Goal: Task Accomplishment & Management: Complete application form

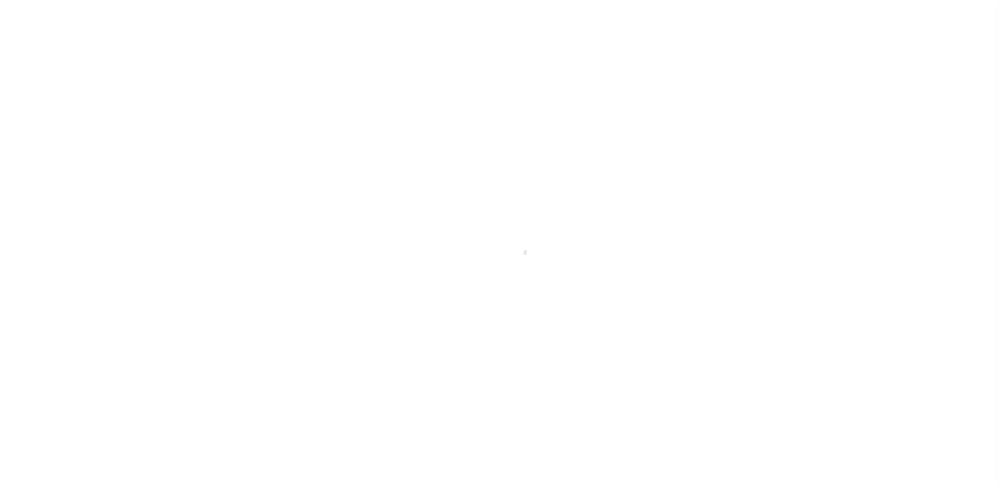
scroll to position [18, 0]
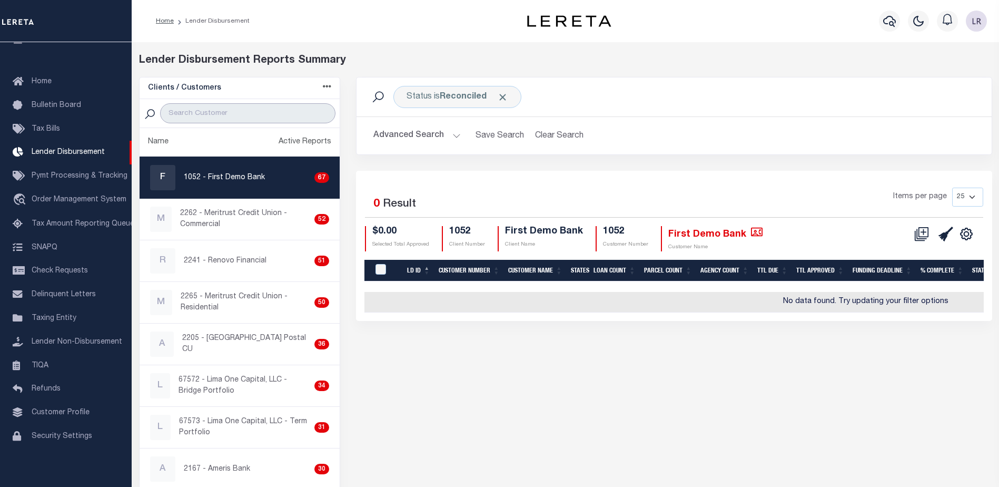
click at [258, 120] on input "search" at bounding box center [247, 113] width 175 height 20
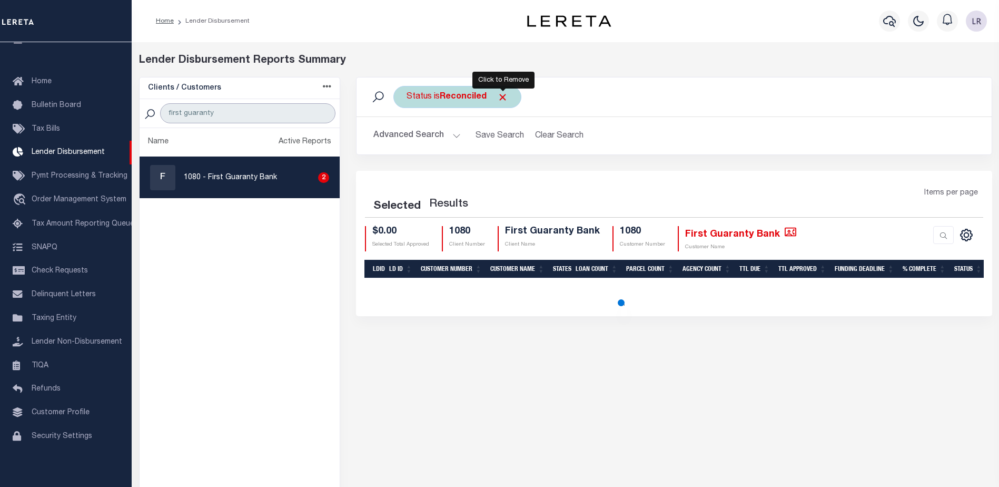
type input "first guaranty"
click at [503, 93] on span "Click to Remove" at bounding box center [502, 97] width 11 height 11
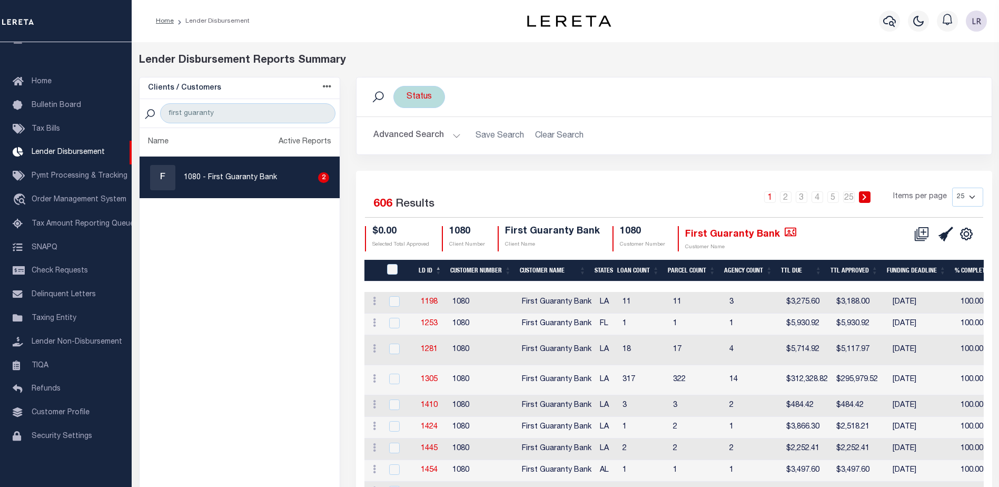
click at [422, 100] on div "Status" at bounding box center [419, 97] width 52 height 22
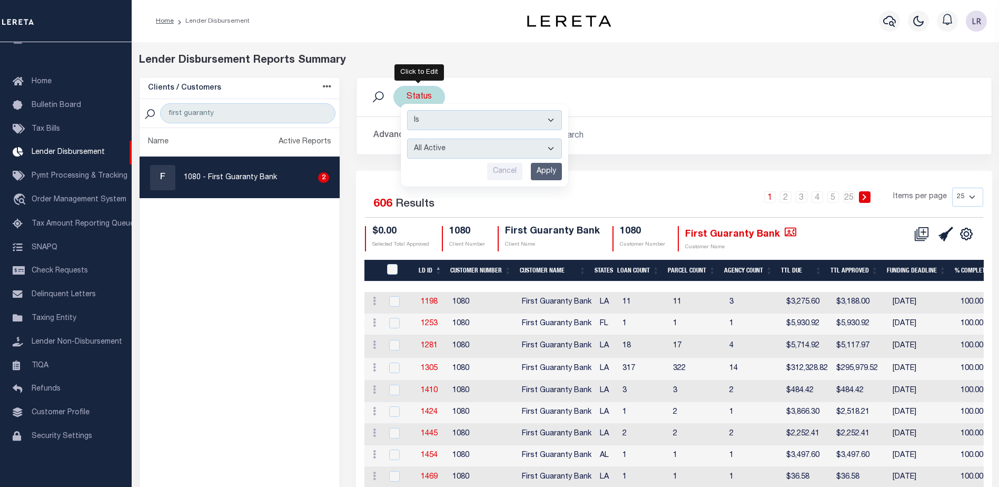
click at [436, 151] on select "All Active Approval In Progress Batching In Progress Complete Do Not Pay Escrow…" at bounding box center [484, 148] width 155 height 20
click at [407, 138] on select "All Active Approval In Progress Batching In Progress Complete Do Not Pay Escrow…" at bounding box center [484, 148] width 155 height 20
click at [542, 169] on input "Apply" at bounding box center [546, 171] width 31 height 17
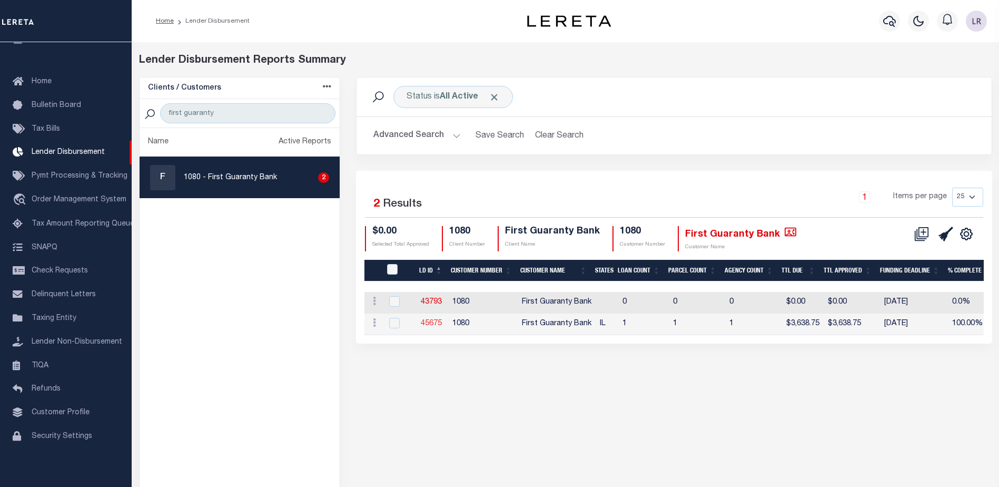
click at [428, 320] on link "45675" at bounding box center [431, 323] width 21 height 7
checkbox input "true"
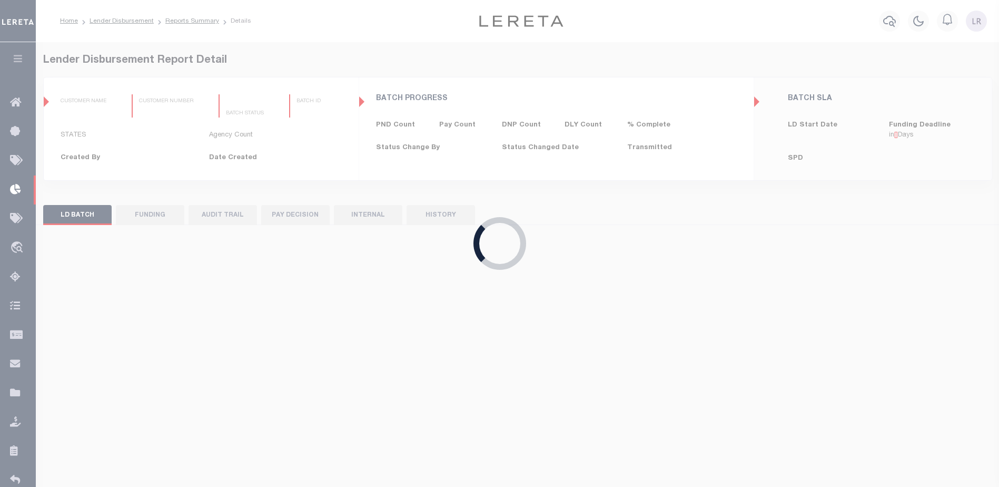
type input "$0.00"
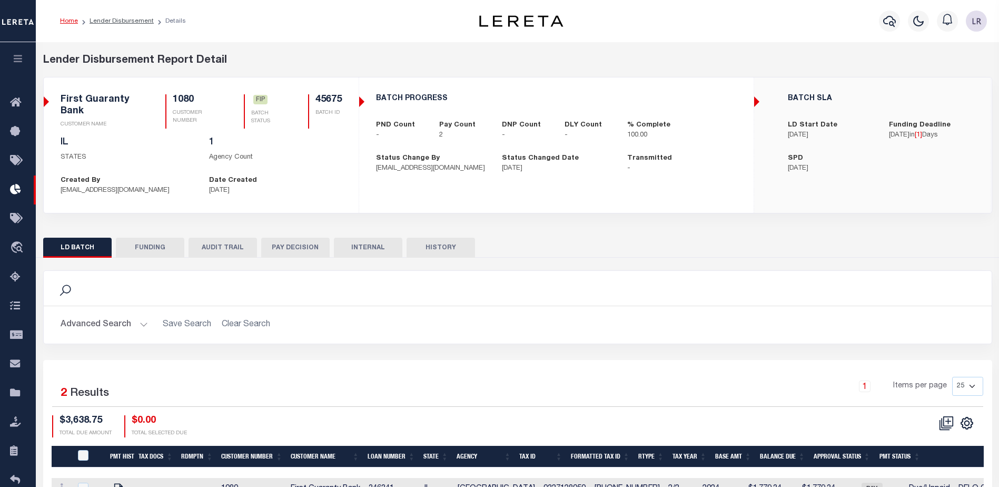
click at [151, 242] on button "FUNDING" at bounding box center [150, 247] width 68 height 20
type input "$3,638.75"
type input "$0"
type input "08/22/2025"
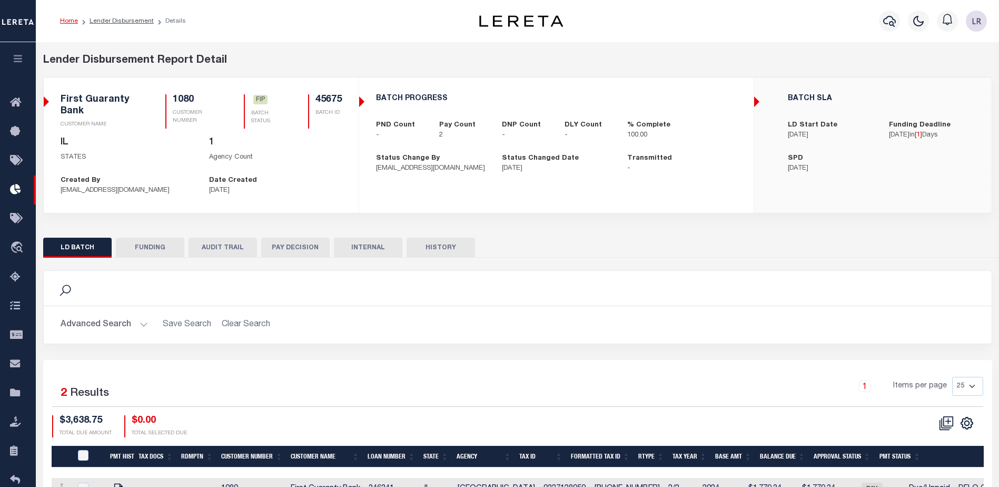
select select "100"
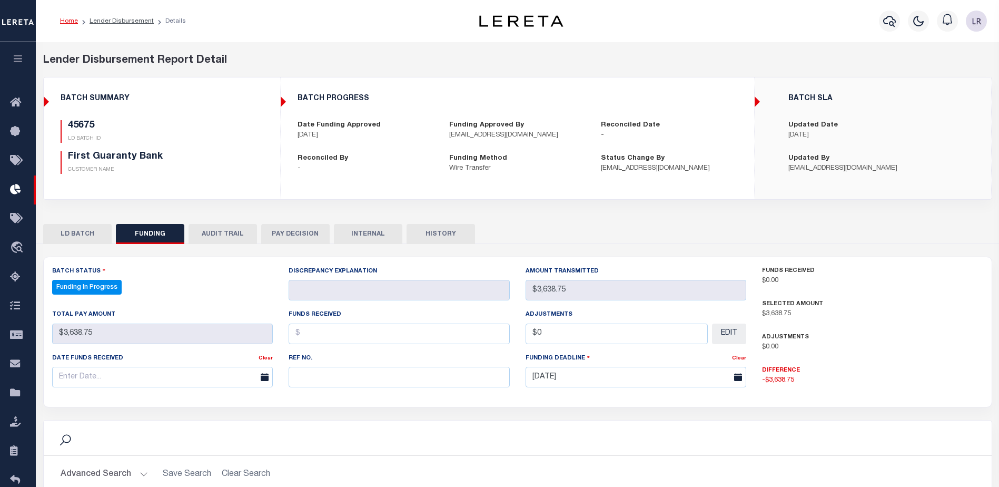
select select "100"
click at [327, 373] on input "text" at bounding box center [399, 376] width 221 height 21
paste input "20250819MMQFMP2700175108191056FT03"
type input "20250819MMQFMP2700175108191056FT03"
click at [312, 334] on input "text" at bounding box center [399, 333] width 221 height 21
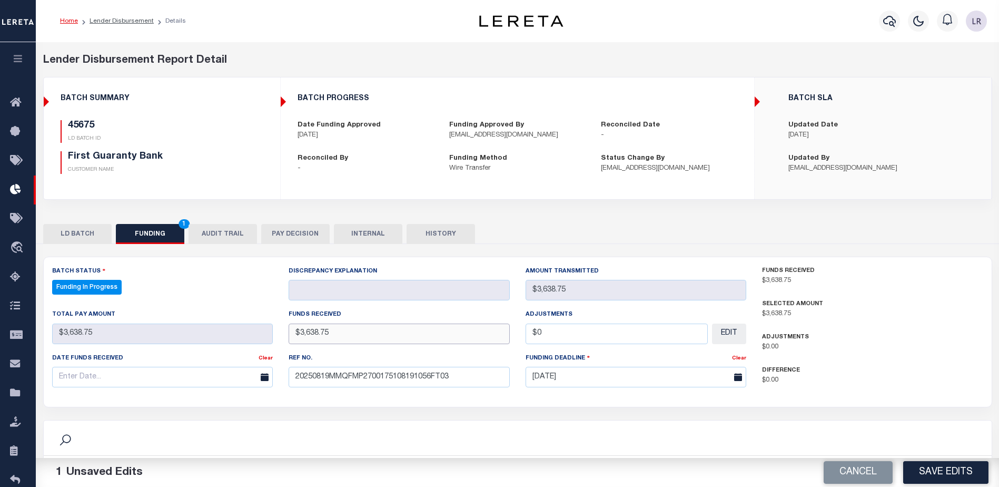
type input "$3,638.75"
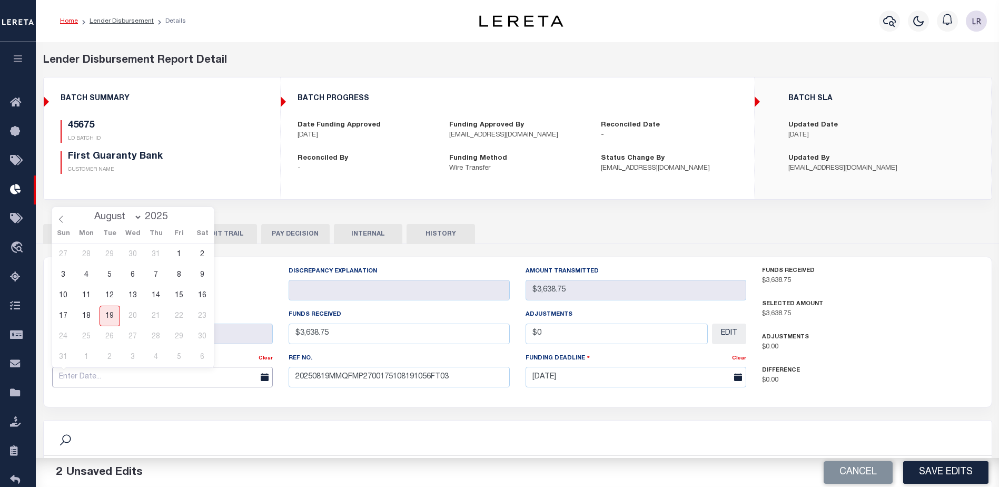
click at [191, 384] on input "text" at bounding box center [162, 376] width 221 height 21
click at [89, 316] on span "18" at bounding box center [86, 315] width 21 height 21
type input "[DATE]"
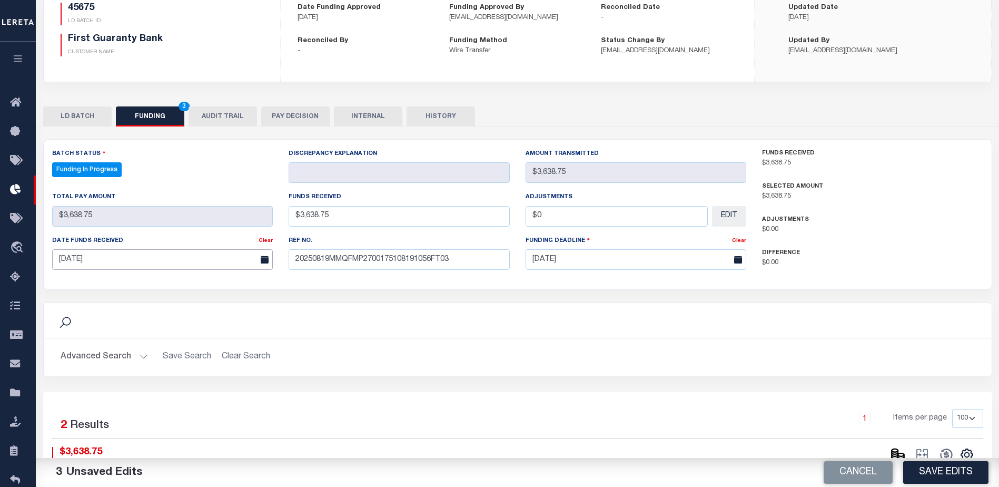
scroll to position [211, 0]
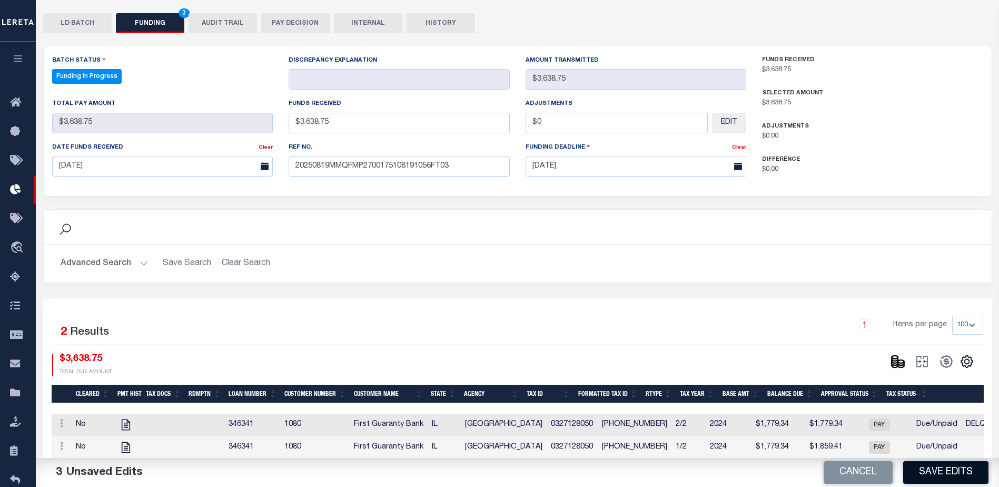
click at [930, 469] on button "Save Edits" at bounding box center [945, 472] width 85 height 23
select select "100"
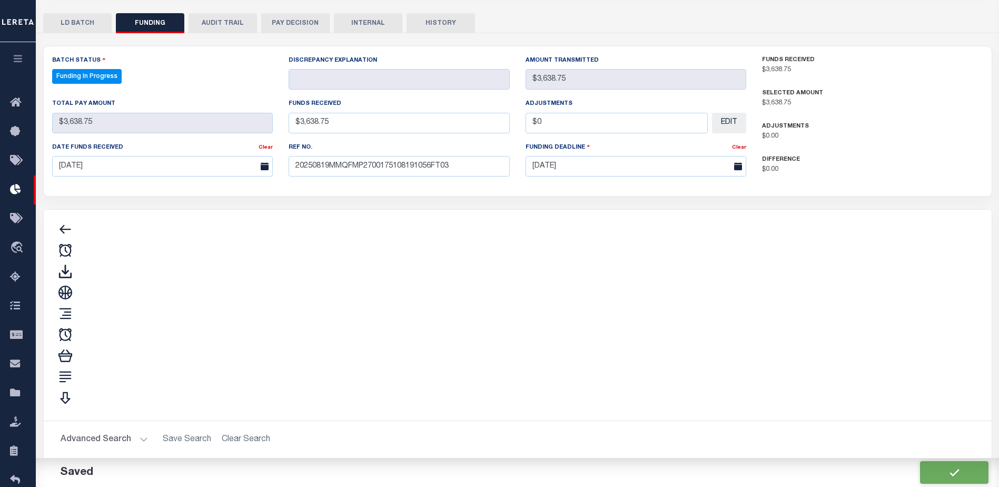
type input "$3,638.75"
type input "$0"
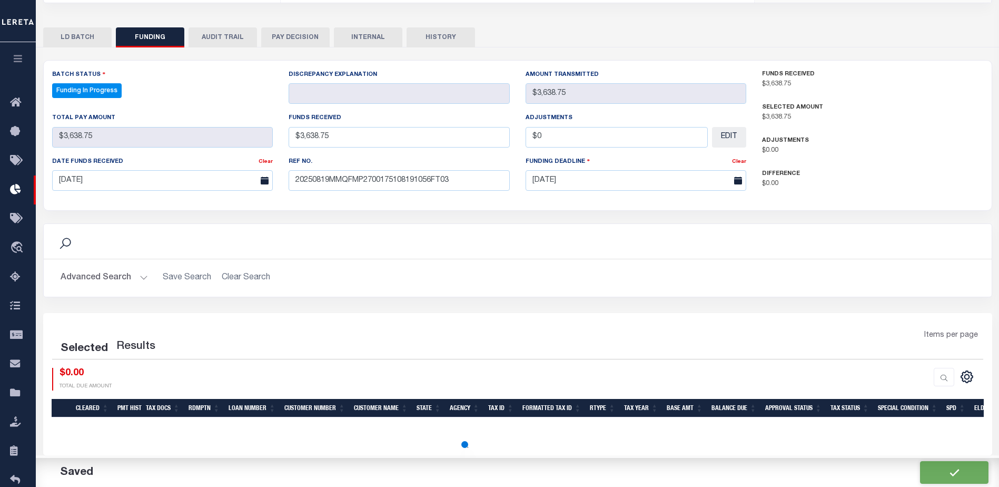
select select "100"
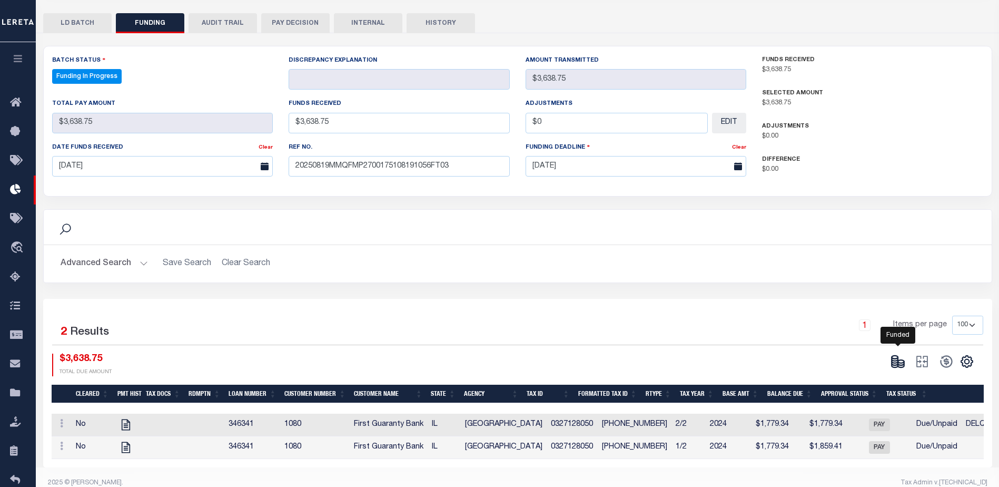
click at [900, 363] on icon at bounding box center [897, 361] width 15 height 15
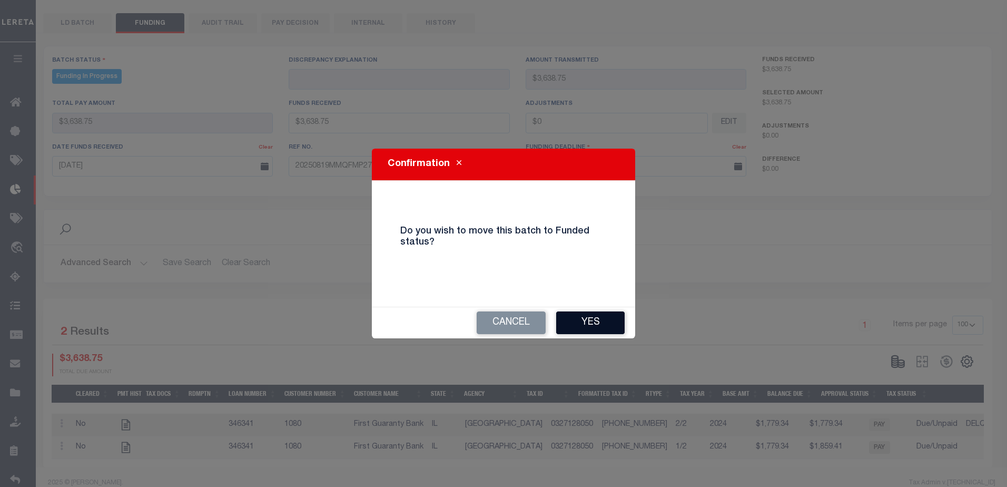
click at [593, 321] on button "Yes" at bounding box center [590, 322] width 68 height 23
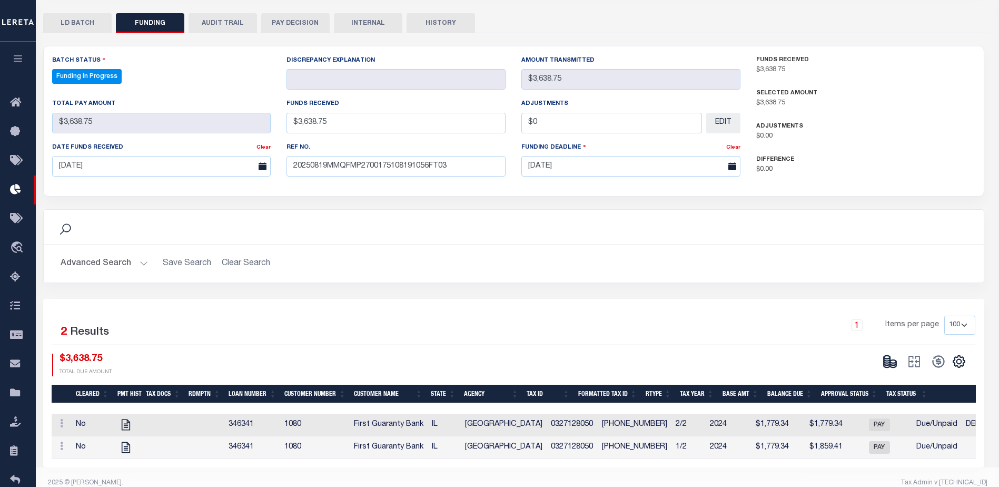
select select "100"
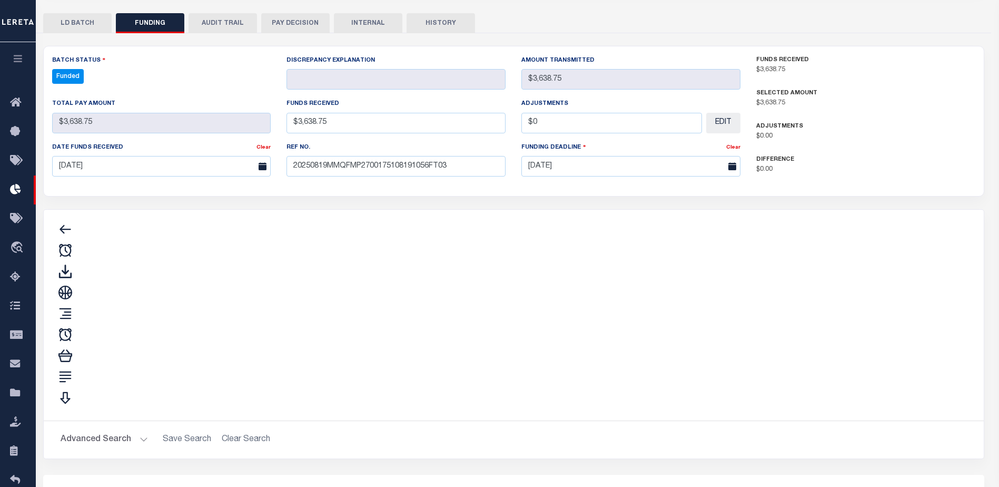
type input "$3,638.75"
type input "$0"
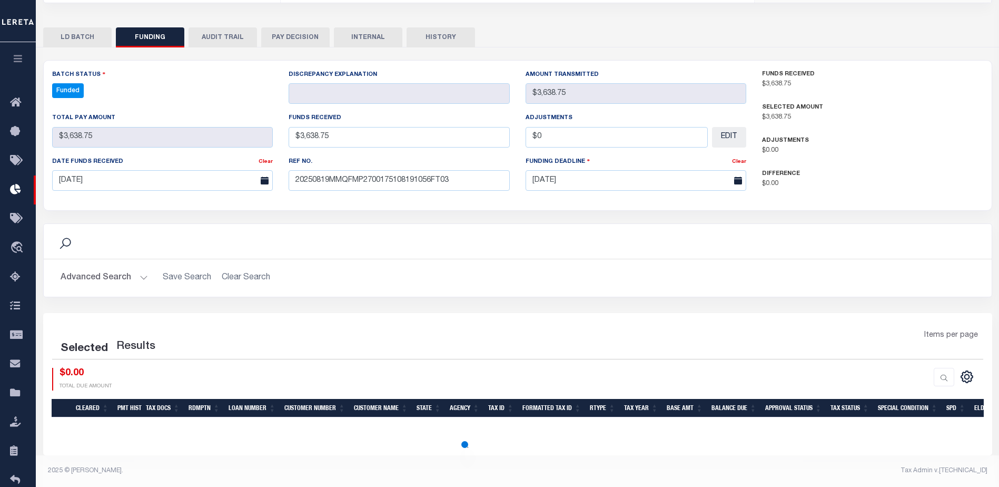
select select "100"
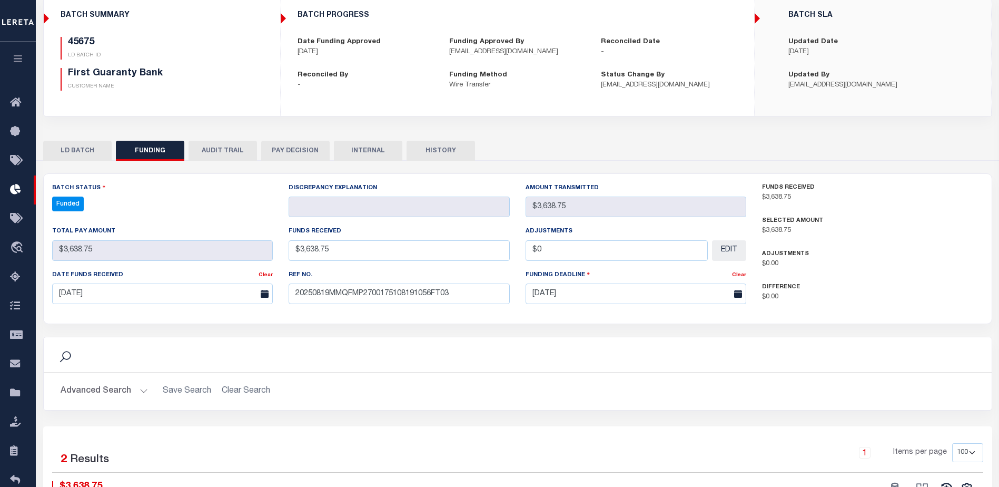
scroll to position [0, 0]
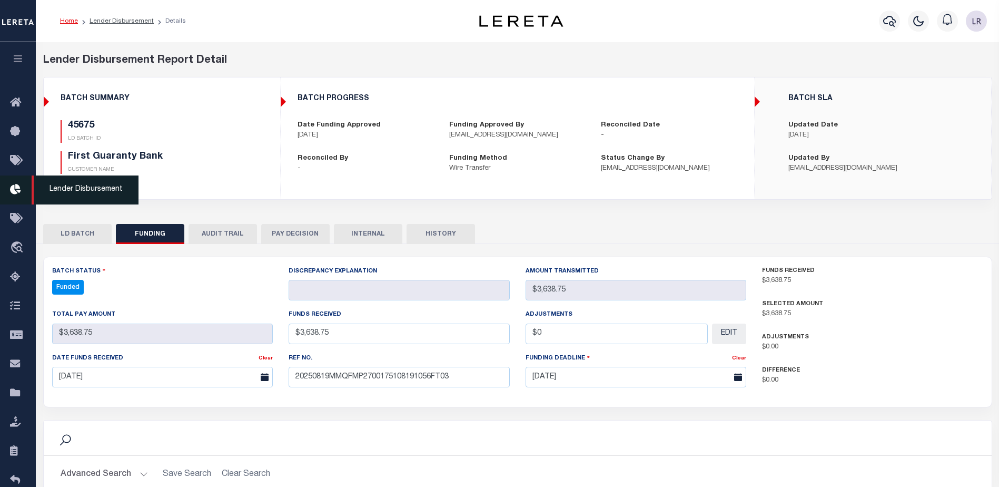
click at [25, 181] on link "Lender Disbursement" at bounding box center [18, 189] width 36 height 29
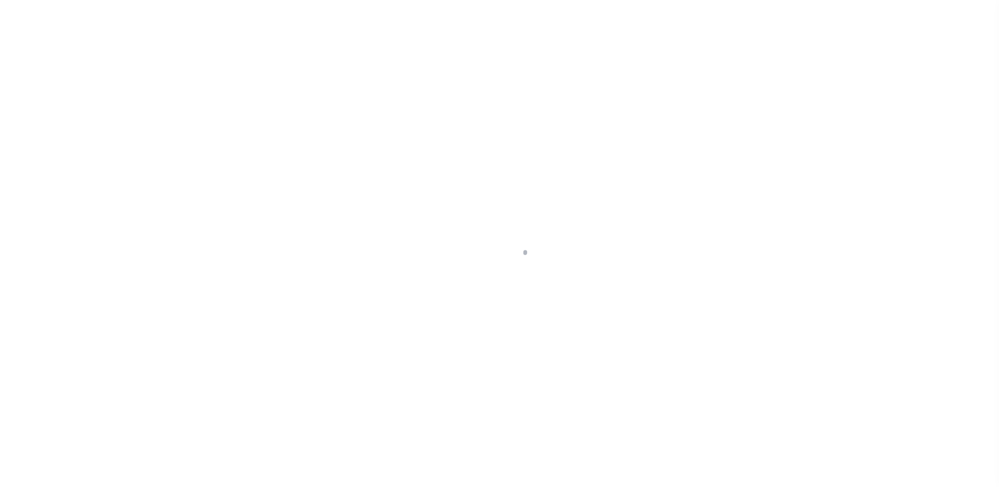
scroll to position [18, 0]
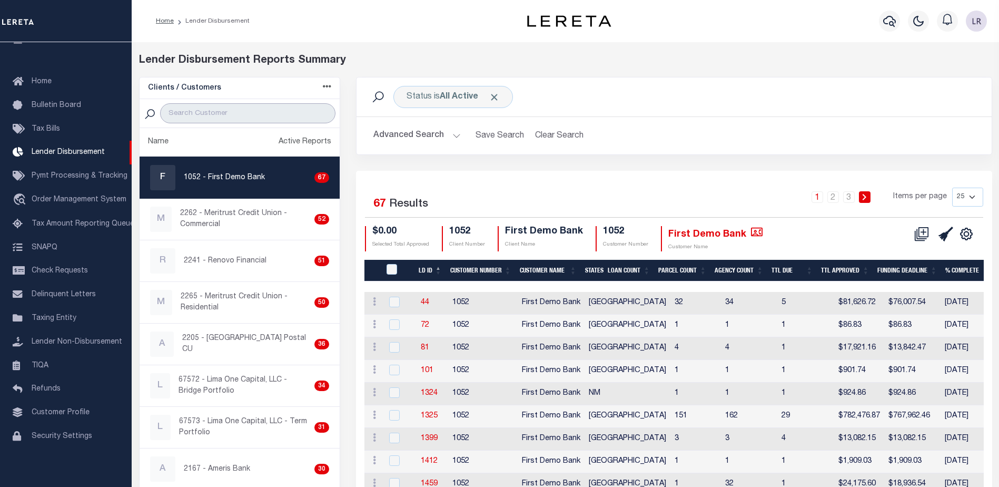
click at [222, 116] on input "search" at bounding box center [247, 113] width 175 height 20
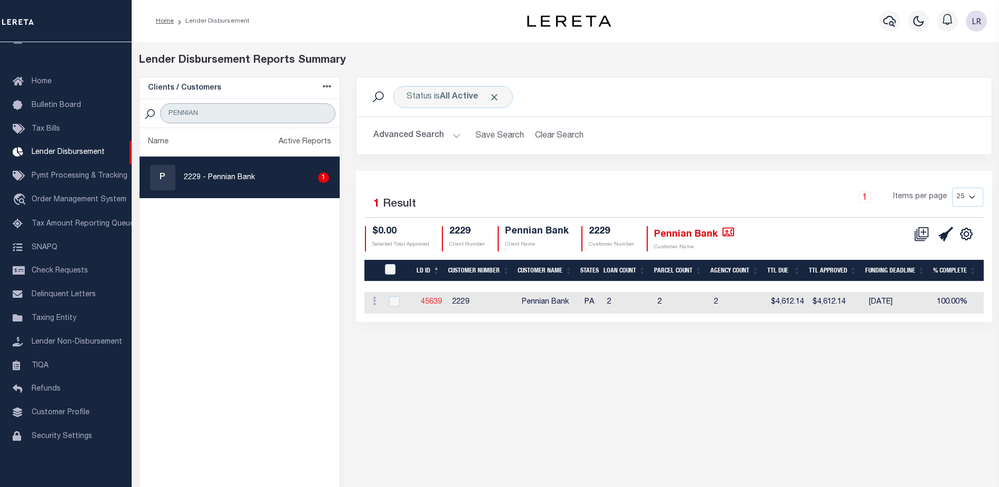
type input "PENNIAN"
click at [431, 301] on link "45639" at bounding box center [431, 301] width 21 height 7
checkbox input "true"
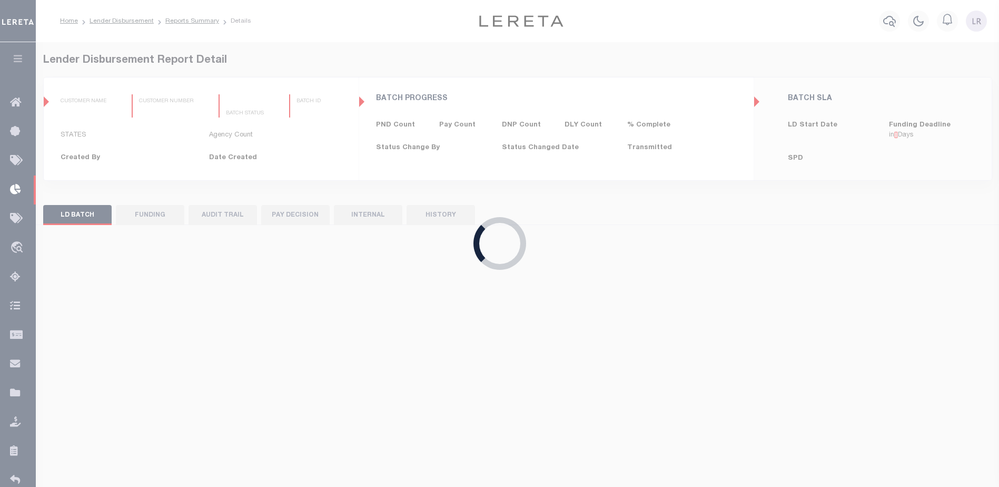
type input "$0.00"
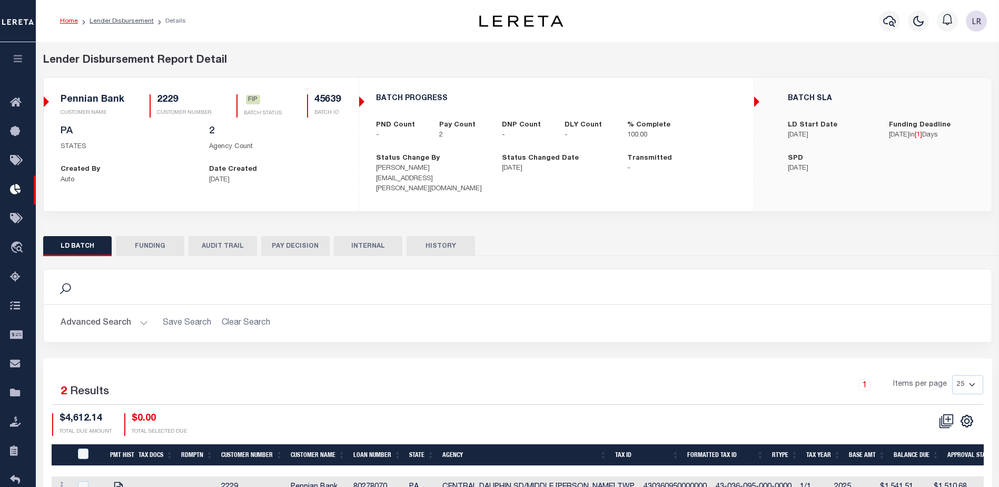
click at [143, 236] on button "FUNDING" at bounding box center [150, 246] width 68 height 20
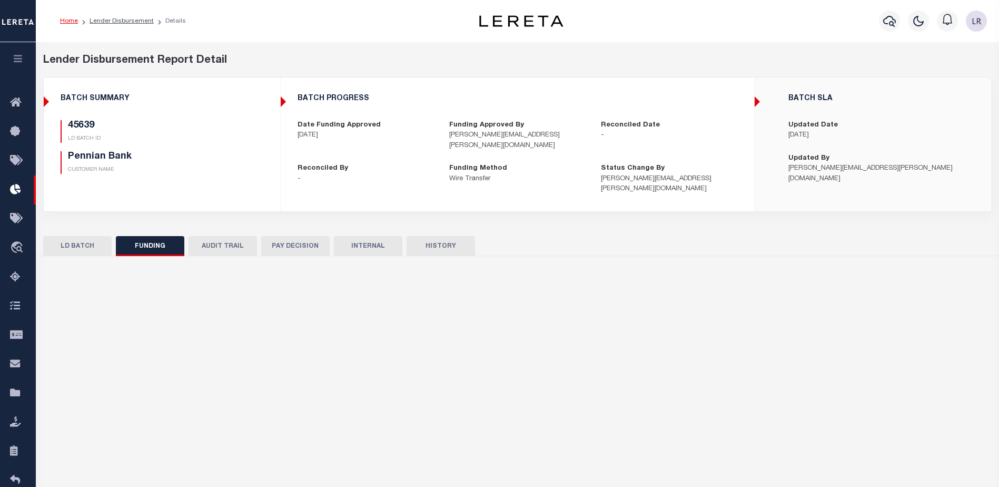
type input "$4,612.14"
type input "$0"
type input "08/22/2025"
select select "100"
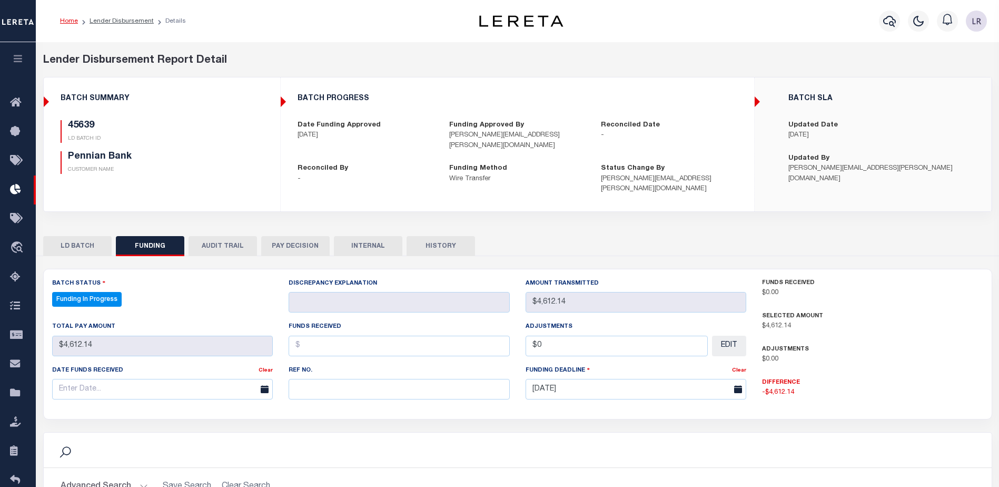
select select "100"
click at [327, 379] on input "text" at bounding box center [399, 389] width 221 height 21
paste input "20250819MMQFMP2700248508191428FT03"
type input "20250819MMQFMP2700248508191428FT03"
click at [315, 335] on input "text" at bounding box center [399, 345] width 221 height 21
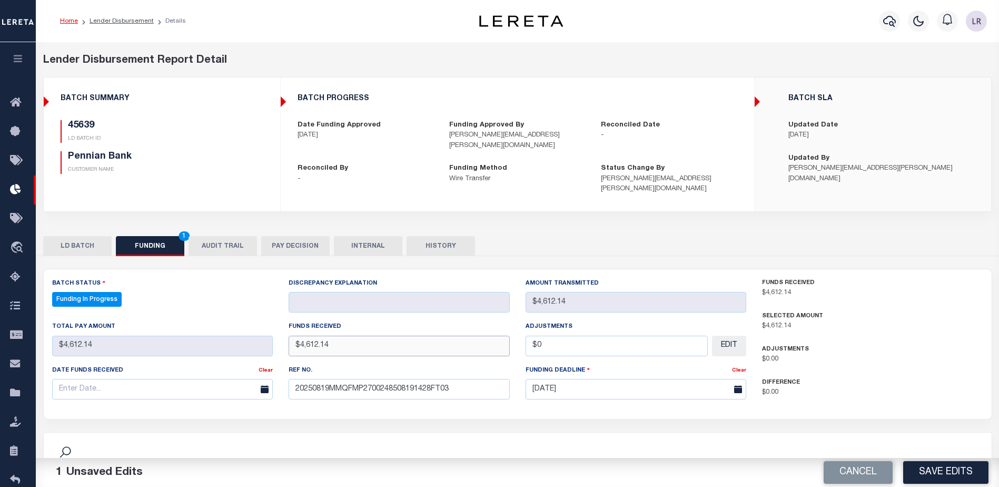
type input "$4,612.14"
click at [241, 379] on input "text" at bounding box center [162, 389] width 221 height 21
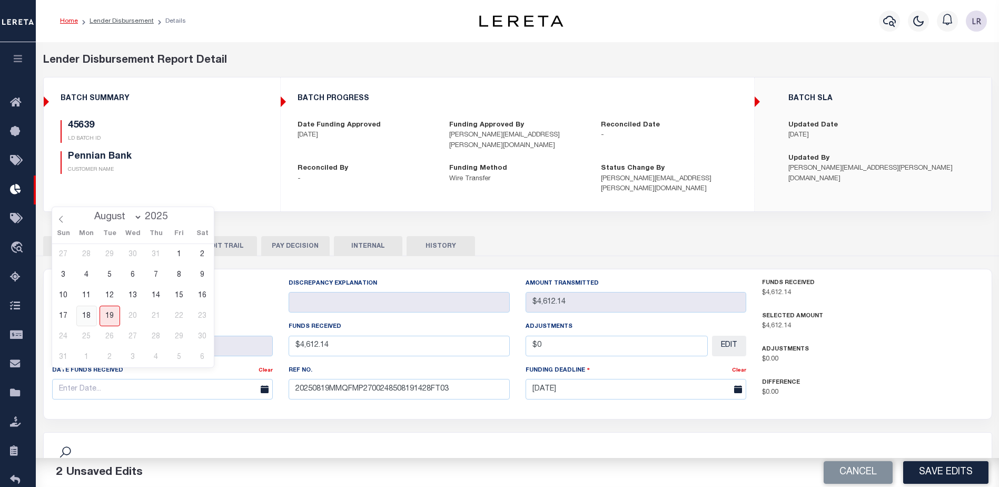
click at [92, 318] on span "18" at bounding box center [86, 315] width 21 height 21
type input "[DATE]"
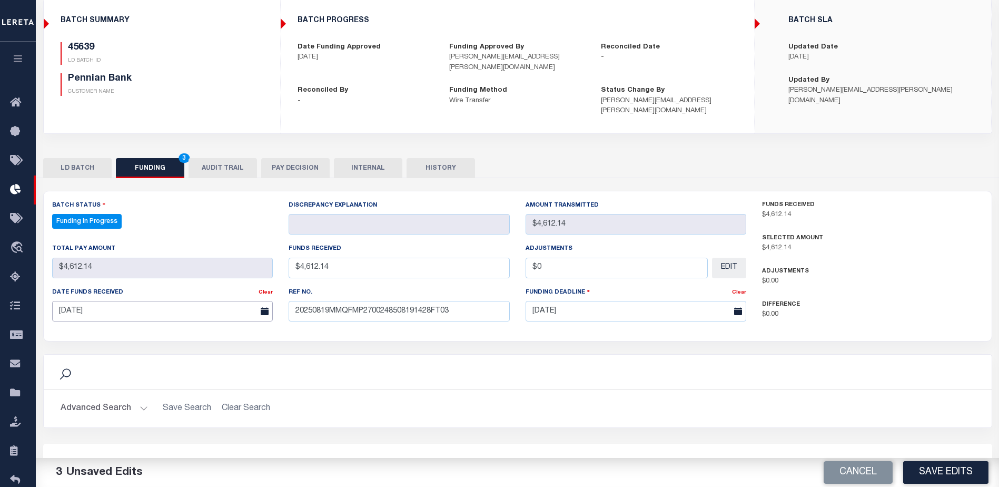
scroll to position [211, 0]
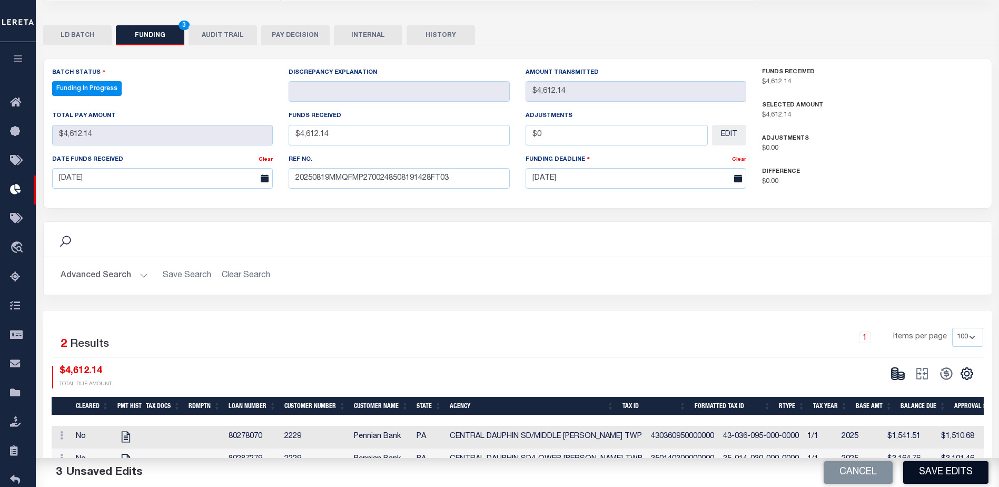
click at [935, 477] on button "Save Edits" at bounding box center [945, 472] width 85 height 23
type input "$4,612.14"
type input "$0"
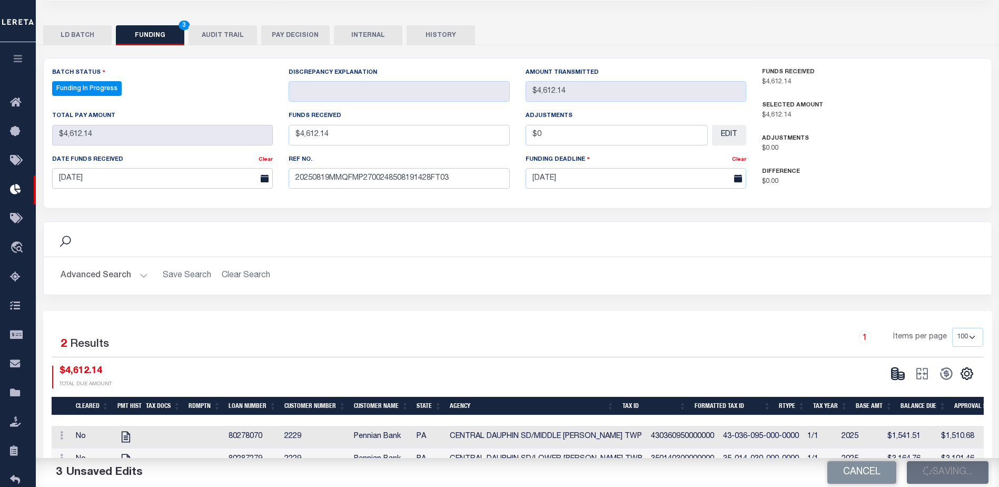
select select "100"
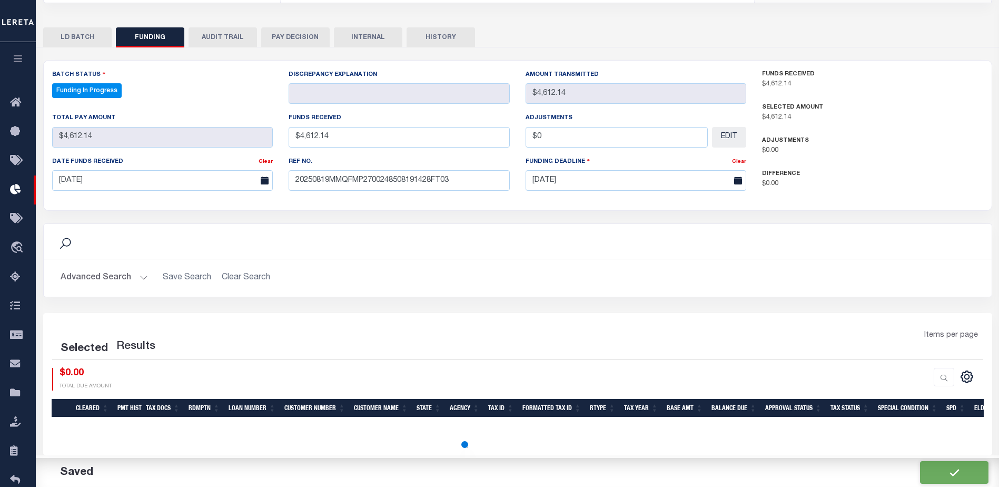
select select "100"
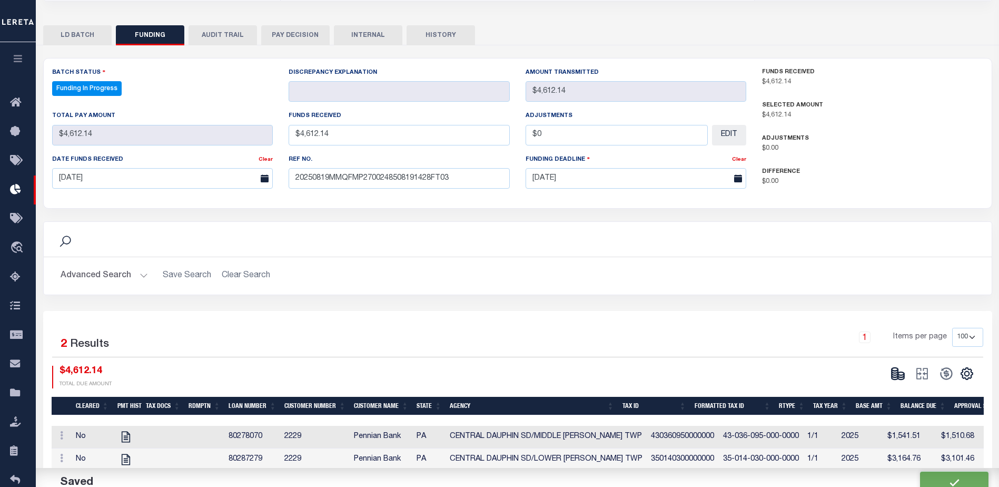
click at [898, 366] on icon at bounding box center [897, 373] width 15 height 15
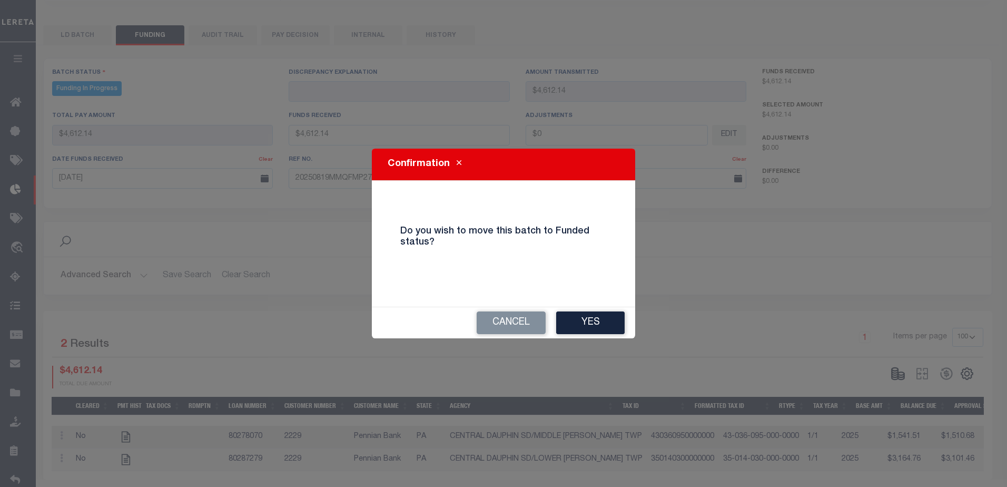
click at [593, 327] on button "Yes" at bounding box center [590, 322] width 68 height 23
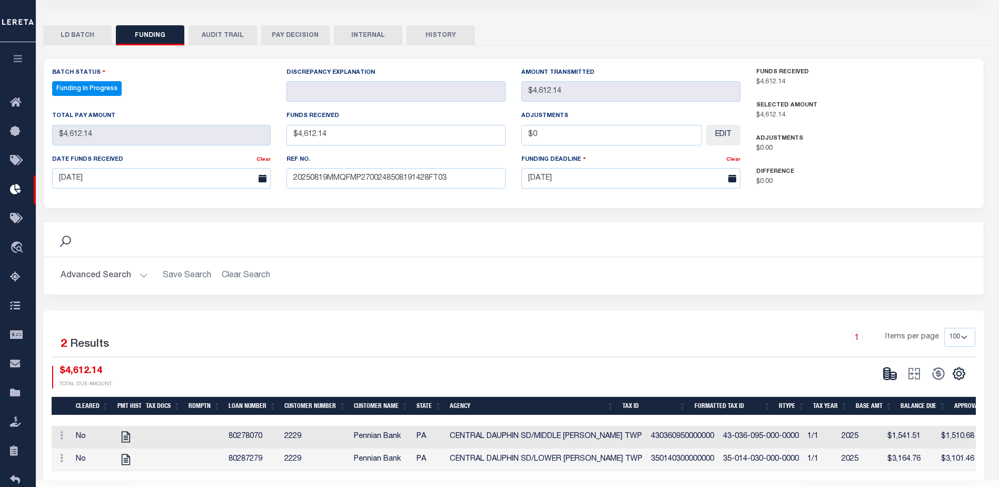
type input "$4,612.14"
type input "$0"
select select "100"
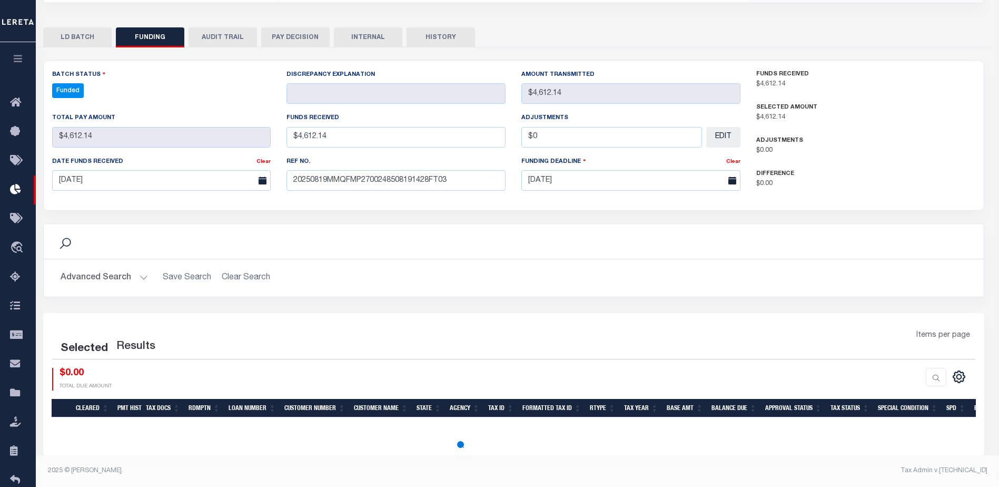
select select "100"
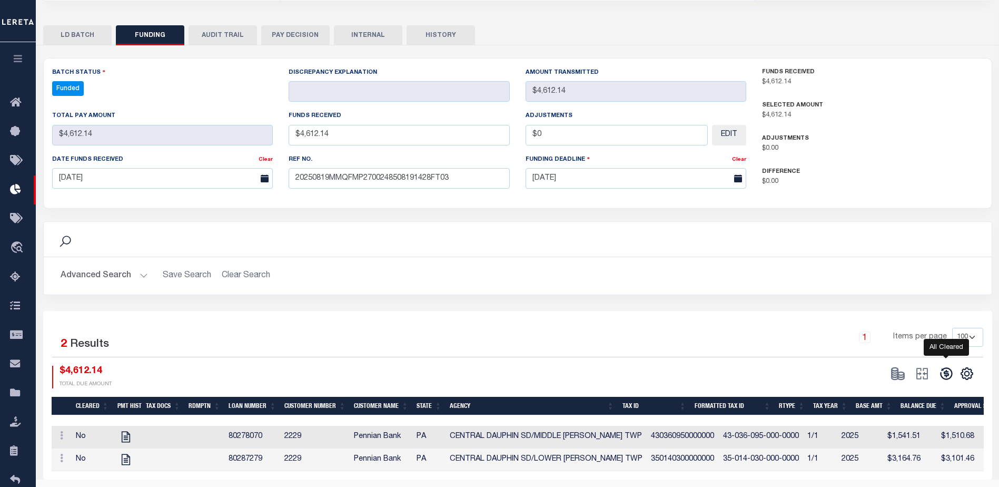
click at [941, 368] on icon at bounding box center [946, 374] width 12 height 12
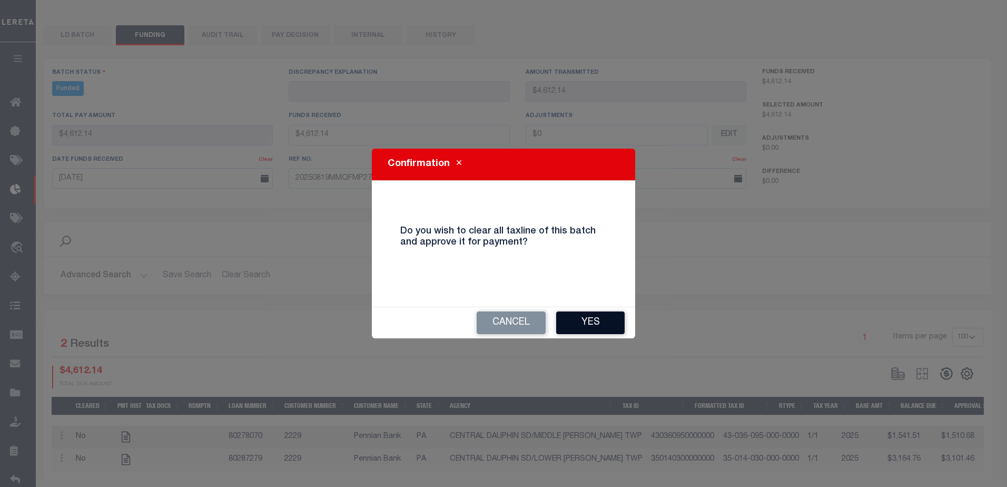
click at [611, 320] on button "Yes" at bounding box center [590, 322] width 68 height 23
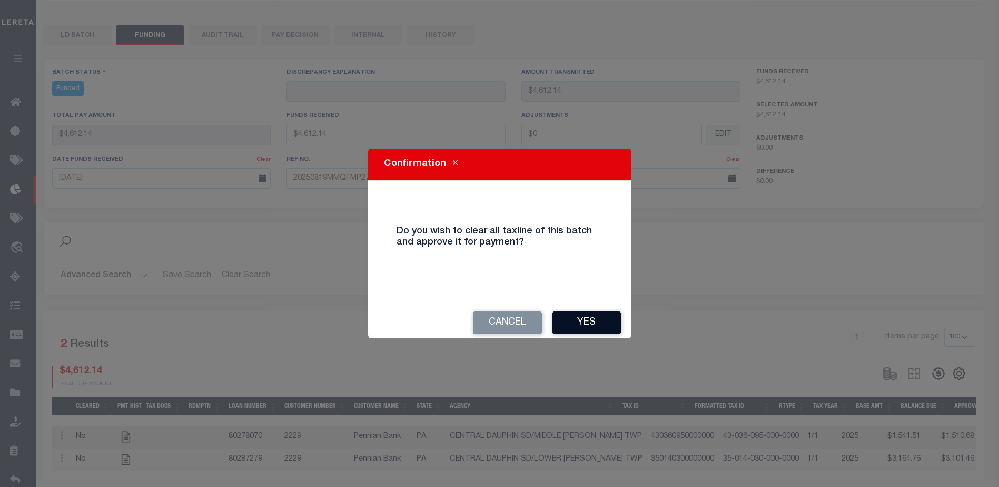
type input "$4,612.14"
type input "$0"
select select "100"
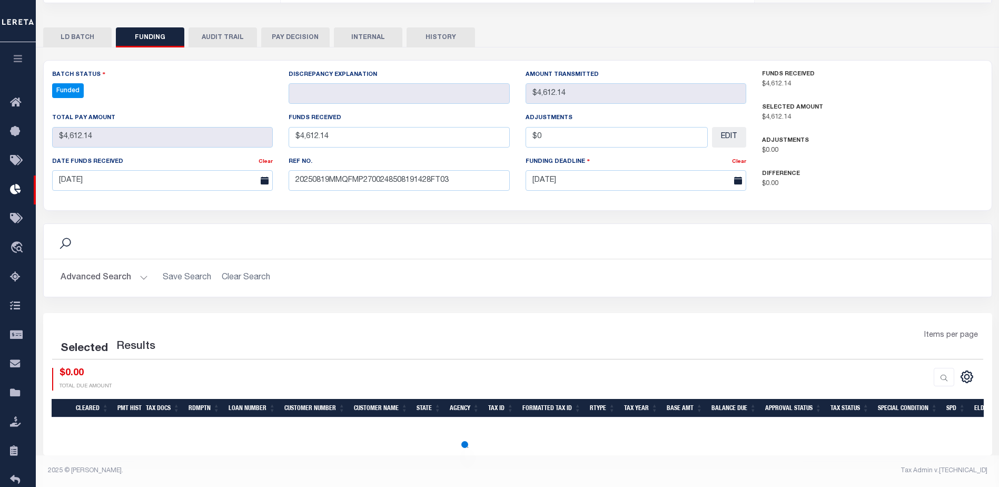
select select "100"
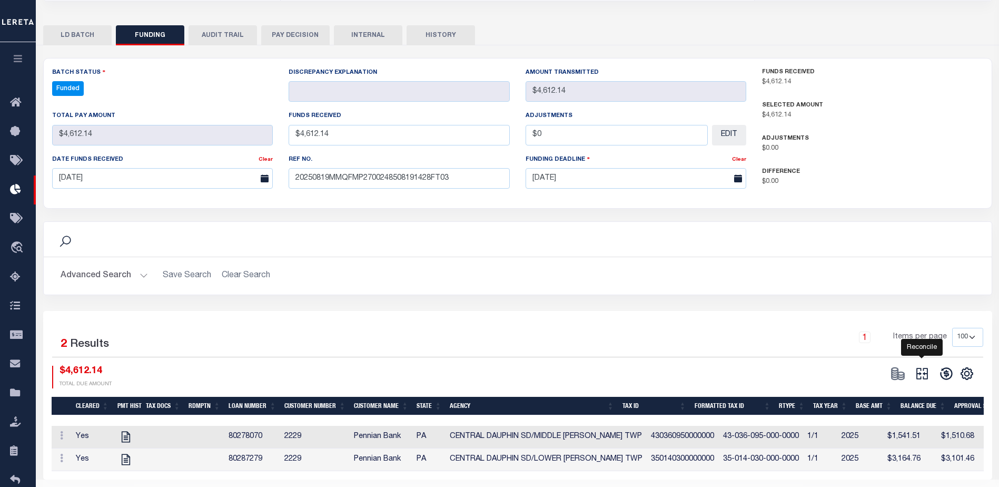
click at [919, 368] on icon at bounding box center [922, 374] width 12 height 12
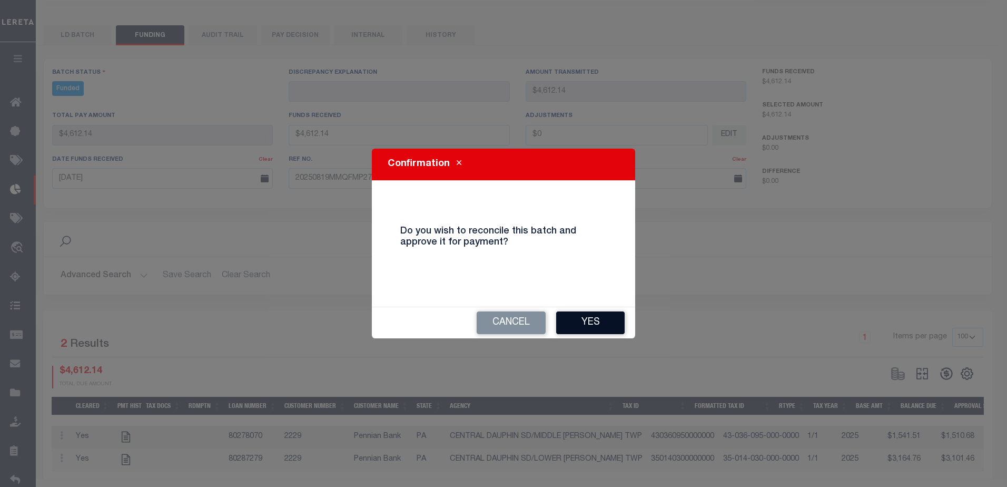
click at [589, 323] on button "Yes" at bounding box center [590, 322] width 68 height 23
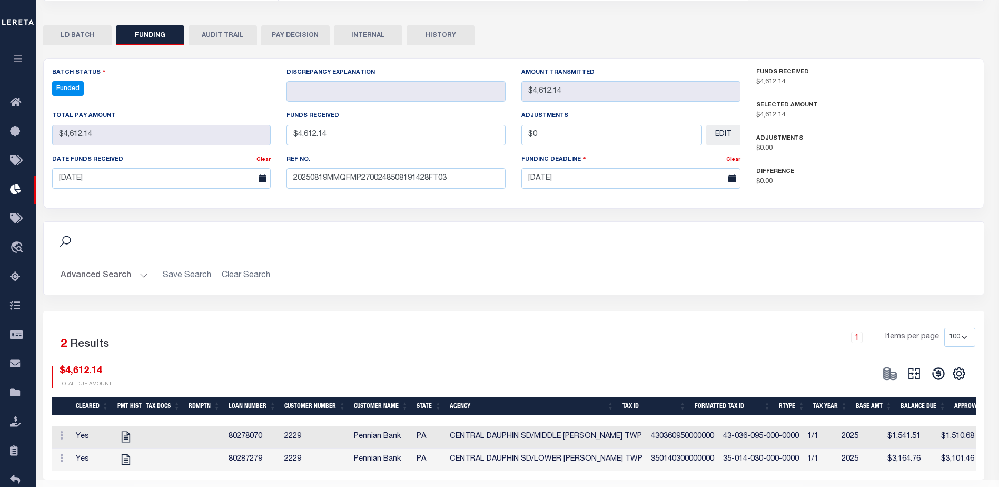
type input "$4,612.14"
type input "$0"
select select "100"
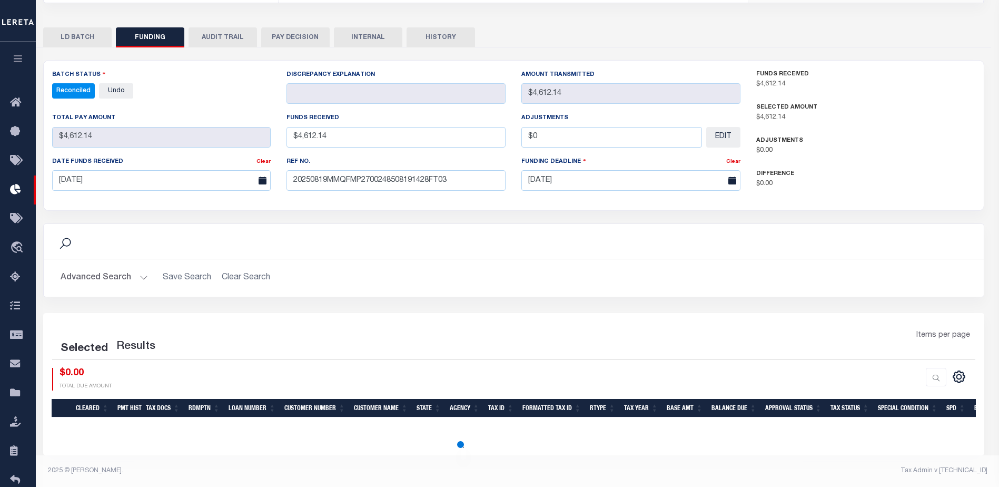
select select "100"
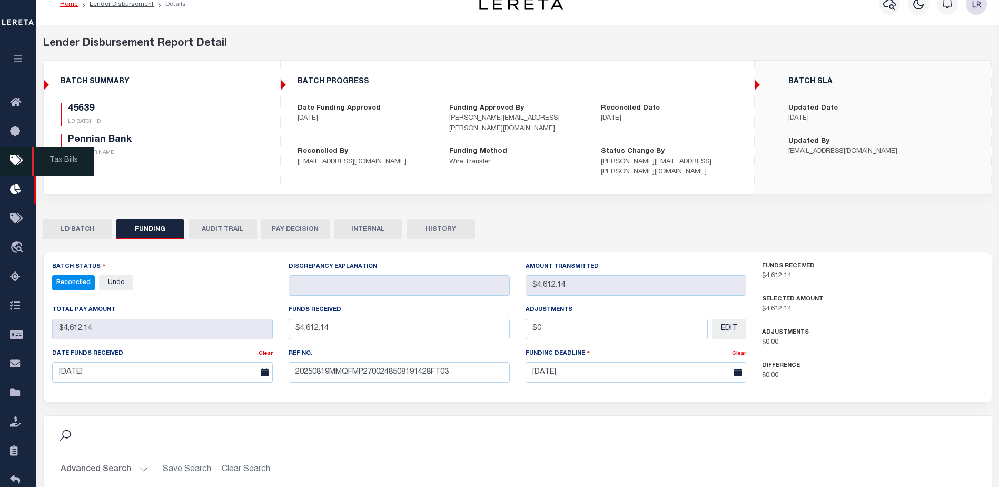
scroll to position [0, 0]
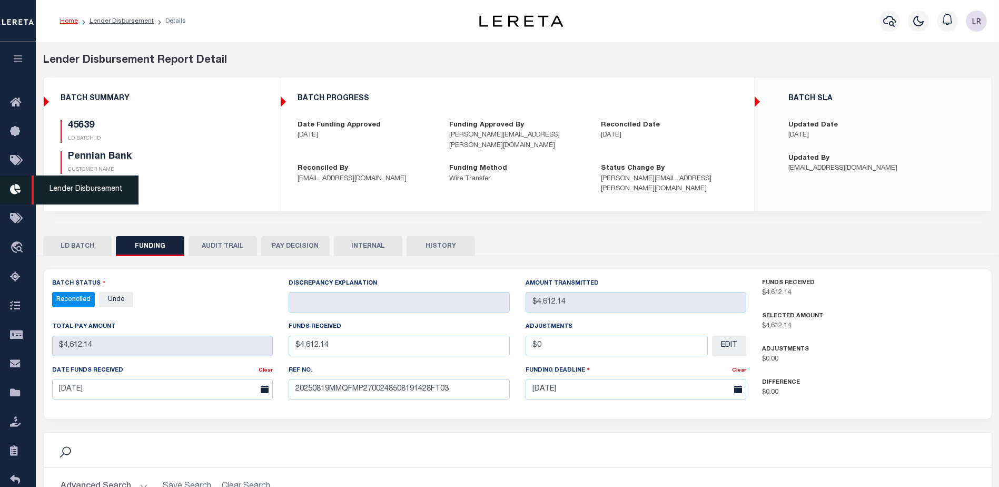
click at [13, 188] on icon at bounding box center [18, 189] width 17 height 13
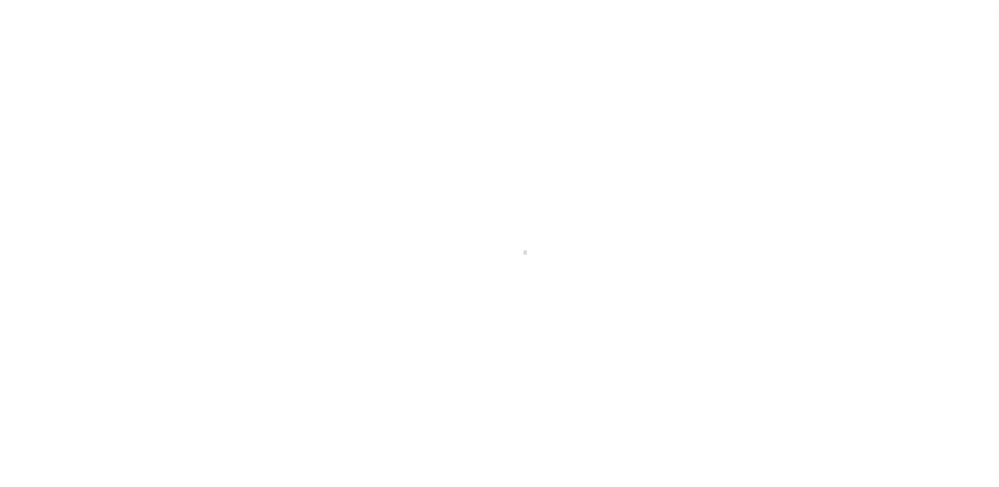
scroll to position [18, 0]
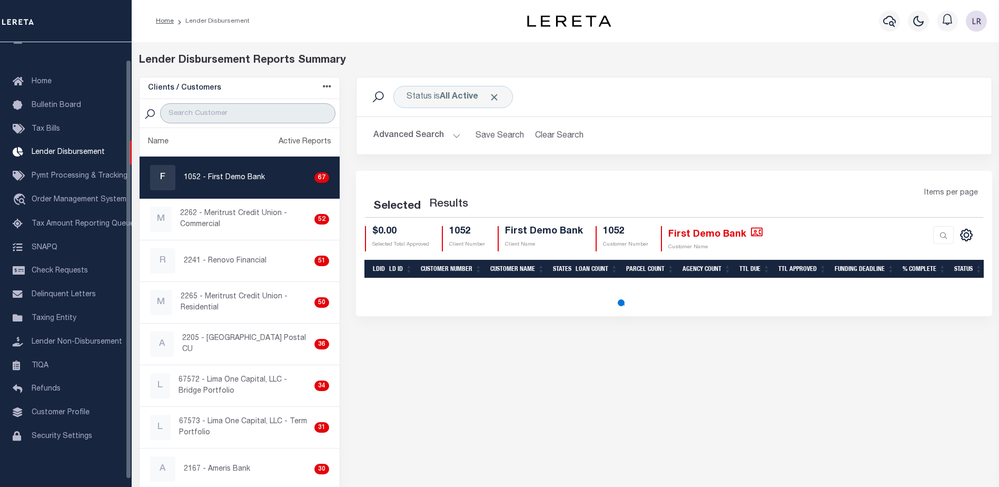
click at [215, 109] on input "search" at bounding box center [247, 113] width 175 height 20
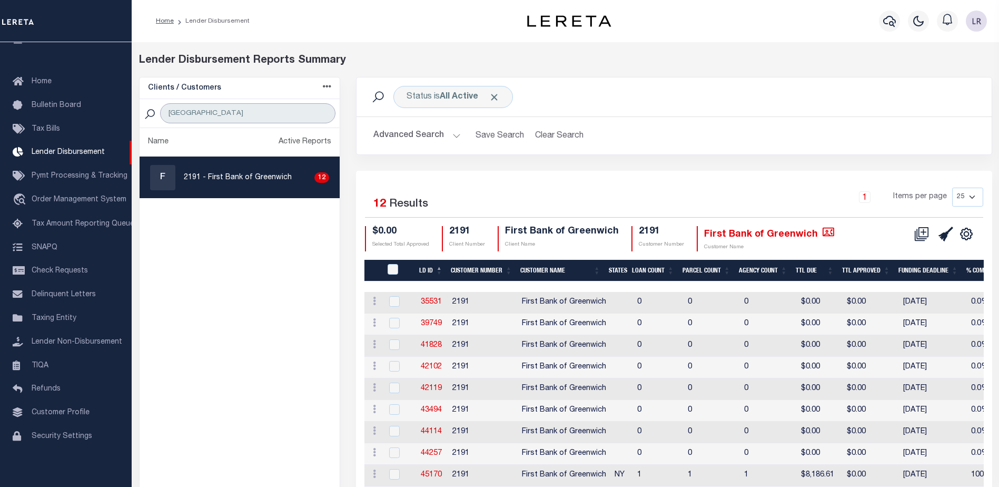
type input "[GEOGRAPHIC_DATA]"
click at [440, 268] on th "LD ID" at bounding box center [431, 271] width 32 height 22
click at [431, 323] on link "45482" at bounding box center [431, 323] width 21 height 7
checkbox input "true"
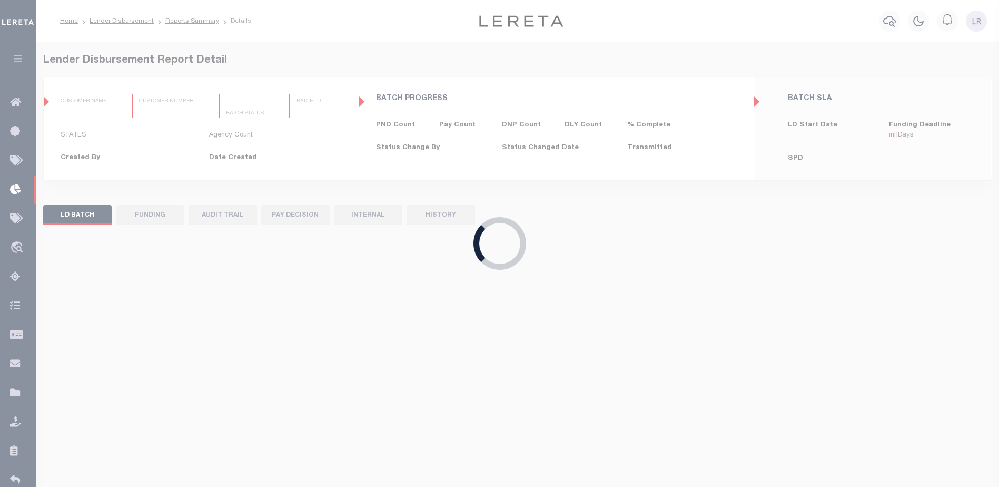
type input "$0.00"
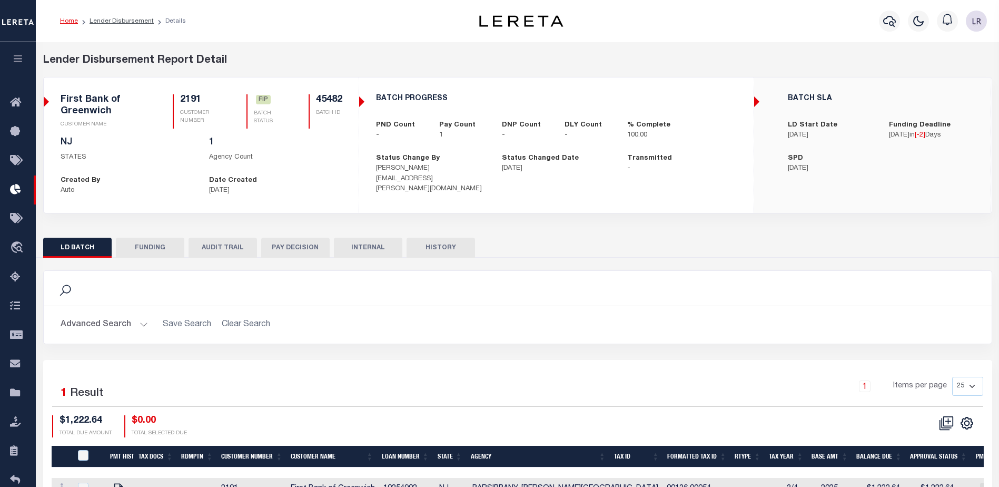
click at [162, 245] on button "FUNDING" at bounding box center [150, 247] width 68 height 20
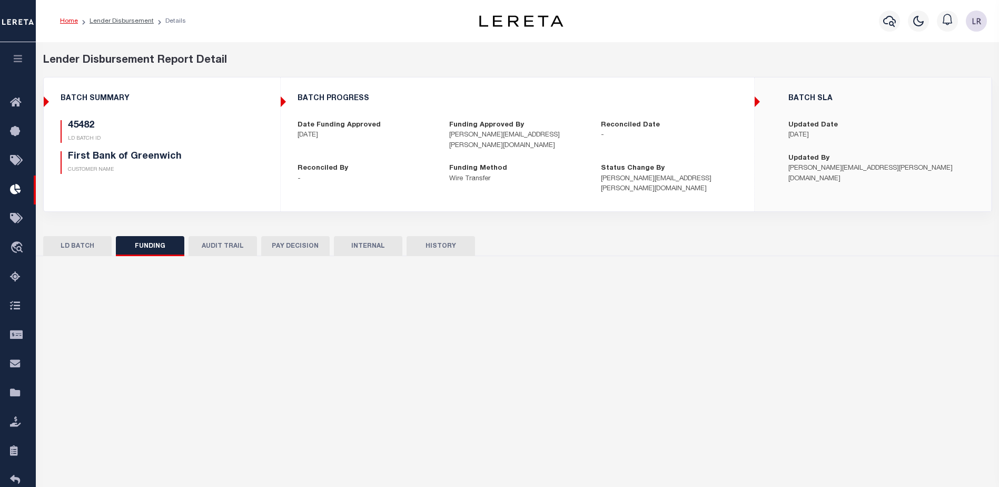
type input "$1,222.64"
type input "$0"
type input "[DATE]"
select select "100"
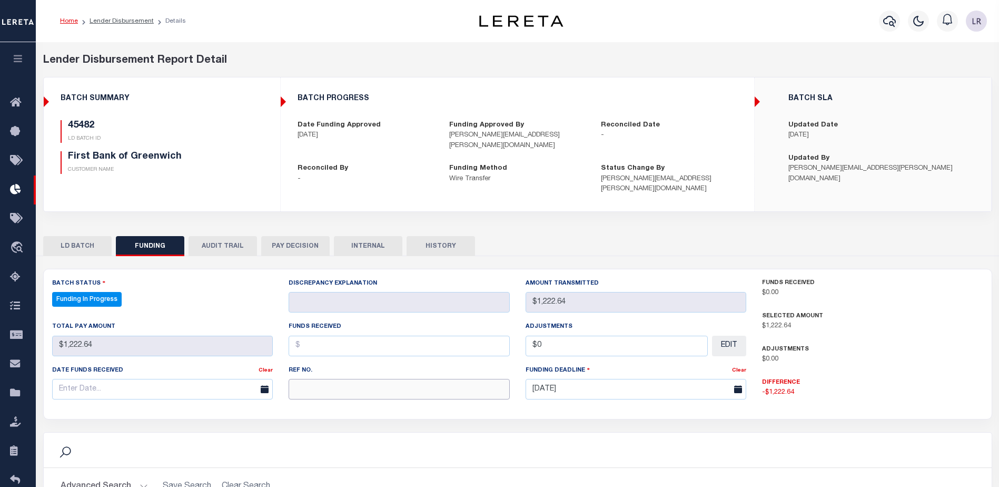
click at [316, 379] on input "text" at bounding box center [399, 389] width 221 height 21
paste input "20250819MMQFMP2700305108191633FT03"
type input "20250819MMQFMP2700305108191633FT03"
click at [310, 336] on input "text" at bounding box center [399, 345] width 221 height 21
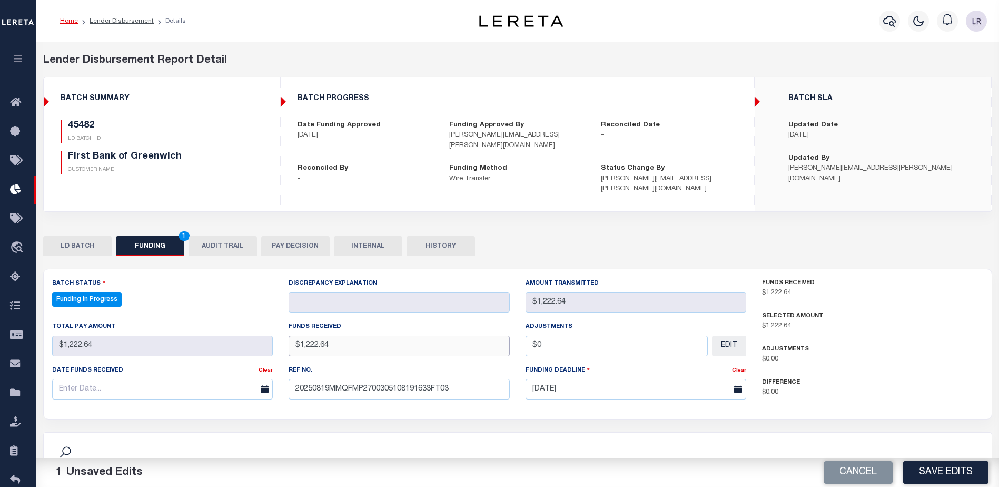
type input "$1,222.64"
click at [170, 379] on input "text" at bounding box center [162, 389] width 221 height 21
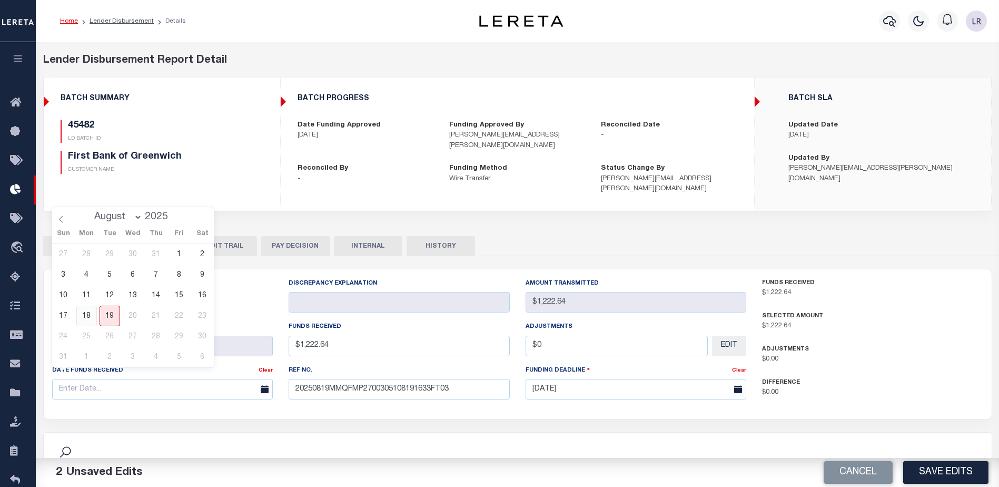
click at [88, 311] on span "18" at bounding box center [86, 315] width 21 height 21
type input "[DATE]"
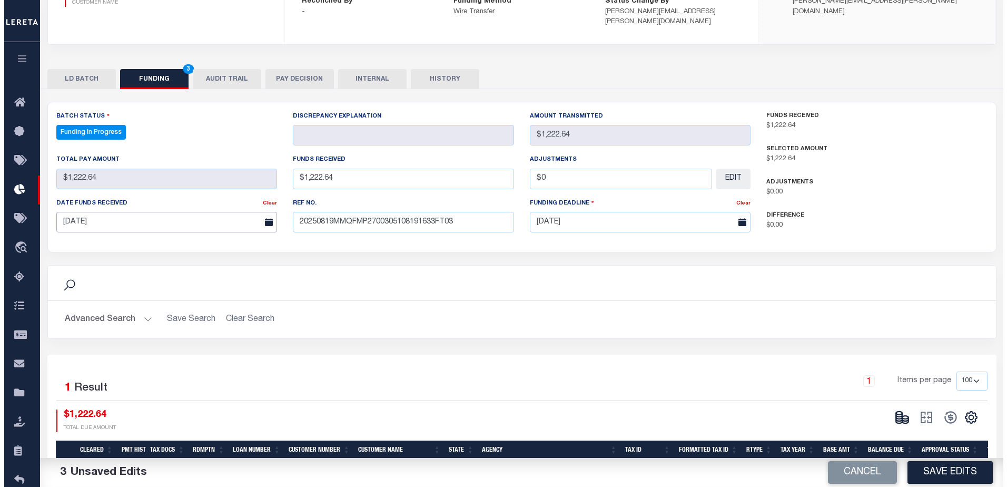
scroll to position [207, 0]
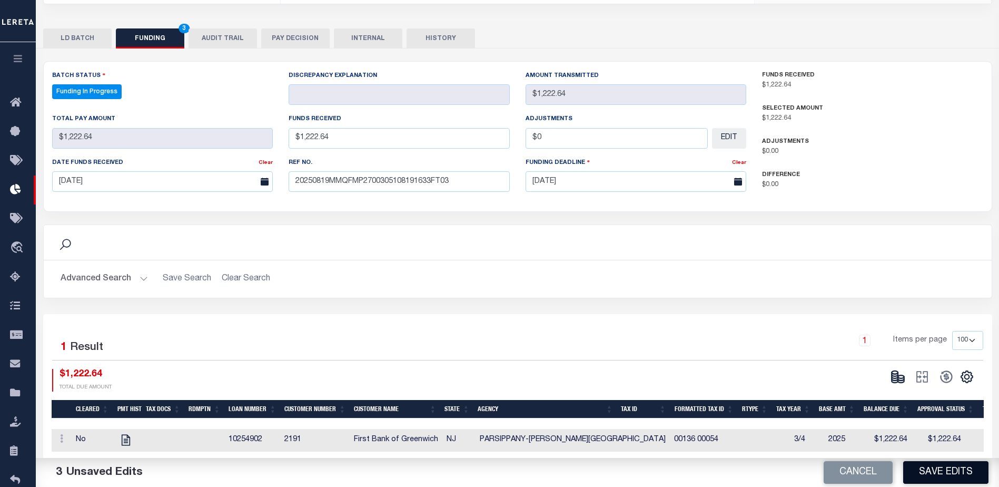
click at [933, 470] on button "Save Edits" at bounding box center [945, 472] width 85 height 23
type input "$1,222.64"
type input "$0"
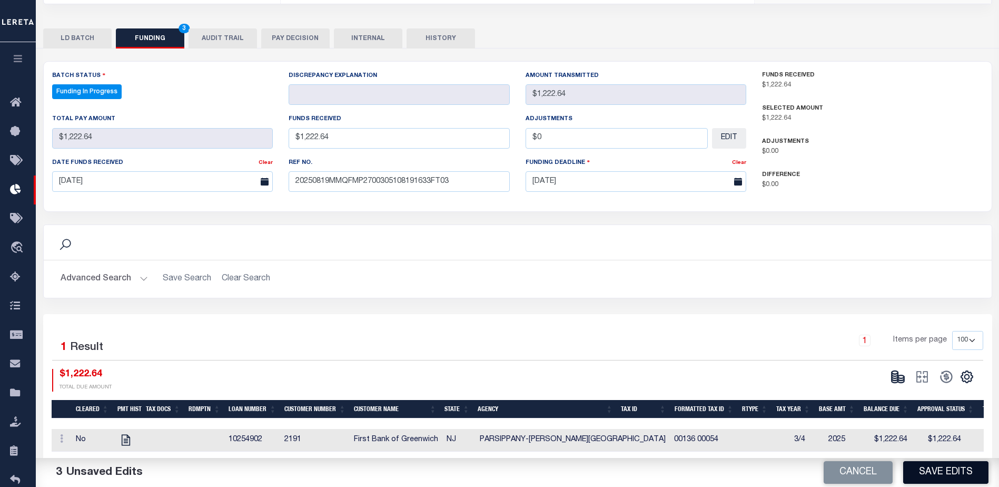
select select "100"
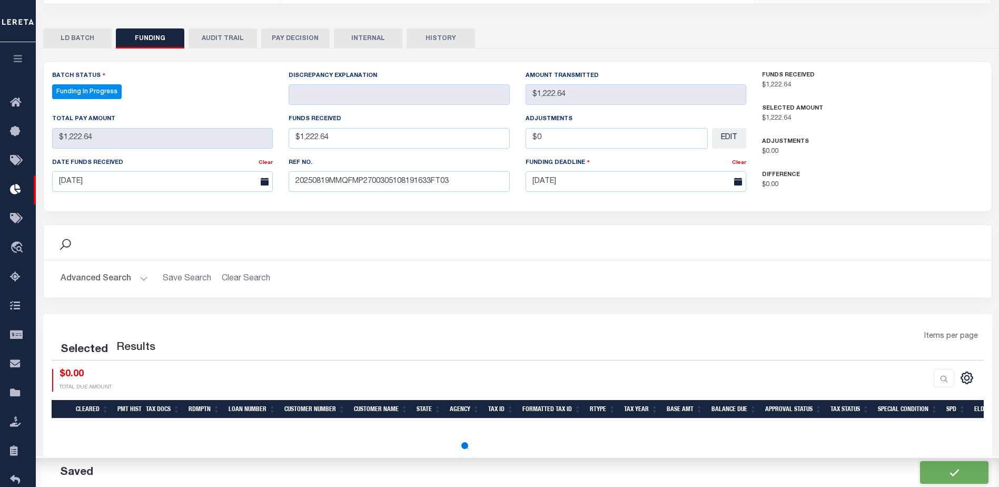
select select "100"
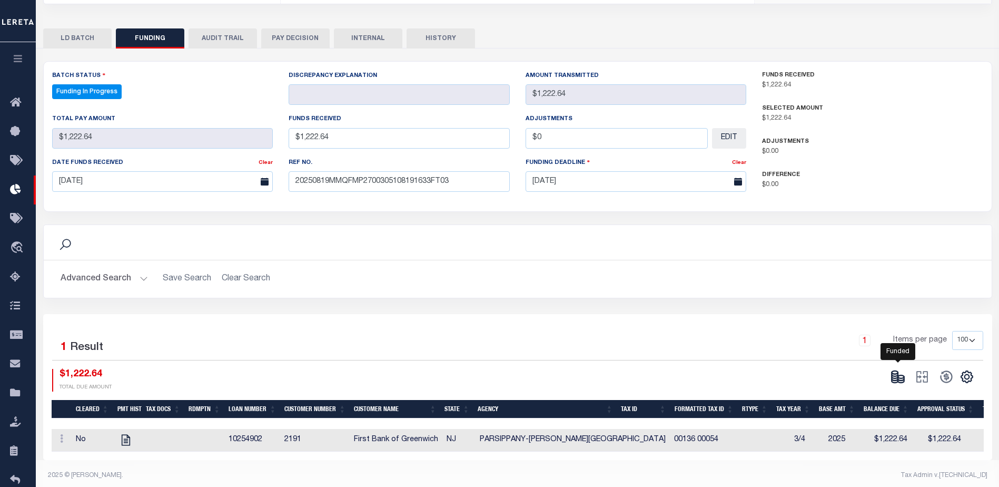
click at [901, 370] on icon at bounding box center [897, 376] width 15 height 15
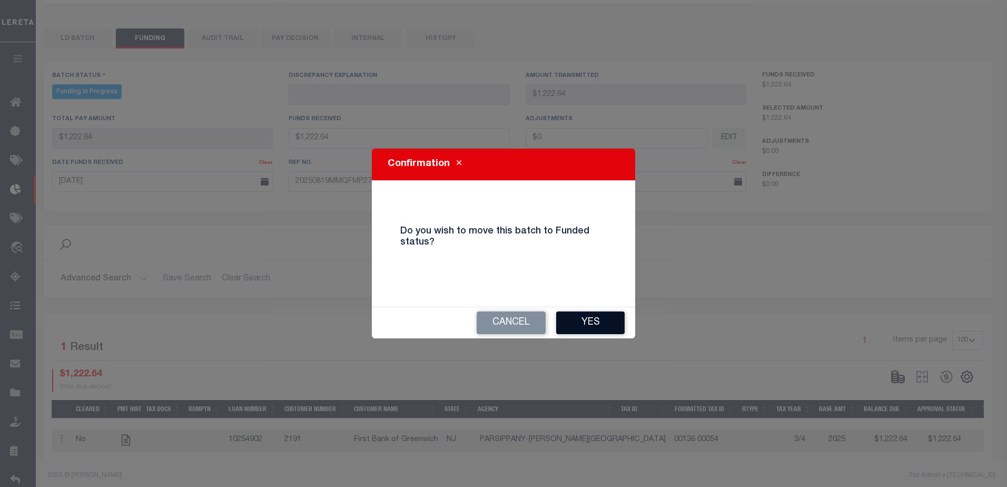
click at [564, 320] on button "Yes" at bounding box center [590, 322] width 68 height 23
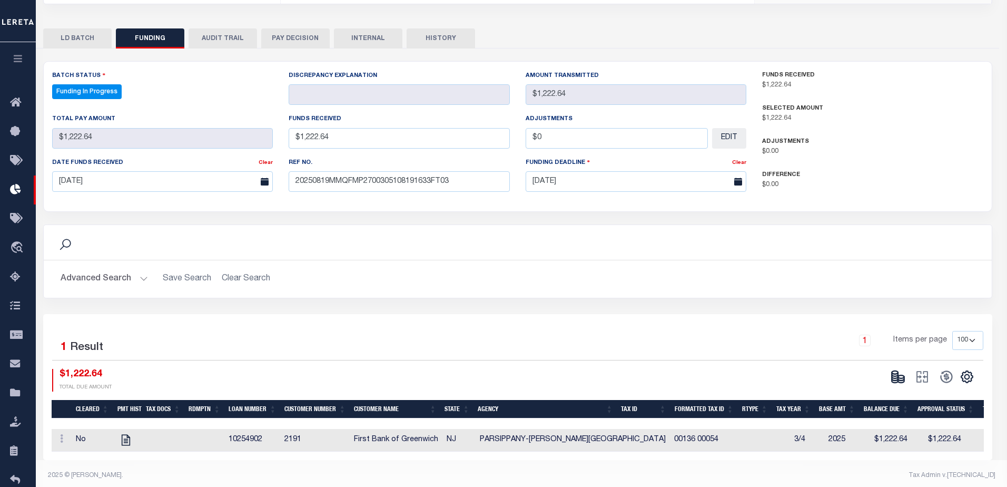
type input "$1,222.64"
type input "$0"
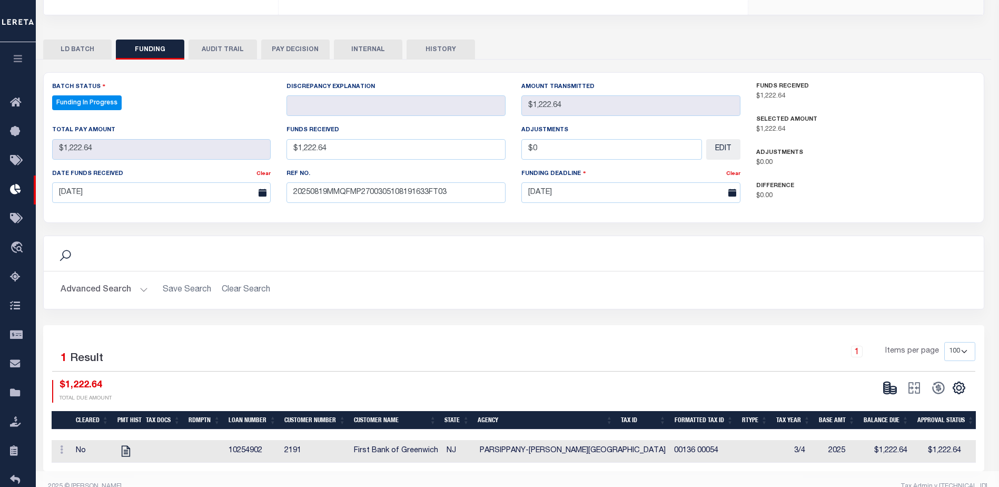
select select "100"
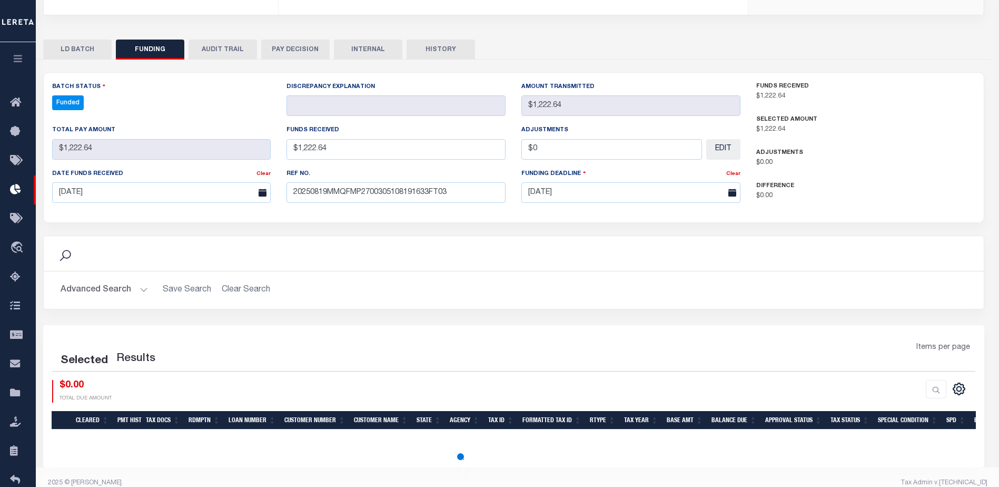
select select "100"
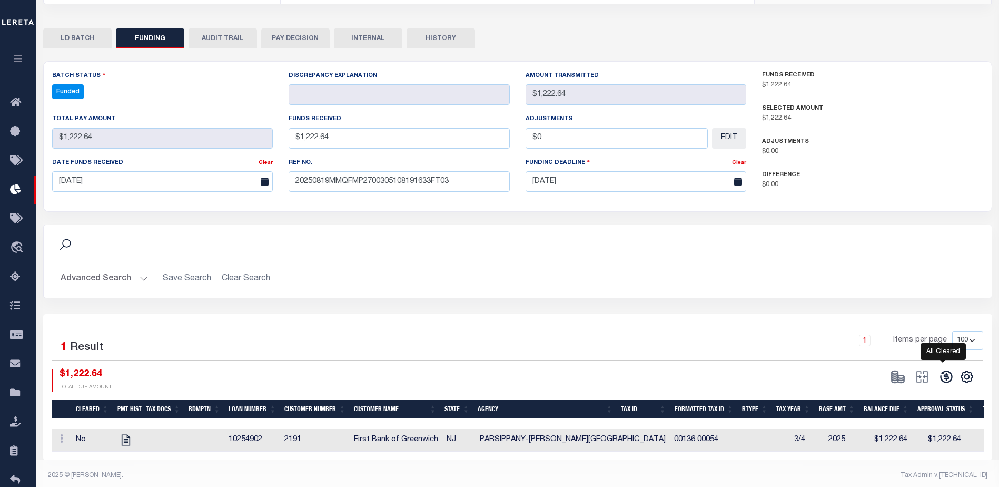
click at [945, 371] on icon at bounding box center [946, 377] width 12 height 12
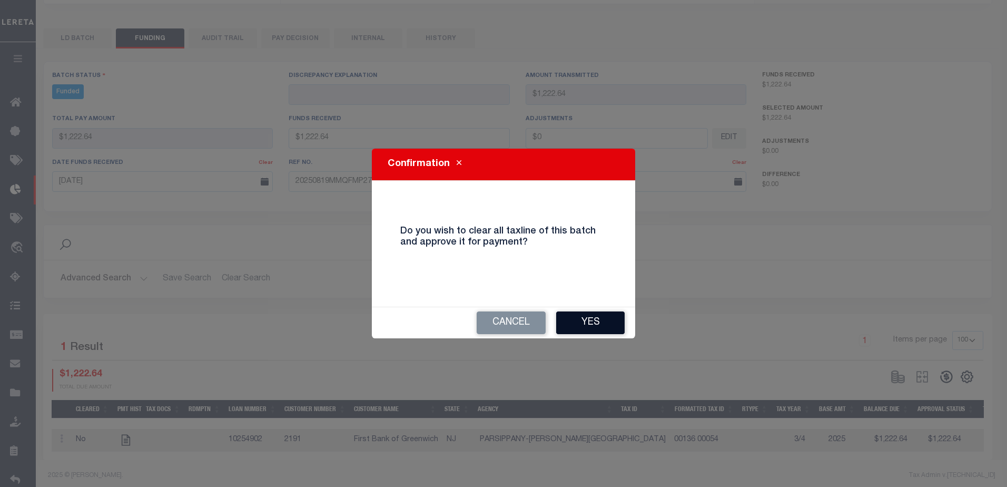
click at [610, 320] on button "Yes" at bounding box center [590, 322] width 68 height 23
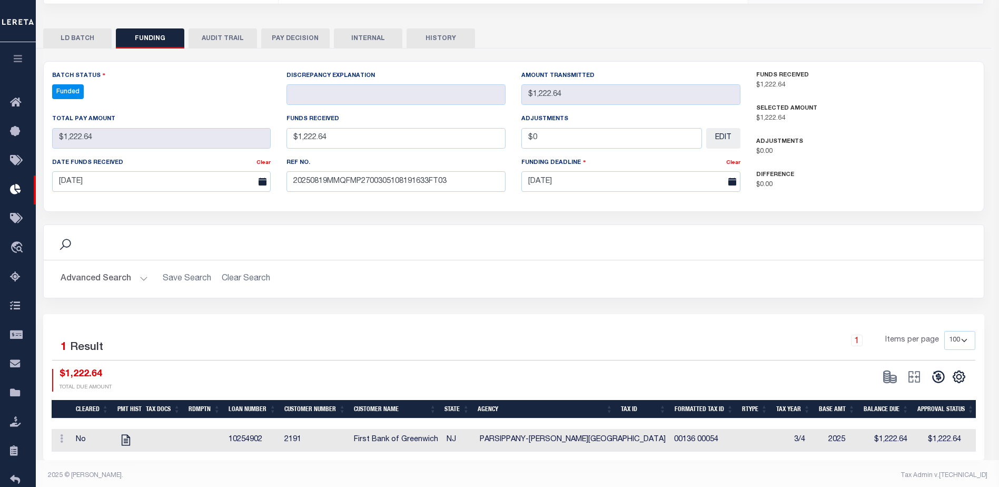
select select "100"
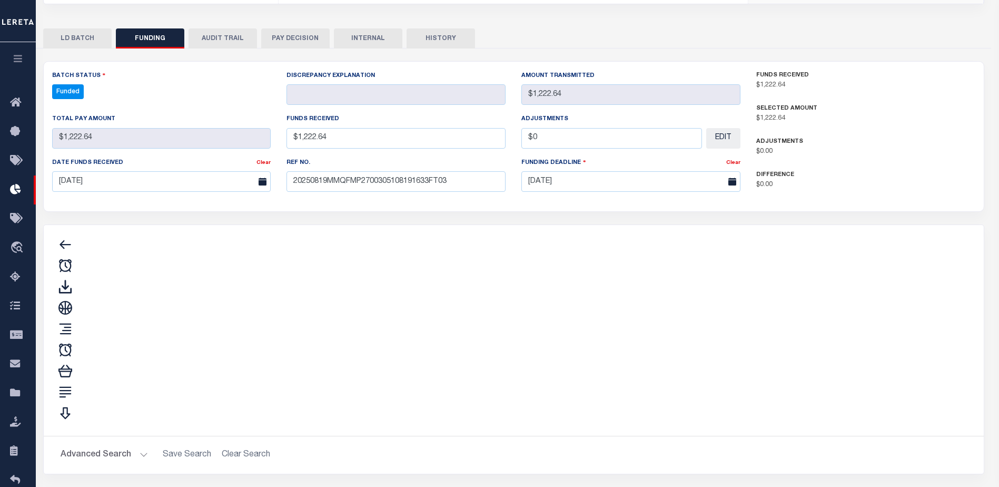
type input "$1,222.64"
type input "$0"
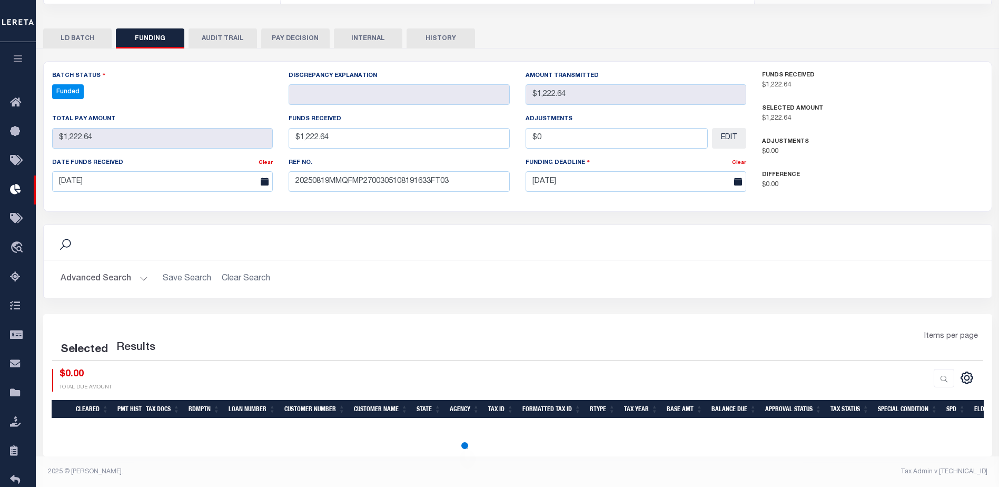
select select "100"
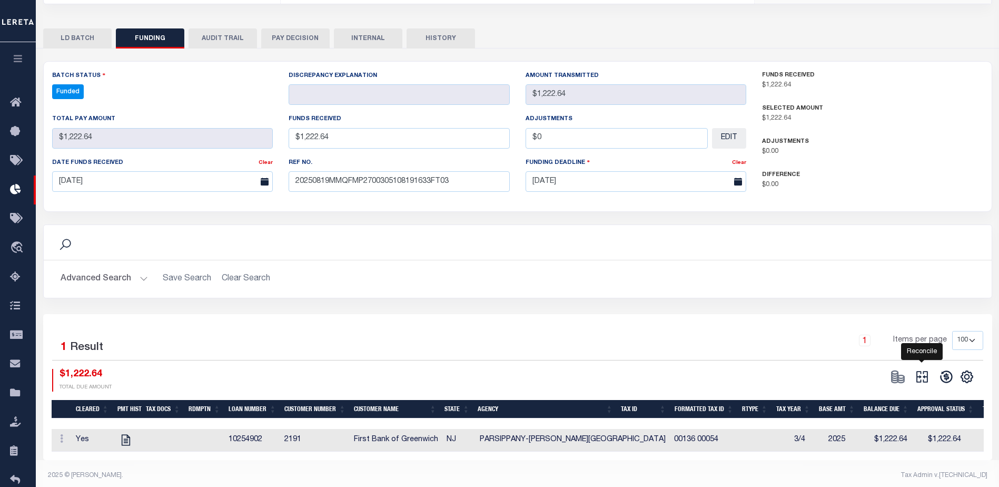
click at [918, 371] on icon at bounding box center [922, 377] width 12 height 12
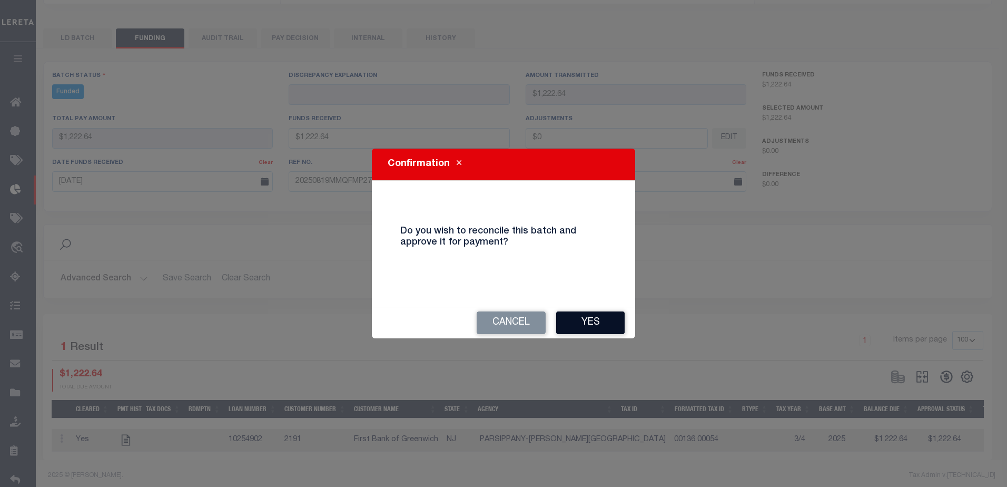
click at [591, 321] on button "Yes" at bounding box center [590, 322] width 68 height 23
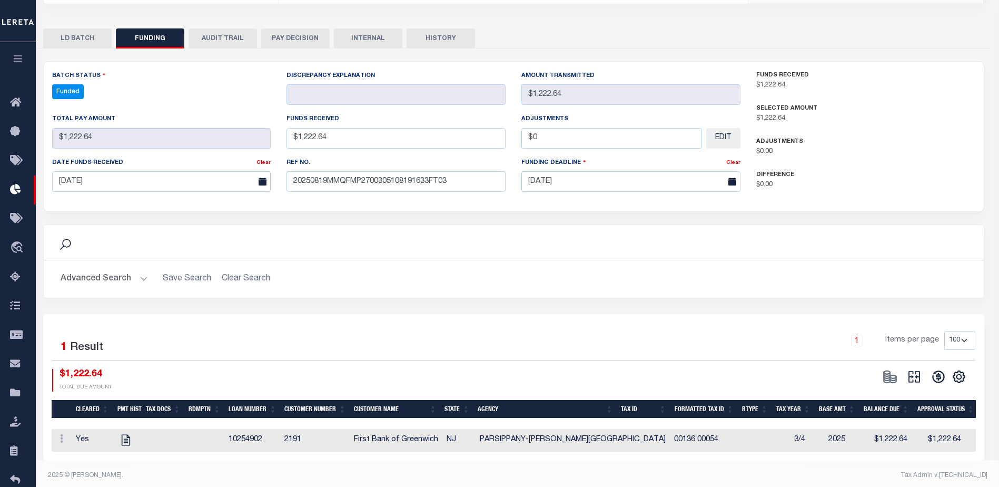
type input "$1,222.64"
type input "$0"
select select "100"
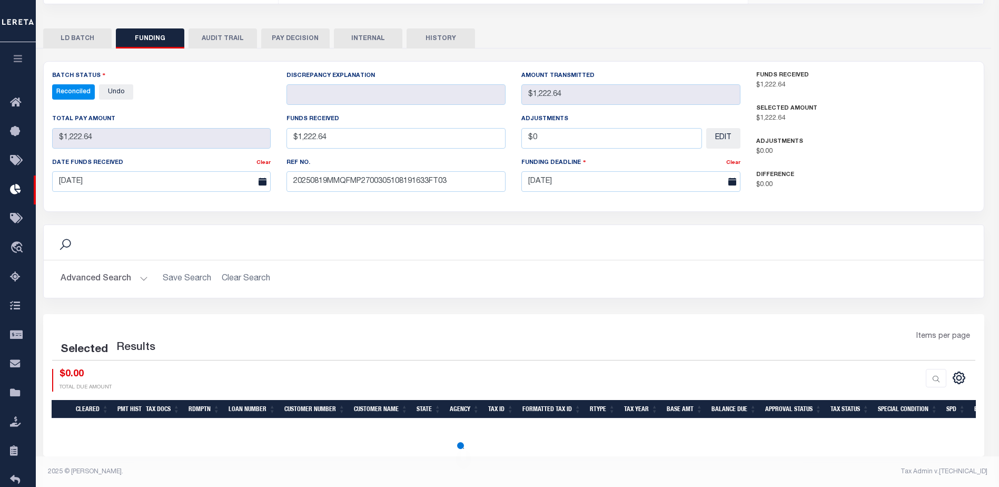
select select "100"
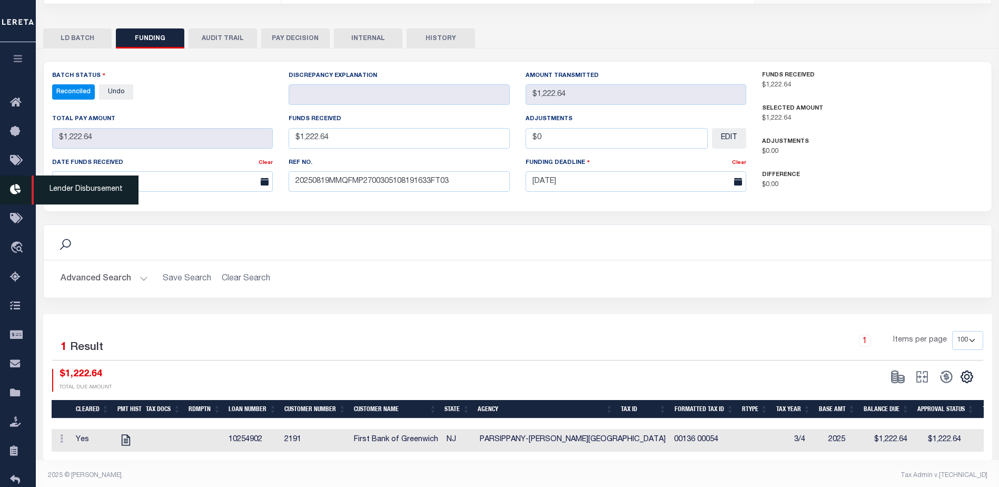
click at [24, 184] on icon at bounding box center [18, 189] width 17 height 13
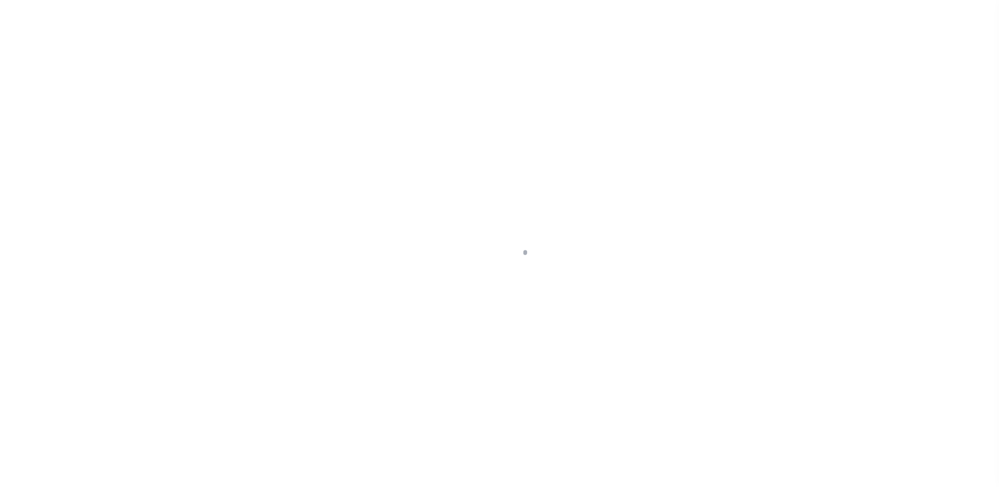
scroll to position [18, 0]
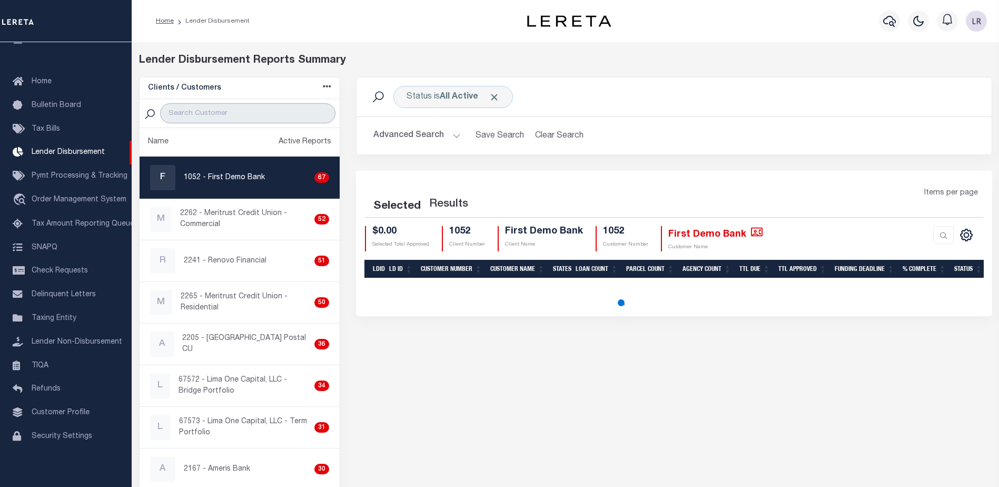
click at [213, 111] on input "search" at bounding box center [247, 113] width 175 height 20
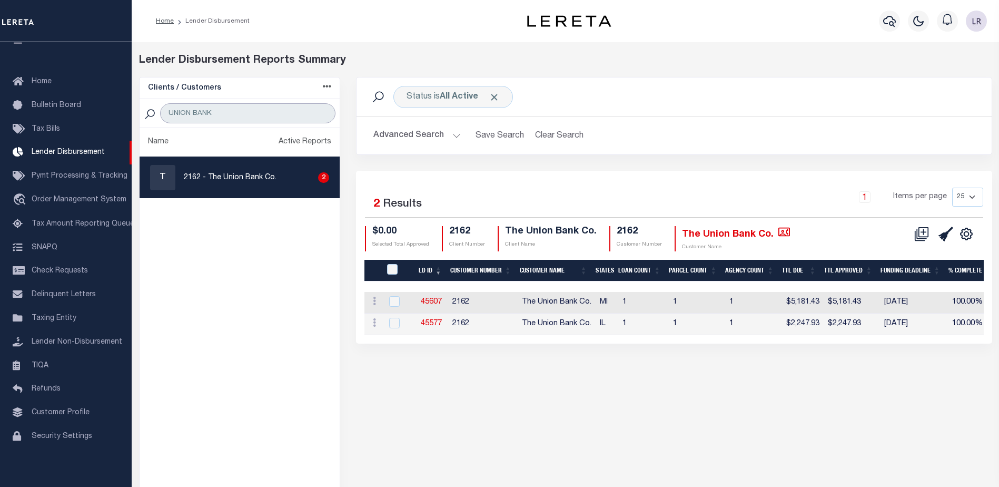
type input "UNION BANK"
click at [427, 320] on link "45577" at bounding box center [431, 323] width 21 height 7
checkbox input "true"
type input "$0.00"
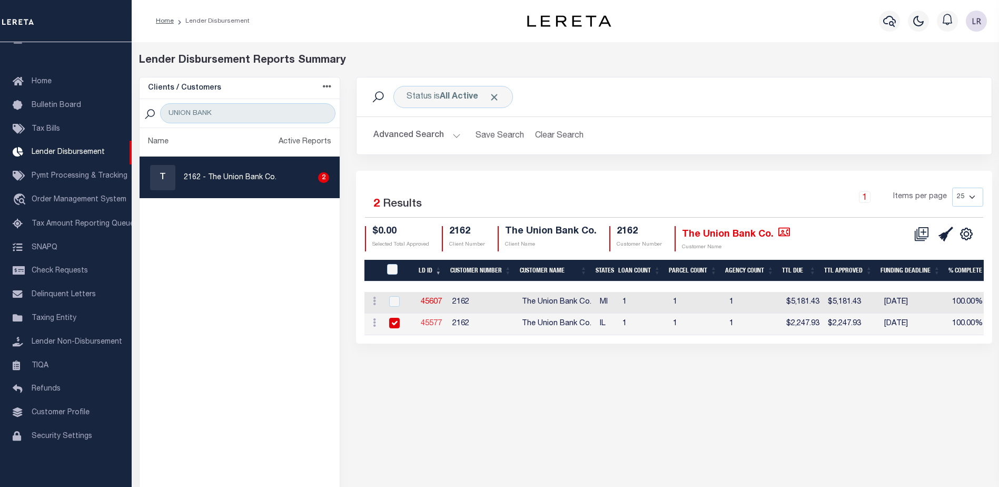
type input "$0.00"
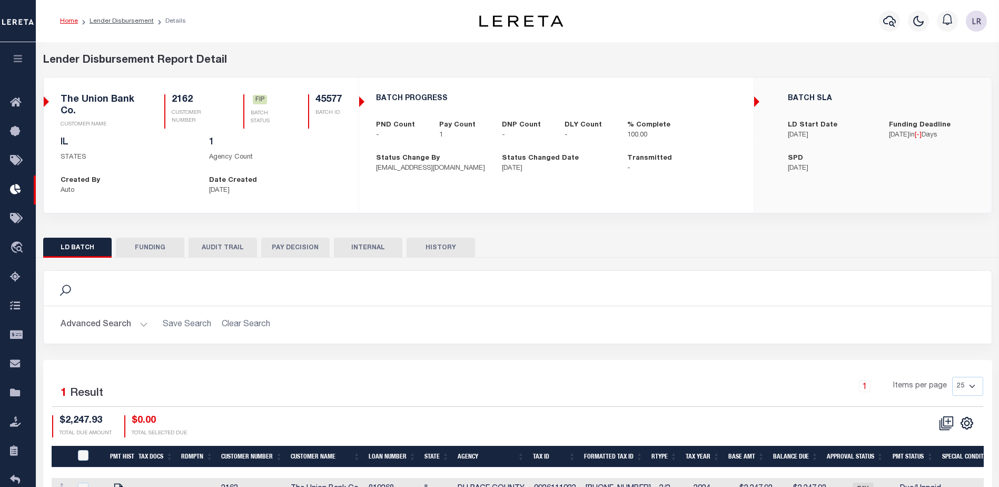
click at [165, 253] on button "FUNDING" at bounding box center [150, 247] width 68 height 20
type input "$2,247.93"
type input "$0"
type input "[DATE]"
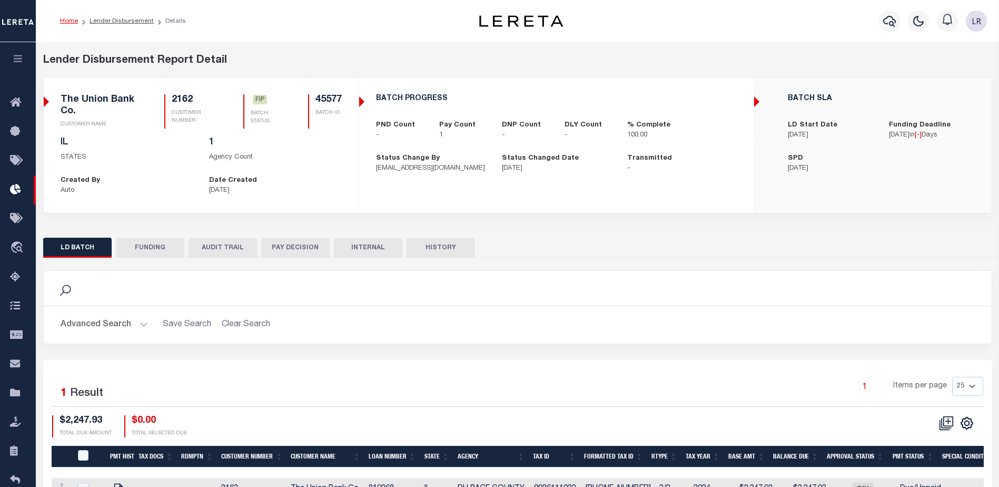
select select "100"
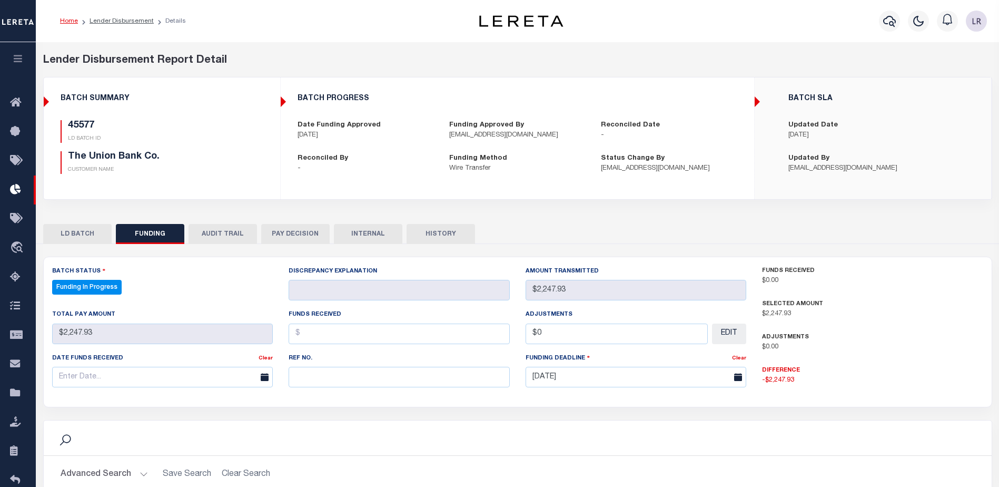
select select "100"
click at [323, 383] on input "text" at bounding box center [399, 376] width 221 height 21
paste input "20250819MMQFMP2700220108191312FT03"
type input "20250819MMQFMP2700220108191312FT03"
click at [313, 329] on input "text" at bounding box center [399, 333] width 221 height 21
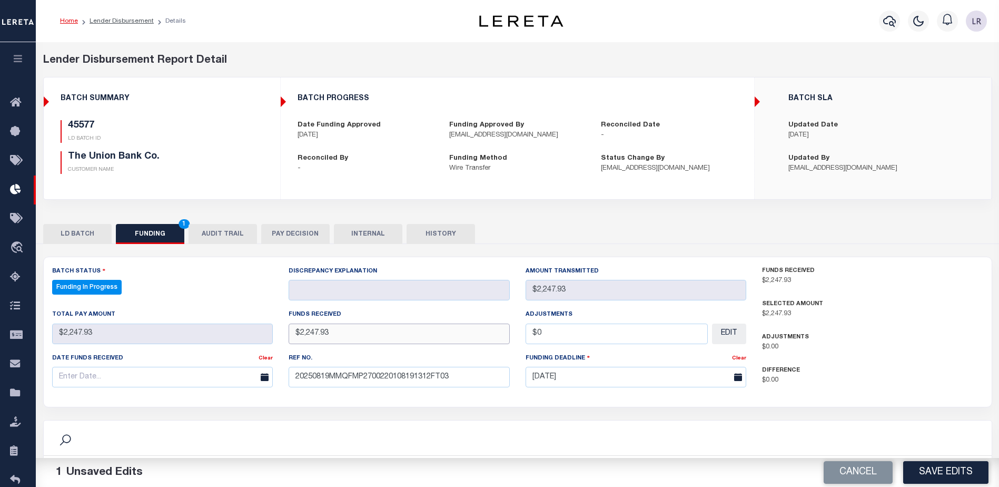
type input "$2,247.93"
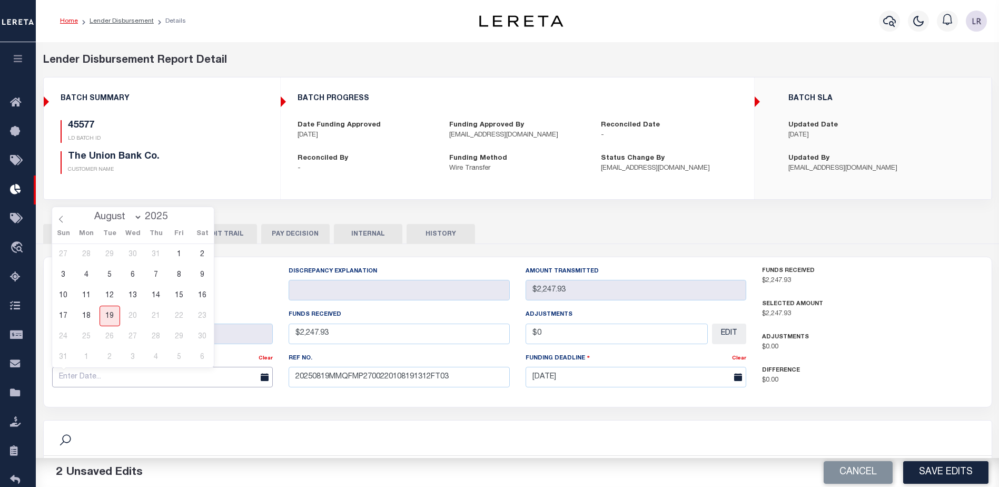
click at [213, 384] on input "text" at bounding box center [162, 376] width 221 height 21
click at [87, 313] on span "18" at bounding box center [86, 315] width 21 height 21
type input "[DATE]"
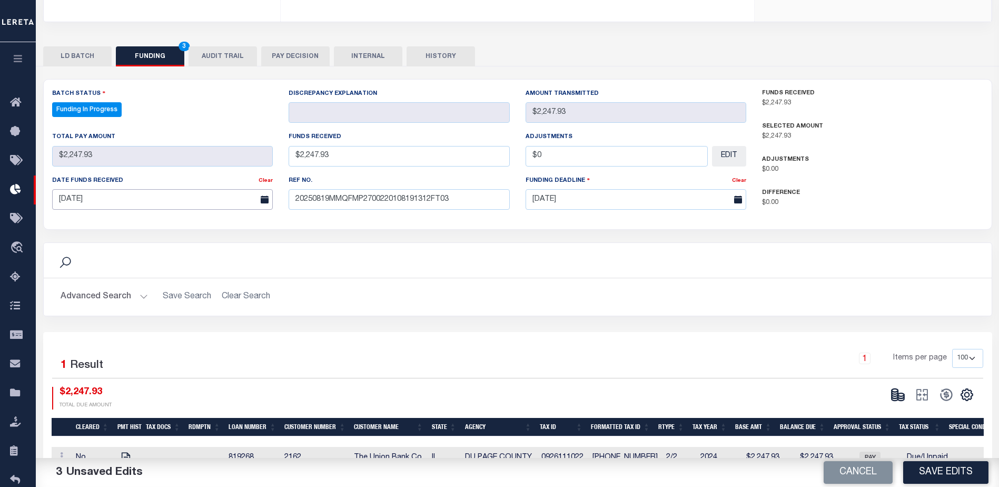
scroll to position [207, 0]
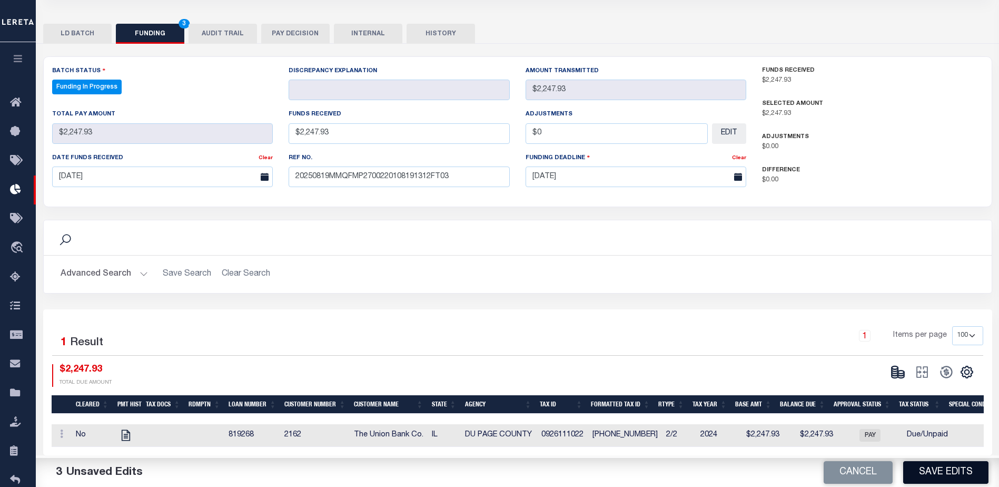
click at [928, 465] on button "Save Edits" at bounding box center [945, 472] width 85 height 23
type input "$2,247.93"
type input "$0"
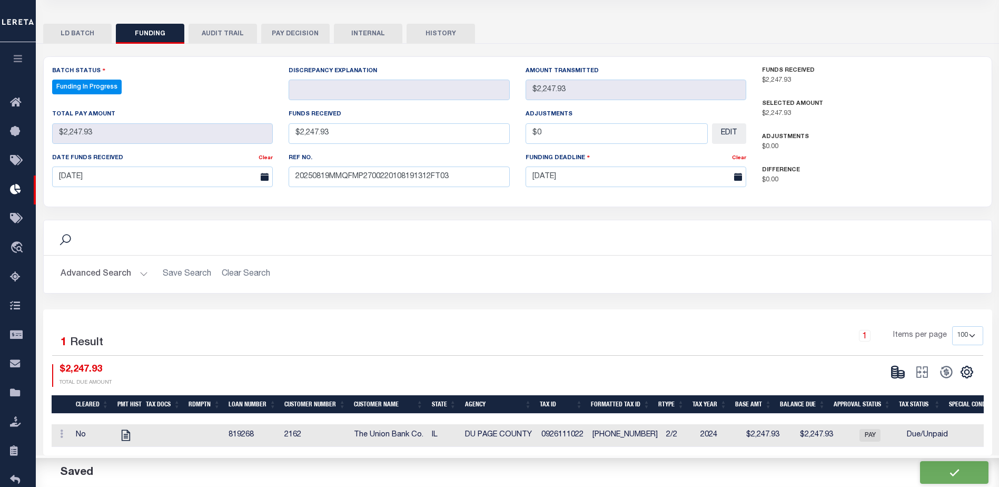
select select "100"
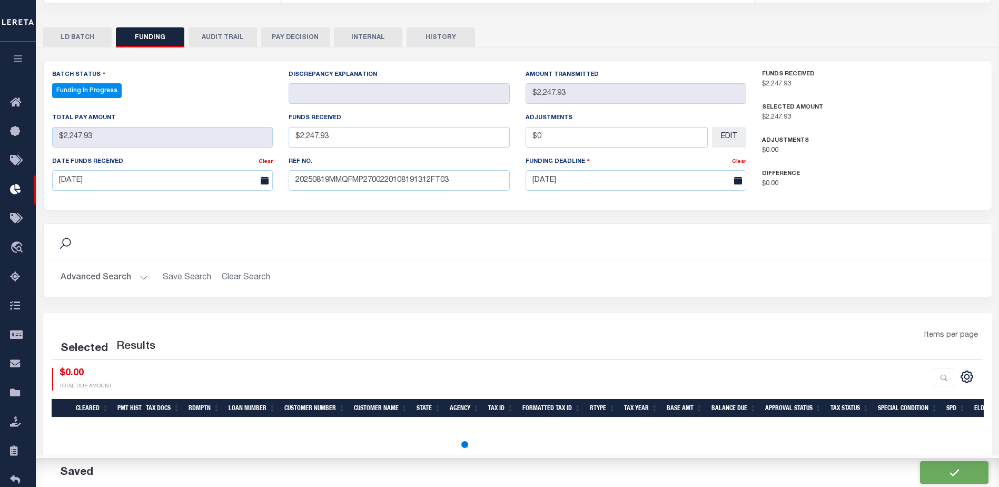
select select "100"
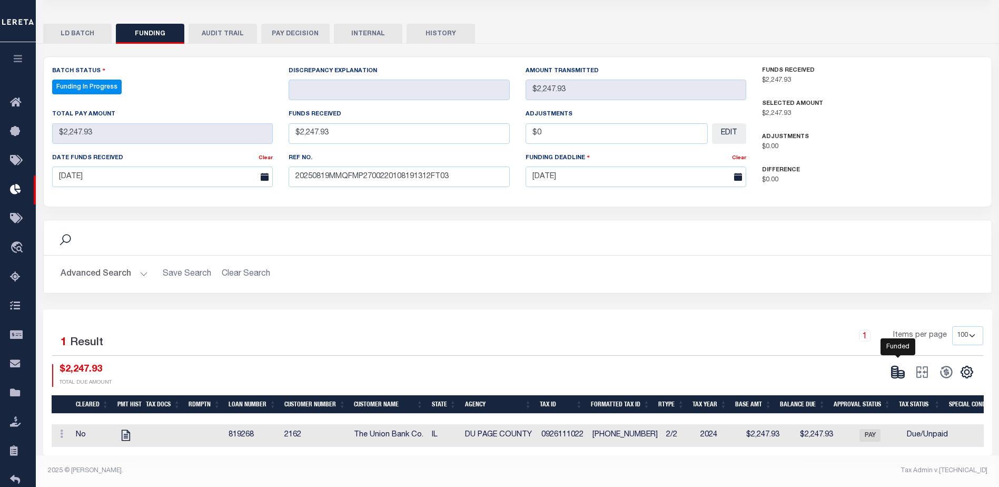
click at [895, 368] on icon at bounding box center [894, 370] width 6 height 4
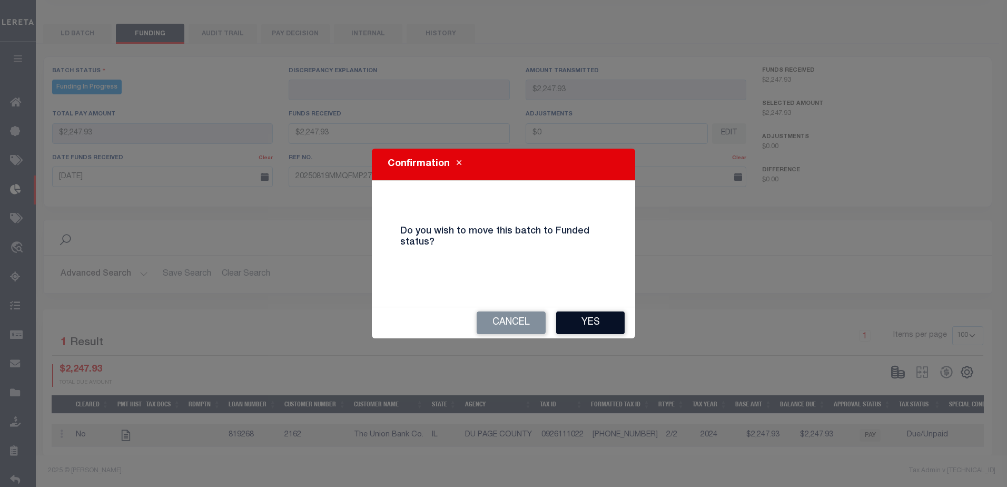
click at [610, 321] on button "Yes" at bounding box center [590, 322] width 68 height 23
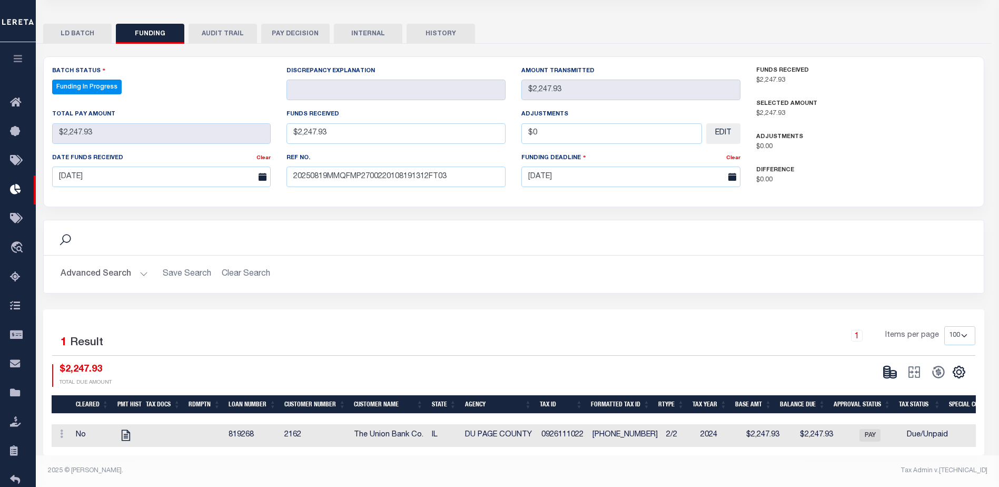
type input "$2,247.93"
type input "$0"
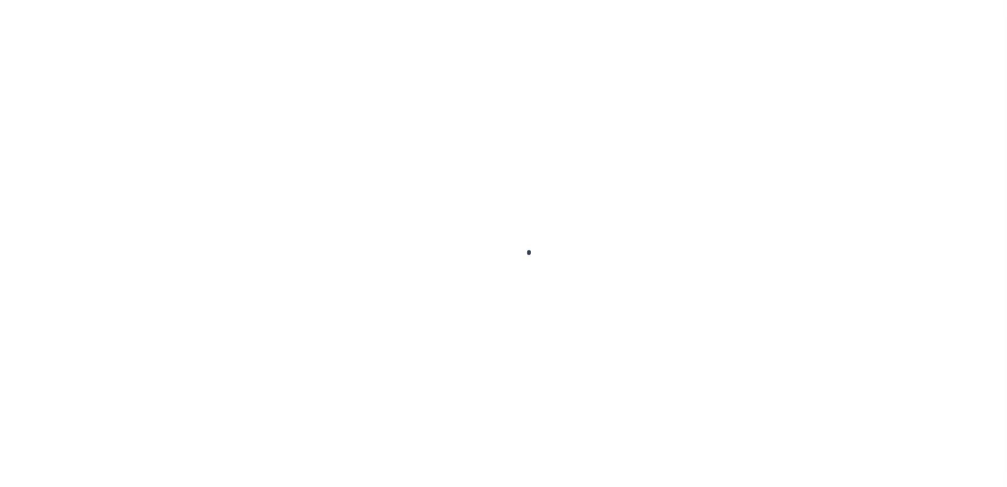
type input "$0.00"
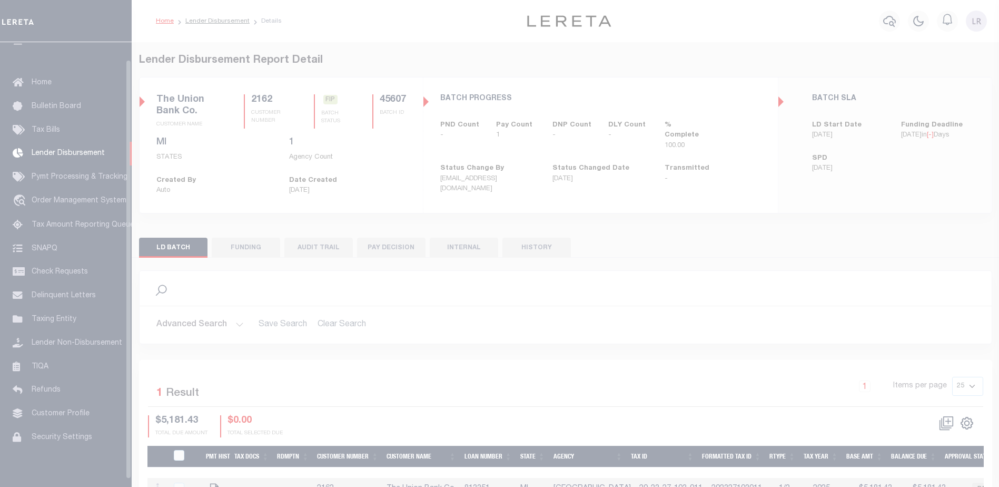
scroll to position [18, 0]
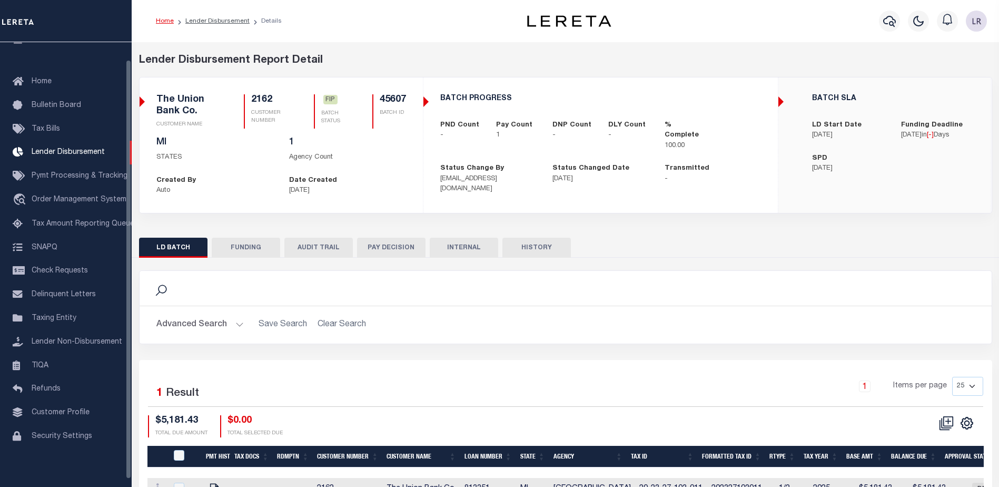
click at [227, 249] on button "FUNDING" at bounding box center [246, 247] width 68 height 20
type input "$5,181.43"
type input "$0"
type input "08/21/2025"
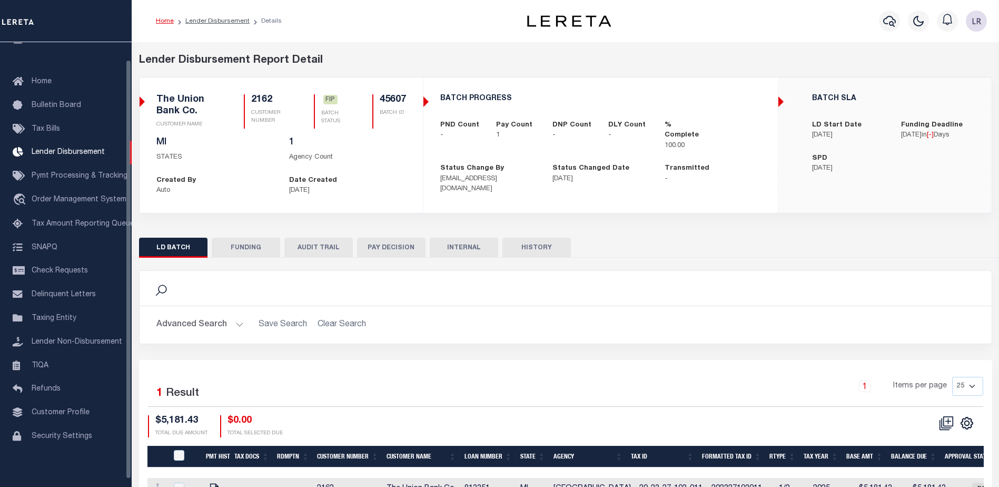
select select "100"
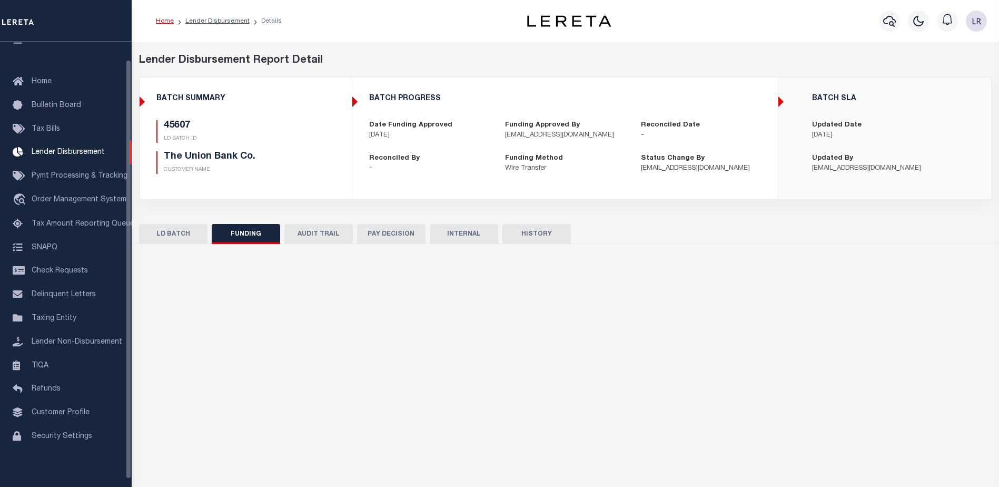
select select "100"
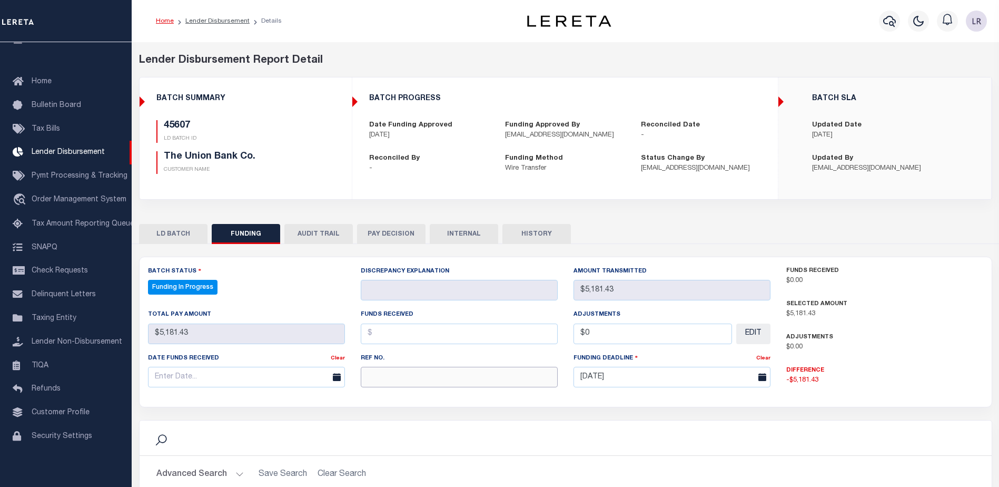
click at [402, 376] on input "text" at bounding box center [459, 376] width 197 height 21
paste input "20250819MMQFMP2700220108191312FT03"
type input "20250819MMQFMP2700220108191312FT03"
click at [387, 333] on input "text" at bounding box center [459, 333] width 197 height 21
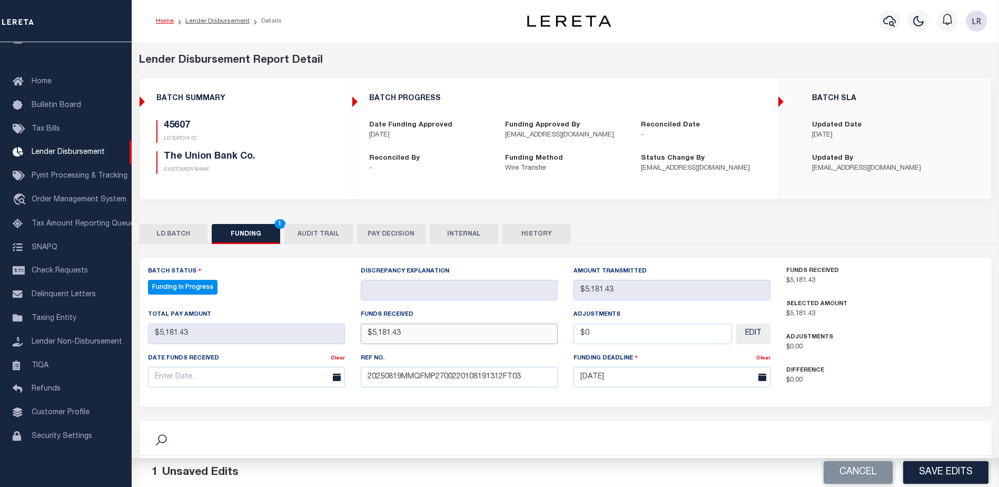
type input "$5,181.43"
click at [293, 375] on input "text" at bounding box center [246, 376] width 197 height 21
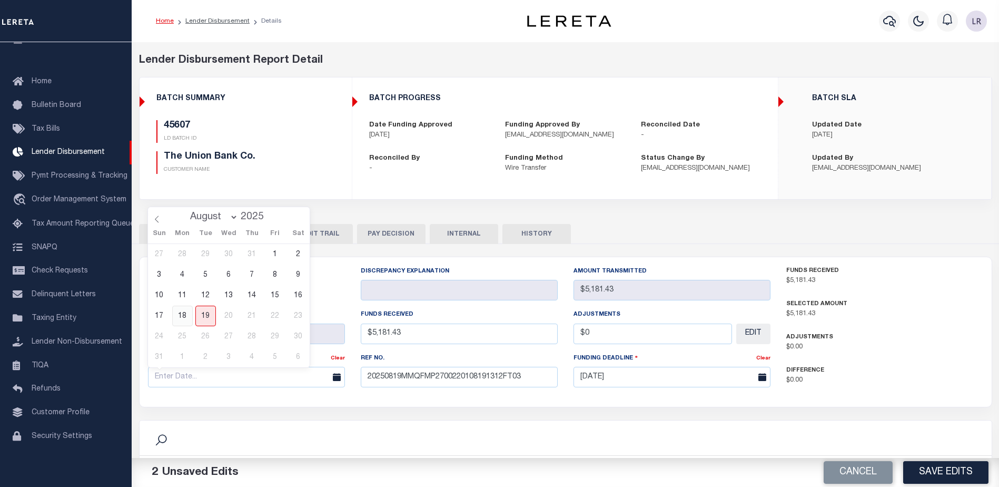
click at [181, 313] on span "18" at bounding box center [182, 315] width 21 height 21
type input "[DATE]"
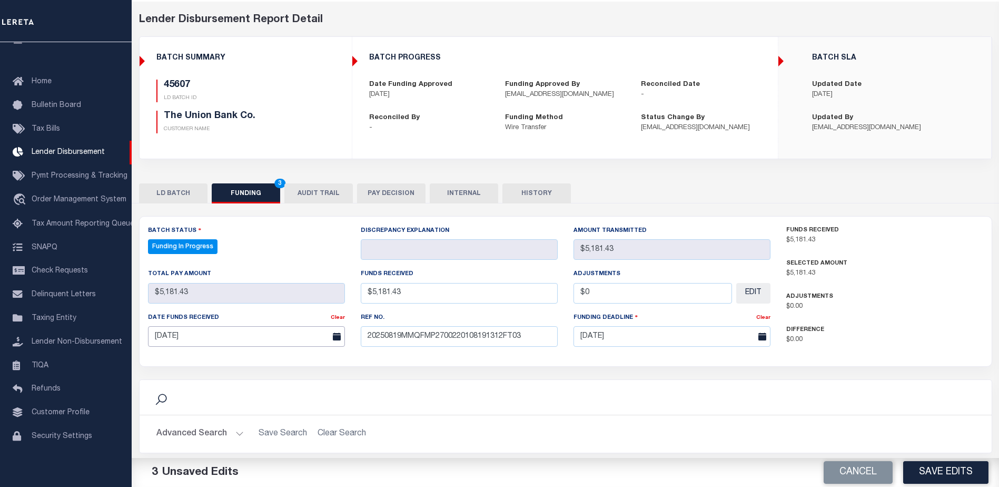
scroll to position [158, 0]
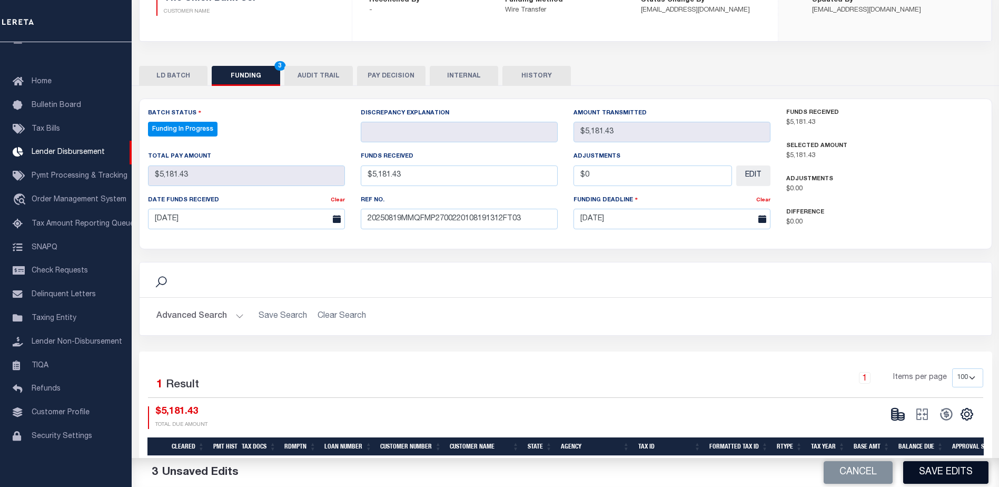
click at [926, 465] on button "Save Edits" at bounding box center [945, 472] width 85 height 23
type input "$5,181.43"
type input "$0"
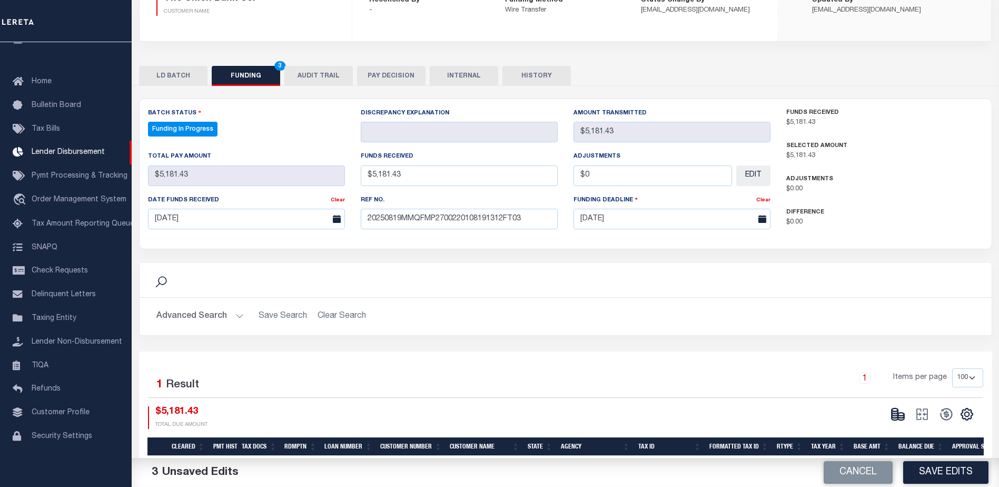
select select "100"
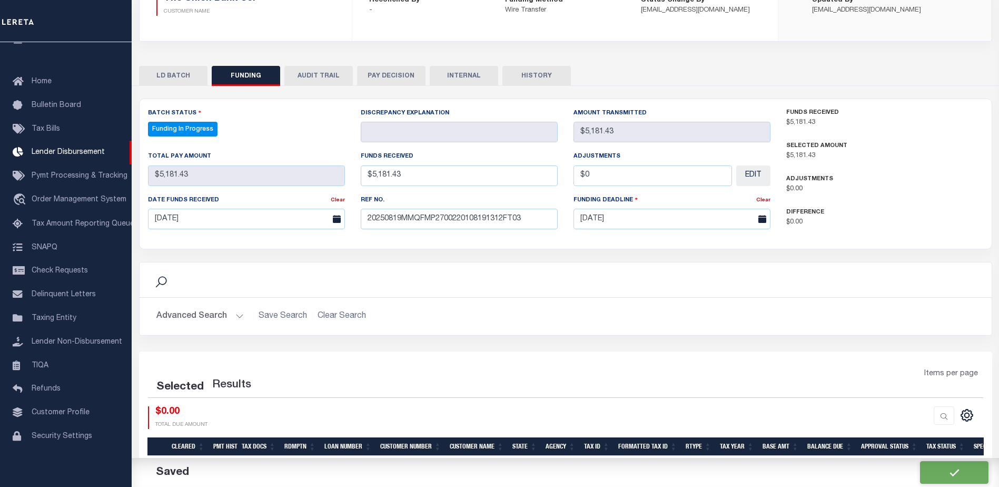
select select "100"
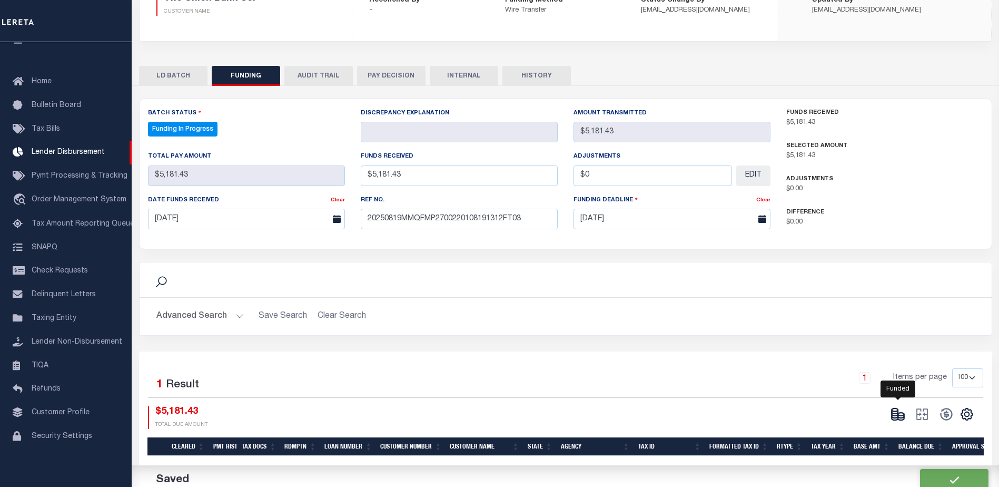
click at [900, 416] on icon at bounding box center [897, 414] width 15 height 15
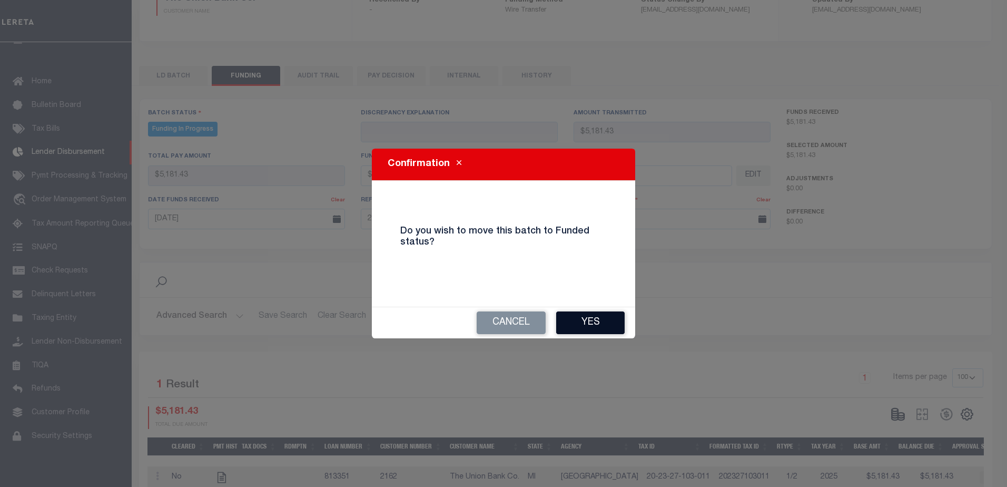
click at [596, 325] on button "Yes" at bounding box center [590, 322] width 68 height 23
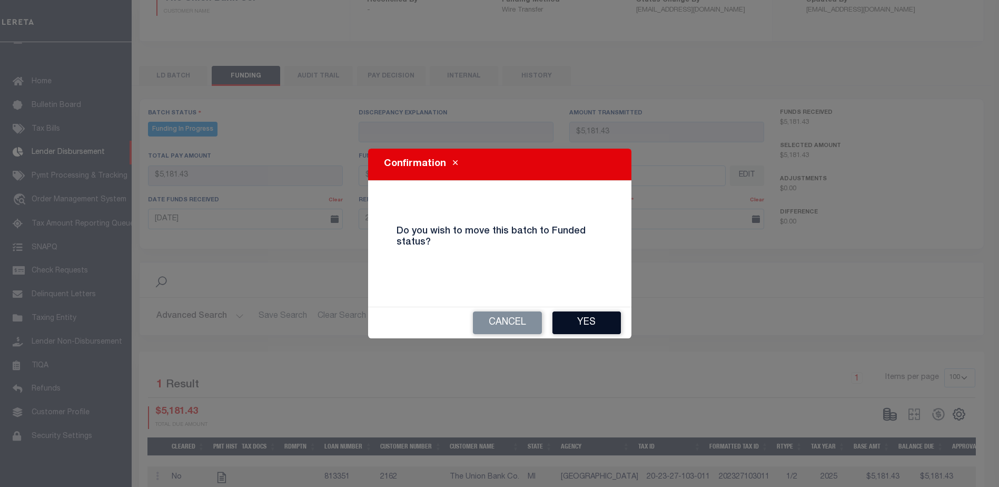
type input "$5,181.43"
type input "$0"
select select "100"
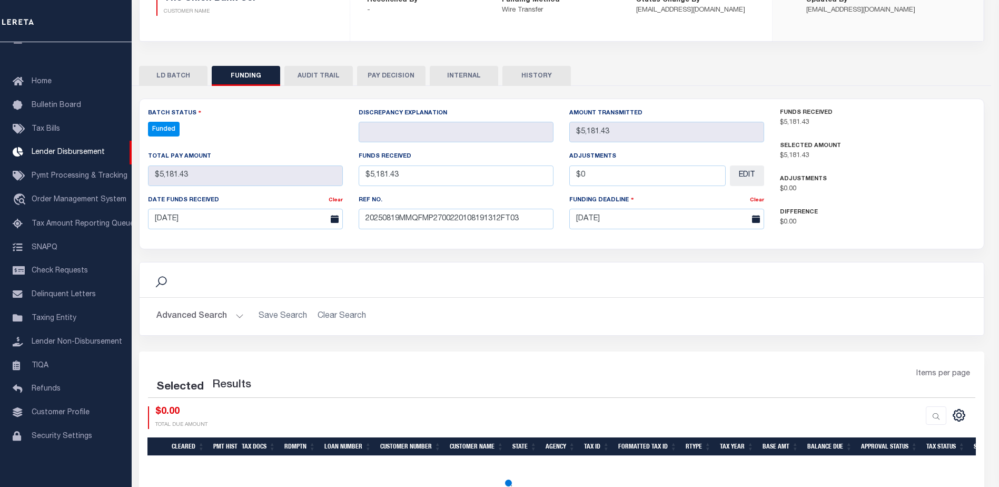
select select "100"
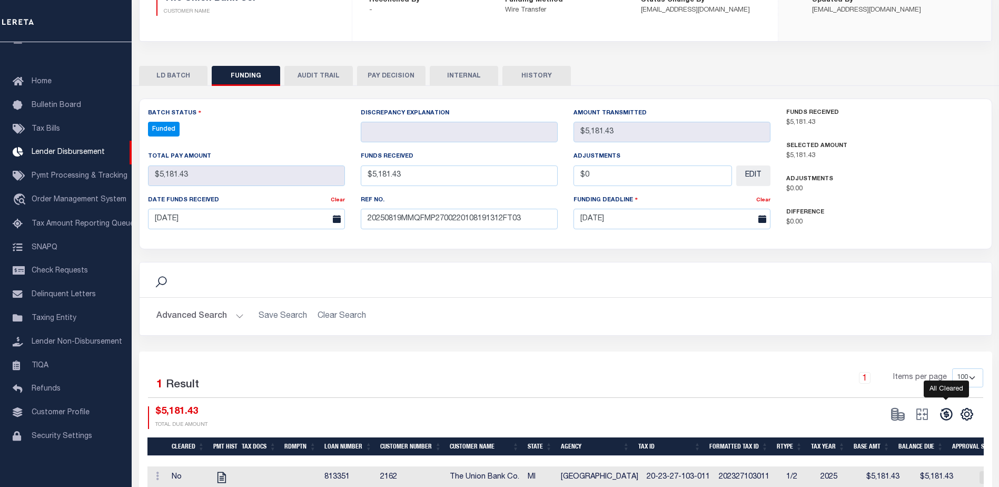
click at [948, 411] on icon at bounding box center [946, 414] width 15 height 15
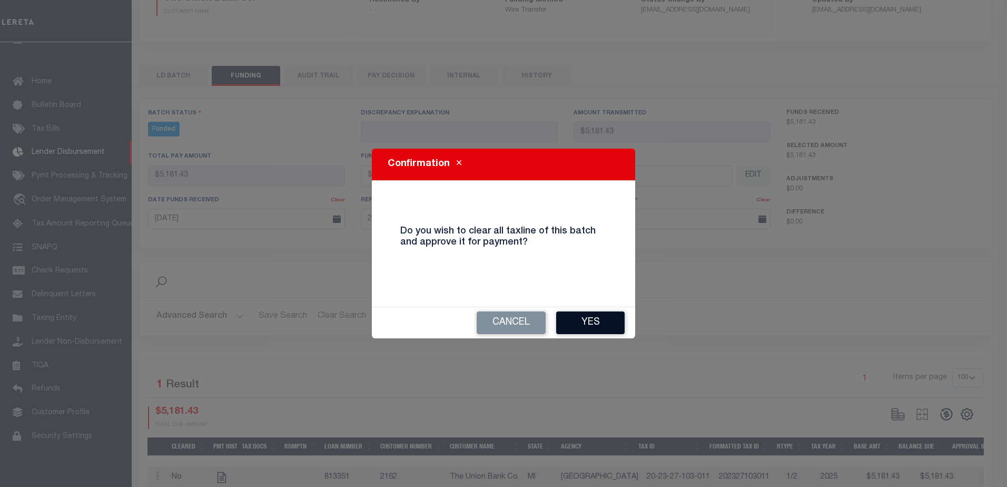
click at [606, 329] on button "Yes" at bounding box center [590, 322] width 68 height 23
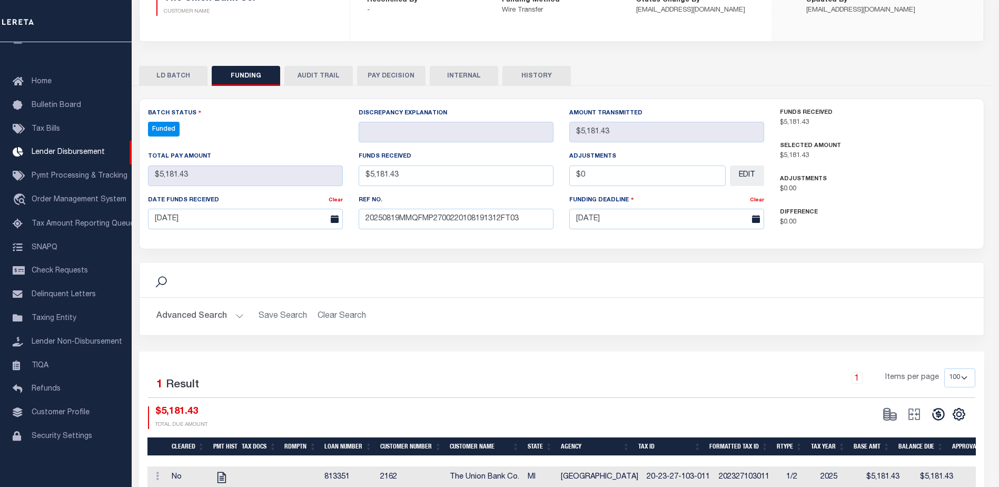
type input "$5,181.43"
type input "$0"
select select "100"
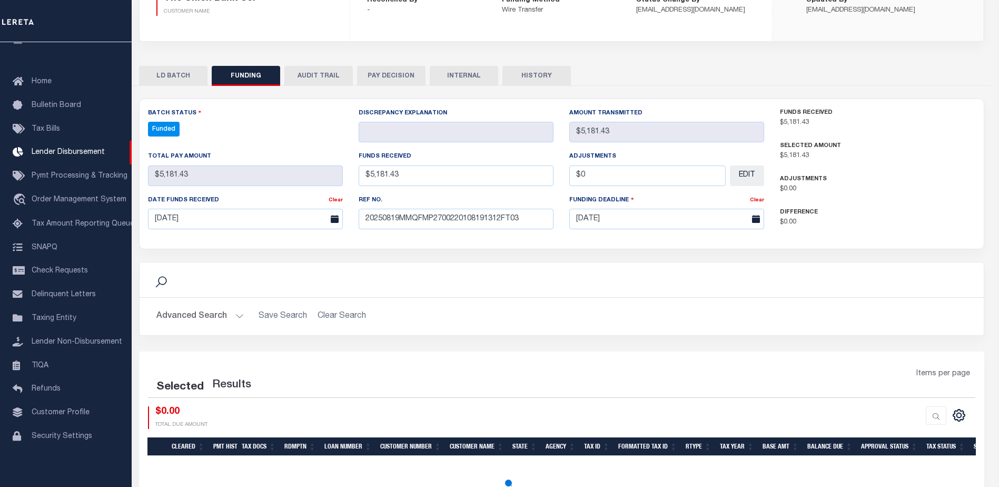
select select "100"
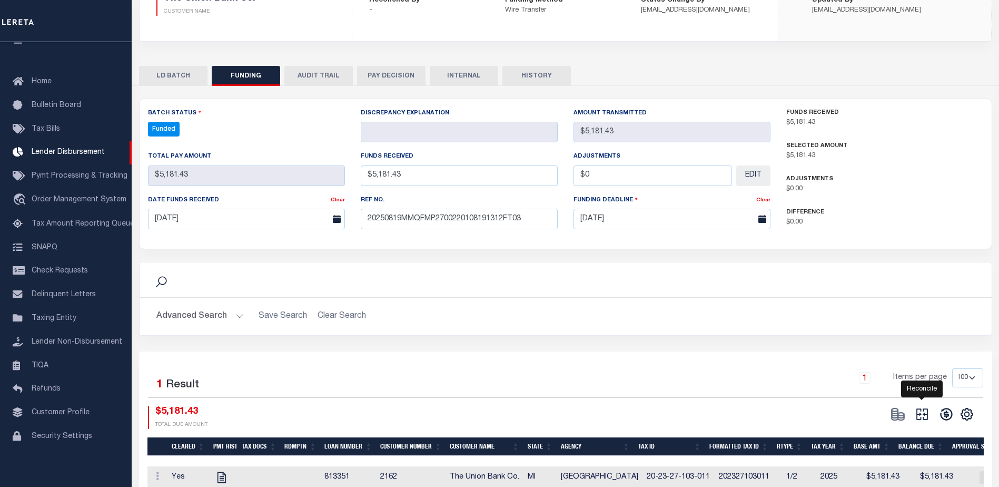
click at [919, 415] on icon at bounding box center [922, 414] width 12 height 12
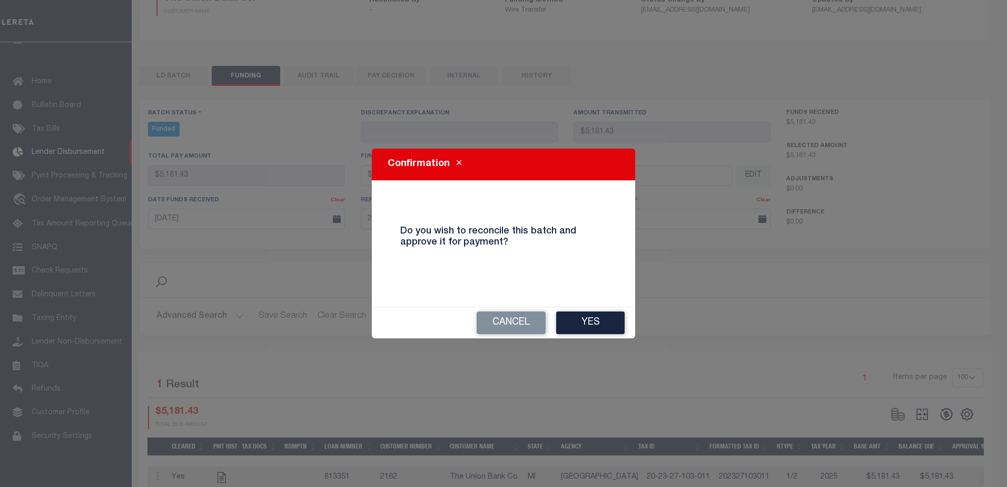
click at [610, 326] on button "Yes" at bounding box center [590, 322] width 68 height 23
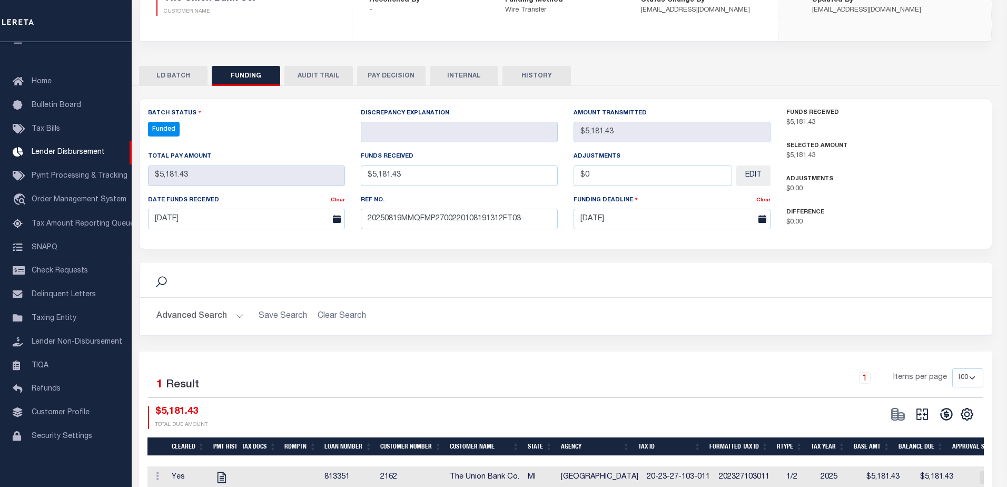
type input "$5,181.43"
type input "$0"
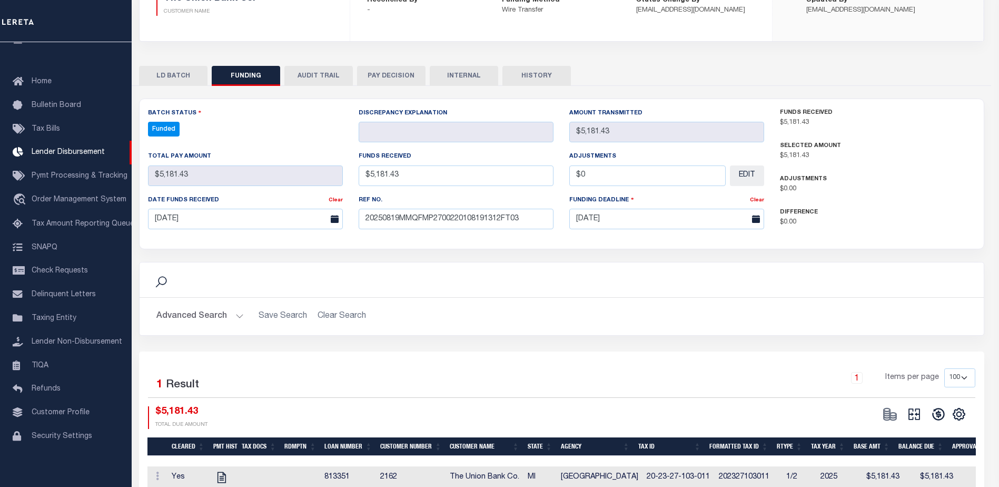
select select "100"
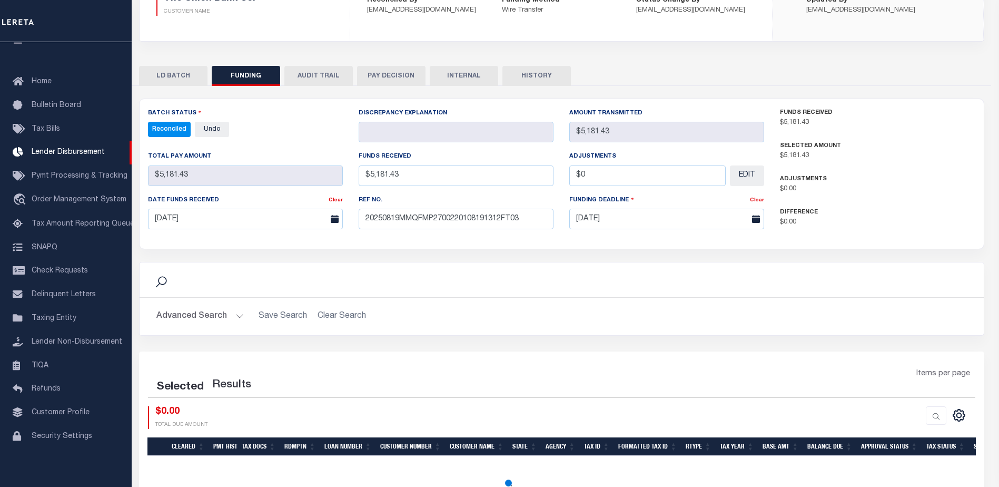
select select "100"
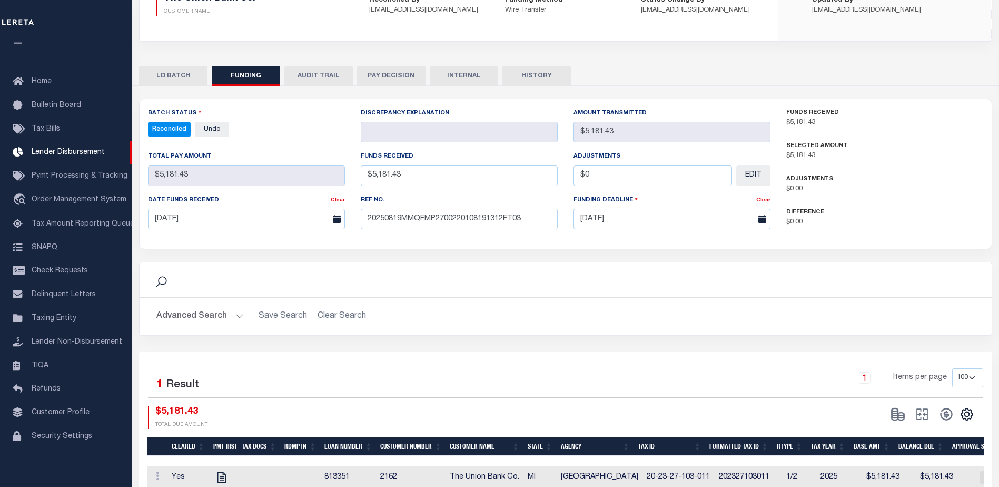
click at [453, 74] on button "INTERNAL" at bounding box center [464, 76] width 68 height 20
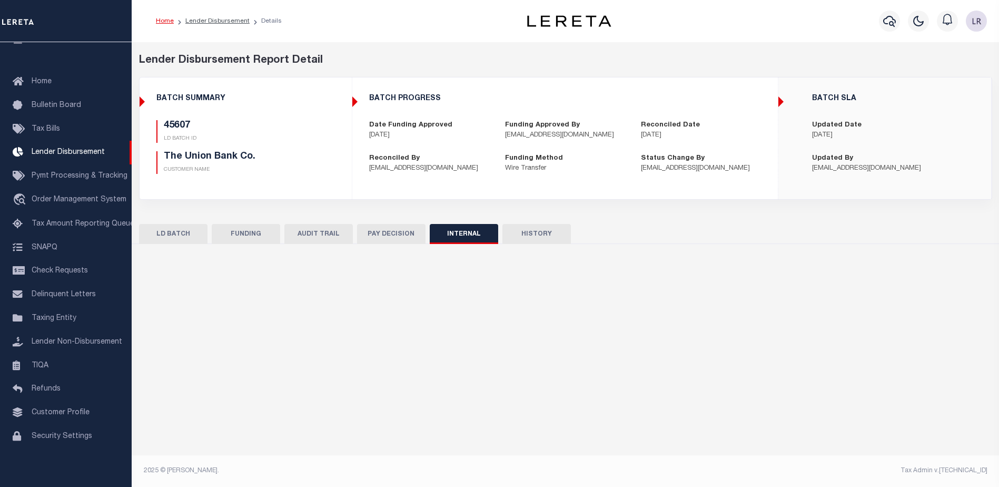
scroll to position [0, 0]
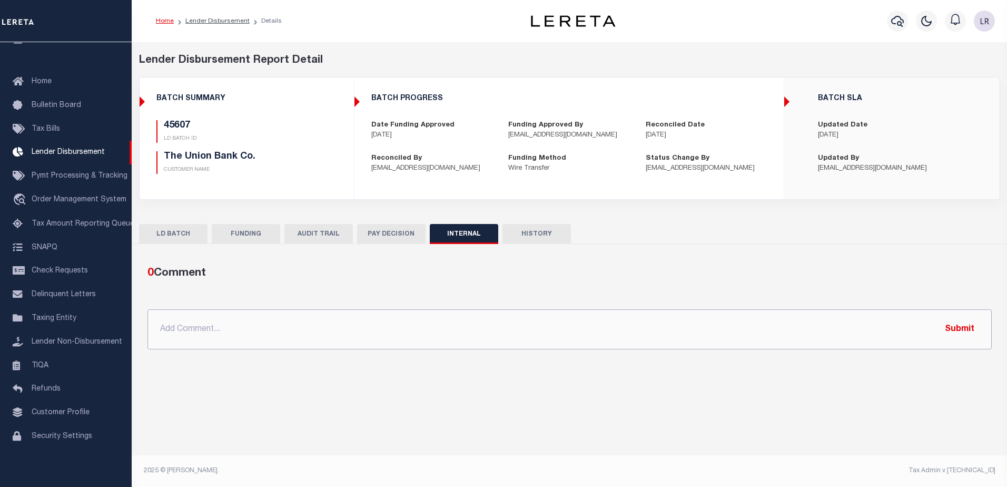
click at [467, 316] on input "text" at bounding box center [569, 329] width 844 height 40
paste input ""ORG AMT - $7429.36 45577 - $2247.93 45607 - $5181.43""
type input ""ORG AMT - $7429.36 45577 - $2247.93 45607 - $5181.43""
click at [955, 328] on button "Submit" at bounding box center [959, 329] width 43 height 22
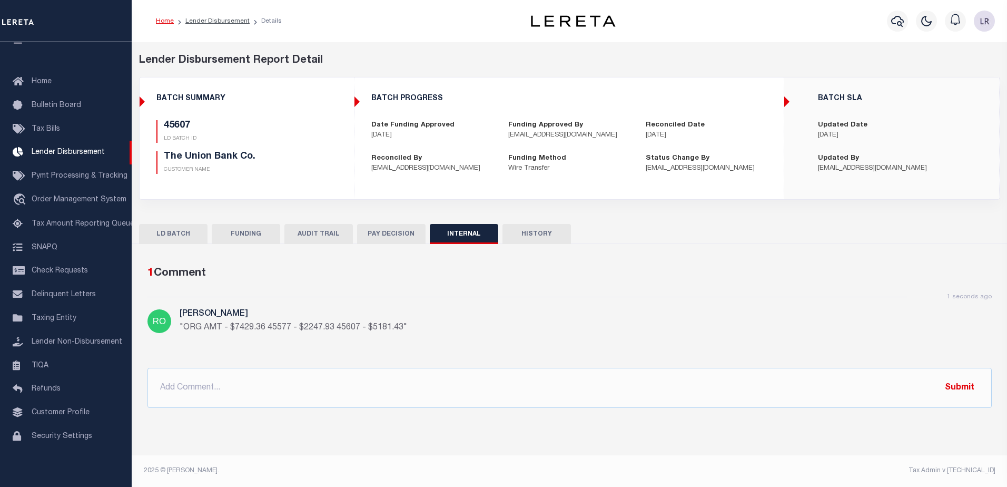
click at [251, 235] on button "FUNDING" at bounding box center [246, 234] width 68 height 20
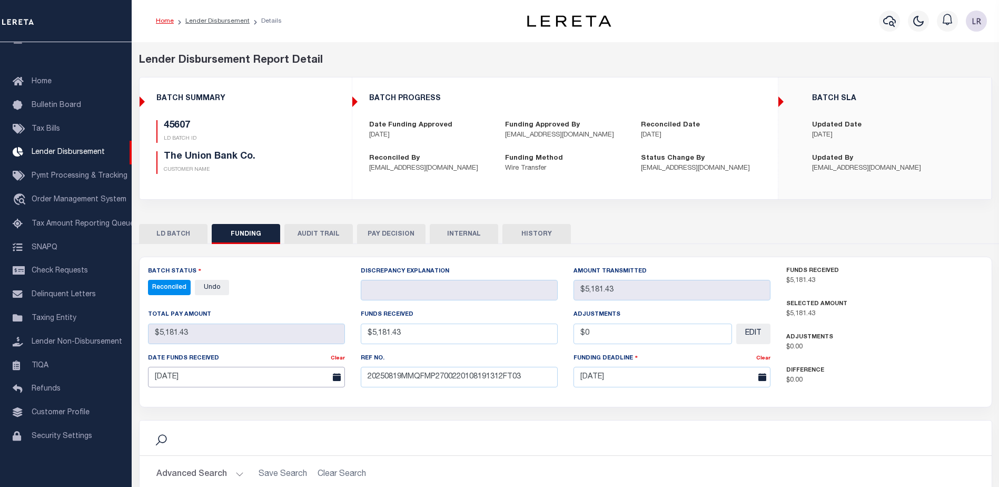
click at [286, 376] on input "[DATE]" at bounding box center [246, 376] width 197 height 21
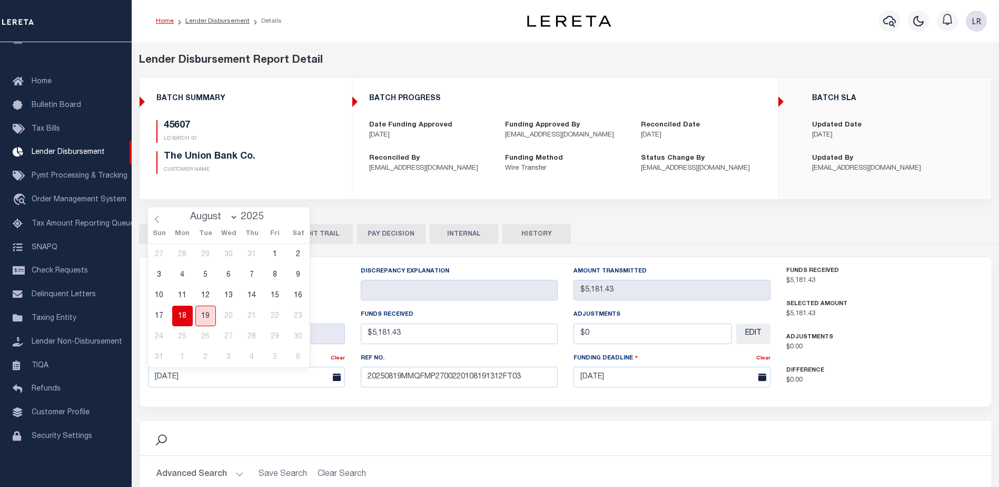
click at [209, 315] on span "19" at bounding box center [205, 315] width 21 height 21
type input "[DATE]"
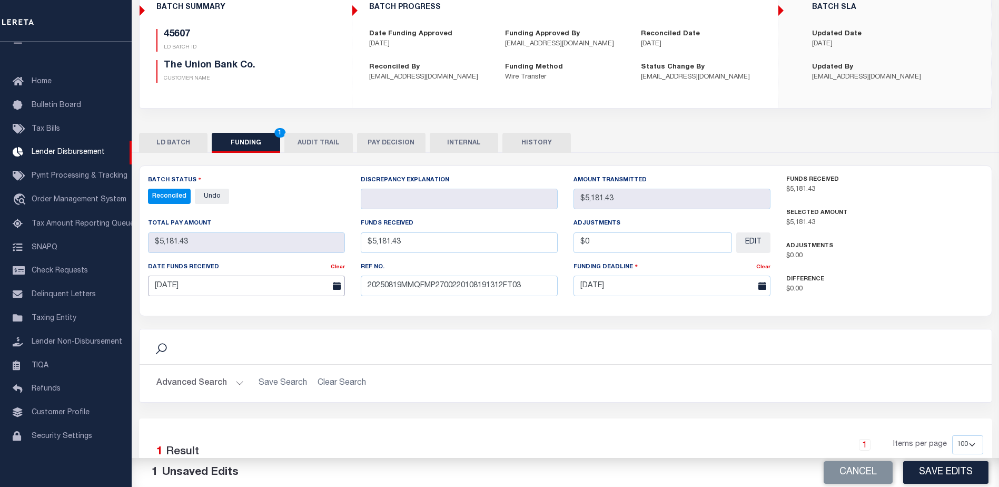
scroll to position [158, 0]
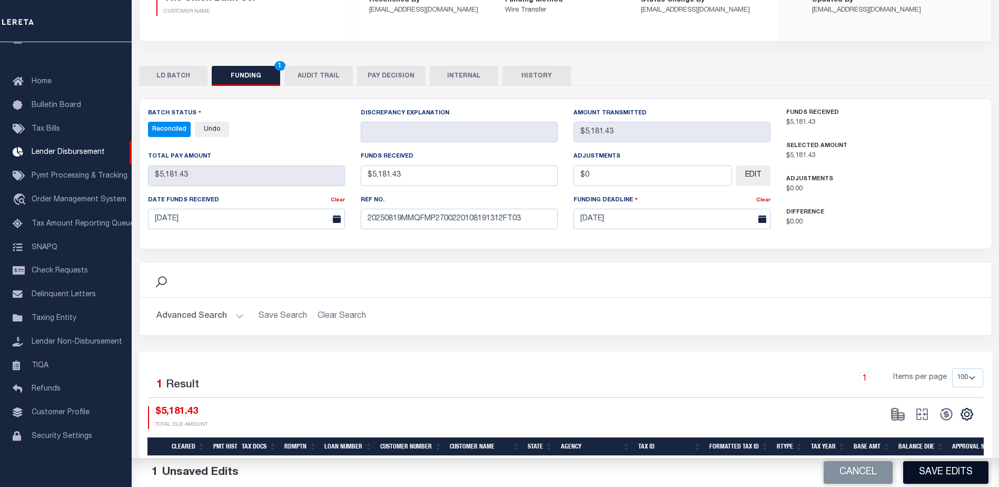
click at [930, 470] on button "Save Edits" at bounding box center [945, 472] width 85 height 23
type input "$5,181.43"
type input "$0"
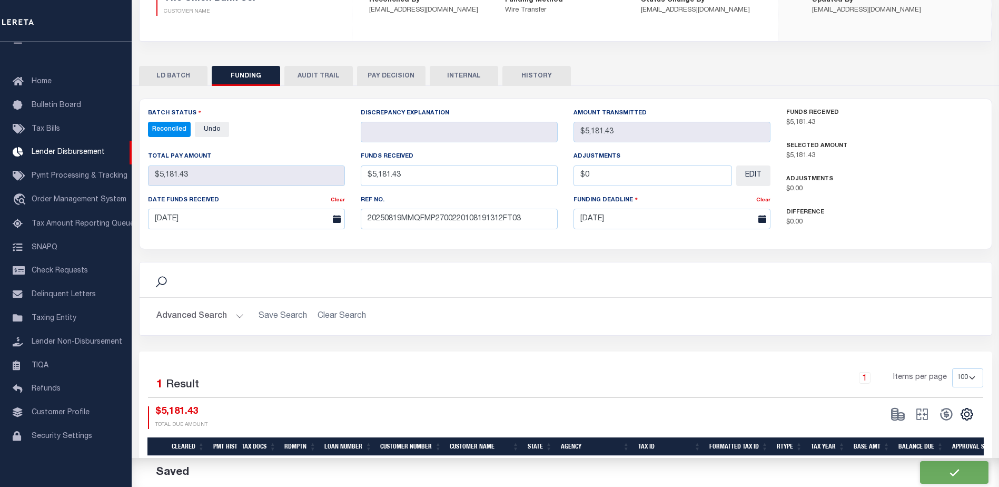
select select "100"
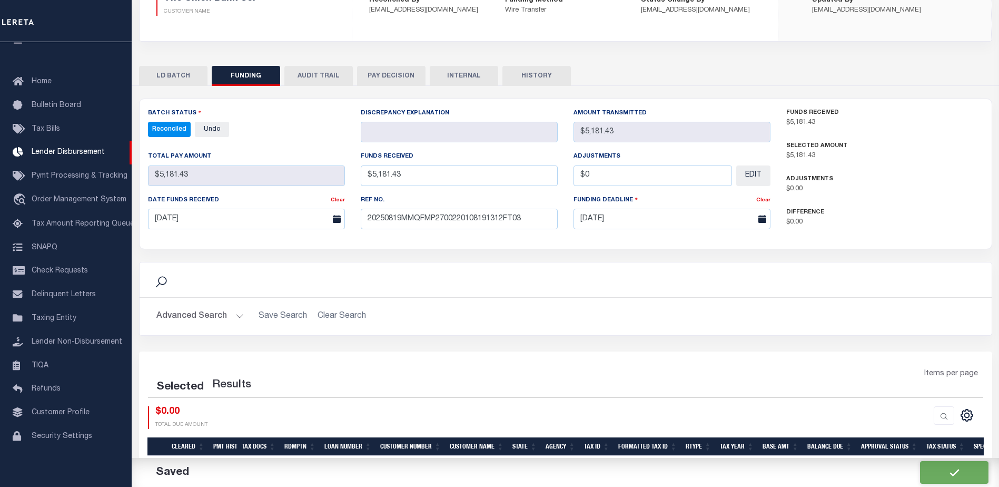
select select "100"
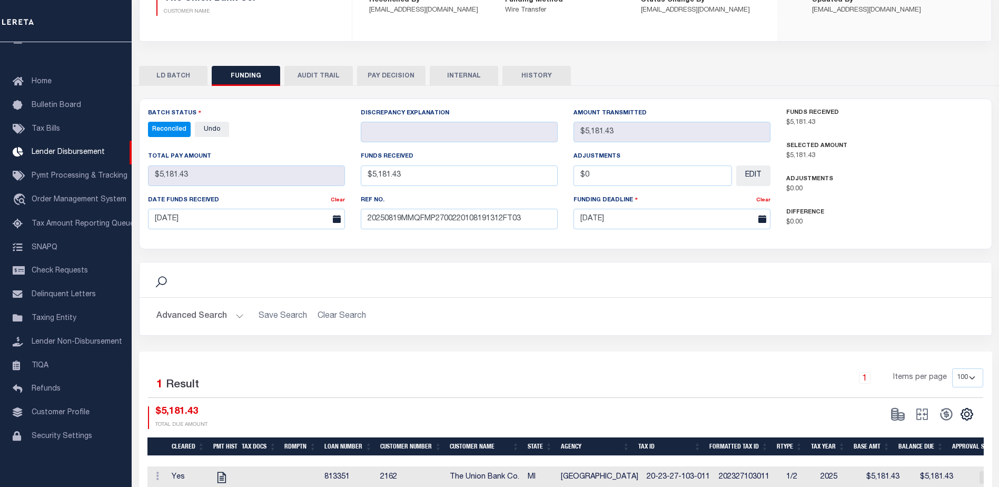
scroll to position [0, 0]
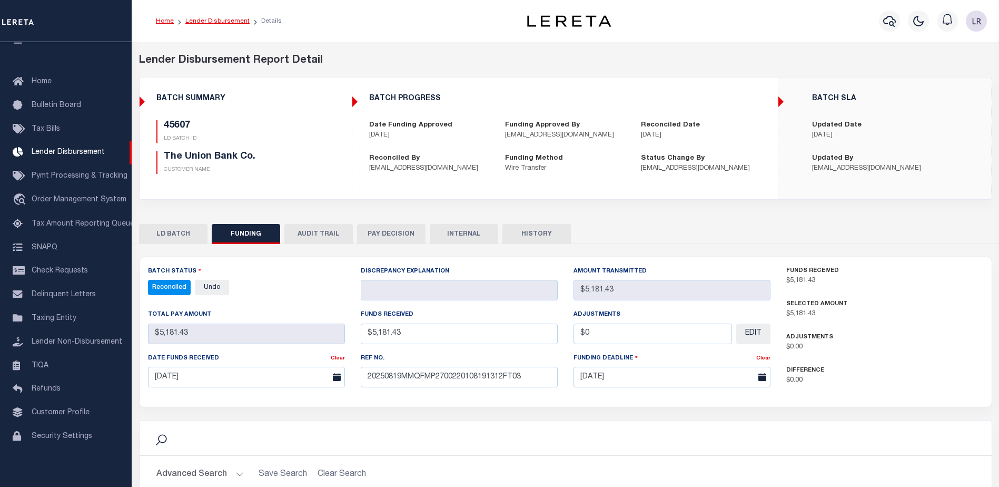
click at [222, 21] on link "Lender Disbursement" at bounding box center [217, 21] width 64 height 6
checkbox input "true"
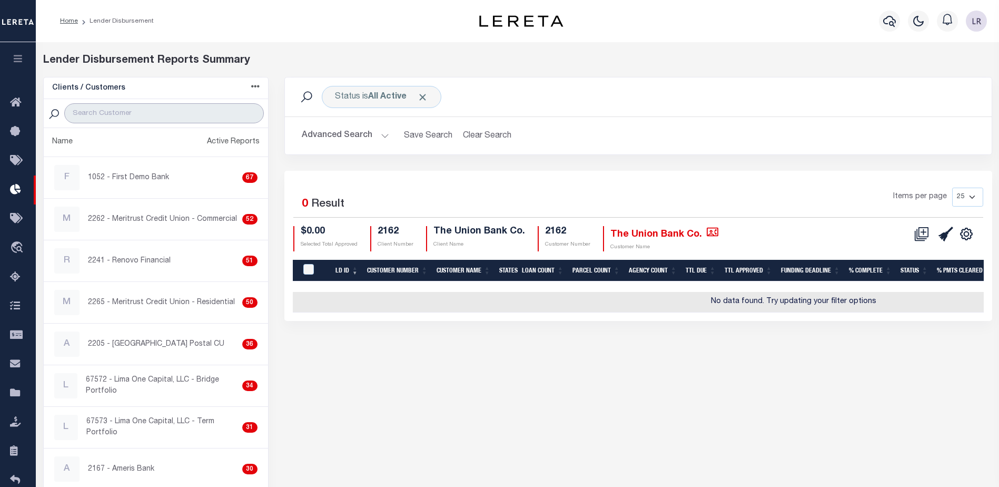
click at [182, 116] on input "search" at bounding box center [163, 113] width 199 height 20
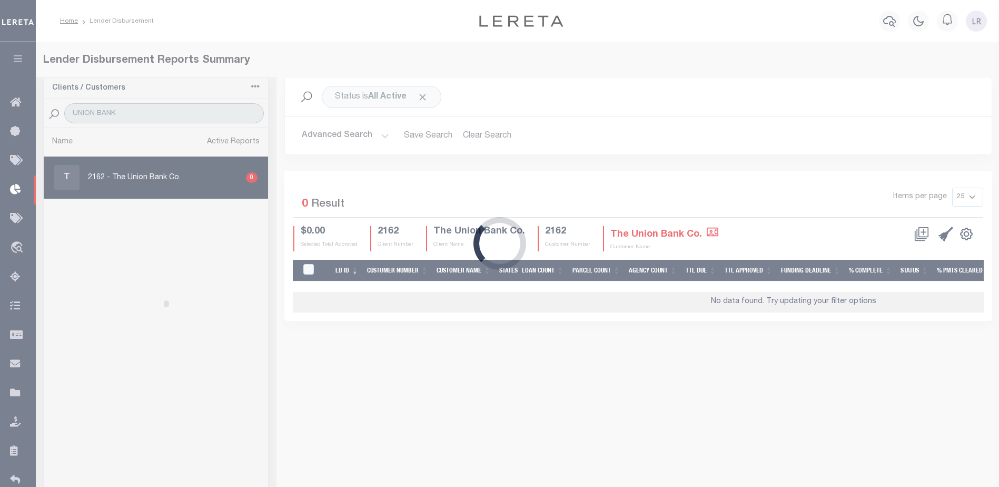
type input "UNION BANK"
click at [413, 92] on div "Loading..." at bounding box center [499, 243] width 999 height 487
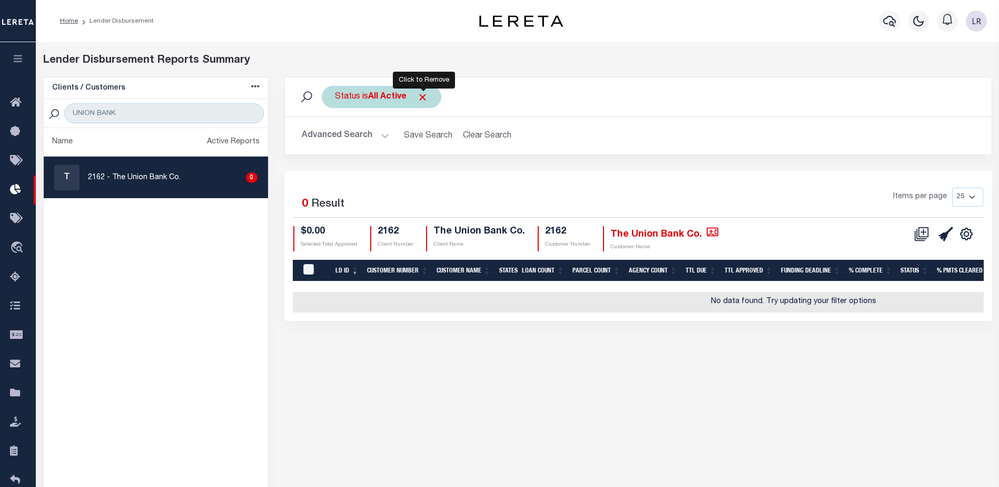
click at [422, 97] on span "Click to Remove" at bounding box center [422, 97] width 11 height 11
click at [367, 95] on div "Status" at bounding box center [348, 97] width 52 height 22
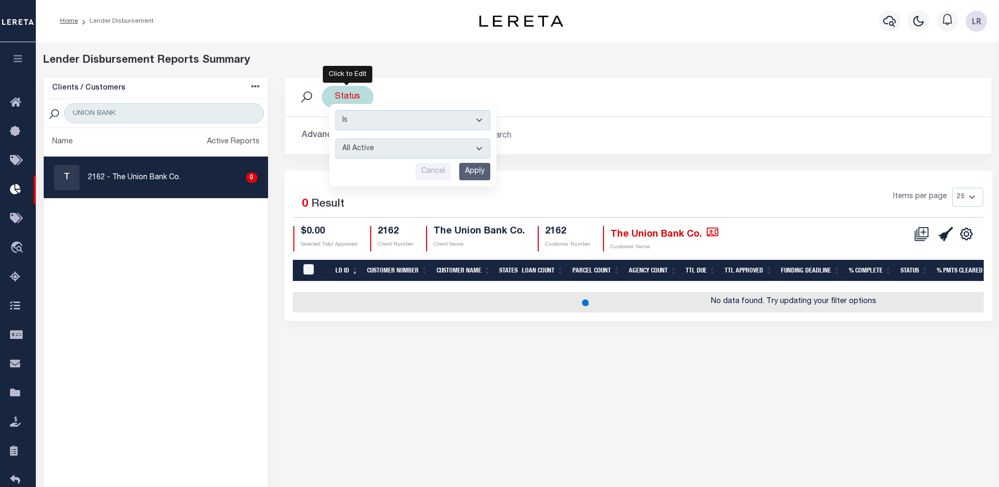
click at [384, 150] on select "All Active Approval In Progress Batching In Progress Complete Do Not Pay Escrow…" at bounding box center [412, 148] width 155 height 20
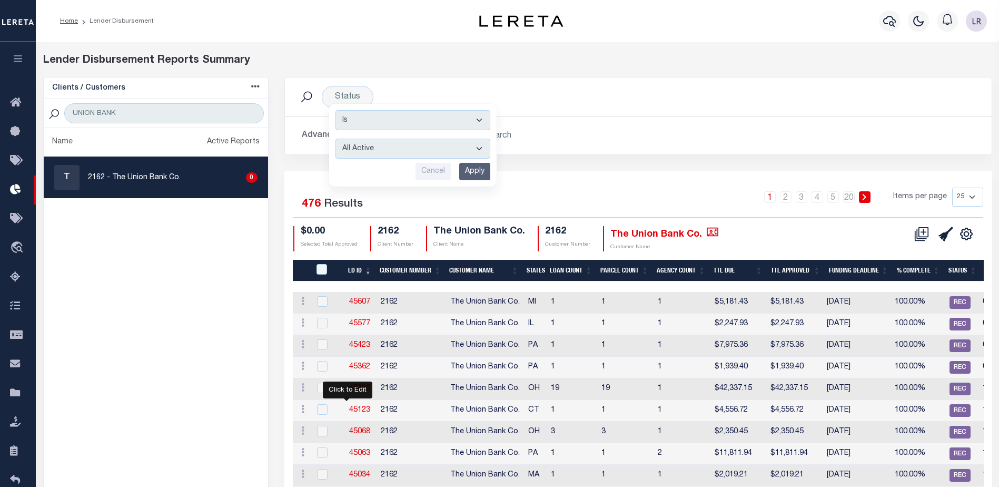
select select "REC"
click at [335, 138] on select "All Active Approval In Progress Batching In Progress Complete Do Not Pay Escrow…" at bounding box center [412, 148] width 155 height 20
click at [473, 169] on input "Apply" at bounding box center [474, 171] width 31 height 17
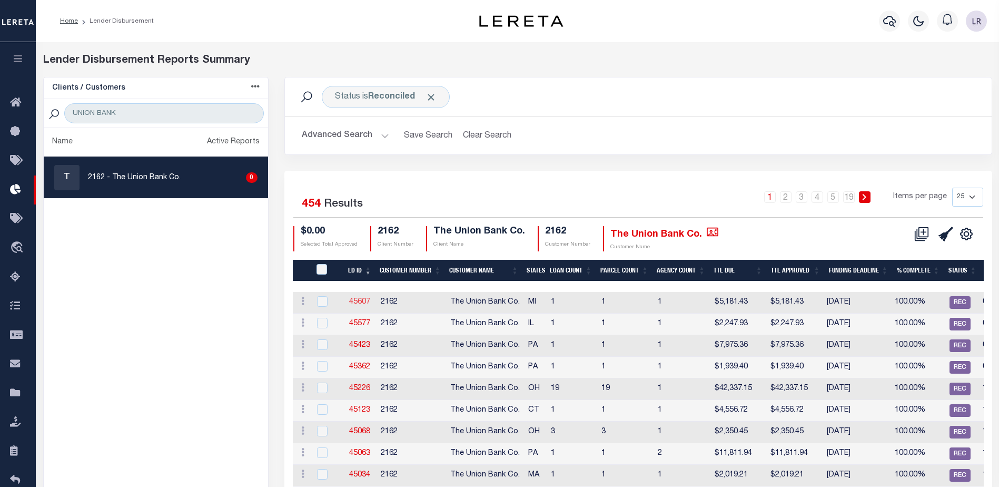
click at [365, 303] on link "45607" at bounding box center [359, 301] width 21 height 7
checkbox input "true"
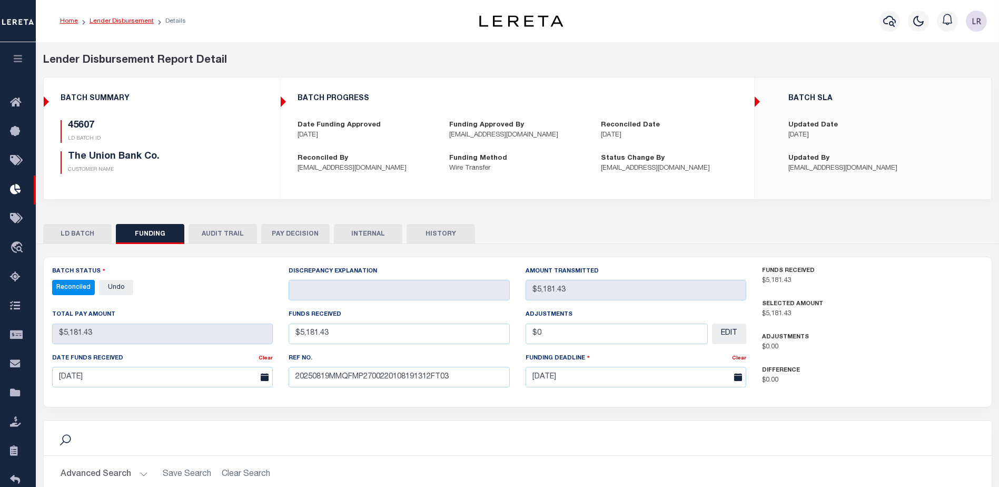
click at [132, 19] on link "Lender Disbursement" at bounding box center [122, 21] width 64 height 6
checkbox input "true"
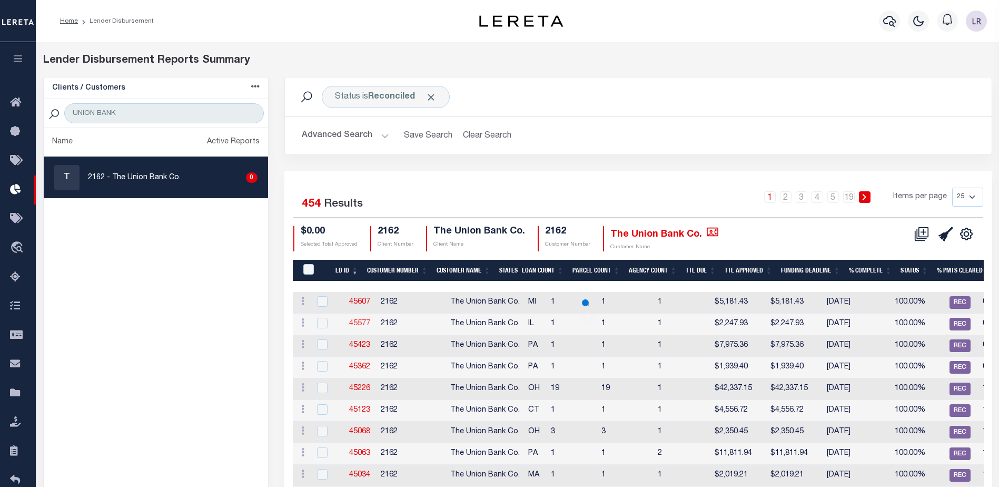
click at [365, 322] on link "45577" at bounding box center [359, 323] width 21 height 7
checkbox input "true"
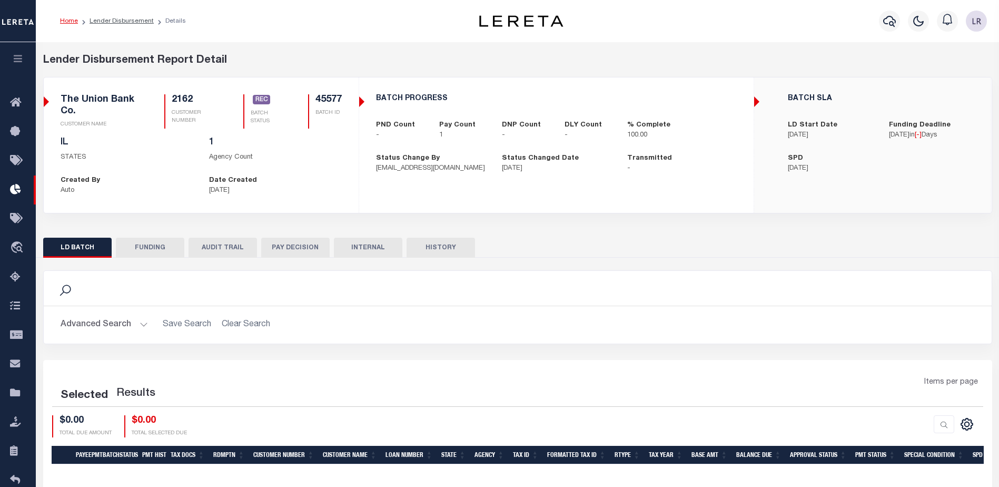
click at [161, 249] on button "FUNDING" at bounding box center [150, 247] width 68 height 20
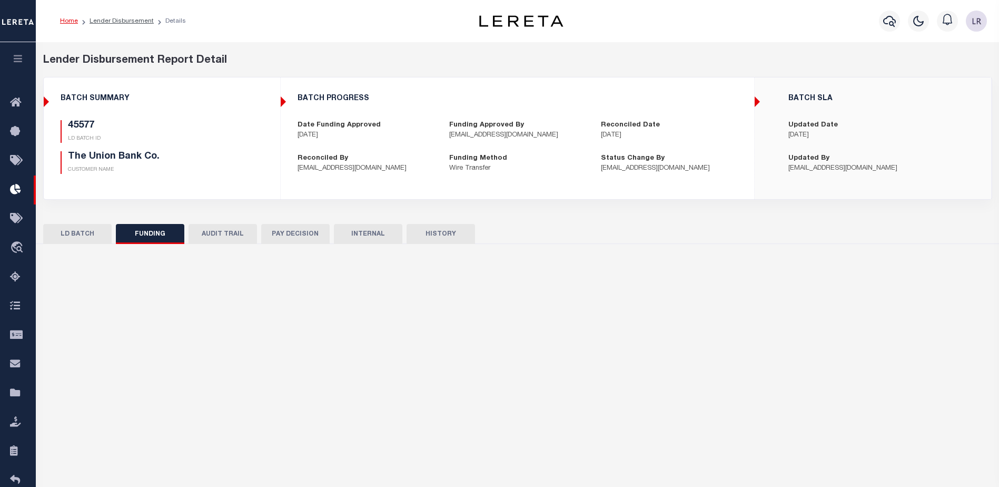
type input "$2,247.93"
type input "$0"
type input "[DATE]"
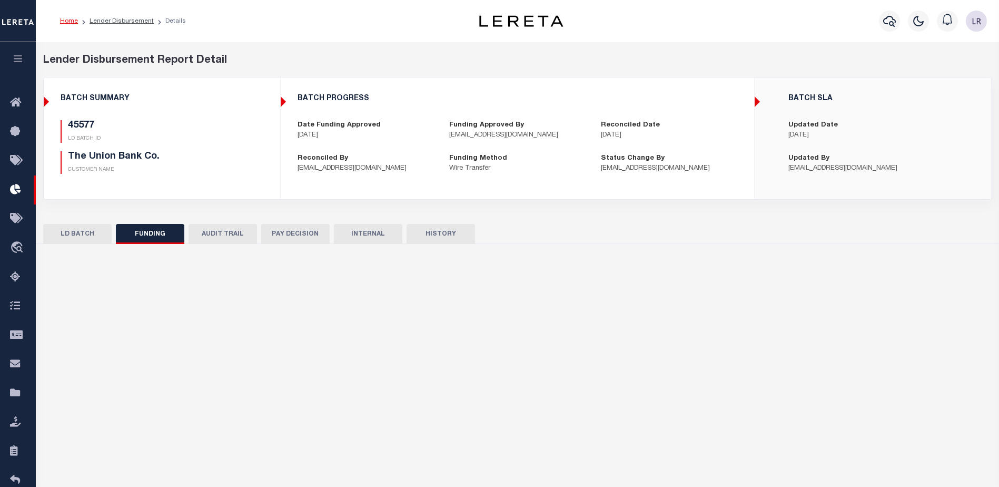
type input "[DATE]"
select select "100"
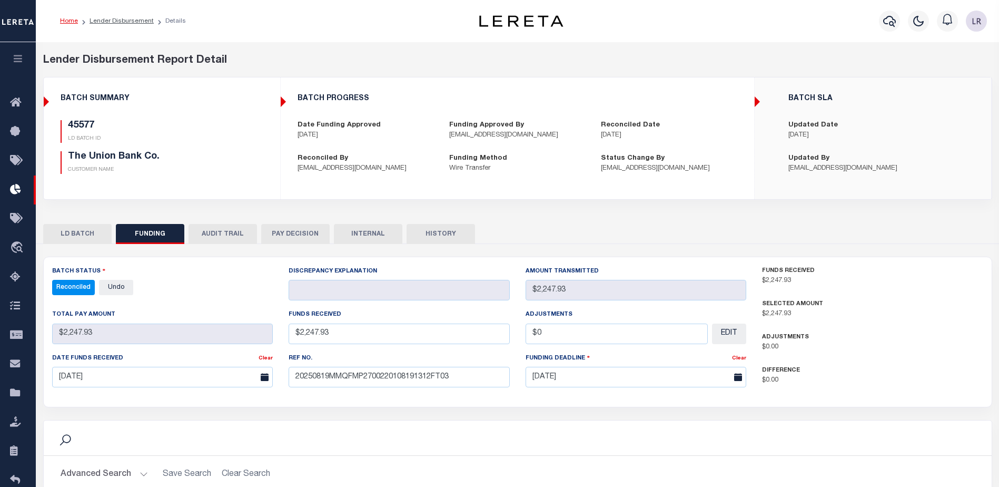
select select "100"
click at [134, 374] on input "[DATE]" at bounding box center [162, 376] width 221 height 21
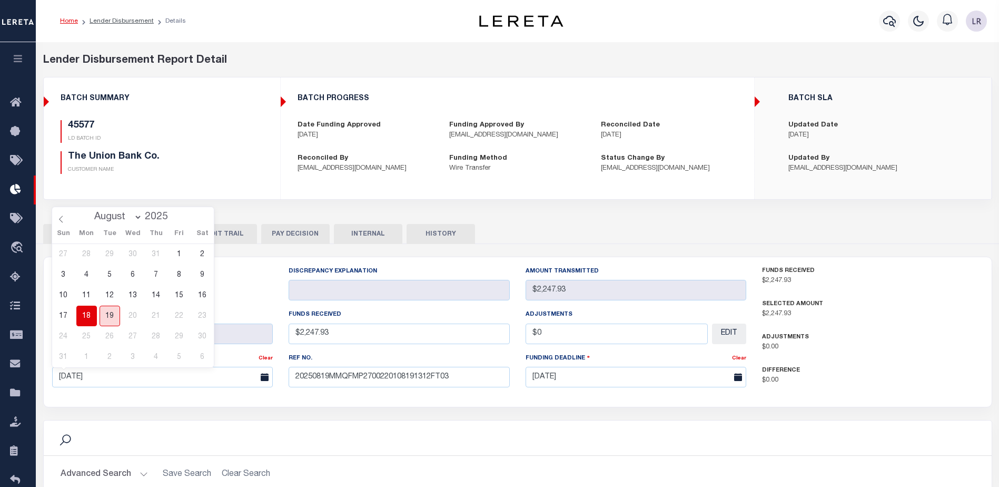
click at [112, 321] on span "19" at bounding box center [110, 315] width 21 height 21
type input "[DATE]"
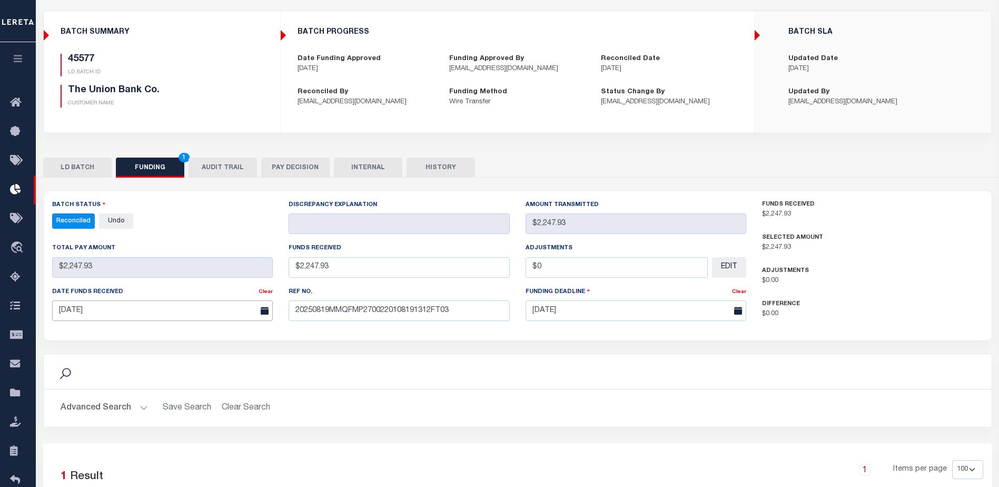
scroll to position [105, 0]
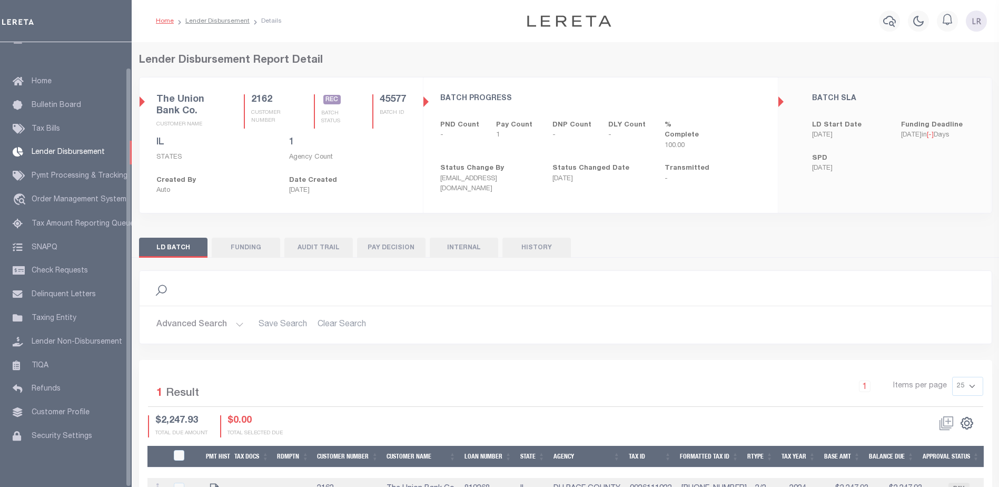
scroll to position [26, 0]
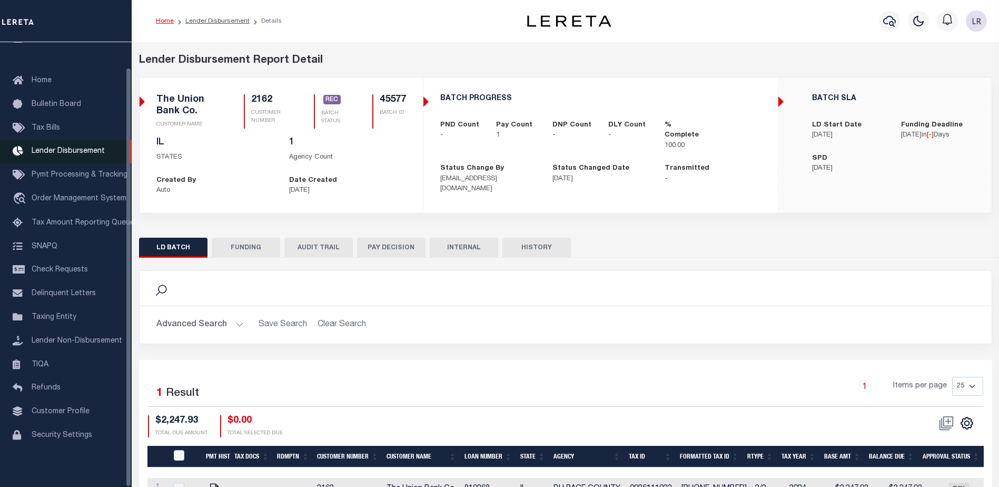
click at [96, 147] on span "Lender Disbursement" at bounding box center [68, 150] width 73 height 7
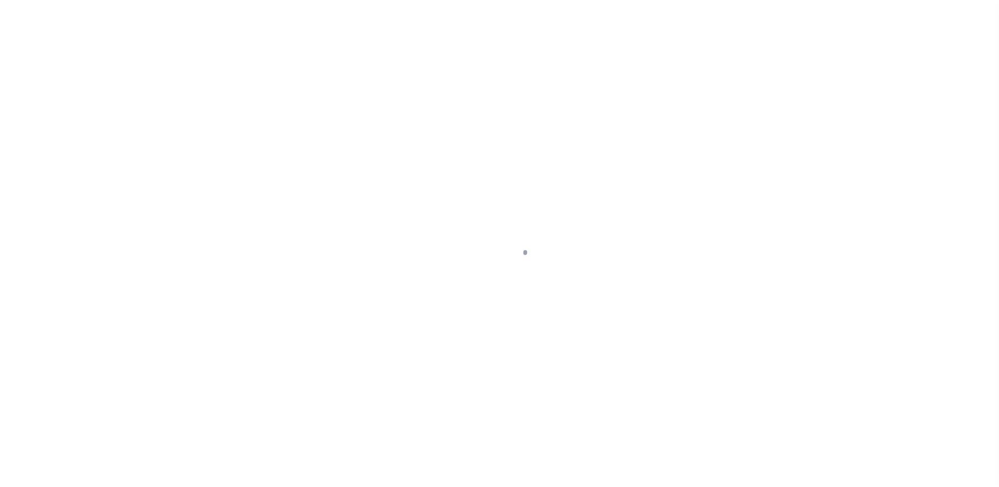
click at [896, 145] on div at bounding box center [499, 243] width 999 height 487
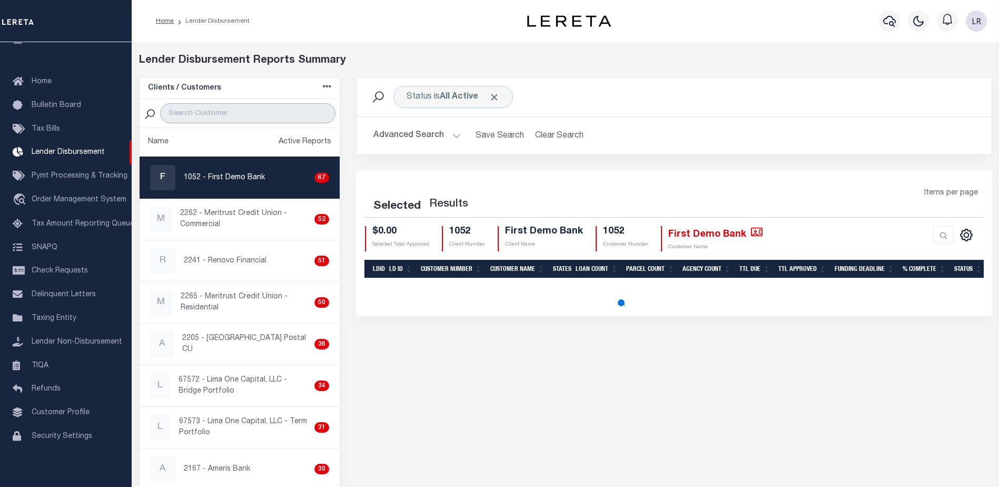
click at [214, 110] on input "search" at bounding box center [247, 113] width 175 height 20
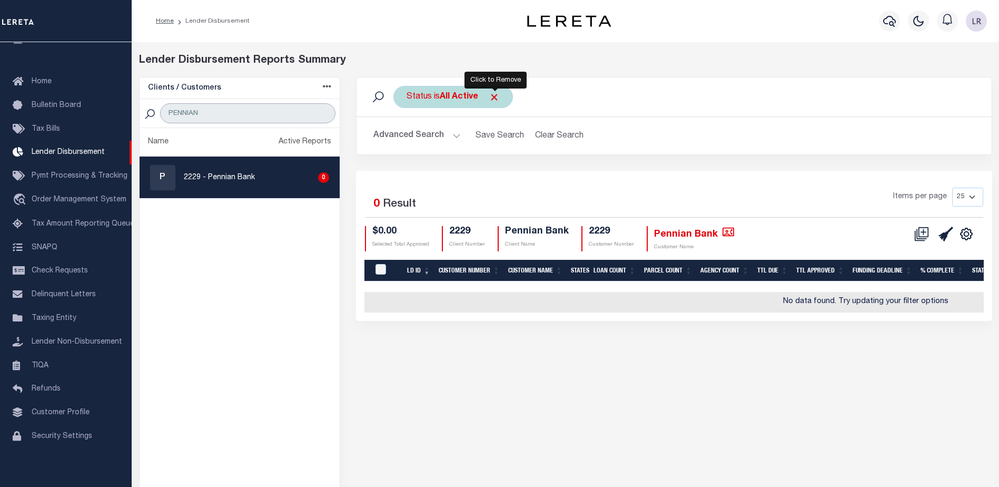
type input "PENNIAN"
click at [493, 93] on span "Click to Remove" at bounding box center [494, 97] width 11 height 11
click at [405, 97] on div "Status" at bounding box center [419, 97] width 52 height 22
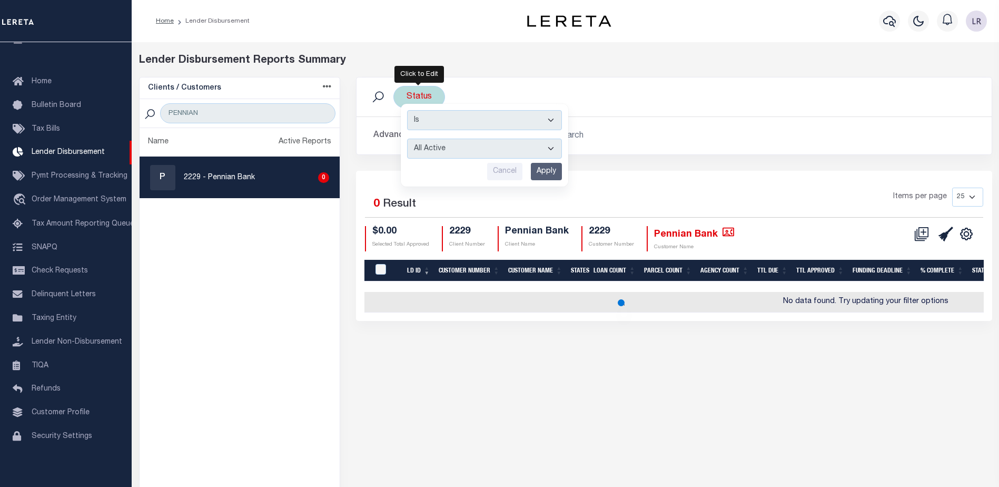
click at [455, 151] on select "All Active Approval In Progress Batching In Progress Complete Do Not Pay Escrow…" at bounding box center [484, 148] width 155 height 20
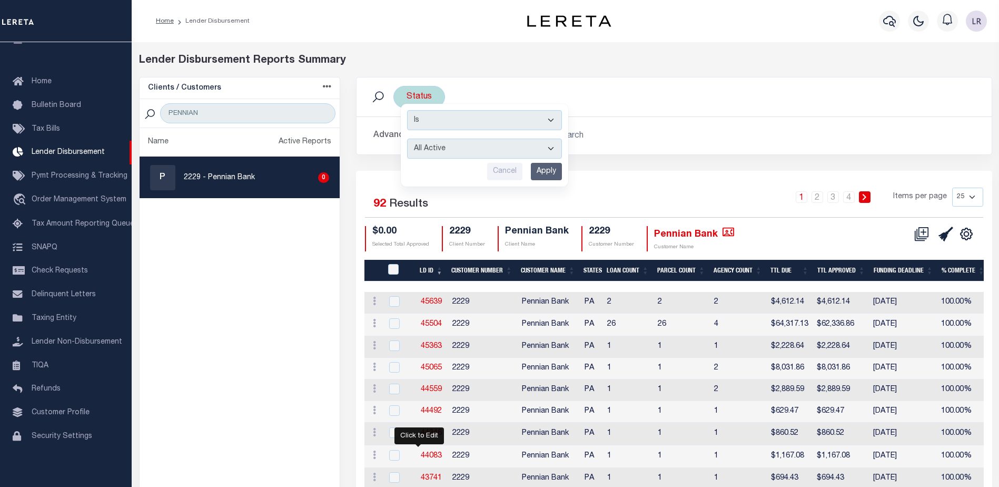
select select "REC"
click at [407, 138] on select "All Active Approval In Progress Batching In Progress Complete Do Not Pay Escrow…" at bounding box center [484, 148] width 155 height 20
click at [551, 169] on input "Apply" at bounding box center [546, 171] width 31 height 17
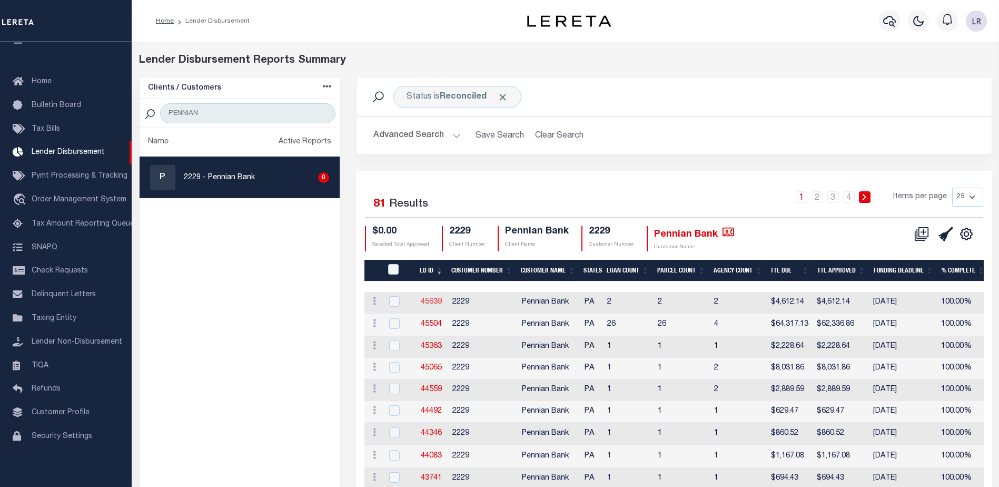
click at [434, 300] on link "45639" at bounding box center [431, 301] width 21 height 7
checkbox input "true"
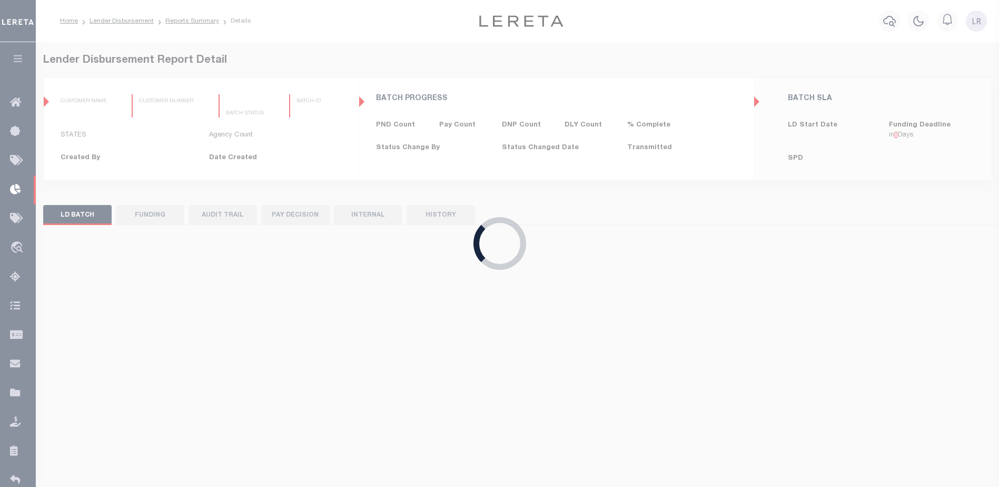
type input "$0.00"
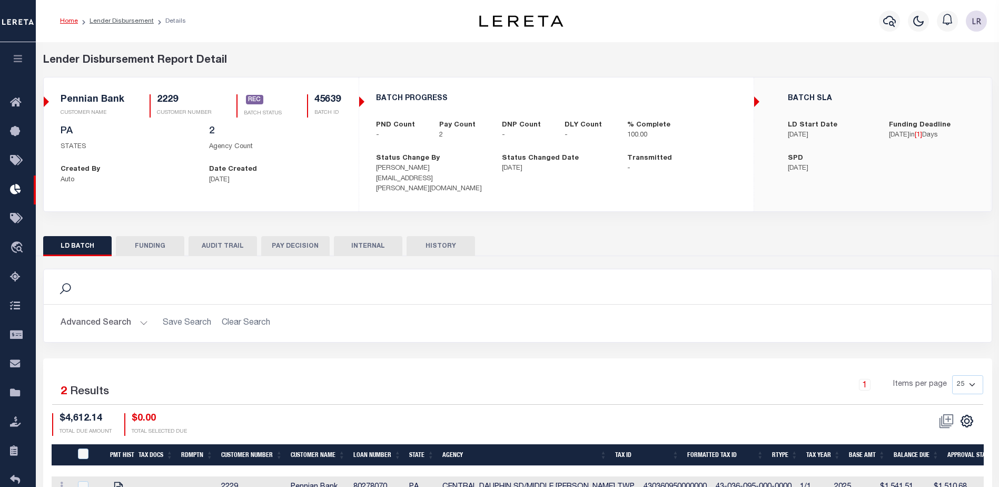
click at [149, 241] on button "FUNDING" at bounding box center [150, 246] width 68 height 20
type input "$4,612.14"
type input "$0"
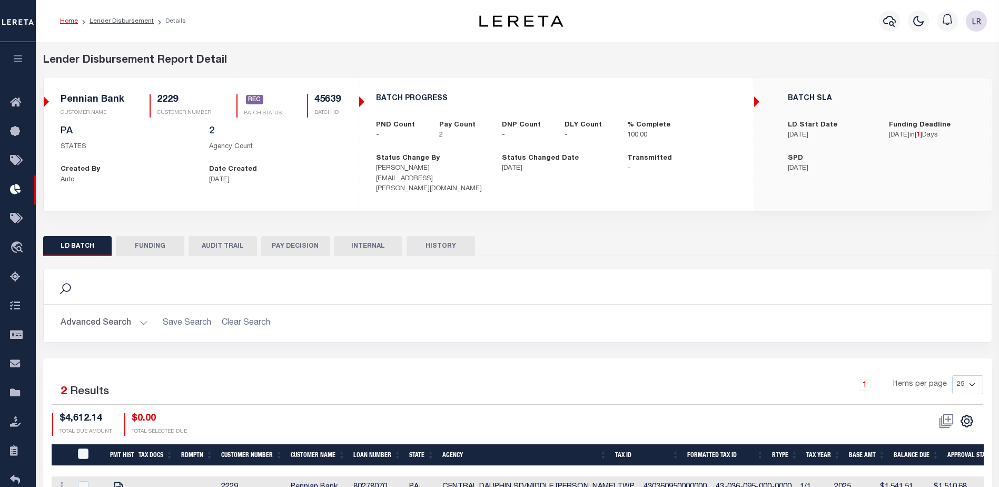
type input "[DATE]"
type input "20250819MMQFMP2700248508191428FT03"
type input "[DATE]"
select select "100"
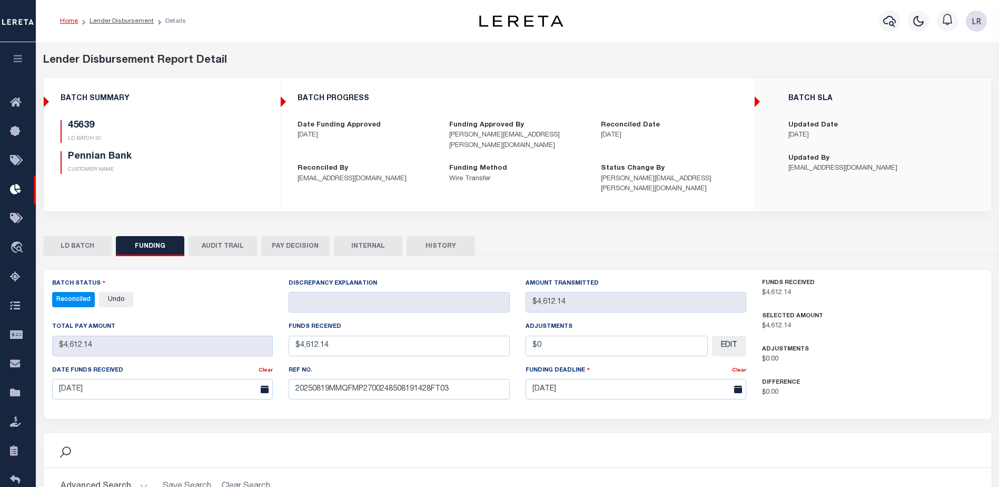
select select "100"
click at [146, 379] on input "[DATE]" at bounding box center [162, 389] width 221 height 21
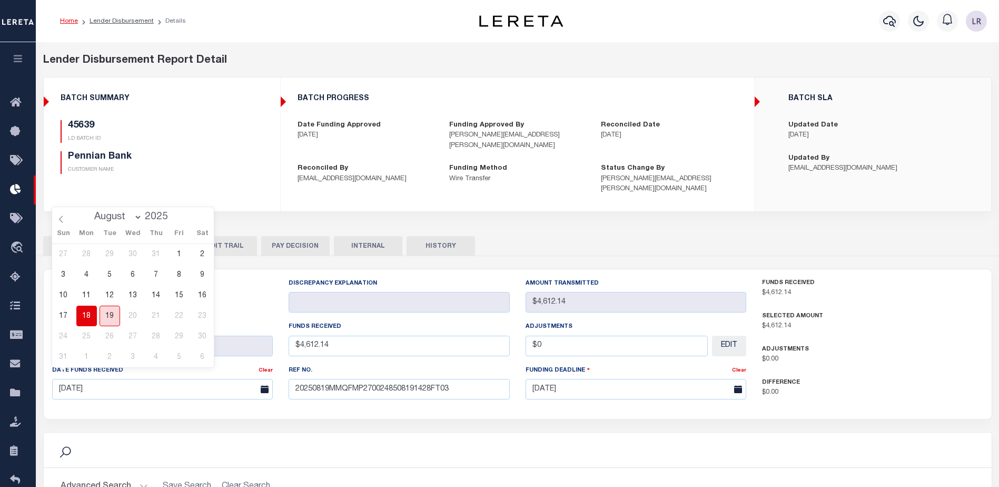
click at [110, 314] on span "19" at bounding box center [110, 315] width 21 height 21
type input "[DATE]"
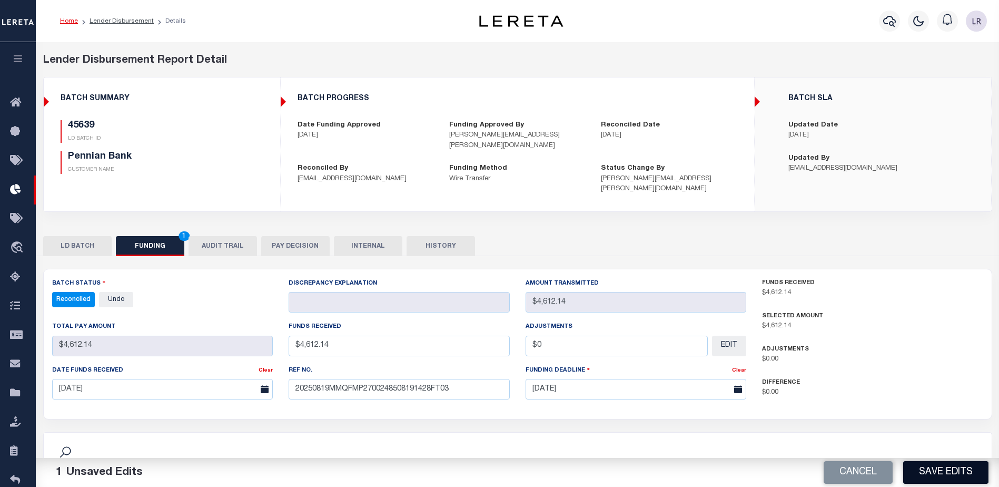
click at [952, 477] on button "Save Edits" at bounding box center [945, 472] width 85 height 23
type input "$4,612.14"
type input "$0"
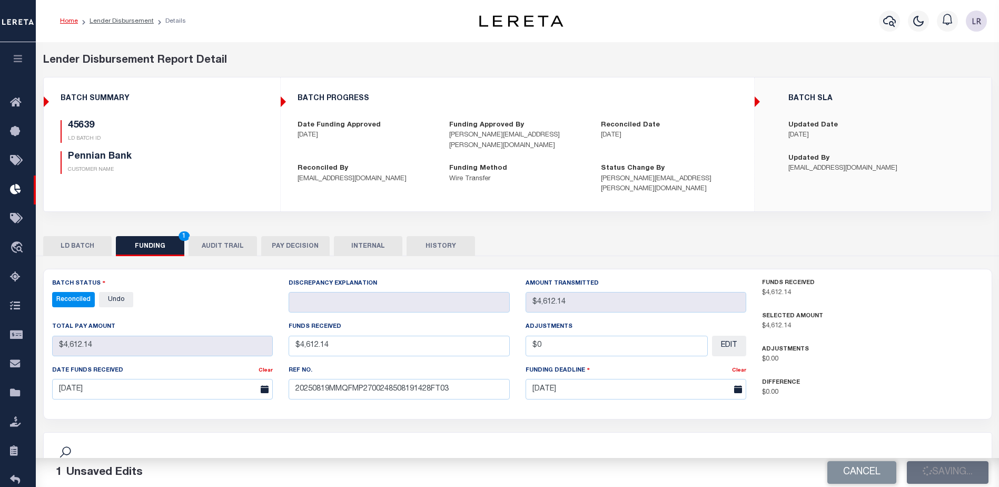
select select "100"
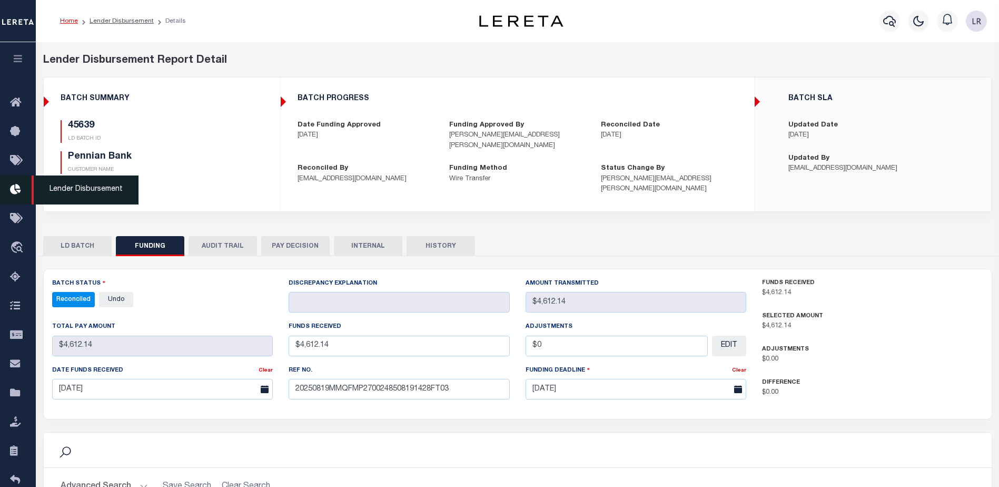
click at [17, 190] on icon at bounding box center [18, 189] width 17 height 13
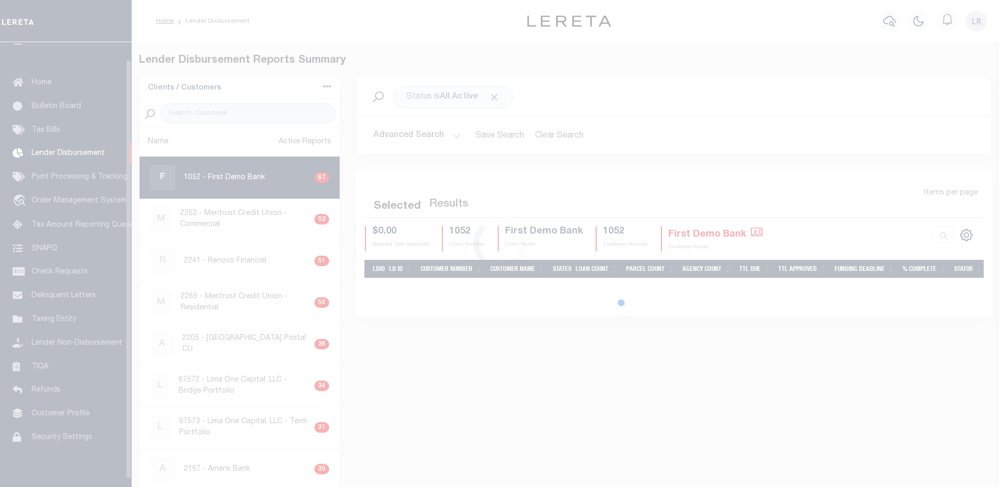
scroll to position [18, 0]
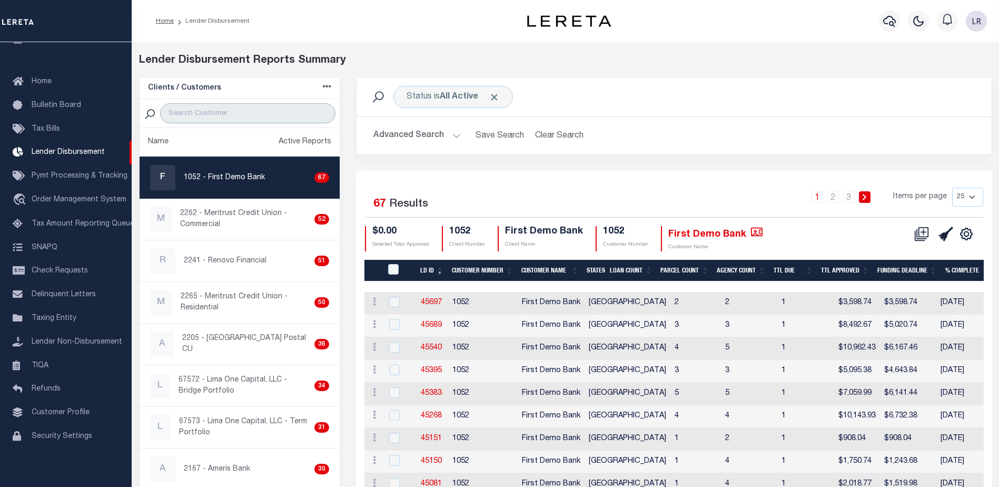
click at [271, 110] on input "search" at bounding box center [247, 113] width 175 height 20
type input "F"
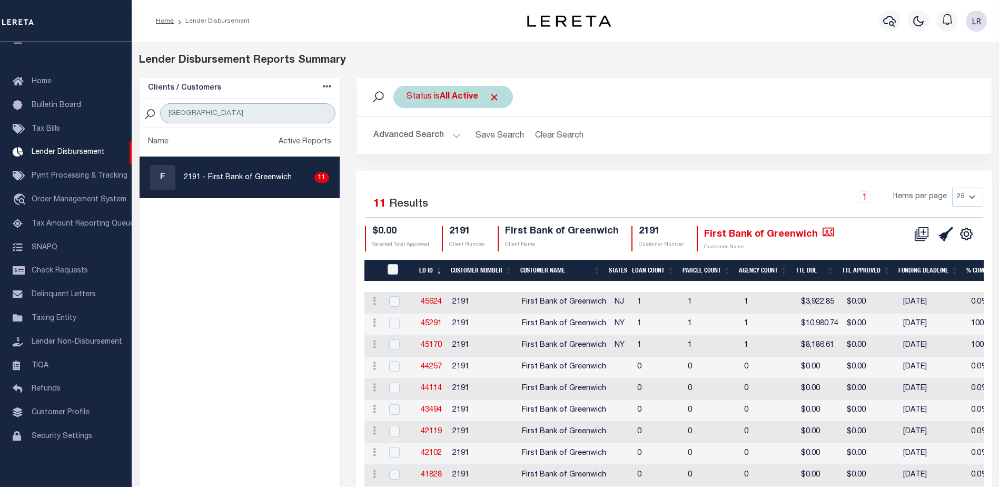
type input "[GEOGRAPHIC_DATA]"
click at [494, 97] on span "Click to Remove" at bounding box center [494, 97] width 11 height 11
click at [415, 98] on div "Status" at bounding box center [419, 97] width 52 height 22
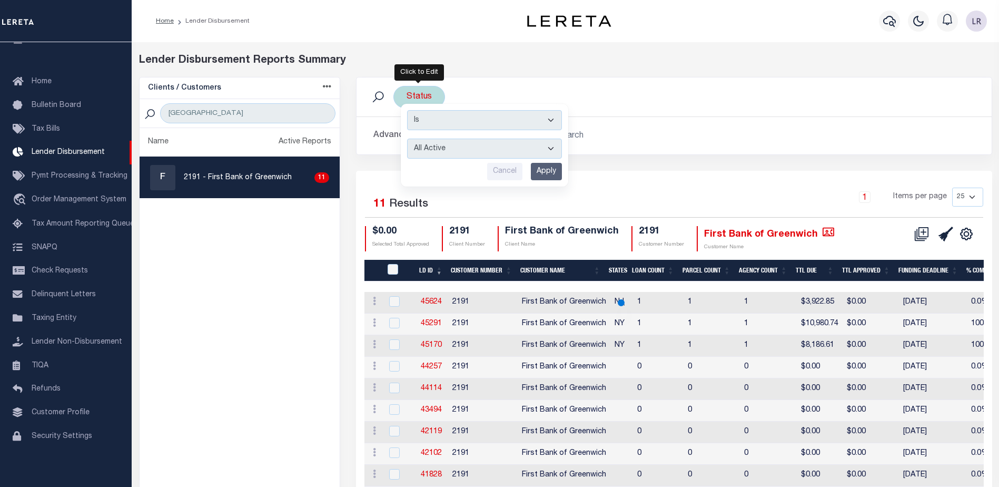
drag, startPoint x: 434, startPoint y: 149, endPoint x: 439, endPoint y: 154, distance: 7.1
click at [434, 149] on select "All Active Approval In Progress Batching In Progress Complete Do Not Pay Escrow…" at bounding box center [484, 148] width 155 height 20
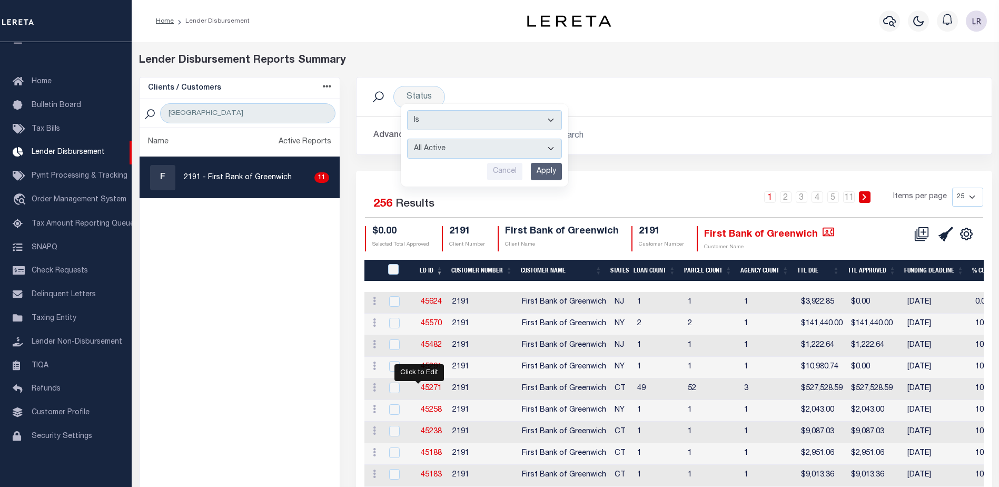
select select "REC"
click at [407, 138] on select "All Active Approval In Progress Batching In Progress Complete Do Not Pay Escrow…" at bounding box center [484, 148] width 155 height 20
click at [542, 173] on input "Apply" at bounding box center [546, 171] width 31 height 17
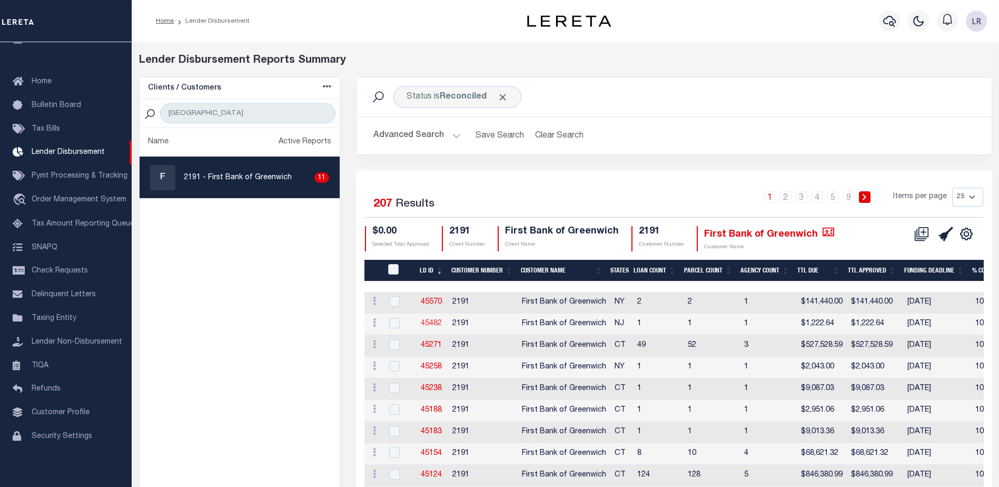
click at [440, 322] on link "45482" at bounding box center [431, 323] width 21 height 7
checkbox input "true"
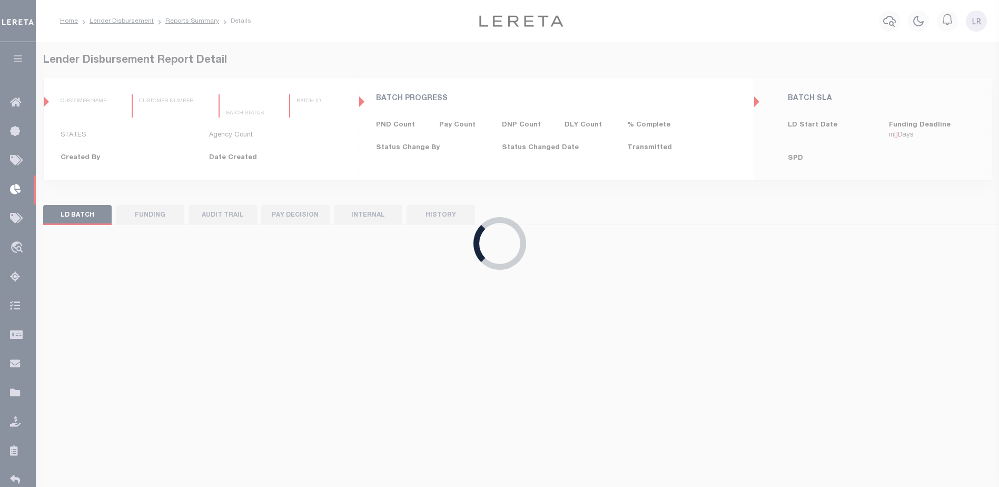
type input "$0.00"
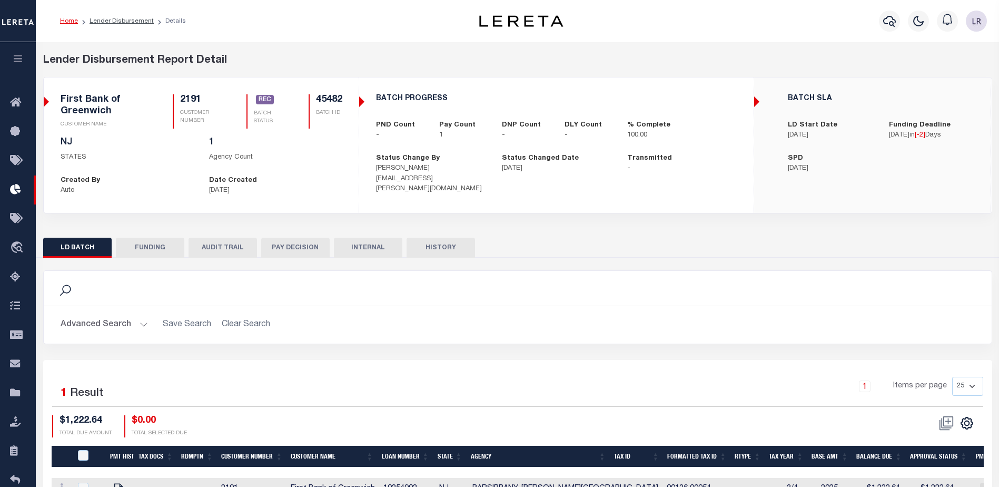
click at [146, 251] on button "FUNDING" at bounding box center [150, 247] width 68 height 20
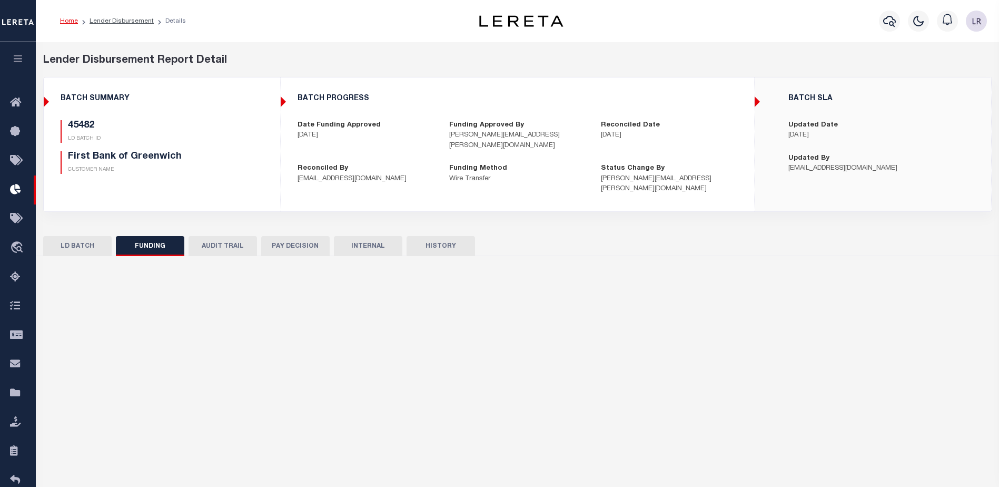
type input "$1,222.64"
type input "$0"
type input "[DATE]"
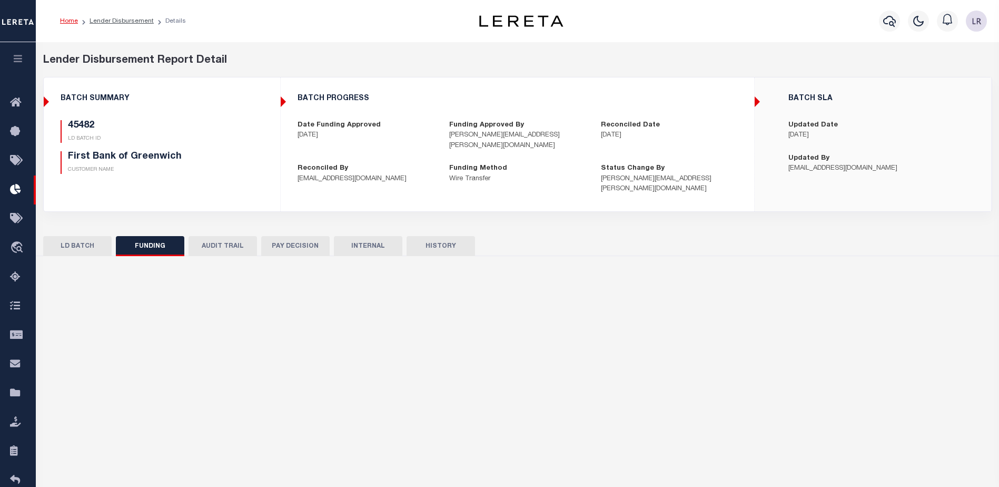
type input "20250819MMQFMP2700305108191633FT03"
type input "[DATE]"
select select "100"
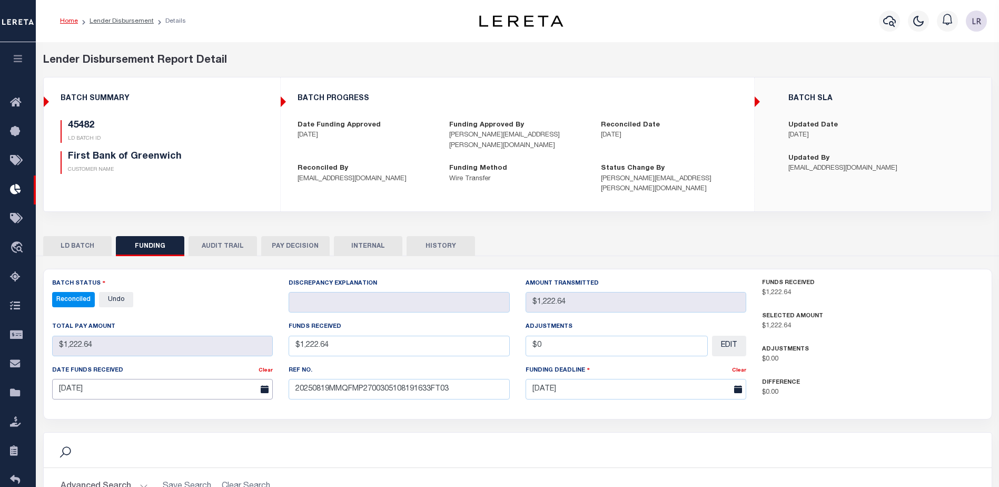
click at [142, 382] on input "[DATE]" at bounding box center [162, 389] width 221 height 21
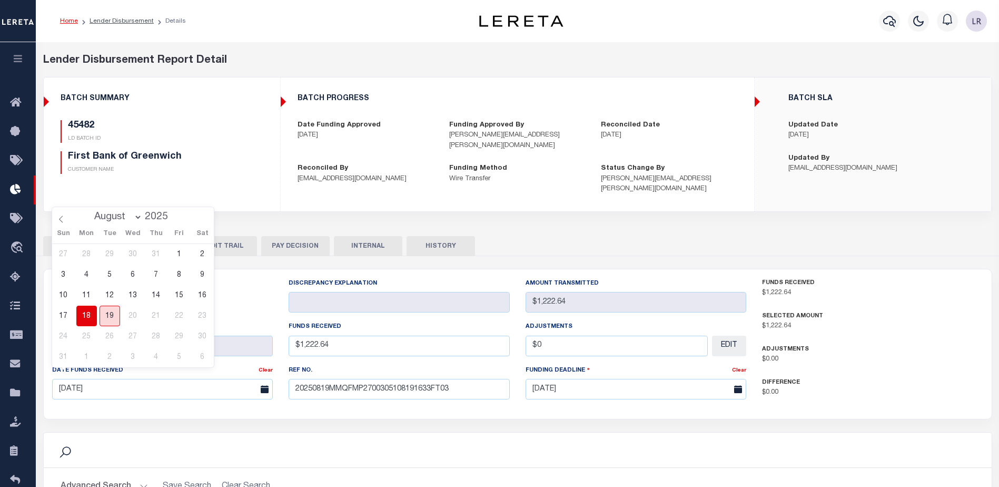
click at [113, 313] on span "19" at bounding box center [110, 315] width 21 height 21
type input "[DATE]"
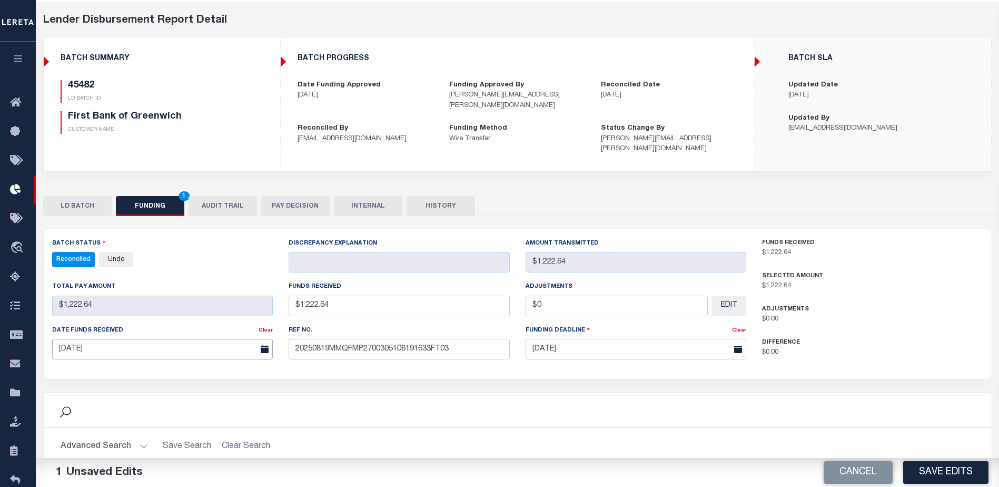
scroll to position [207, 0]
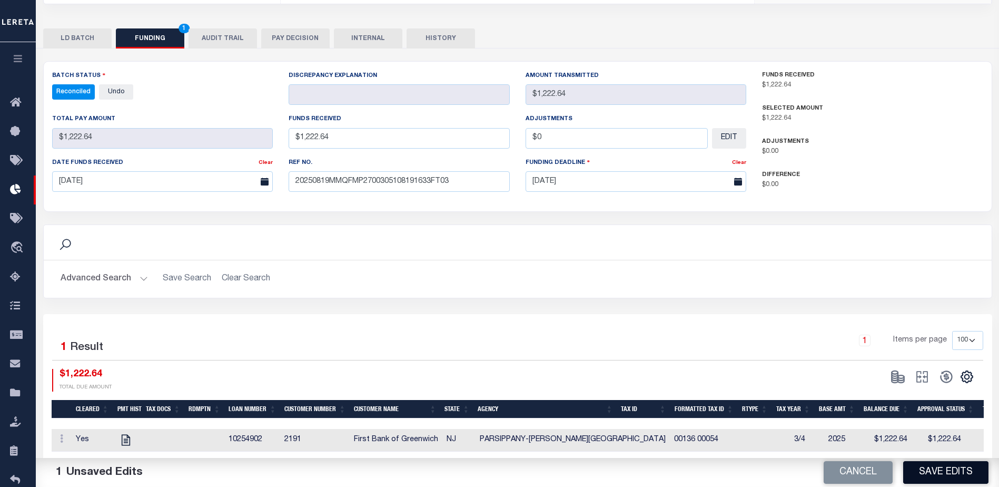
click at [935, 472] on button "Save Edits" at bounding box center [945, 472] width 85 height 23
type input "$1,222.64"
type input "$0"
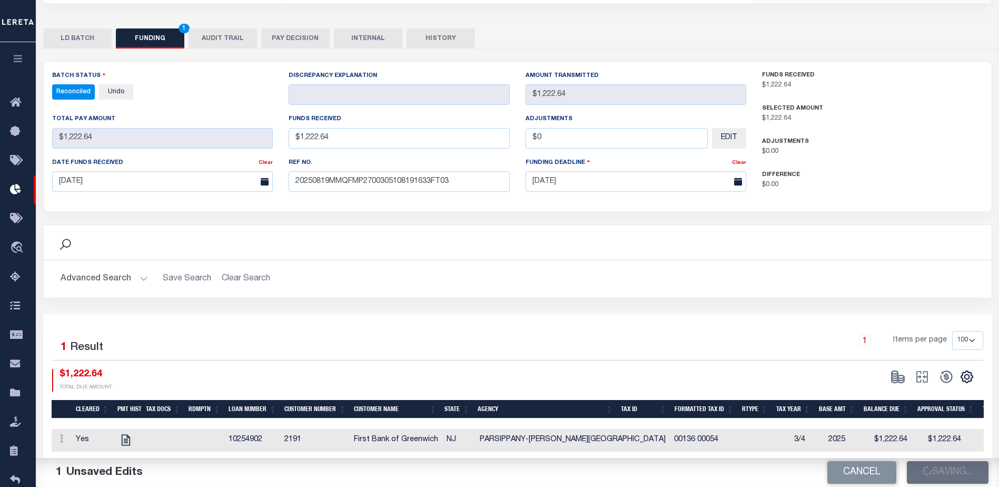
select select "100"
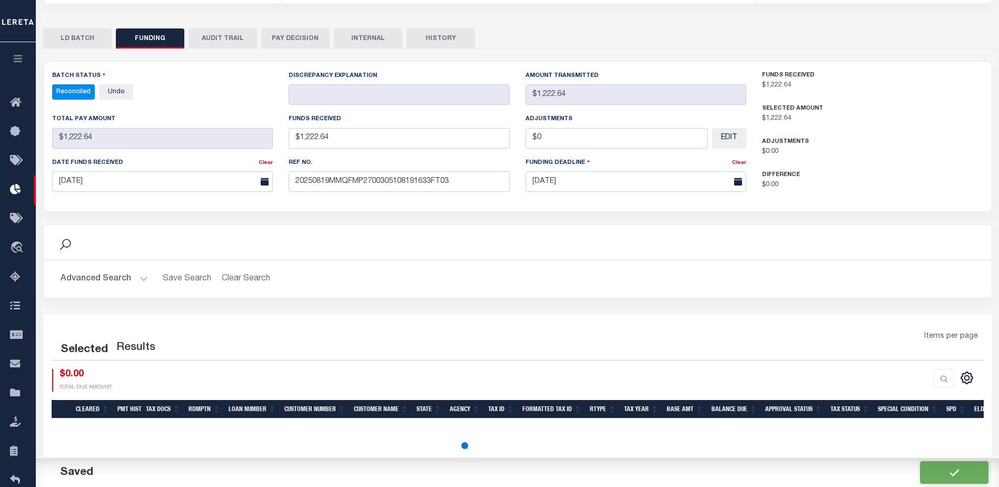
select select "100"
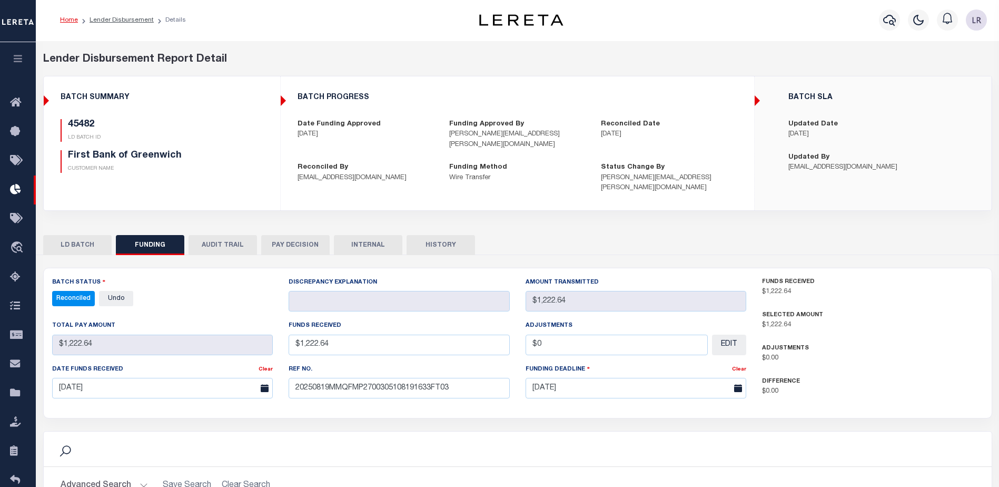
scroll to position [0, 0]
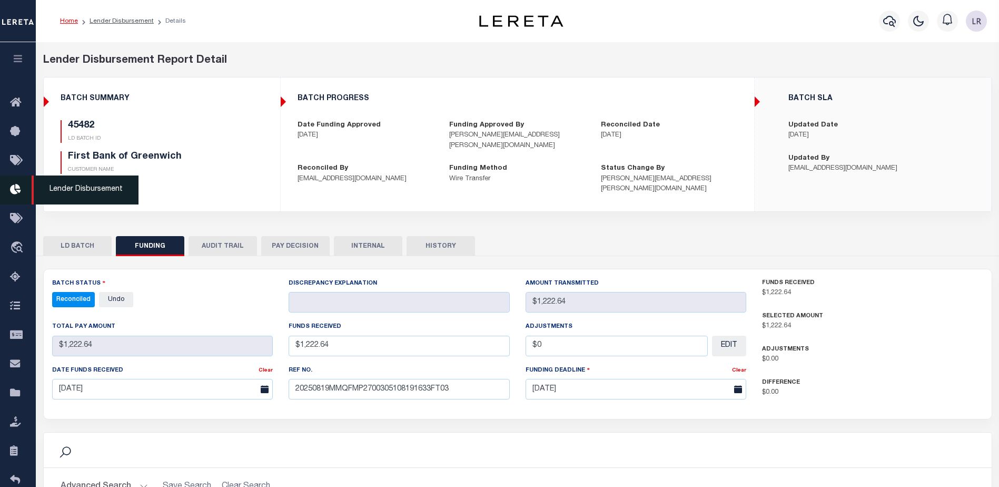
click at [15, 195] on icon at bounding box center [18, 189] width 17 height 13
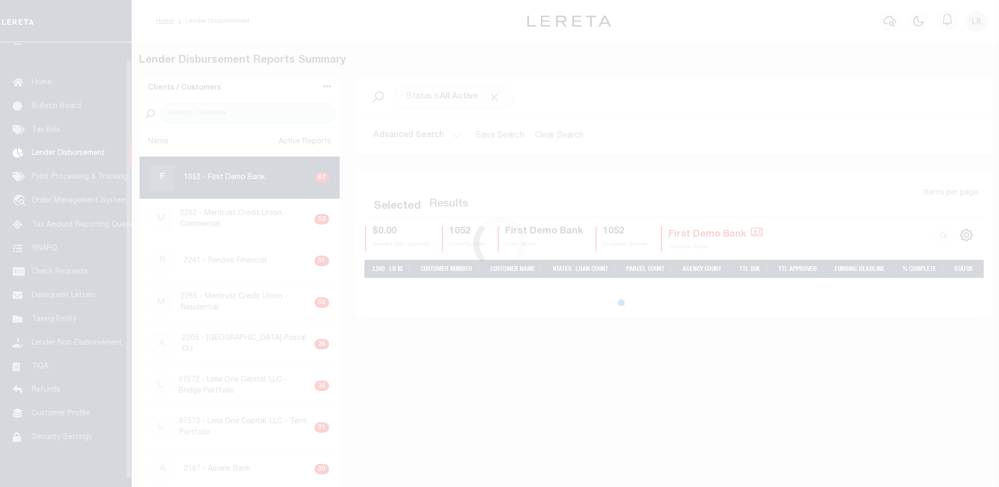
scroll to position [18, 0]
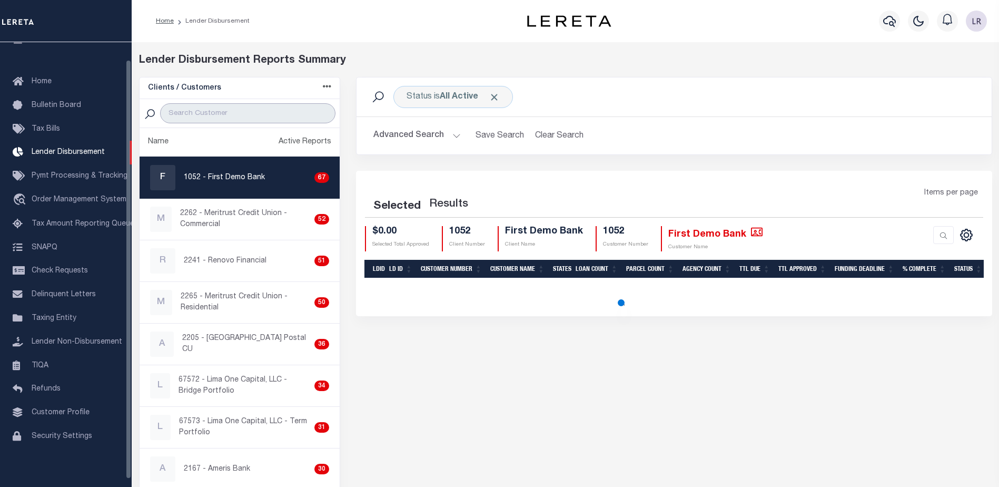
click at [192, 110] on input "search" at bounding box center [247, 113] width 175 height 20
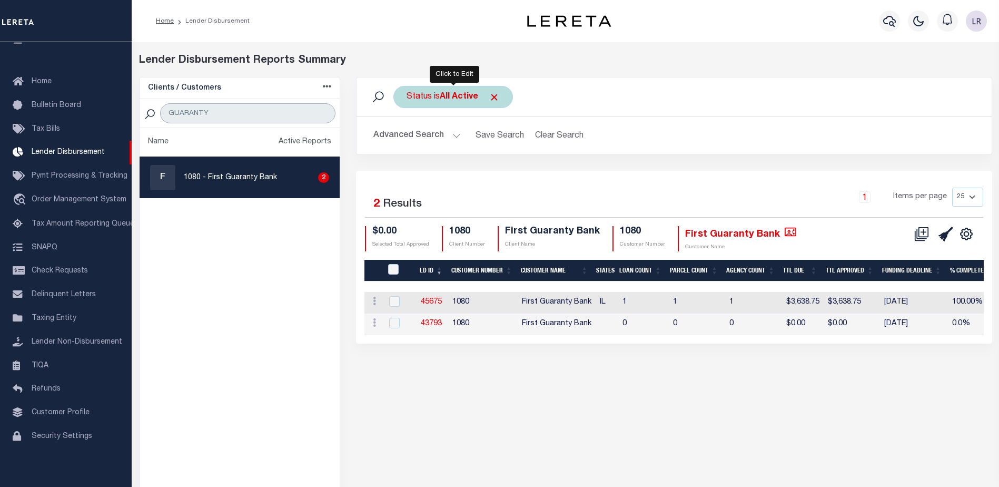
type input "GUARANTY"
click at [493, 94] on span "Click to Remove" at bounding box center [494, 97] width 11 height 11
click at [431, 101] on div "Status" at bounding box center [419, 97] width 52 height 22
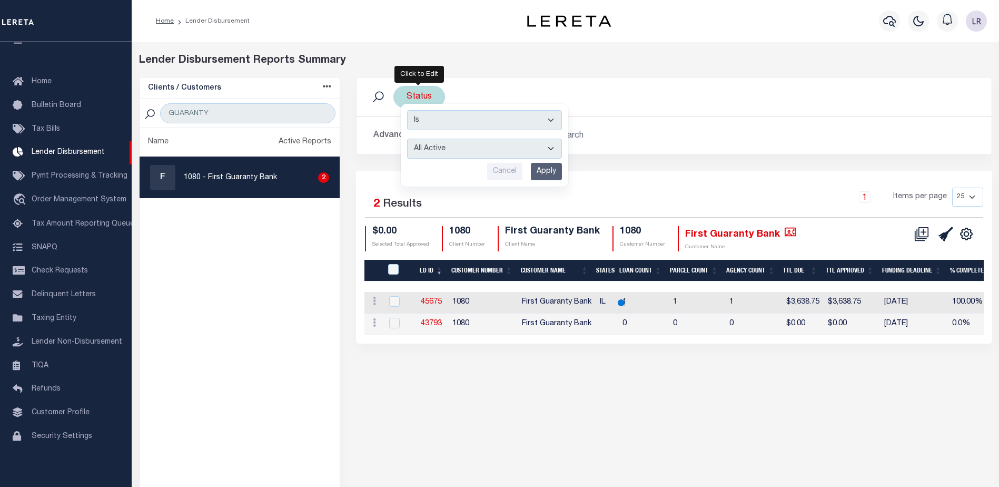
click at [431, 157] on select "All Active Approval In Progress Batching In Progress Complete Do Not Pay Escrow…" at bounding box center [484, 148] width 155 height 20
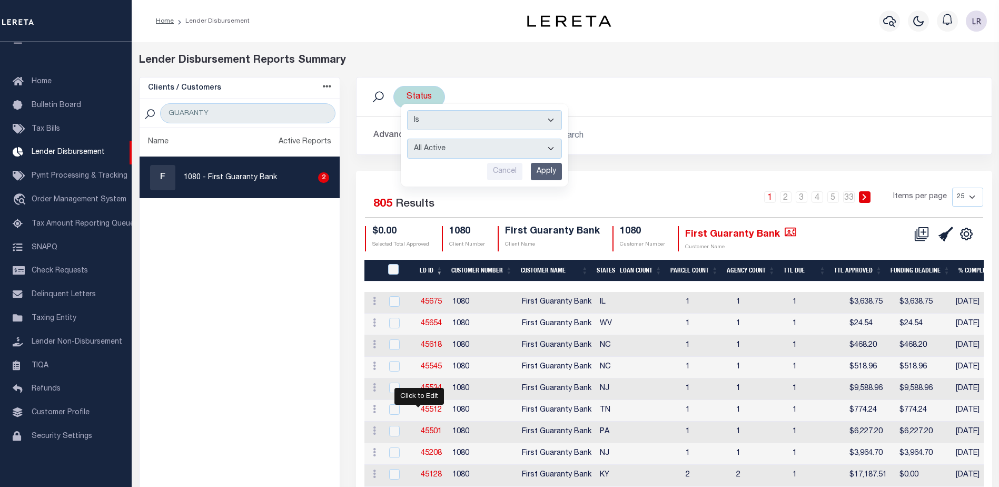
select select "REC"
click at [407, 138] on select "All Active Approval In Progress Batching In Progress Complete Do Not Pay Escrow…" at bounding box center [484, 148] width 155 height 20
click at [546, 179] on input "Apply" at bounding box center [546, 171] width 31 height 17
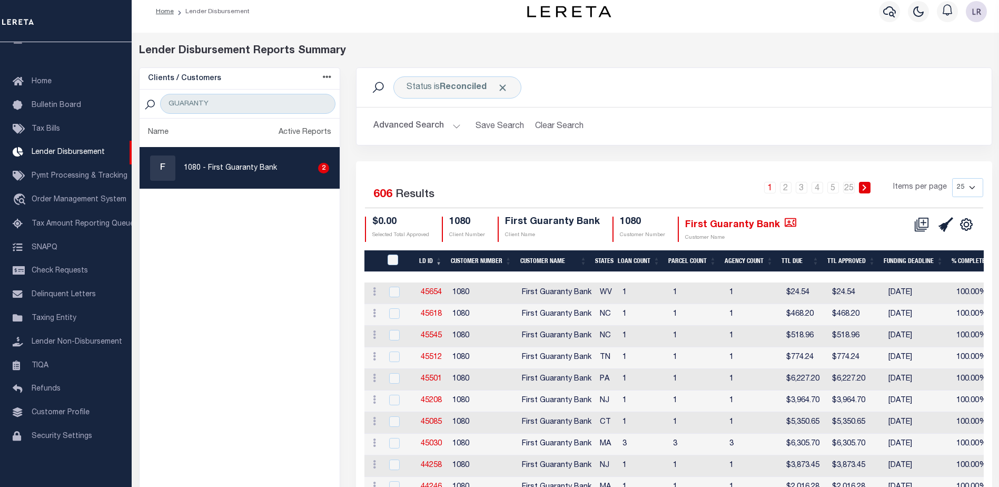
scroll to position [0, 0]
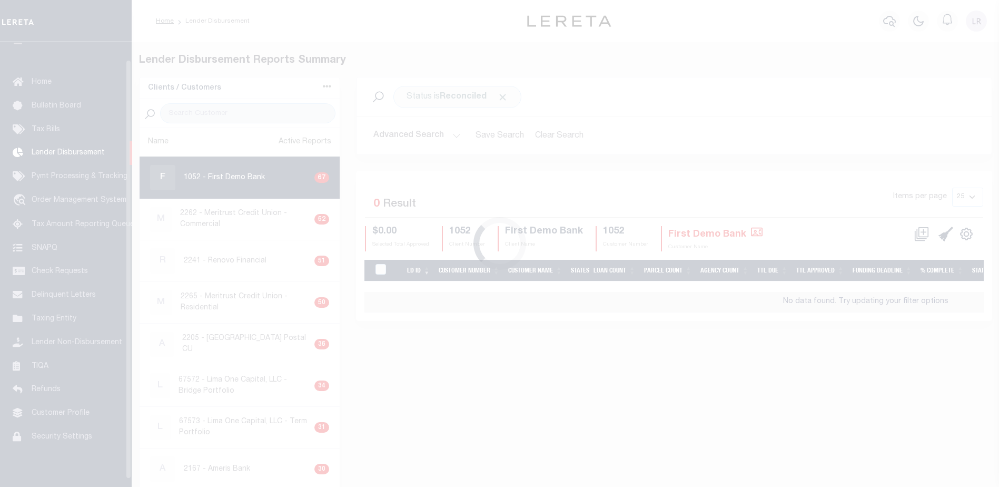
scroll to position [18, 0]
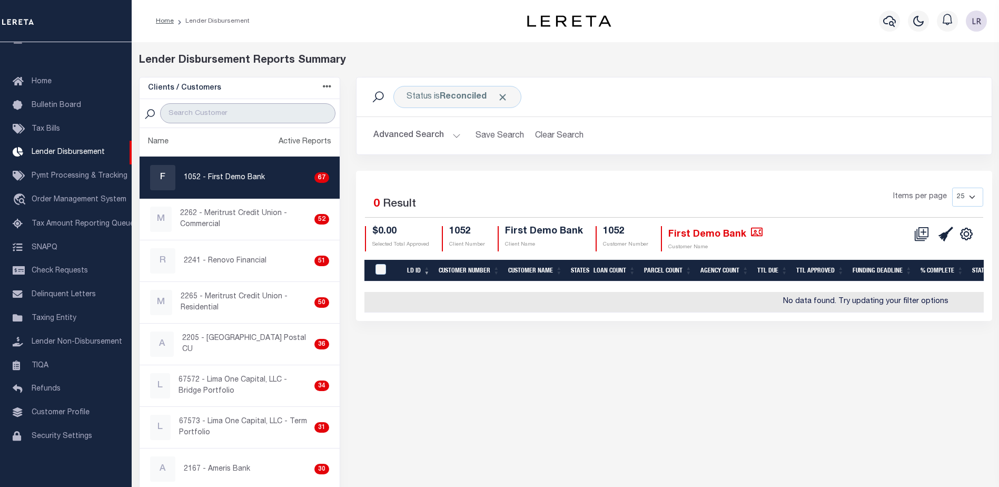
click at [199, 114] on input "search" at bounding box center [247, 113] width 175 height 20
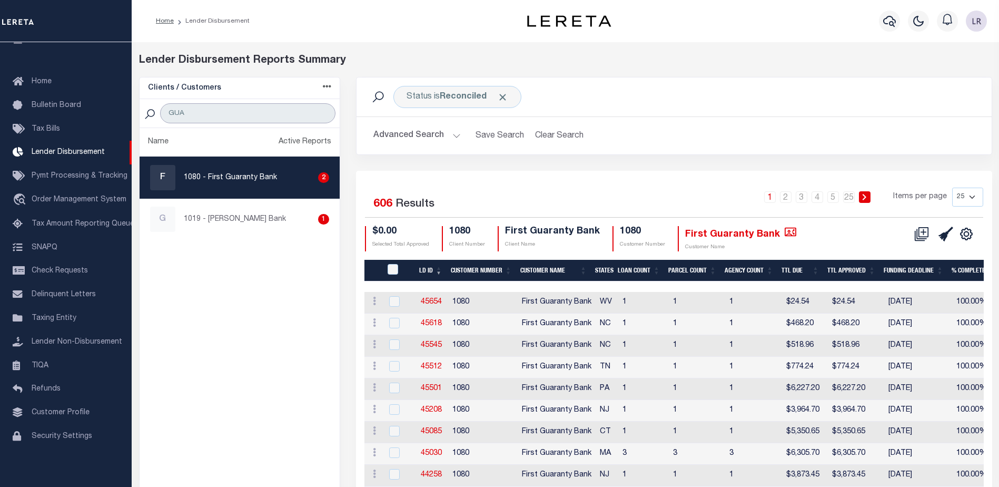
type input "GUA"
click at [230, 113] on input "GUA" at bounding box center [247, 113] width 175 height 20
click at [497, 96] on div "Status is Reconciled" at bounding box center [457, 97] width 128 height 22
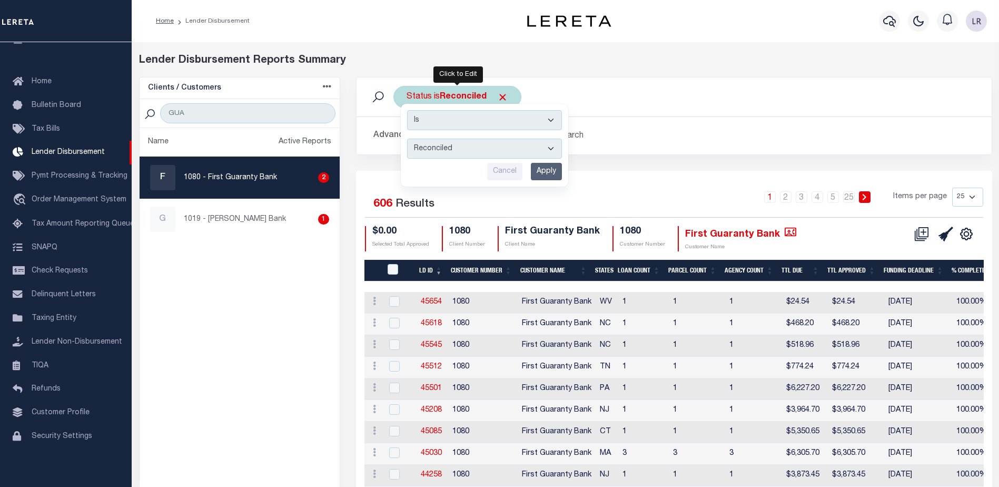
click at [447, 150] on select "All Active Approval In Progress Batching In Progress Complete Do Not Pay Escrow…" at bounding box center [484, 148] width 155 height 20
select select "Active"
click at [407, 138] on select "All Active Approval In Progress Batching In Progress Complete Do Not Pay Escrow…" at bounding box center [484, 148] width 155 height 20
click at [551, 169] on input "Apply" at bounding box center [546, 171] width 31 height 17
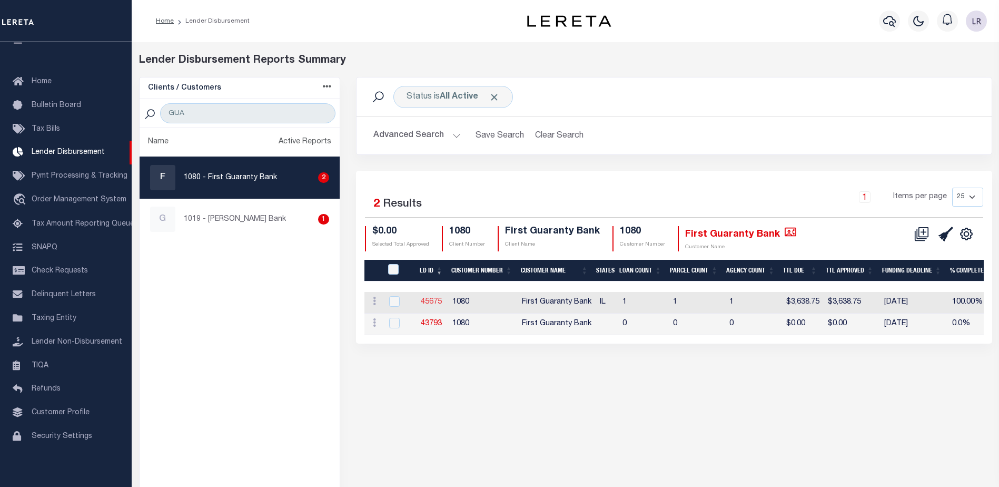
click at [437, 300] on link "45675" at bounding box center [431, 301] width 21 height 7
checkbox input "true"
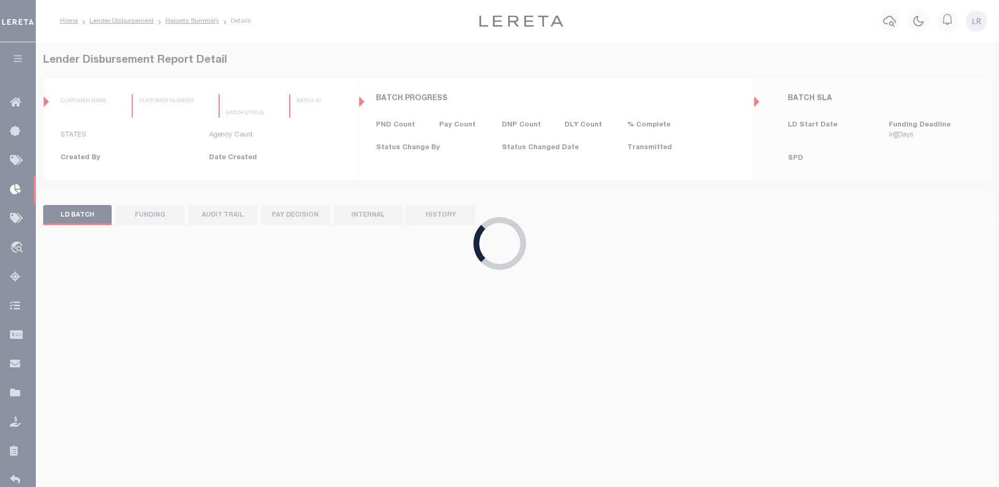
type input "$0.00"
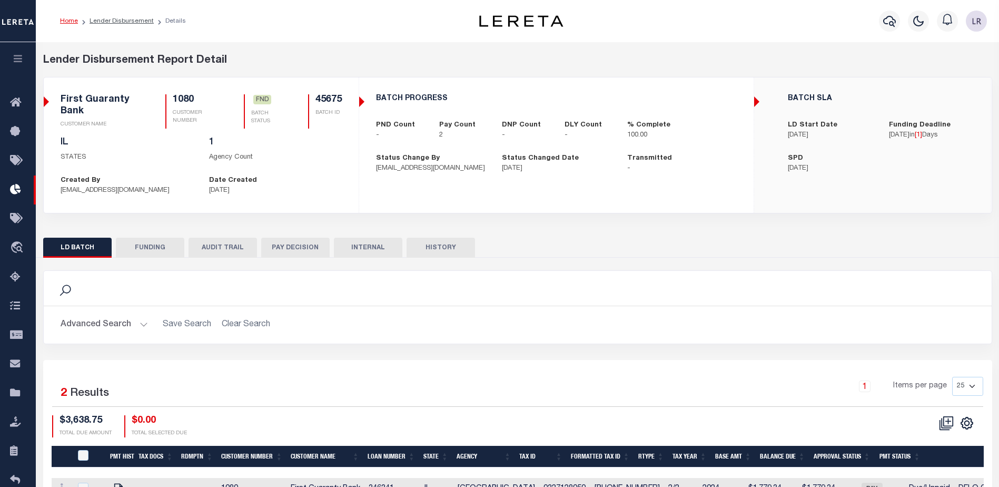
click at [153, 246] on button "FUNDING" at bounding box center [150, 247] width 68 height 20
select select "100"
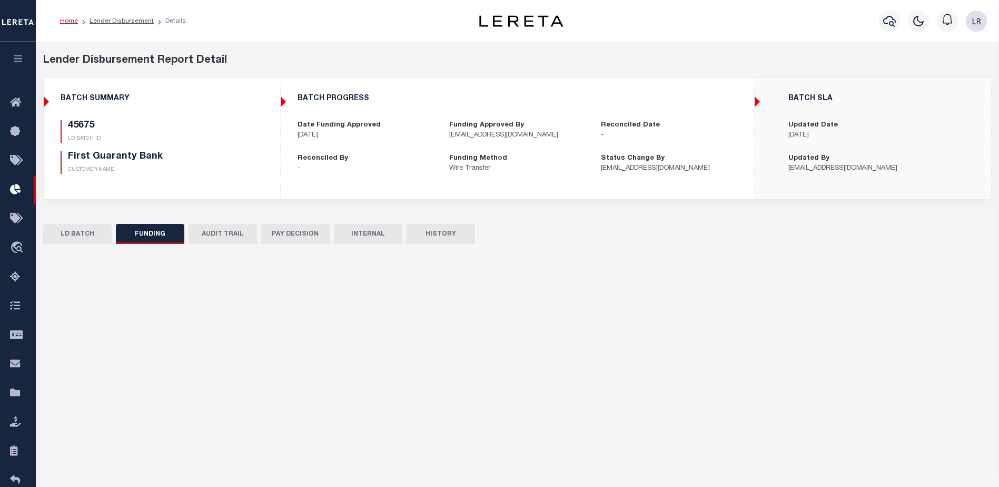
type input "$3,638.75"
type input "$0"
type input "[DATE]"
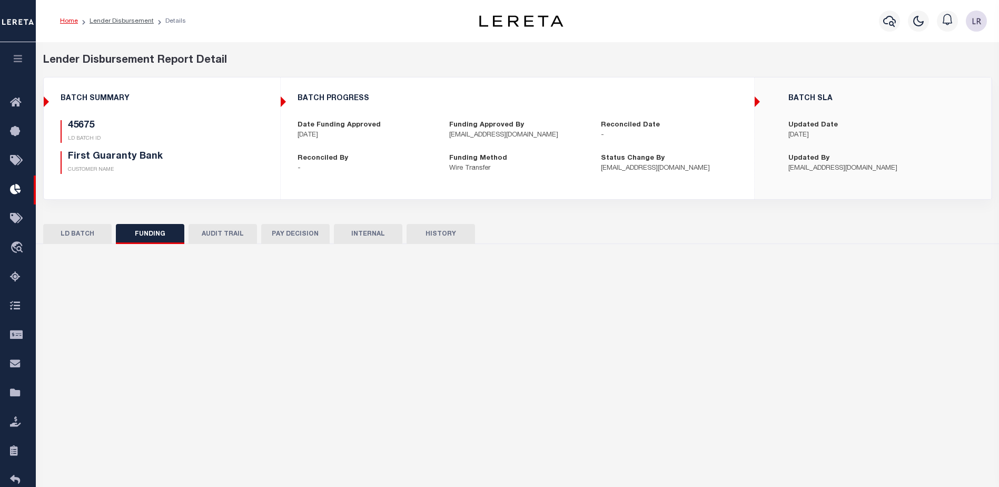
type input "20250819MMQFMP2700175108191056FT03"
type input "[DATE]"
select select "100"
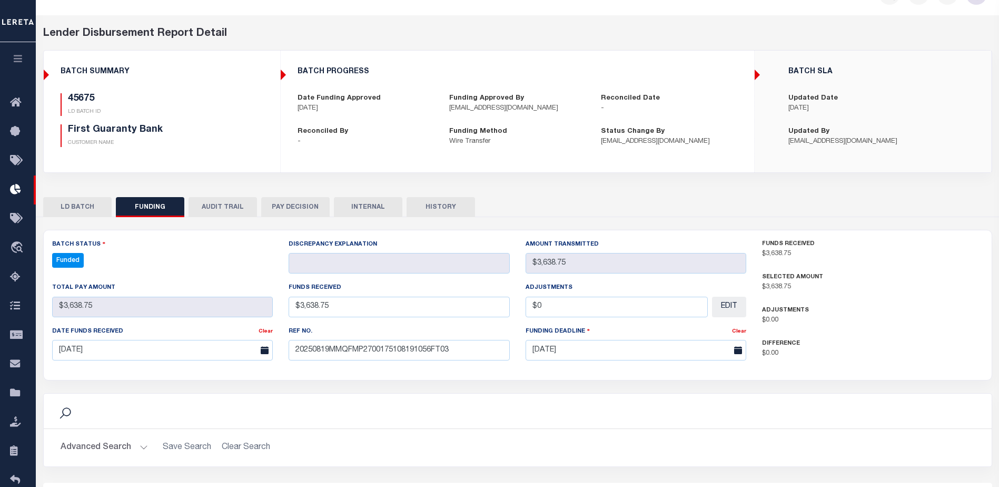
scroll to position [53, 0]
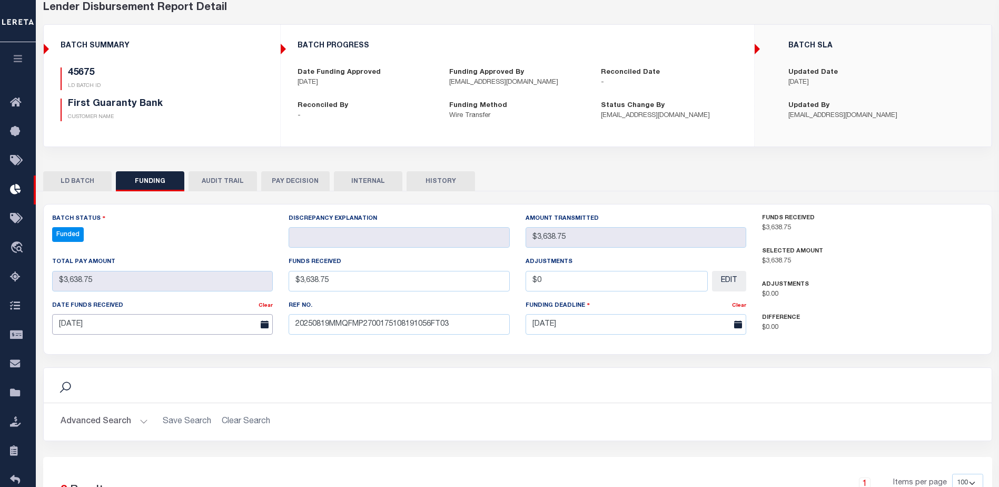
click at [200, 320] on input "[DATE]" at bounding box center [162, 324] width 221 height 21
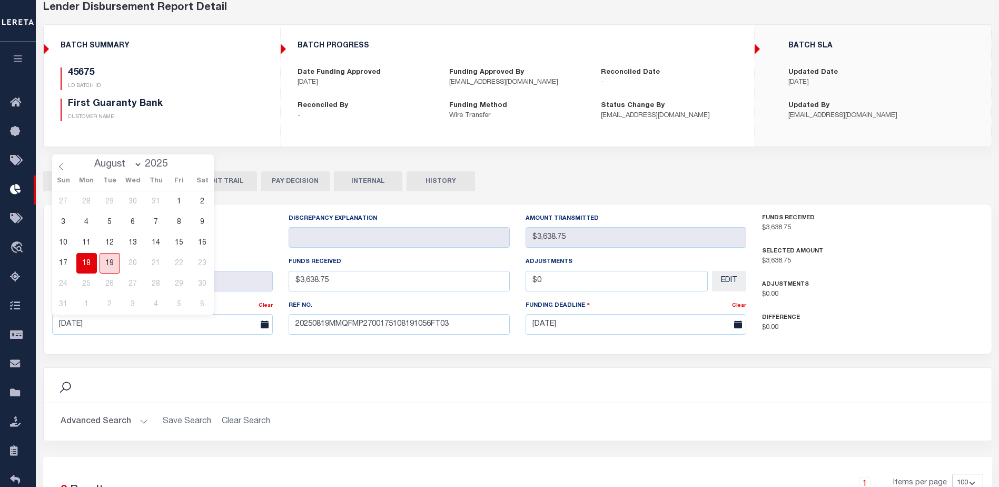
click at [107, 262] on span "19" at bounding box center [110, 263] width 21 height 21
type input "[DATE]"
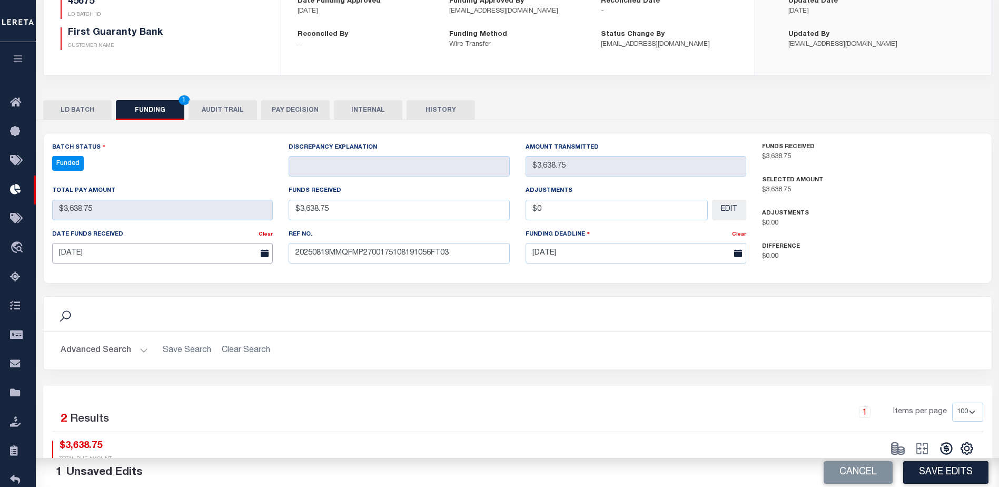
scroll to position [231, 0]
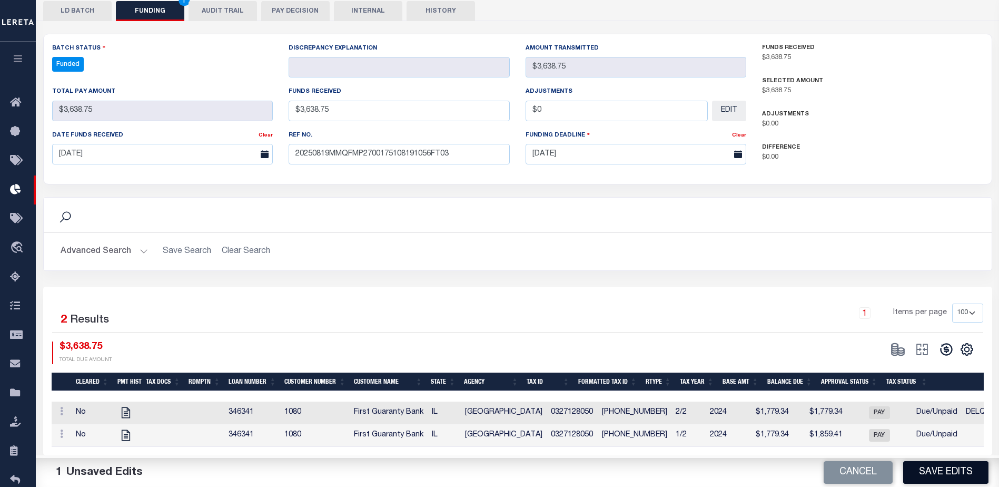
click at [936, 474] on button "Save Edits" at bounding box center [945, 472] width 85 height 23
type input "$3,638.75"
type input "$0"
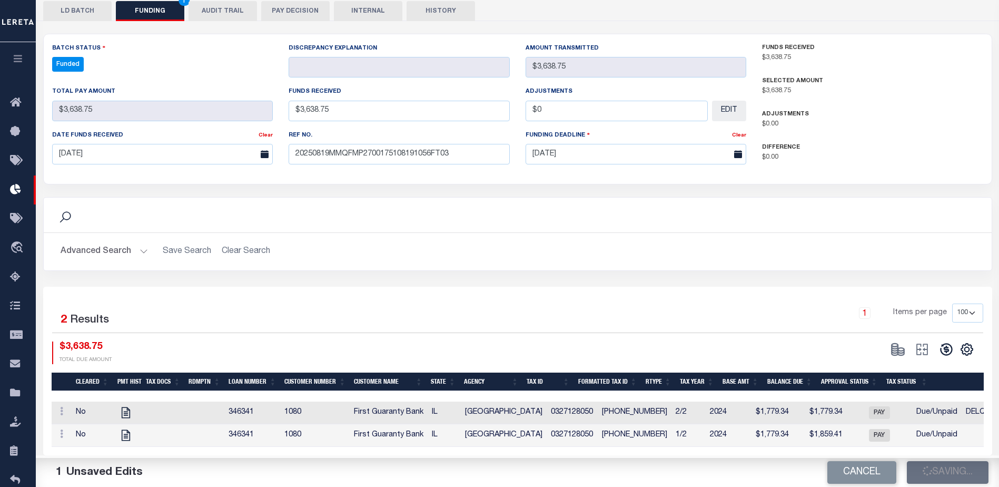
select select "100"
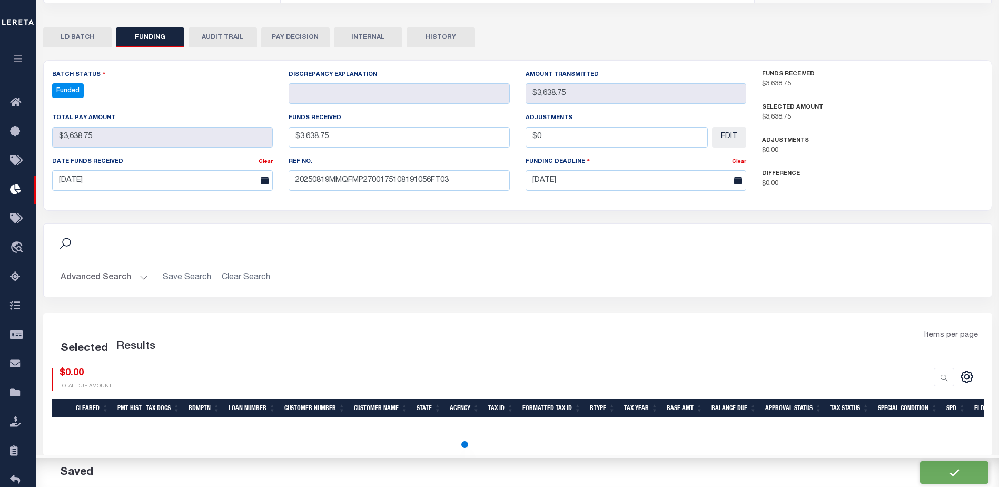
select select "100"
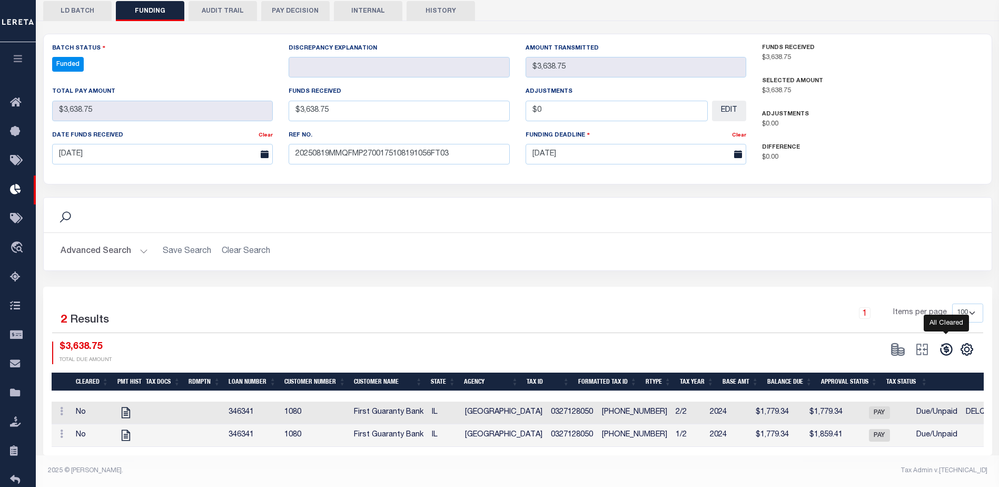
click at [943, 342] on icon at bounding box center [946, 349] width 15 height 15
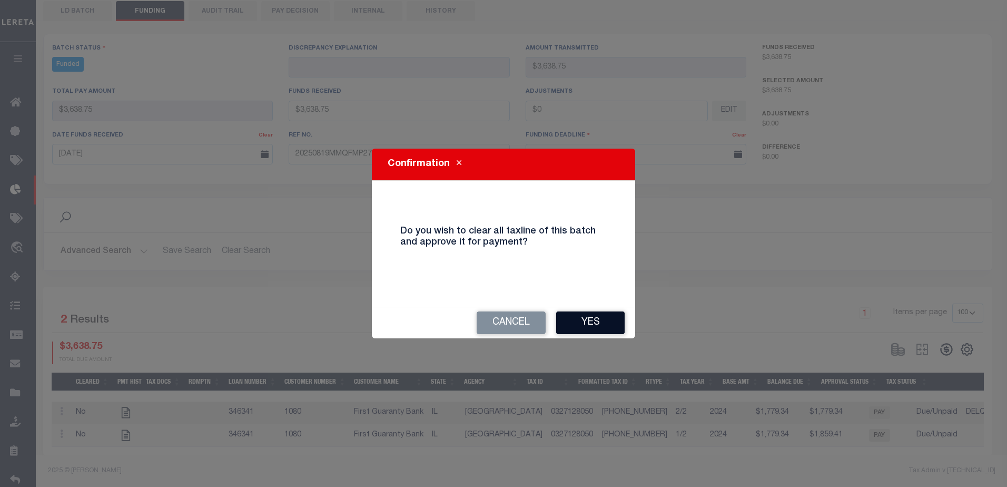
click at [608, 317] on button "Yes" at bounding box center [590, 322] width 68 height 23
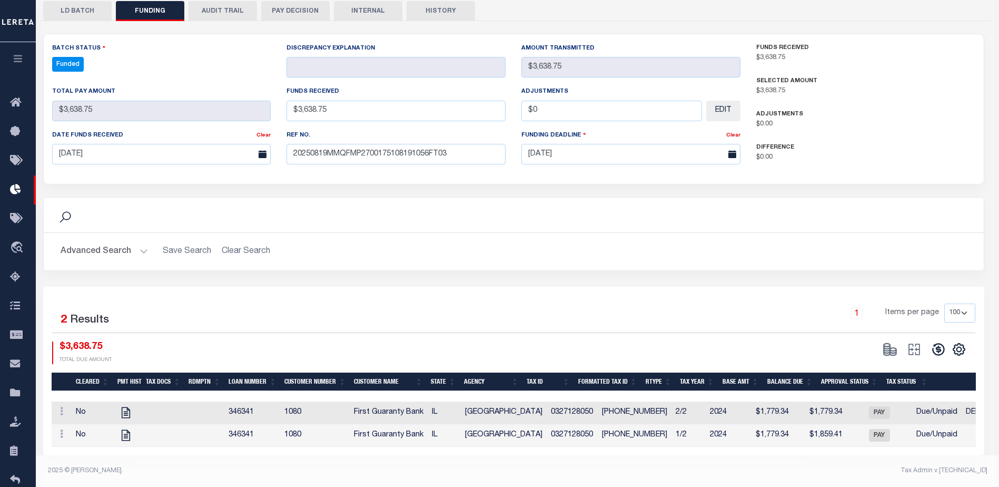
type input "$3,638.75"
type input "$0"
select select "100"
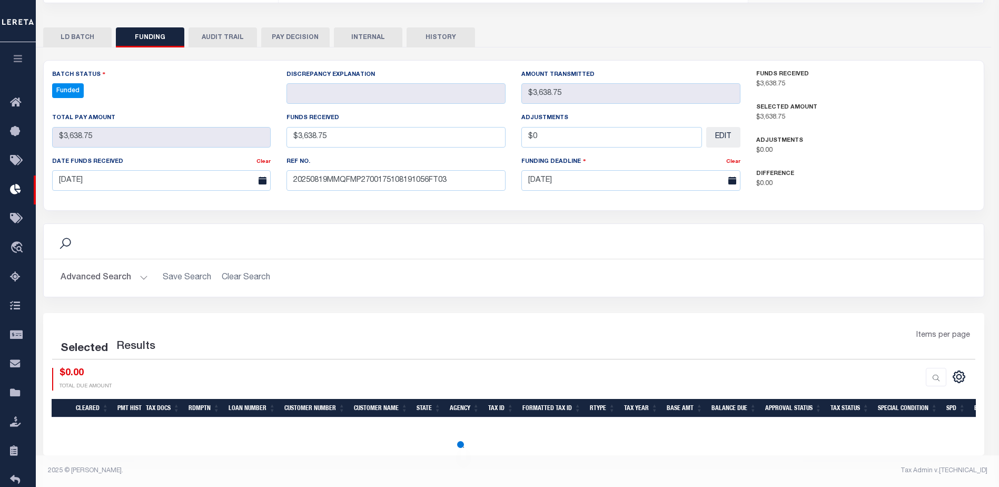
select select "100"
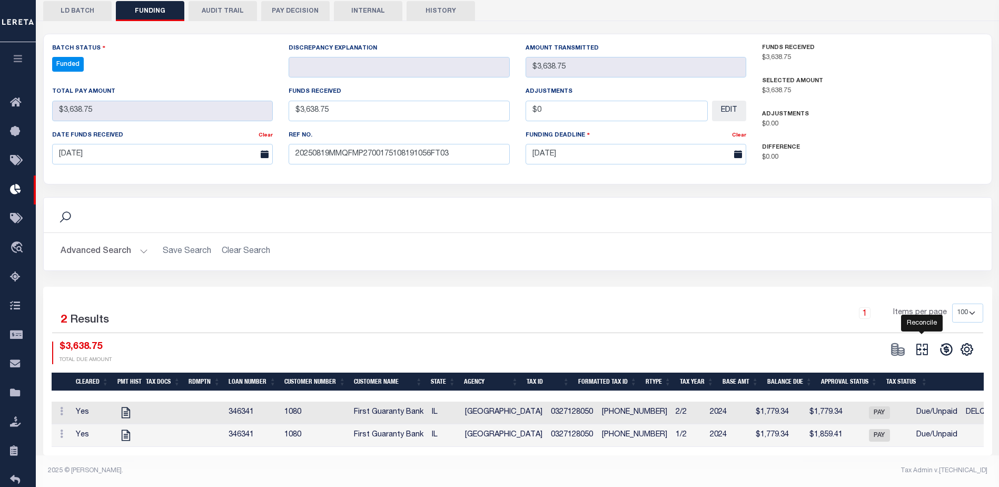
click at [918, 343] on icon "" at bounding box center [922, 349] width 12 height 12
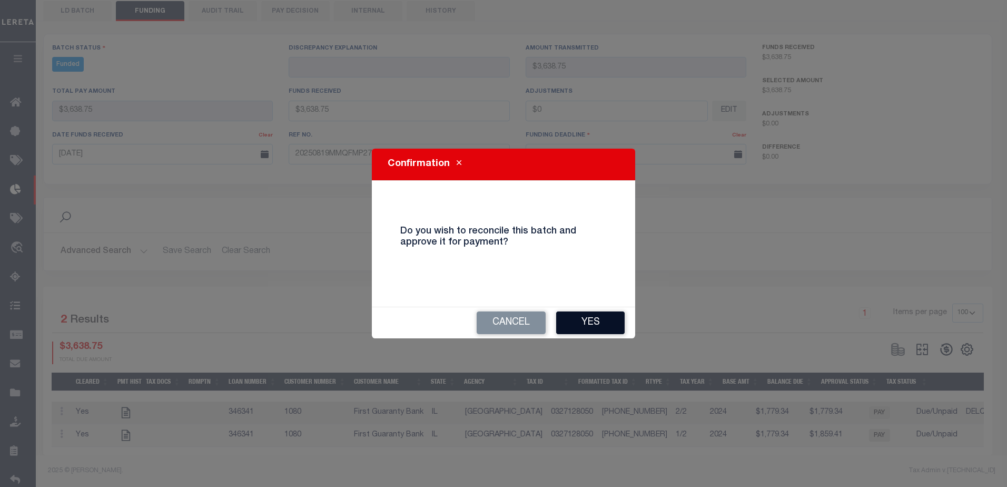
click at [593, 326] on button "Yes" at bounding box center [590, 322] width 68 height 23
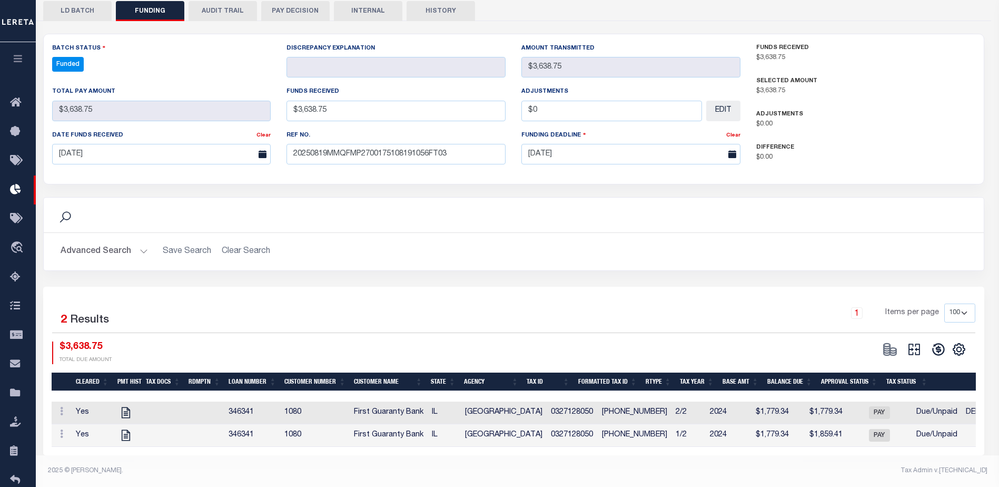
type input "$3,638.75"
type input "$0"
select select "100"
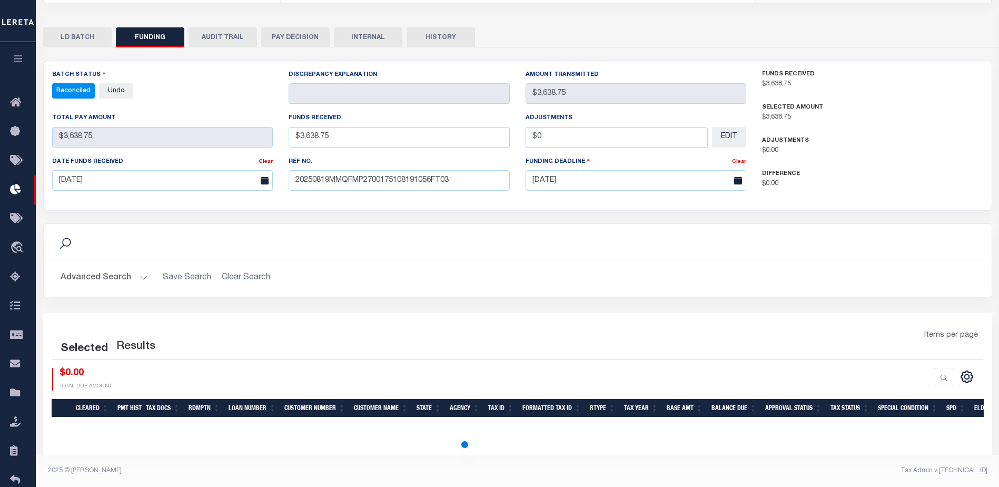
select select "100"
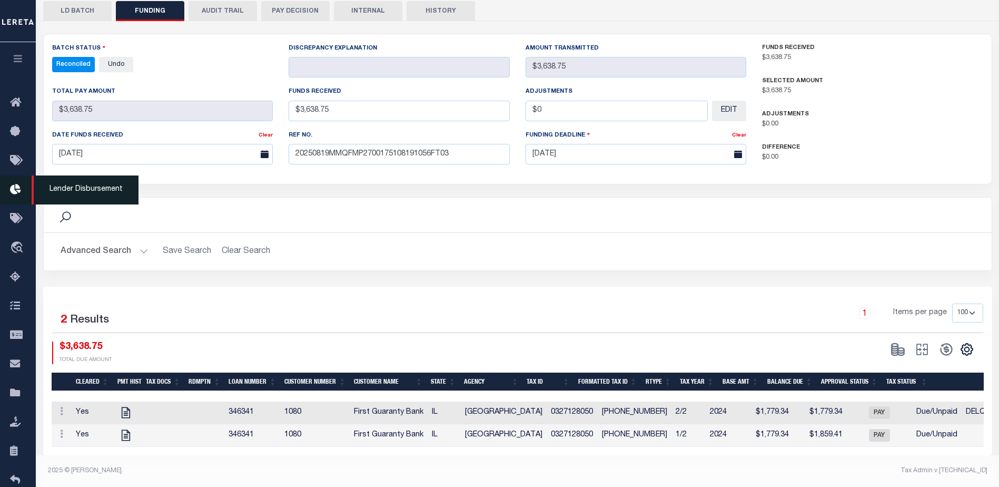
click at [16, 188] on icon at bounding box center [18, 189] width 17 height 13
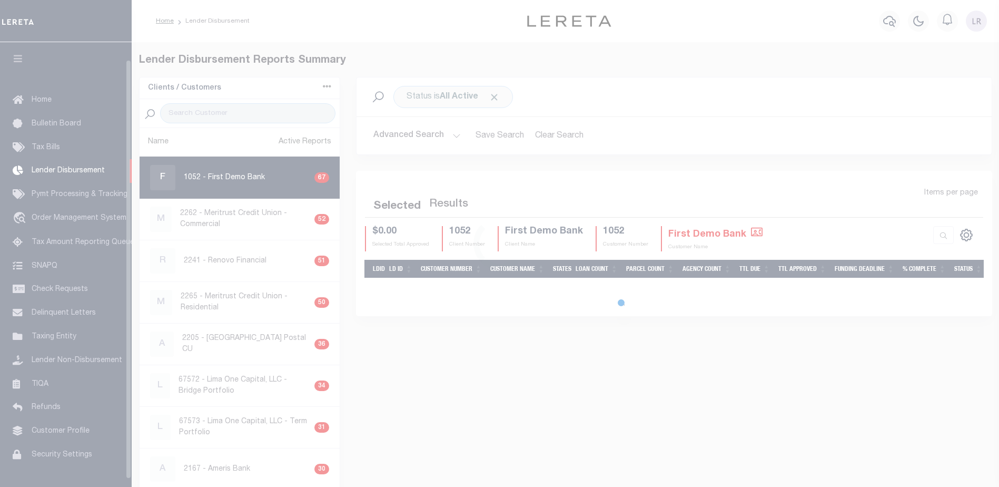
scroll to position [18, 0]
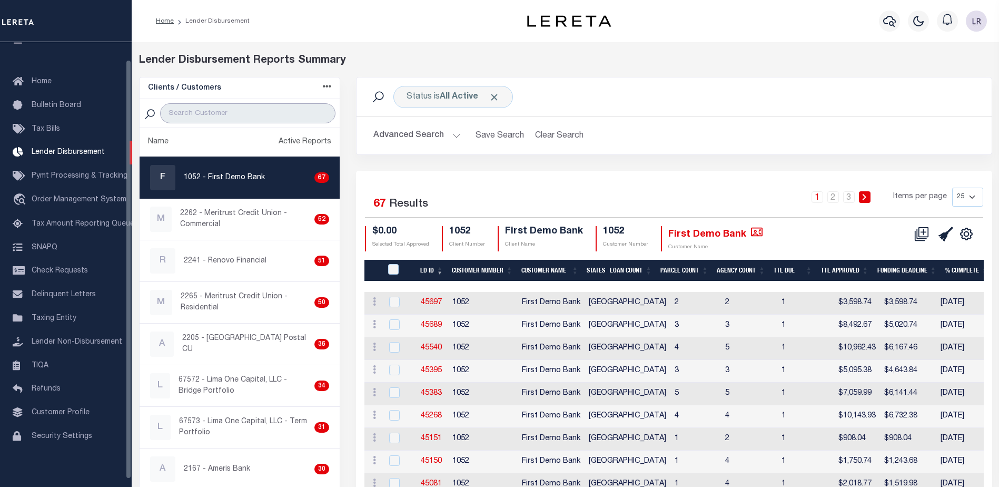
click at [215, 109] on input "search" at bounding box center [247, 113] width 175 height 20
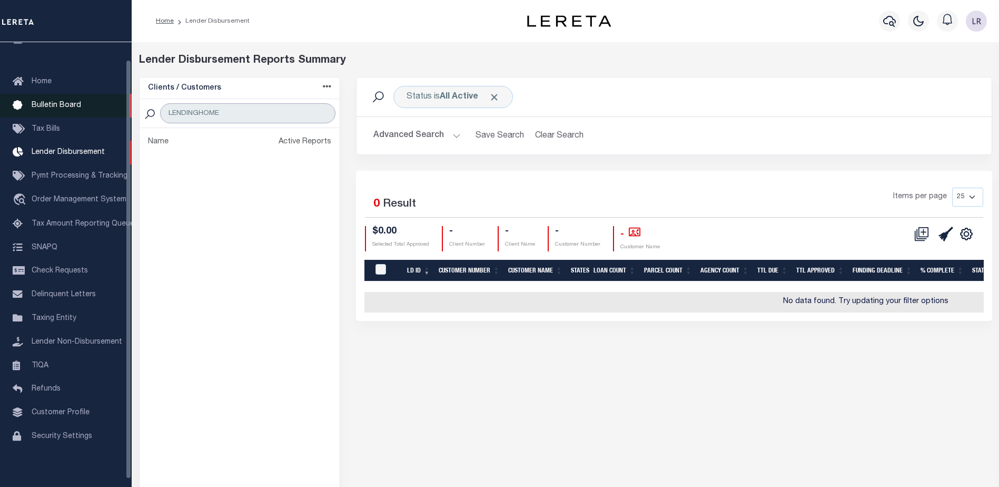
drag, startPoint x: 260, startPoint y: 115, endPoint x: 75, endPoint y: 106, distance: 184.5
click at [75, 106] on div "Home Lender Disbursement" at bounding box center [499, 286] width 999 height 573
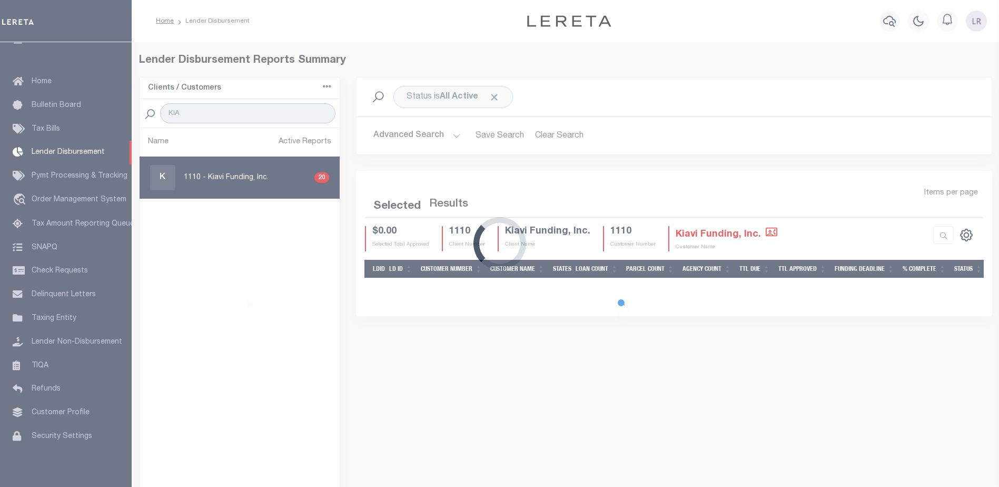
type input "KIAVI"
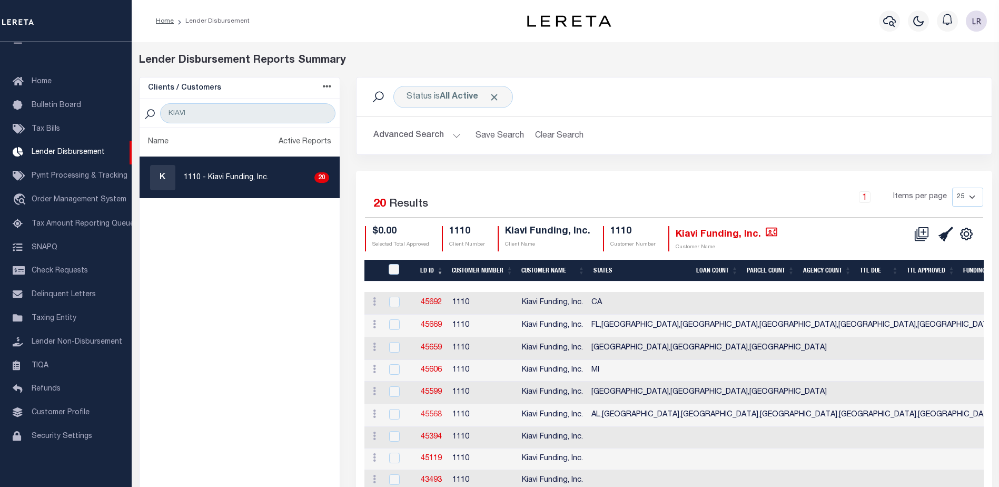
click at [432, 414] on link "45568" at bounding box center [431, 414] width 21 height 7
checkbox input "true"
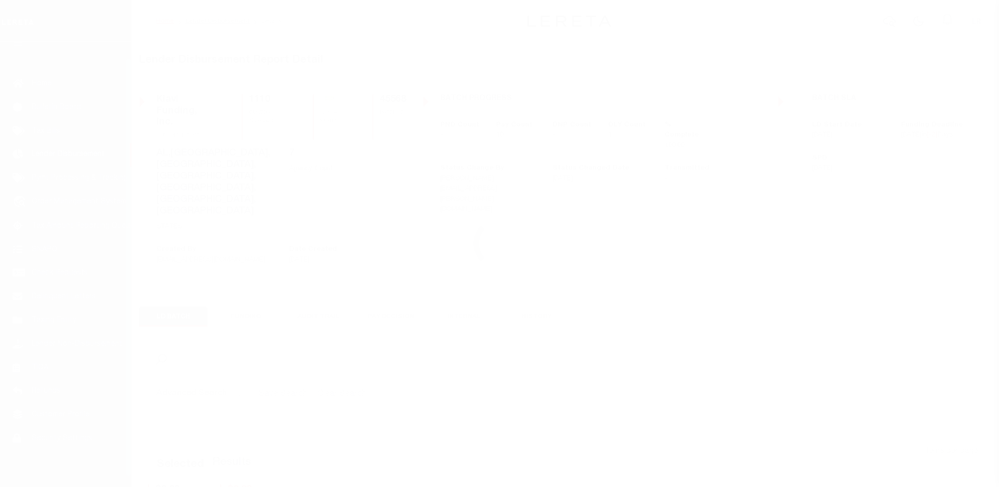
scroll to position [18, 0]
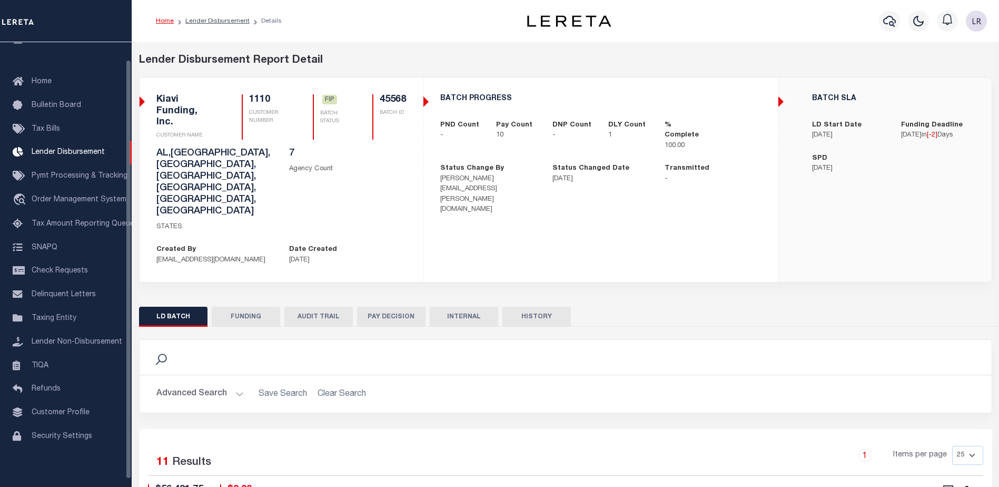
click at [241, 306] on button "FUNDING" at bounding box center [246, 316] width 68 height 20
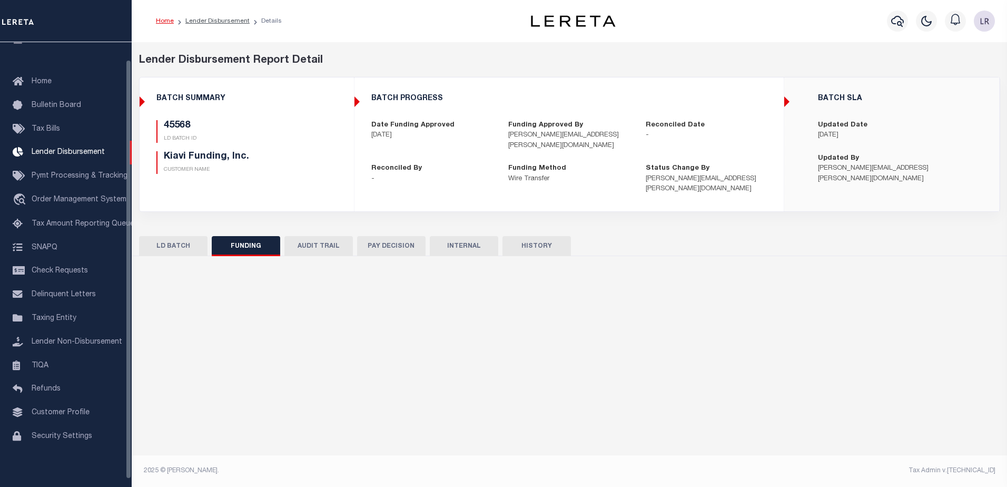
type input "$54,584.07"
type input "$0"
type input "[DATE]"
select select "100"
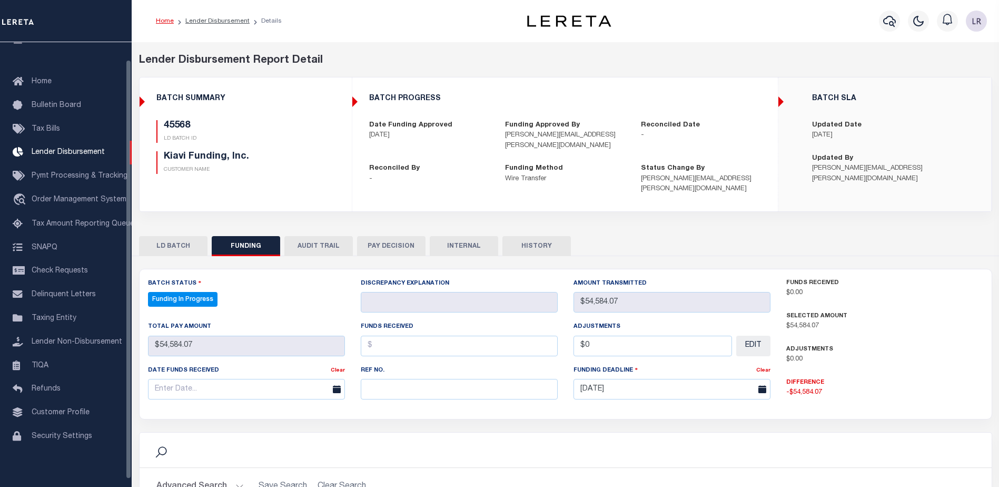
select select "100"
click at [396, 379] on input "text" at bounding box center [459, 389] width 197 height 21
paste input "20250819MMQFMP2700275208191531FT03"
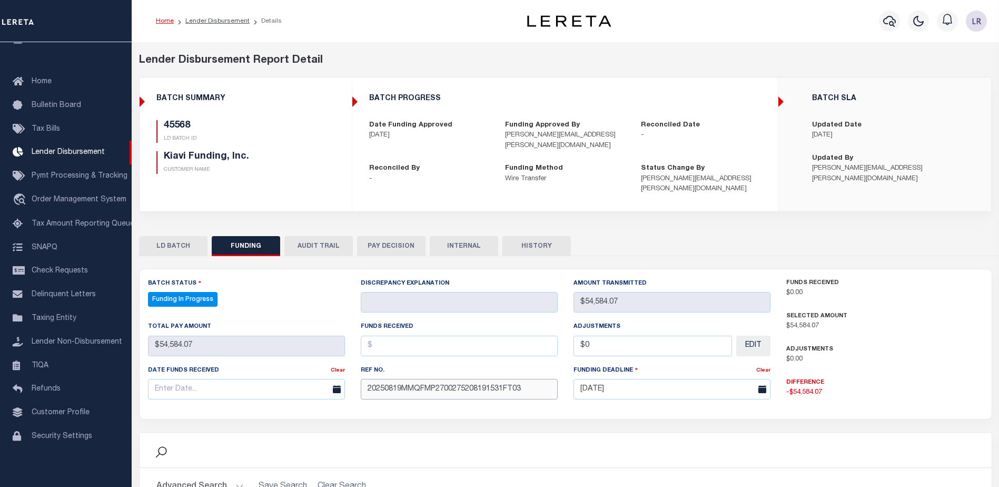
type input "20250819MMQFMP2700275208191531FT03"
click at [381, 335] on input "text" at bounding box center [459, 345] width 197 height 21
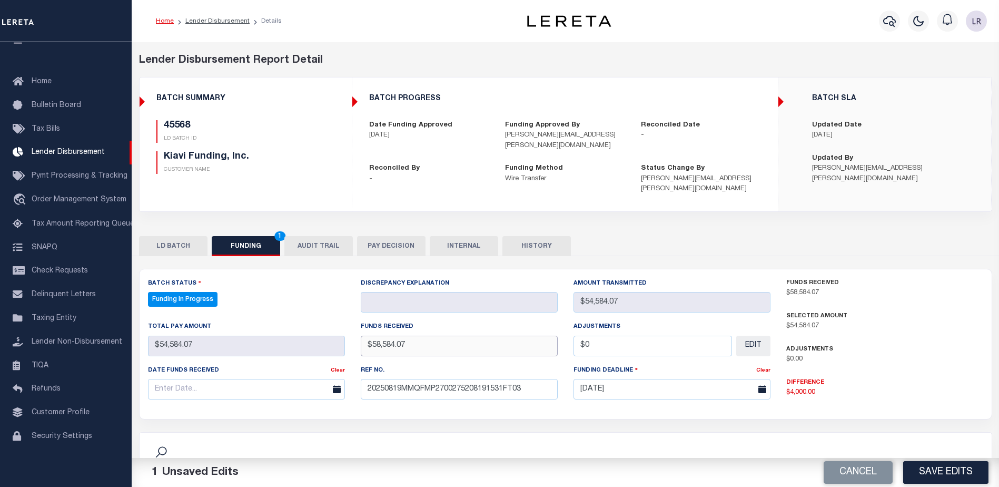
drag, startPoint x: 380, startPoint y: 333, endPoint x: 398, endPoint y: 333, distance: 17.4
click at [380, 335] on input "$58,584.07" at bounding box center [459, 345] width 197 height 21
type input "$54,584.07"
click at [249, 381] on input "text" at bounding box center [246, 389] width 197 height 21
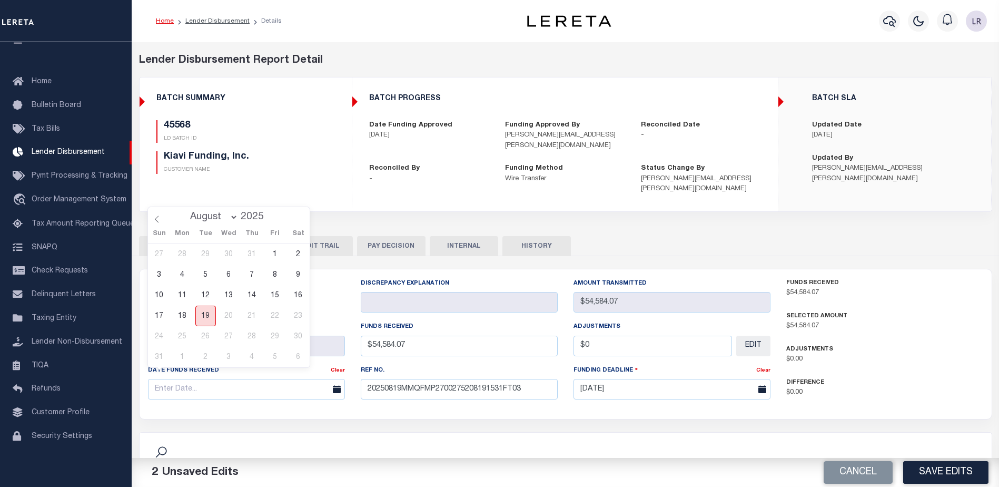
click at [204, 313] on span "19" at bounding box center [205, 315] width 21 height 21
type input "[DATE]"
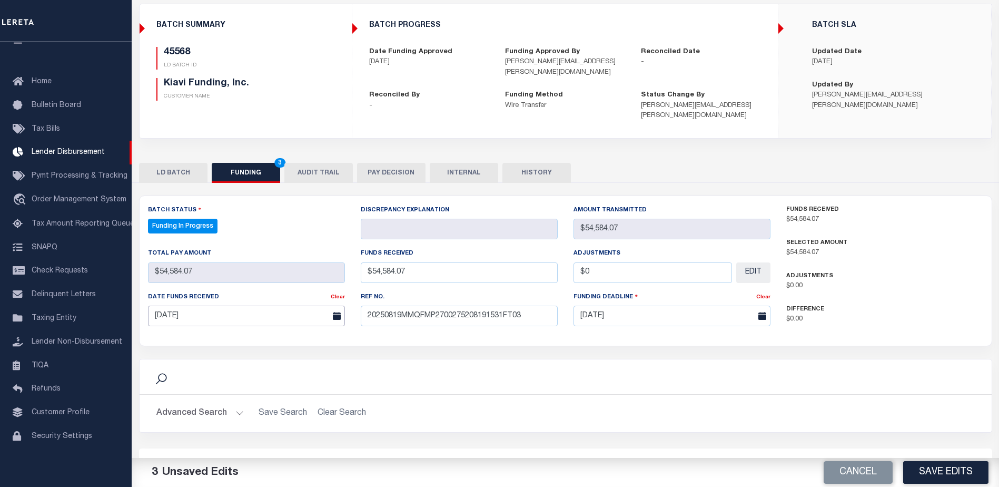
scroll to position [158, 0]
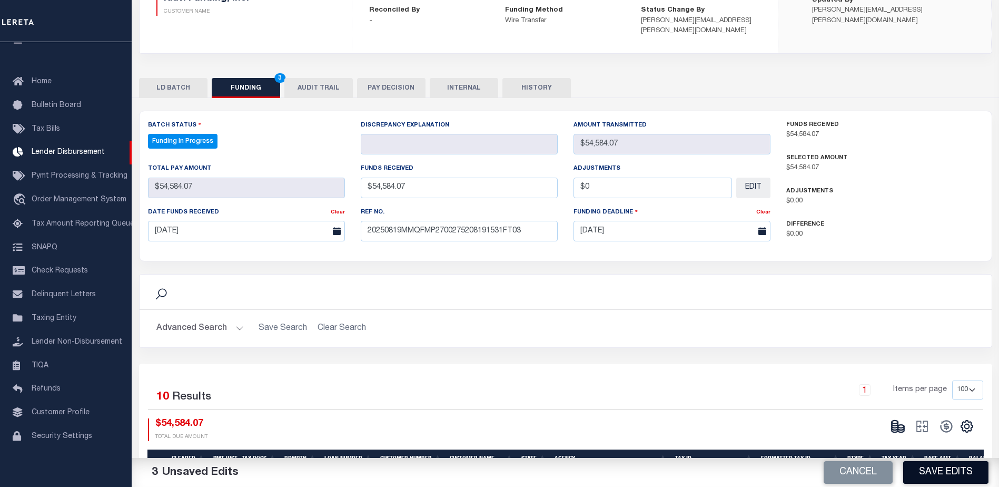
click at [928, 468] on button "Save Edits" at bounding box center [945, 472] width 85 height 23
type input "$54,584.07"
type input "$0"
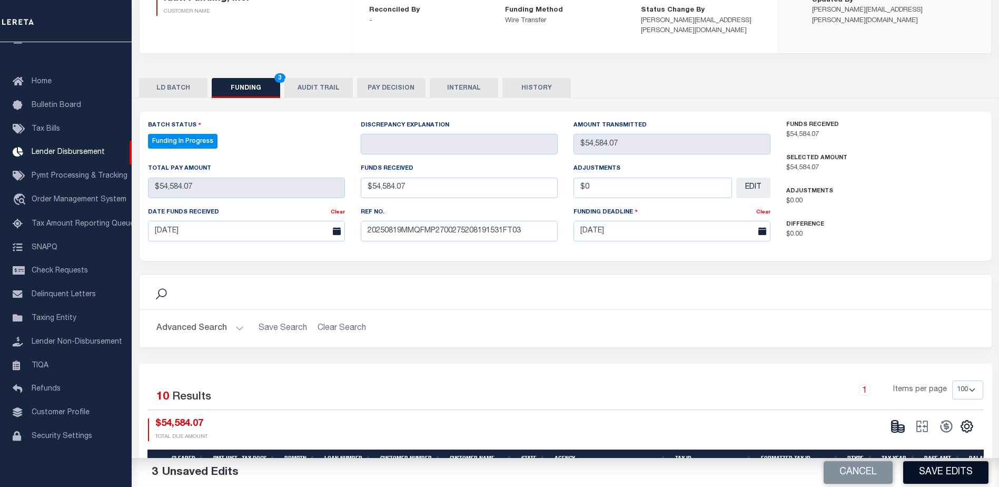
select select "100"
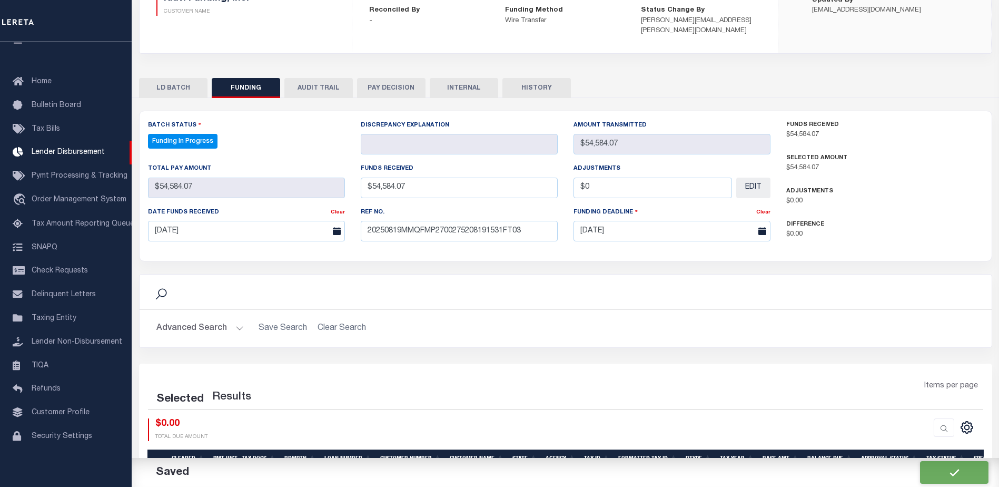
select select "100"
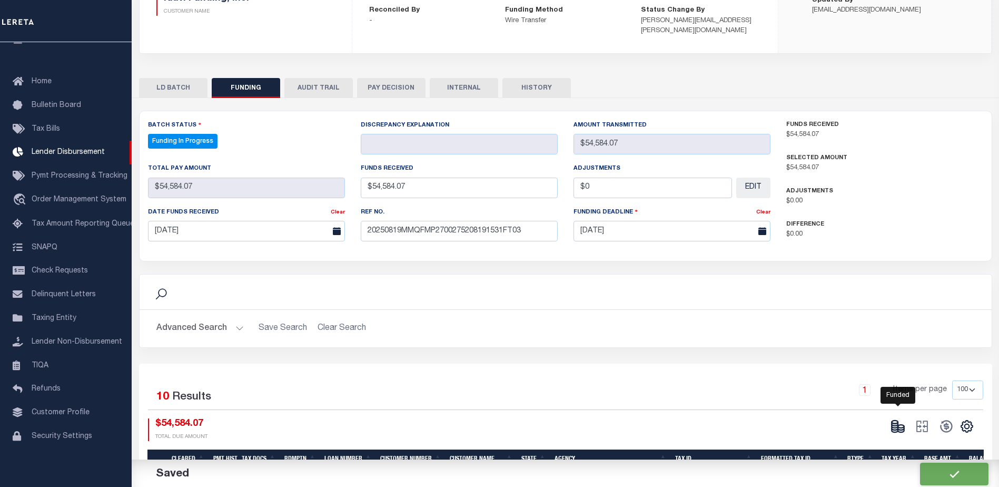
click at [898, 422] on icon at bounding box center [894, 424] width 6 height 4
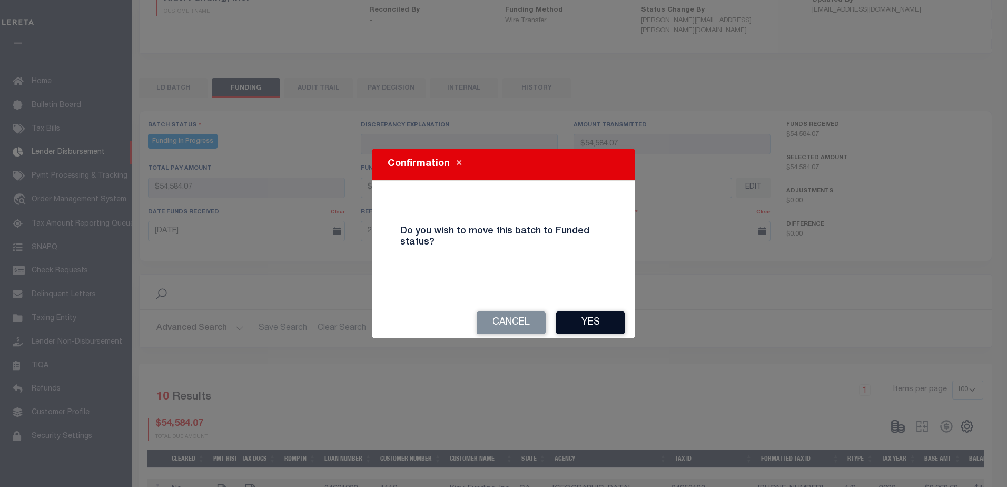
click at [591, 320] on button "Yes" at bounding box center [590, 322] width 68 height 23
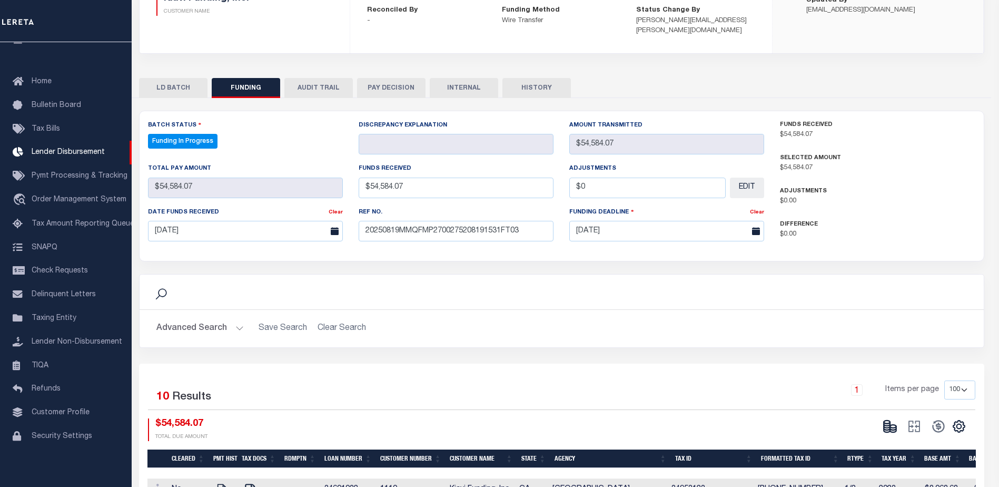
type input "$54,584.07"
type input "$0"
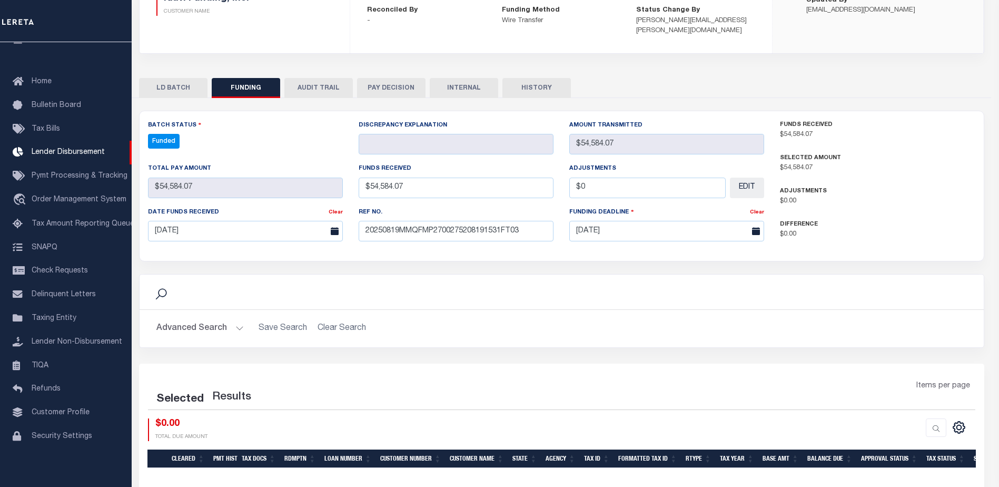
select select "100"
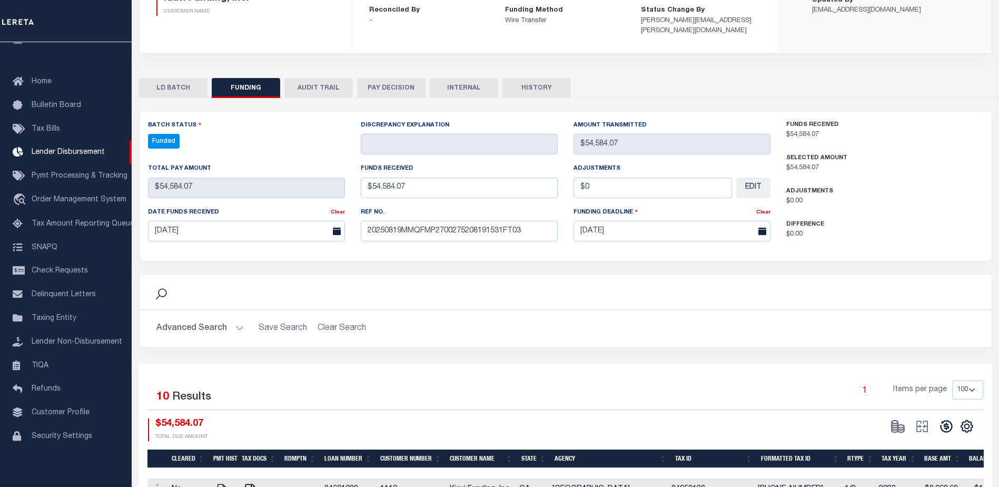
click at [945, 420] on icon at bounding box center [946, 426] width 12 height 12
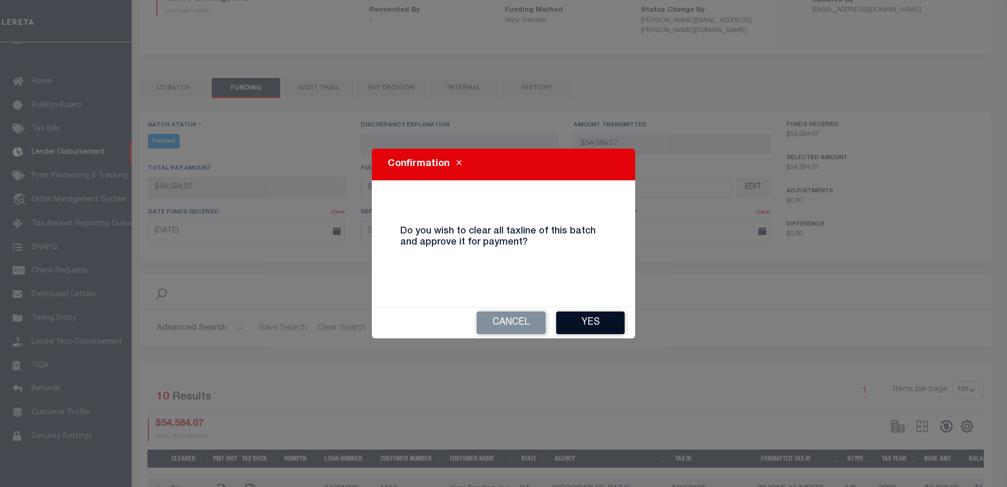
click at [615, 328] on button "Yes" at bounding box center [590, 322] width 68 height 23
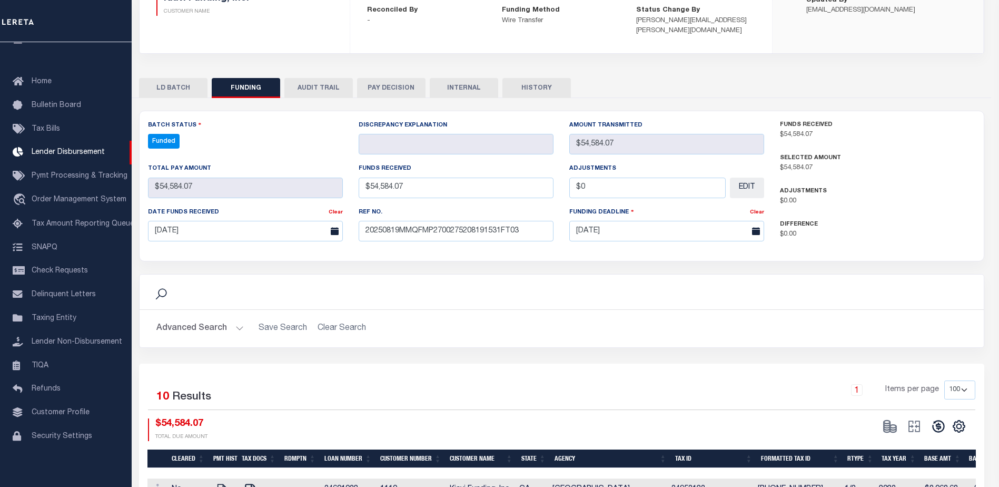
type input "$54,584.07"
type input "$0"
select select "100"
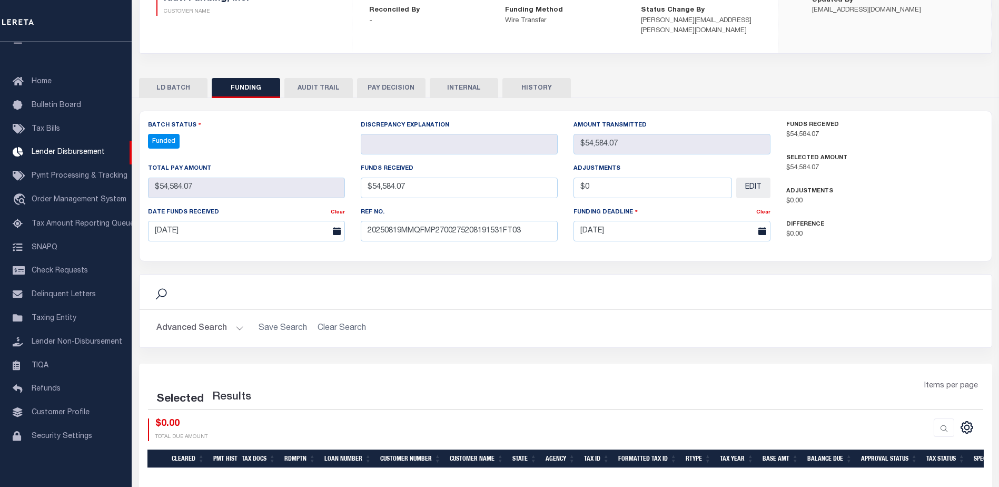
select select "100"
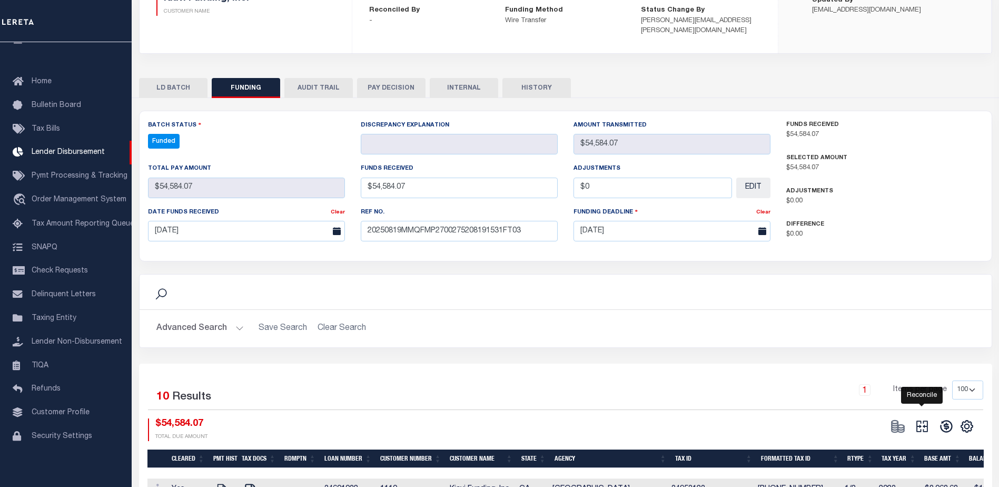
click at [927, 421] on icon at bounding box center [922, 427] width 12 height 12
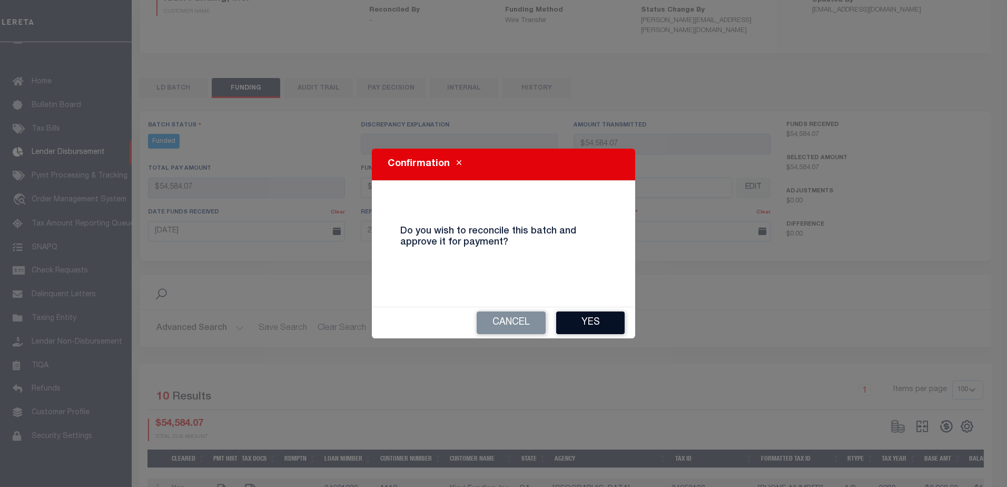
click at [611, 323] on button "Yes" at bounding box center [590, 322] width 68 height 23
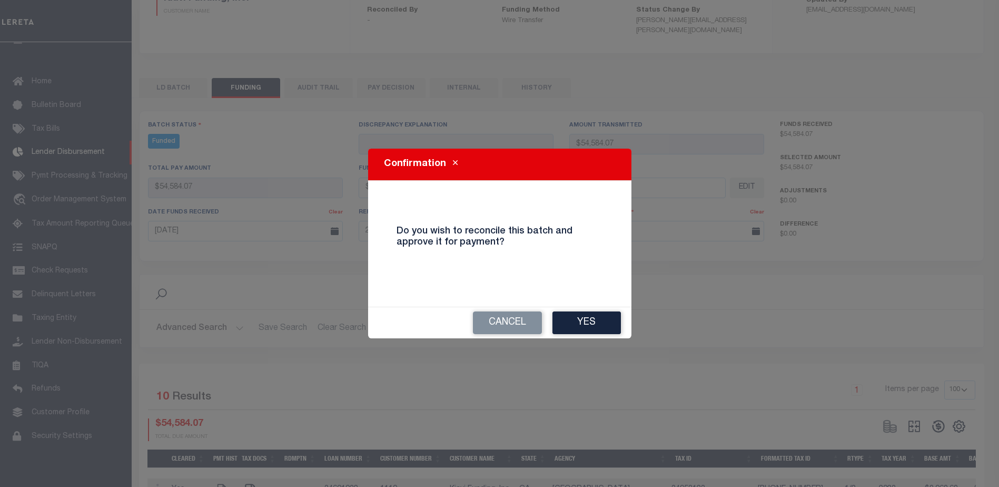
type input "$54,584.07"
type input "$0"
select select "100"
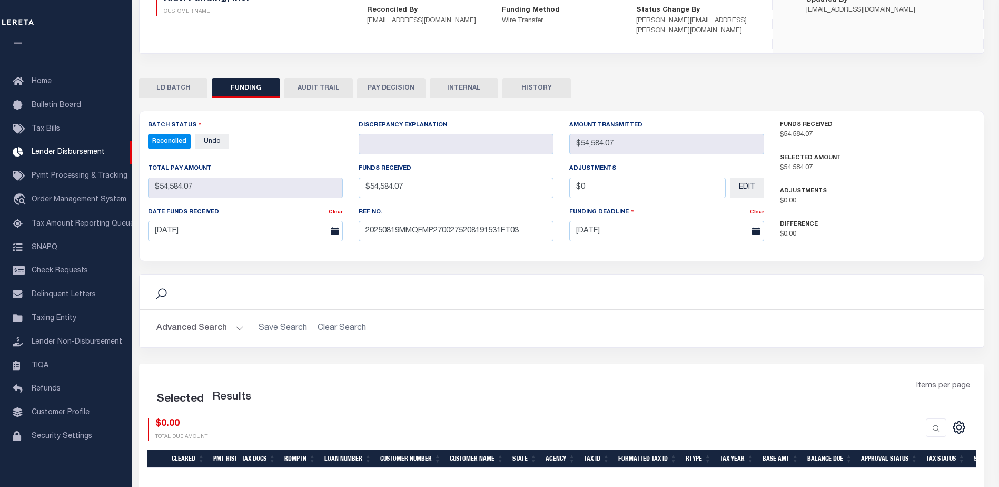
select select "100"
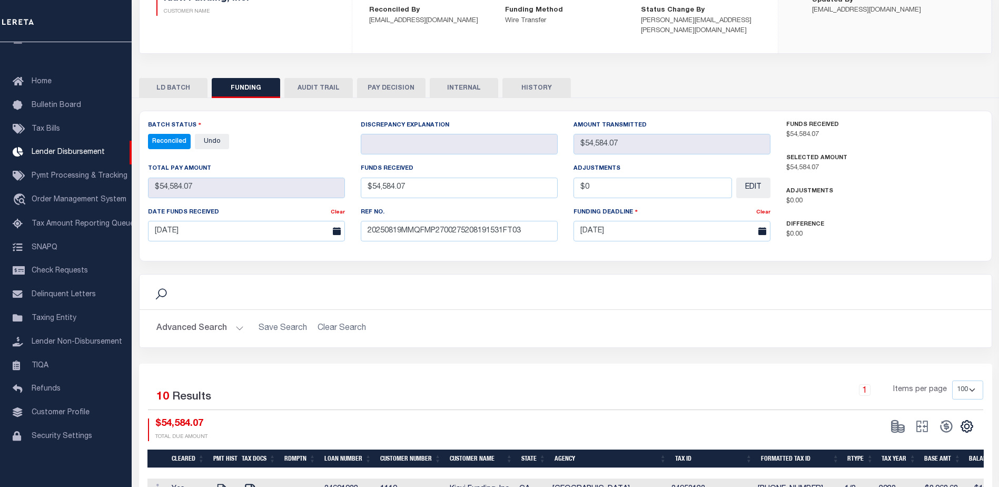
click at [461, 78] on button "INTERNAL" at bounding box center [464, 88] width 68 height 20
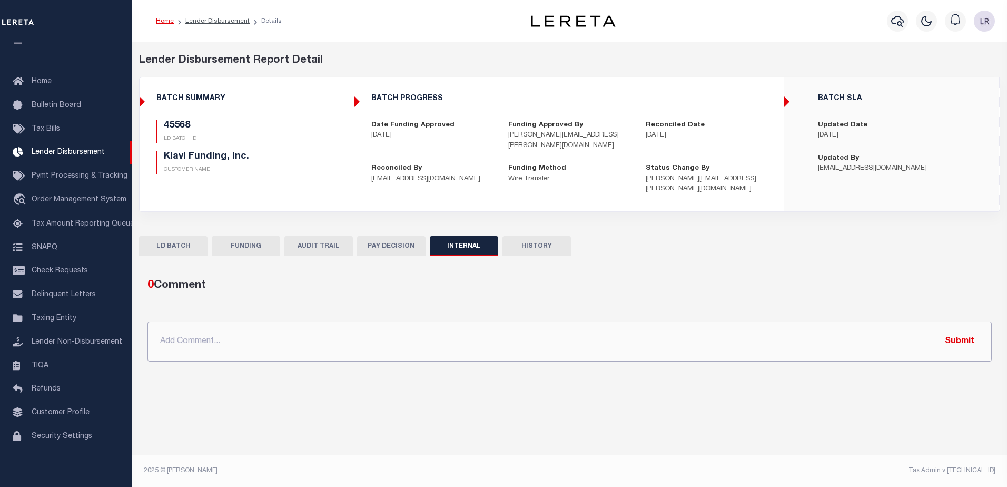
click at [499, 321] on input "text" at bounding box center [569, 341] width 844 height 40
paste input ""ORG AMT - $95532.89 45568 - $54584.07 45599 - $20010.35 45659 - $20938.47""
type input ""ORG AMT - $95532.89 45568 - $54584.07 45599 - $20010.35 45659 - $20938.47""
click at [967, 339] on button "Submit" at bounding box center [959, 341] width 43 height 22
click at [962, 330] on input ""ORG AMT - $95532.89 45568 - $54584.07 45599 - $20010.35 45659 - $20938.47"" at bounding box center [569, 341] width 844 height 40
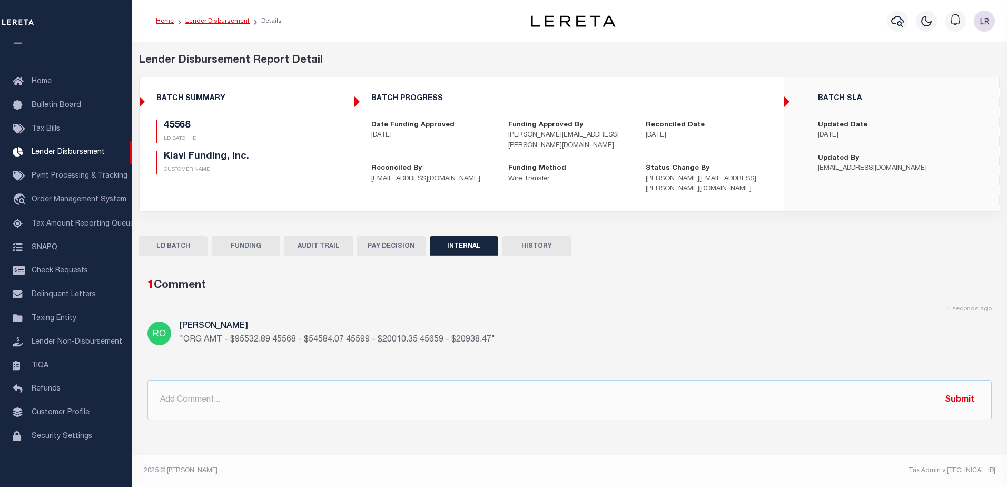
click at [217, 23] on link "Lender Disbursement" at bounding box center [217, 21] width 64 height 6
checkbox input "true"
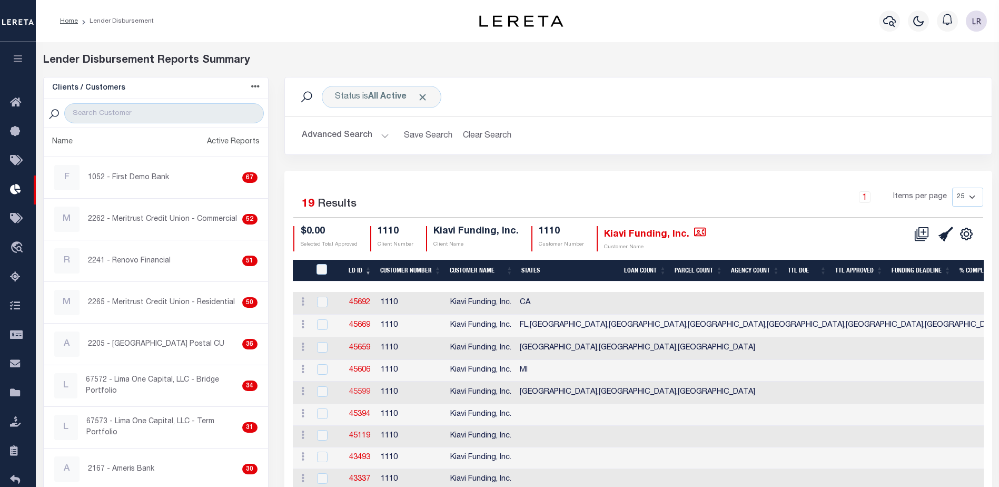
click at [365, 394] on link "45599" at bounding box center [359, 391] width 21 height 7
checkbox input "true"
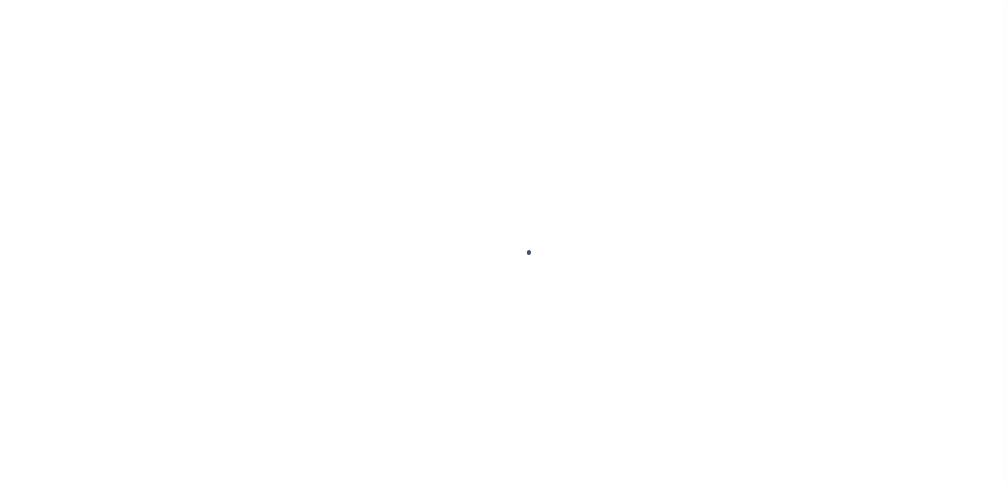
type input "$0.00"
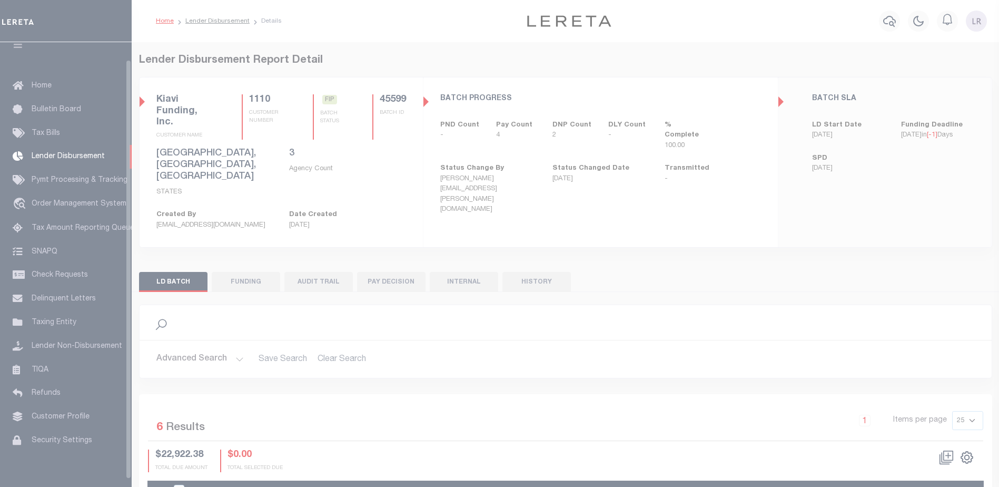
scroll to position [18, 0]
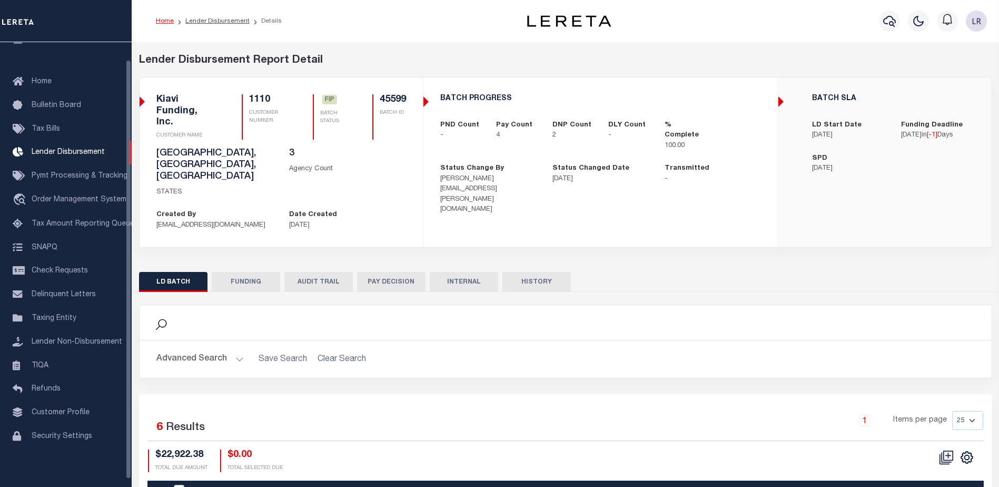
click at [225, 272] on button "FUNDING" at bounding box center [246, 282] width 68 height 20
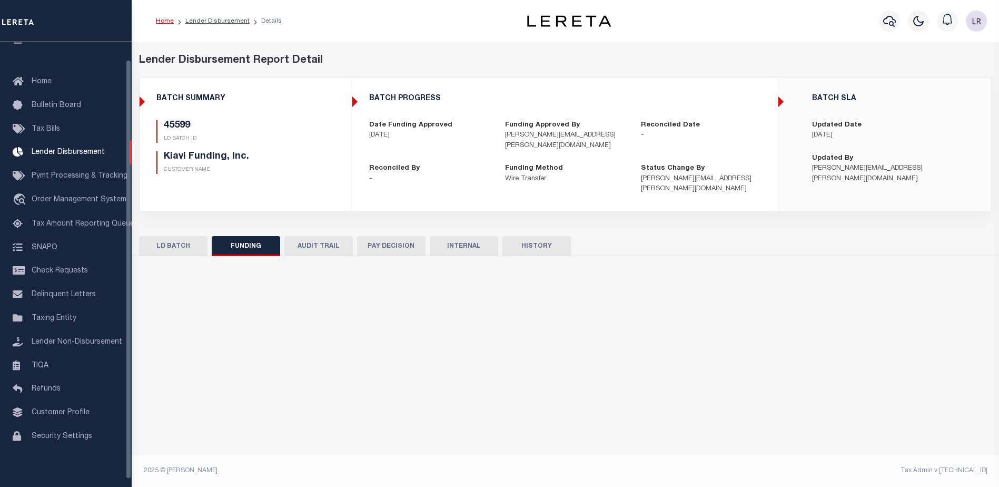
type input "$20,010.35"
type input "$0"
type input "[DATE]"
select select "100"
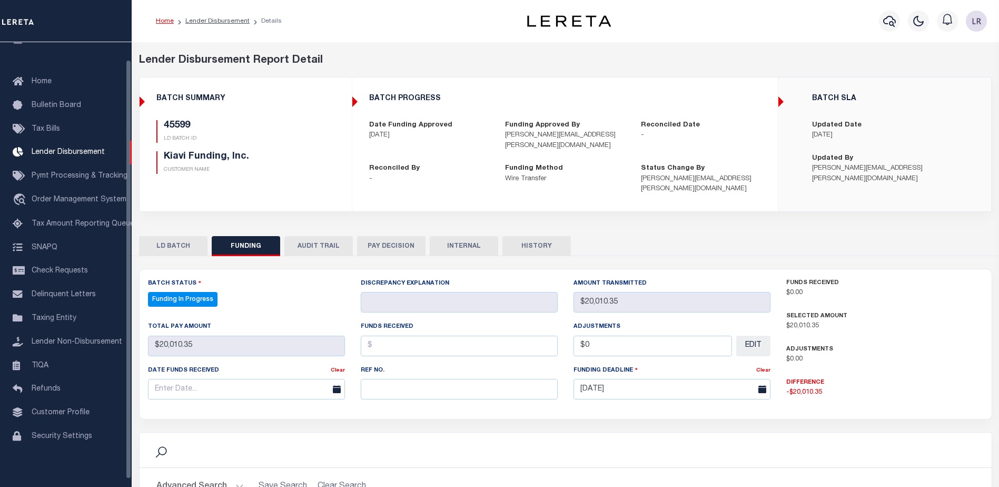
select select "100"
click at [375, 380] on input "text" at bounding box center [459, 389] width 197 height 21
paste input "20250819MMQFMP2700275208191531FT03"
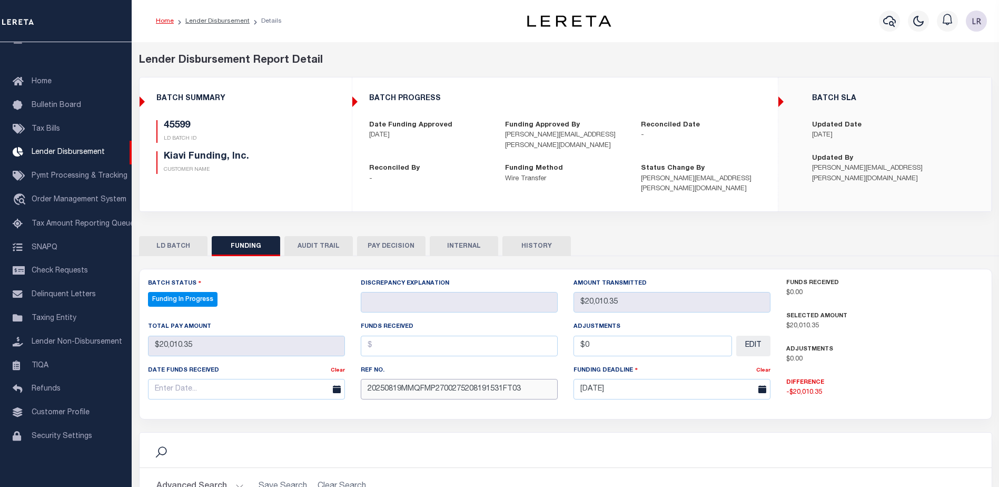
type input "20250819MMQFMP2700275208191531FT03"
click at [375, 341] on input "text" at bounding box center [459, 345] width 197 height 21
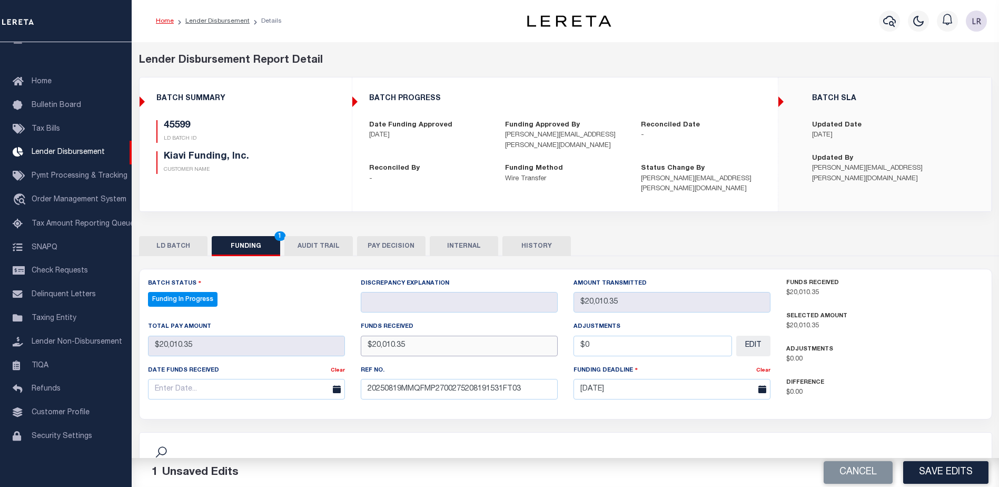
type input "$20,010.35"
click at [312, 379] on input "text" at bounding box center [246, 389] width 197 height 21
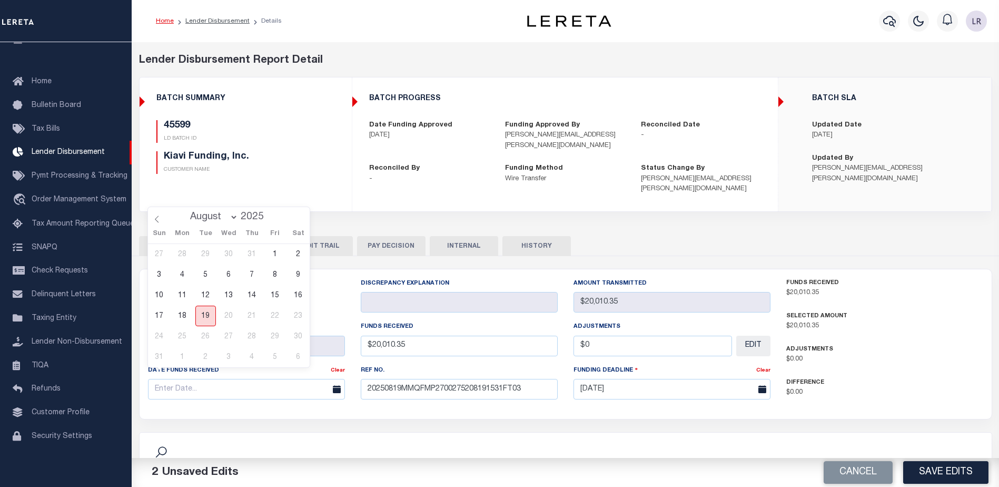
click at [206, 312] on span "19" at bounding box center [205, 315] width 21 height 21
type input "[DATE]"
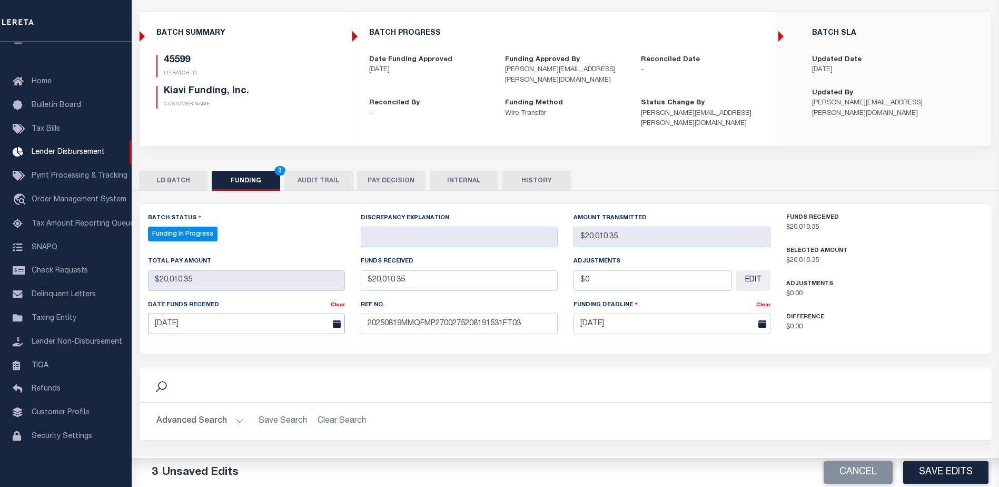
scroll to position [105, 0]
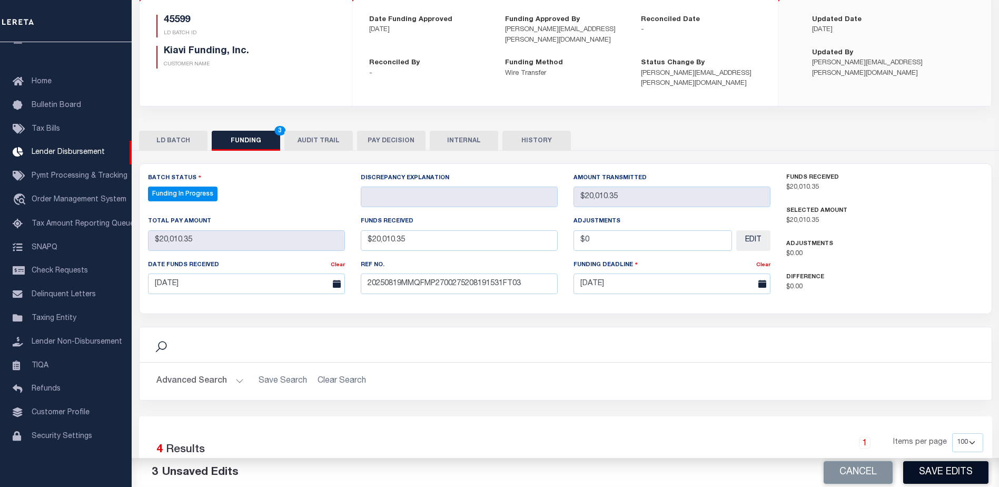
click at [949, 474] on button "Save Edits" at bounding box center [945, 472] width 85 height 23
type input "$20,010.35"
type input "$0"
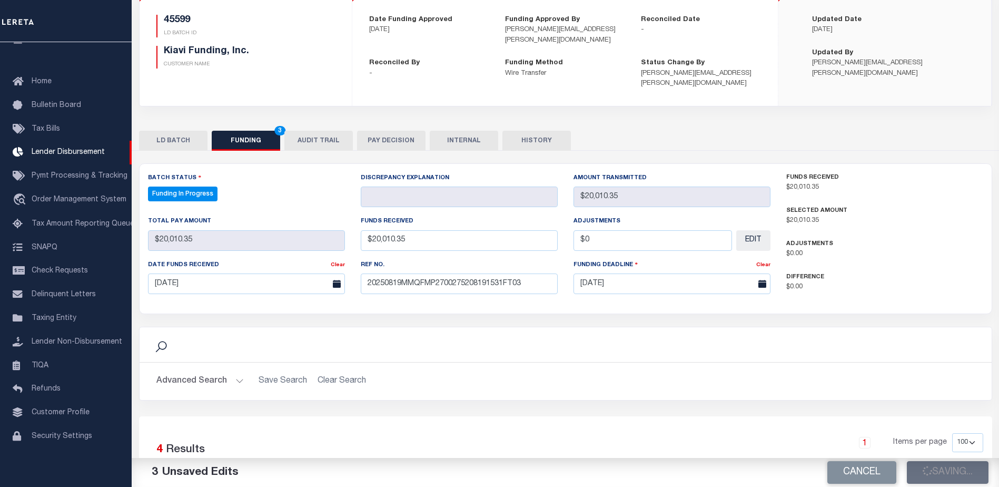
select select "100"
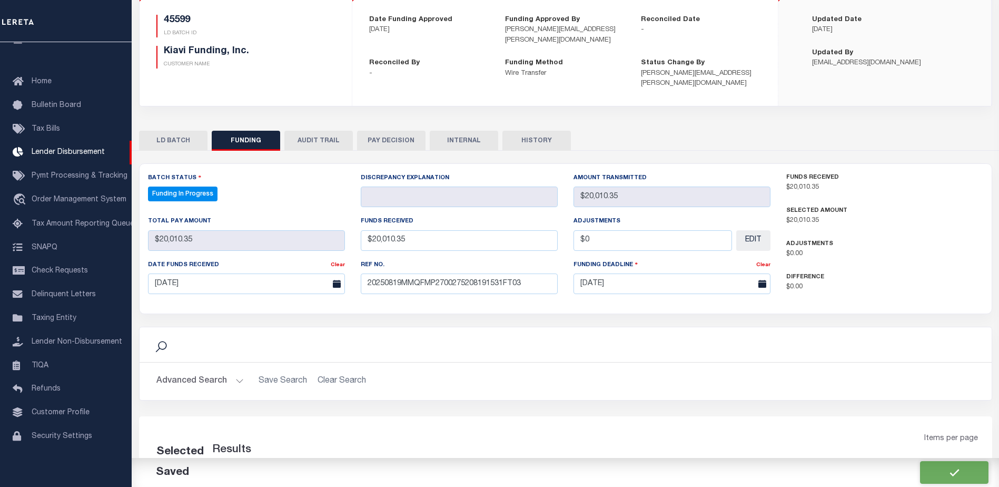
select select "100"
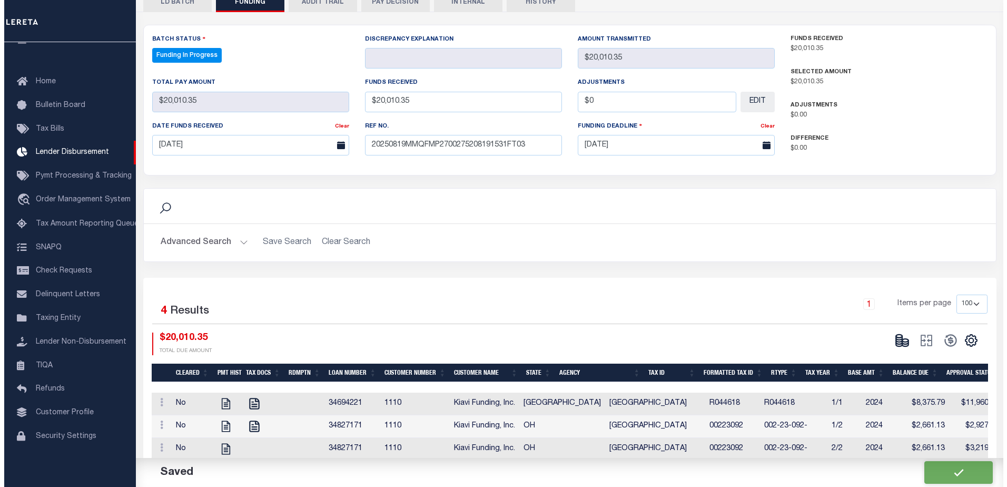
scroll to position [249, 0]
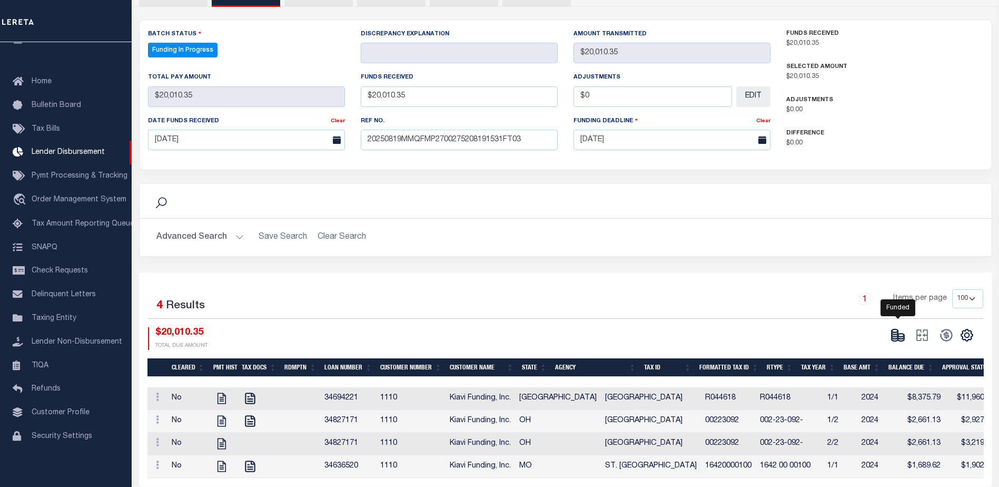
click at [897, 328] on icon at bounding box center [897, 335] width 15 height 15
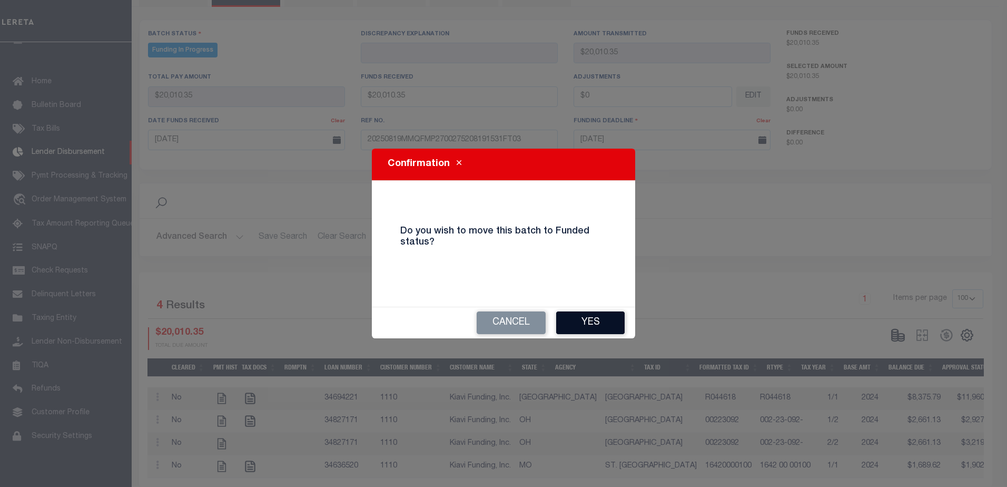
click at [598, 325] on button "Yes" at bounding box center [590, 322] width 68 height 23
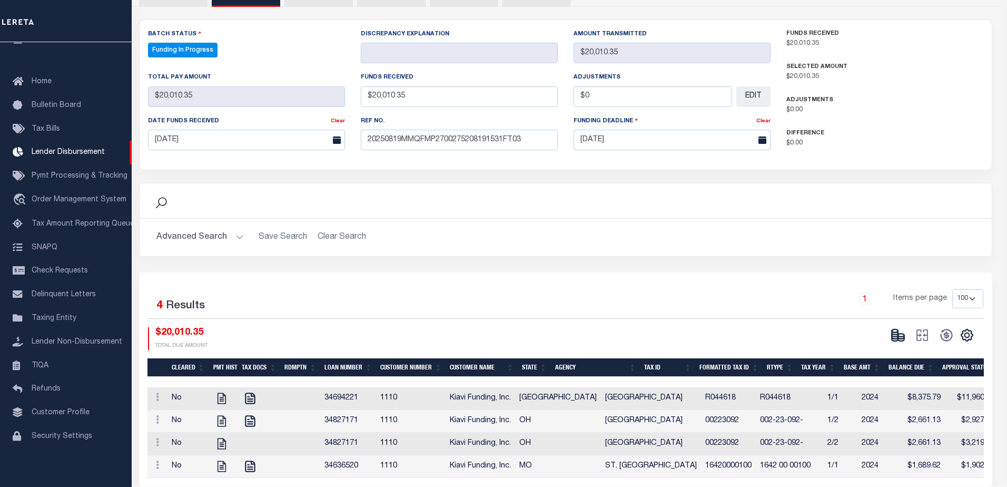
type input "$20,010.35"
type input "$0"
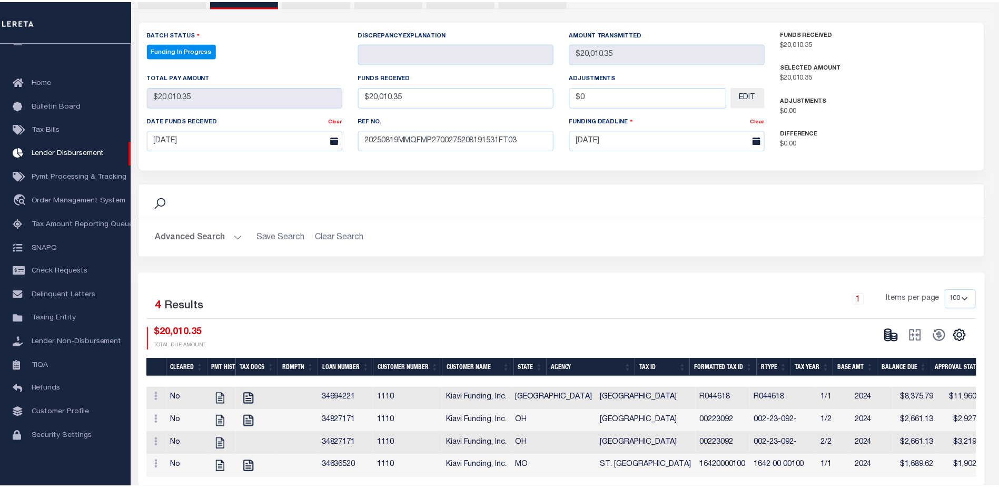
scroll to position [196, 0]
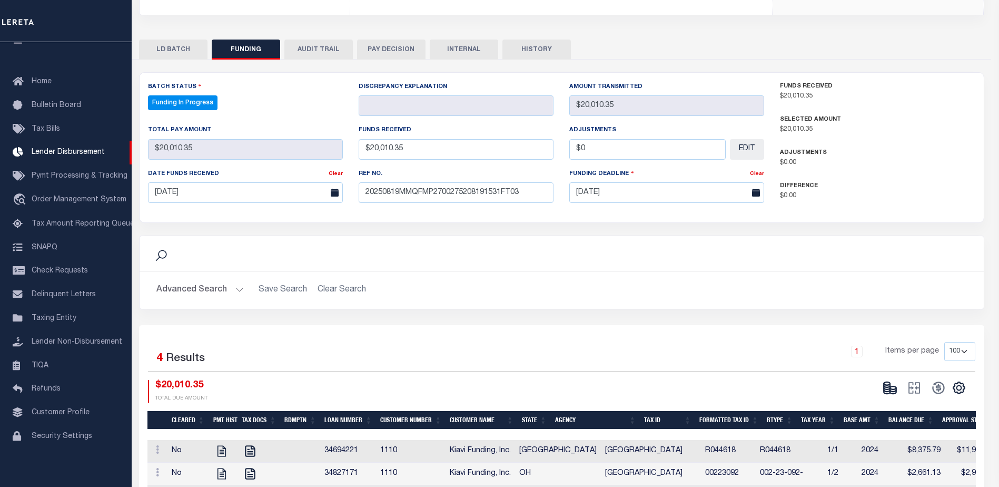
select select "100"
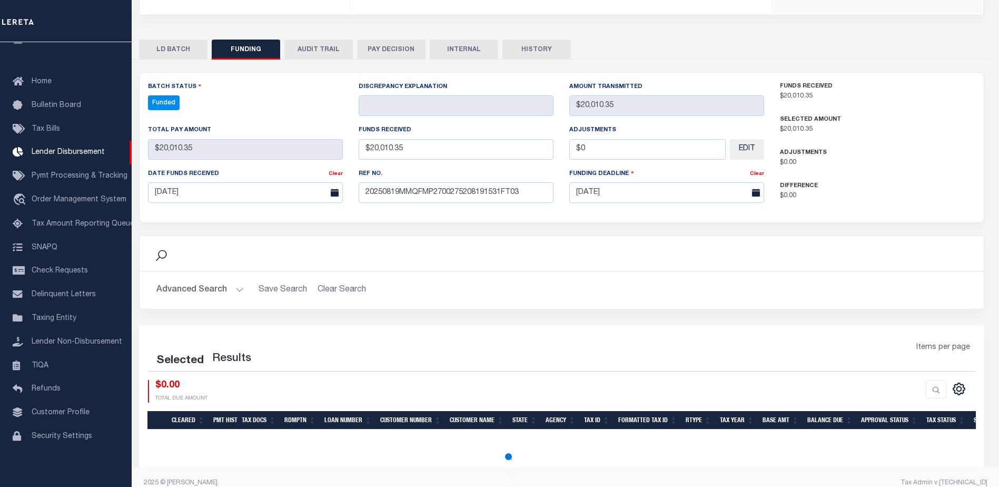
select select "100"
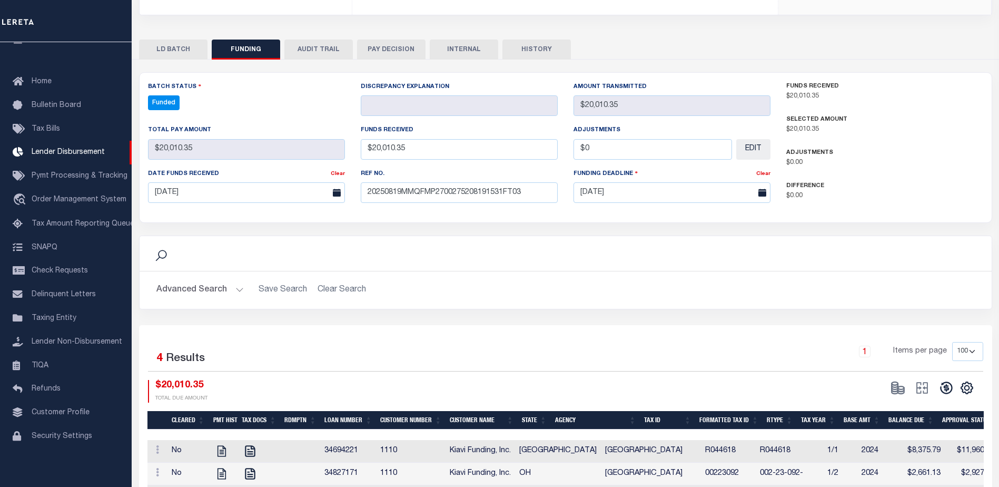
click at [948, 369] on body "Home Lender Disbursement Details Profile" at bounding box center [499, 187] width 999 height 767
click at [940, 380] on icon at bounding box center [946, 387] width 15 height 15
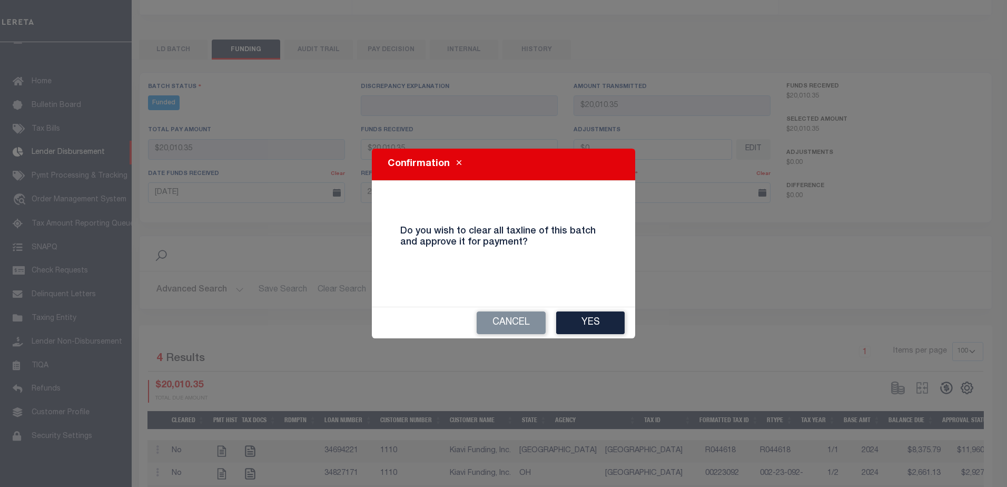
click at [616, 335] on div "Cancel Yes" at bounding box center [503, 322] width 263 height 31
click at [610, 328] on button "Yes" at bounding box center [590, 322] width 68 height 23
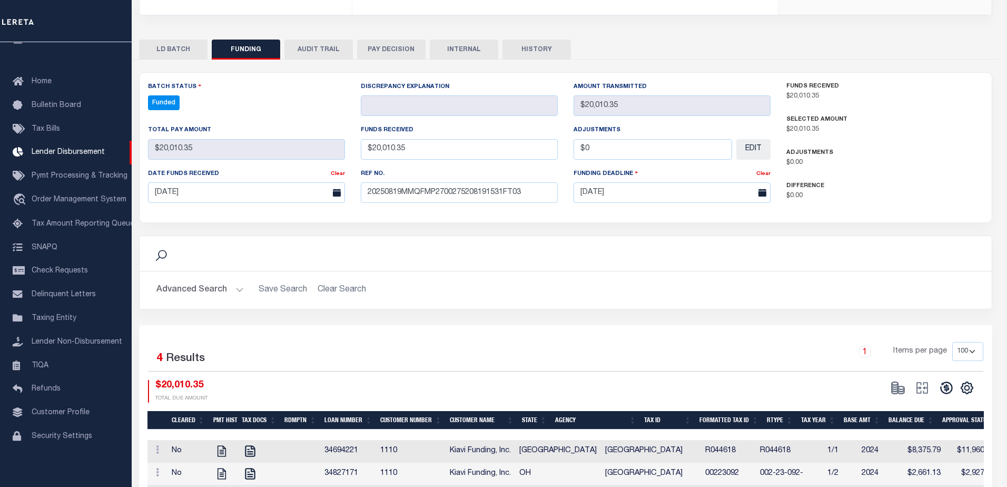
type input "$20,010.35"
type input "$0"
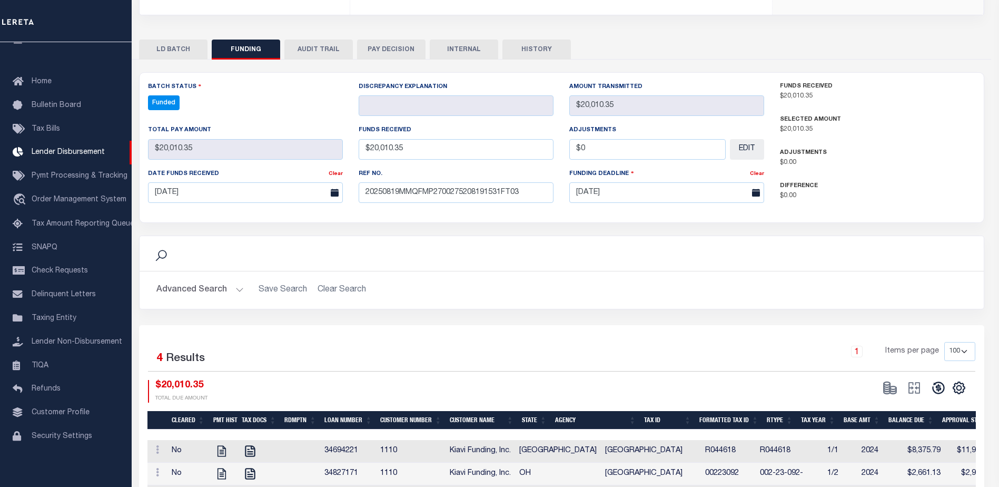
select select "100"
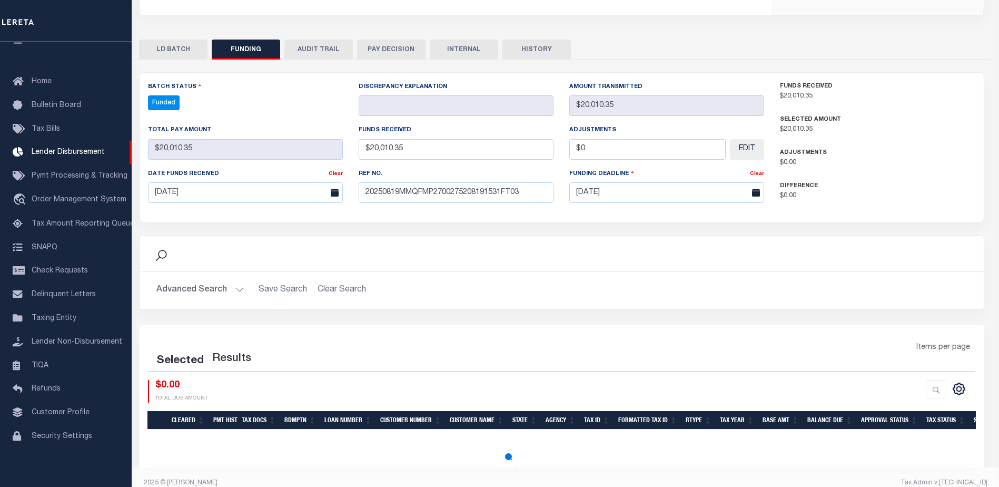
select select "100"
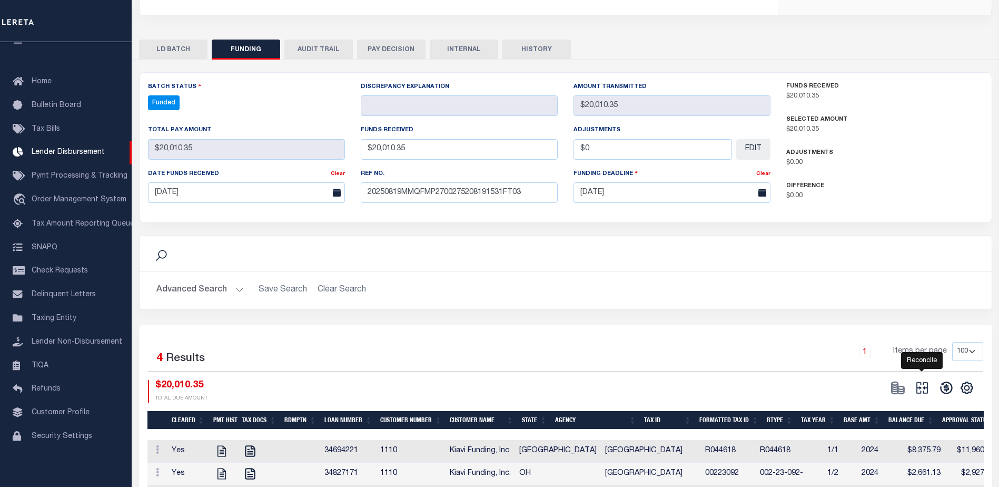
click at [925, 380] on icon at bounding box center [922, 387] width 15 height 15
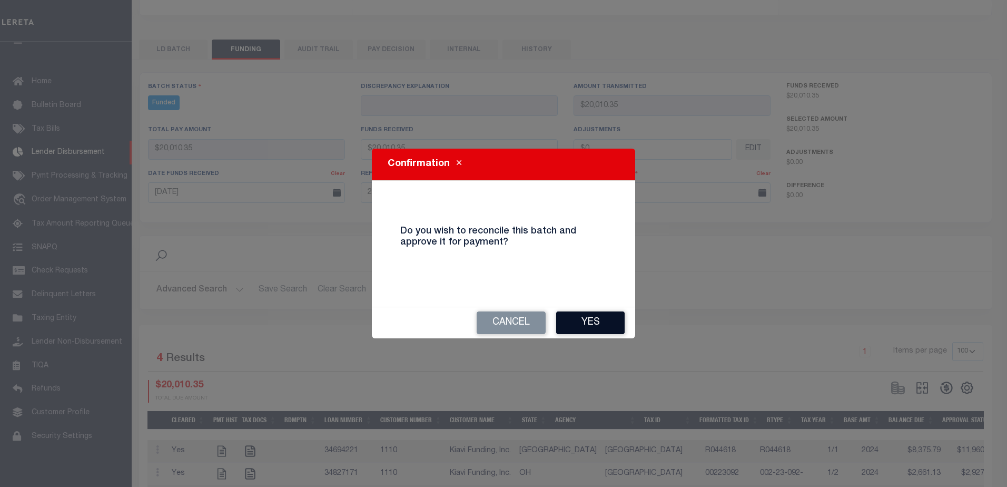
click at [600, 320] on button "Yes" at bounding box center [590, 322] width 68 height 23
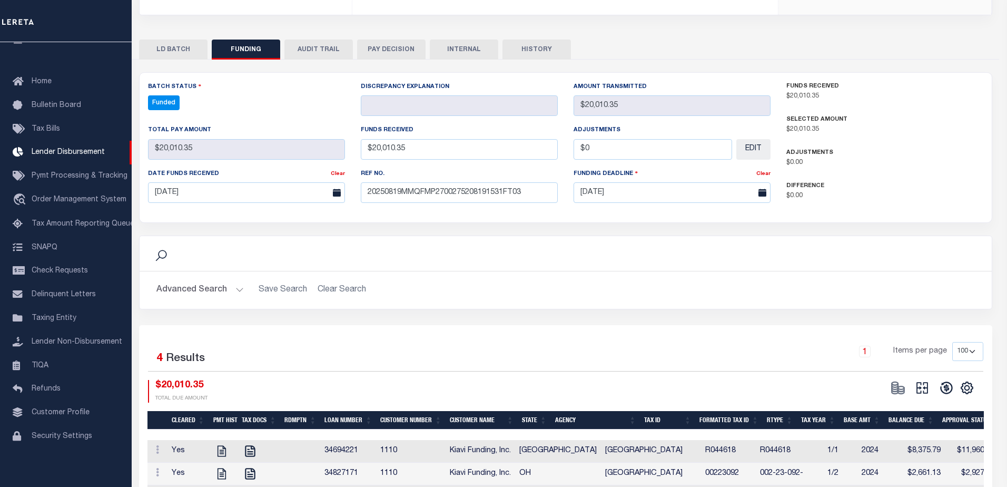
type input "$20,010.35"
type input "$0"
select select "100"
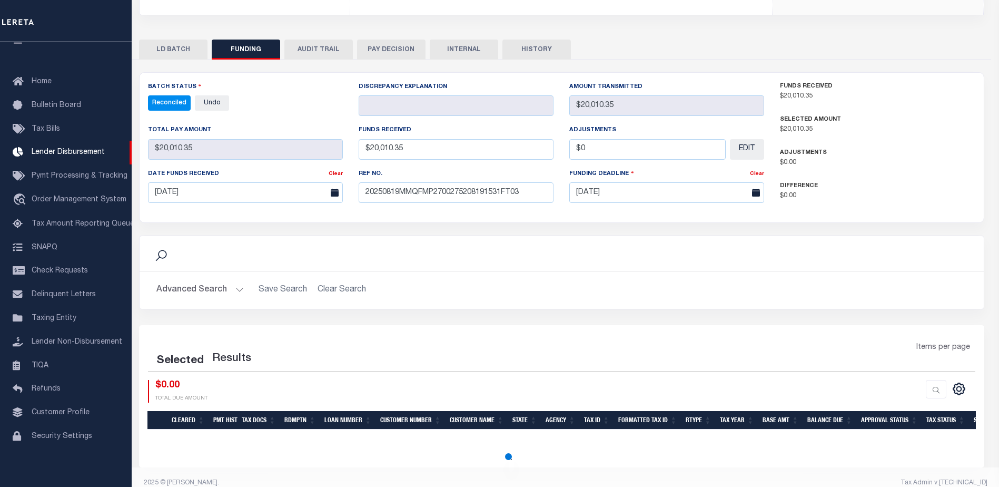
select select "100"
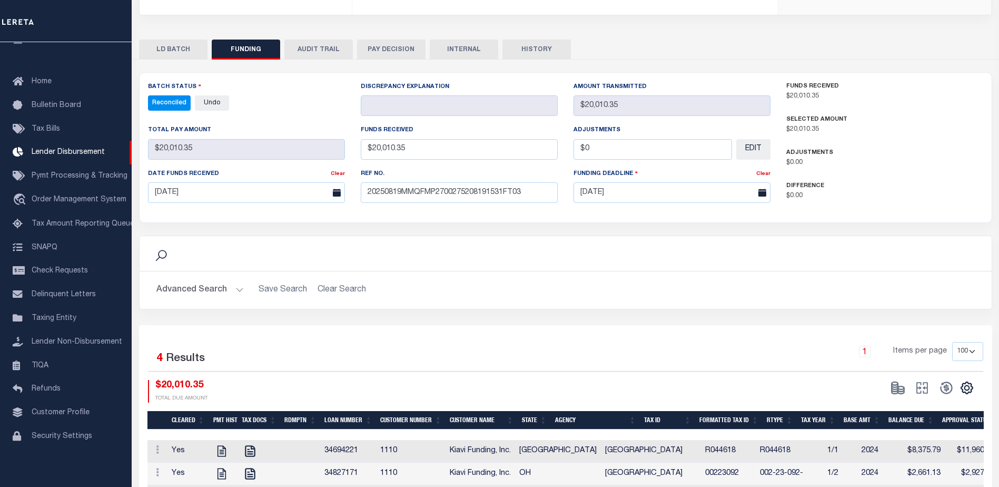
click at [646, 255] on div "Search" at bounding box center [566, 253] width 852 height 35
click at [464, 60] on div "Search Advanced Search Save Search Clear Search 6" at bounding box center [565, 300] width 853 height 480
click at [478, 39] on button "INTERNAL" at bounding box center [464, 49] width 68 height 20
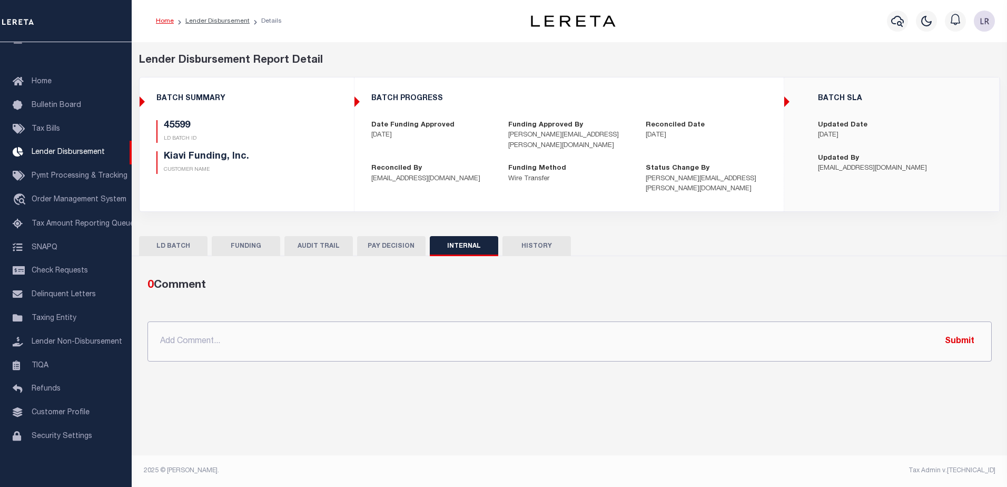
click at [587, 321] on input "text" at bounding box center [569, 341] width 844 height 40
paste input ""ORG AMT - $95532.89 45568 - $54584.07 45599 - $20010.35 45659 - $20938.47""
type input ""ORG AMT - $95532.89 45568 - $54584.07 45599 - $20010.35 45659 - $20938.47""
click at [961, 331] on button "Submit" at bounding box center [959, 341] width 43 height 22
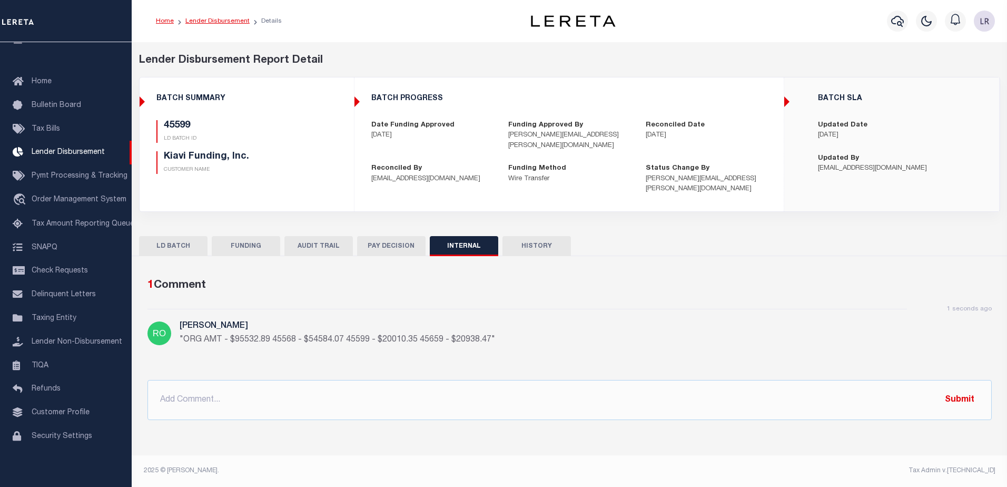
click at [222, 23] on link "Lender Disbursement" at bounding box center [217, 21] width 64 height 6
checkbox input "true"
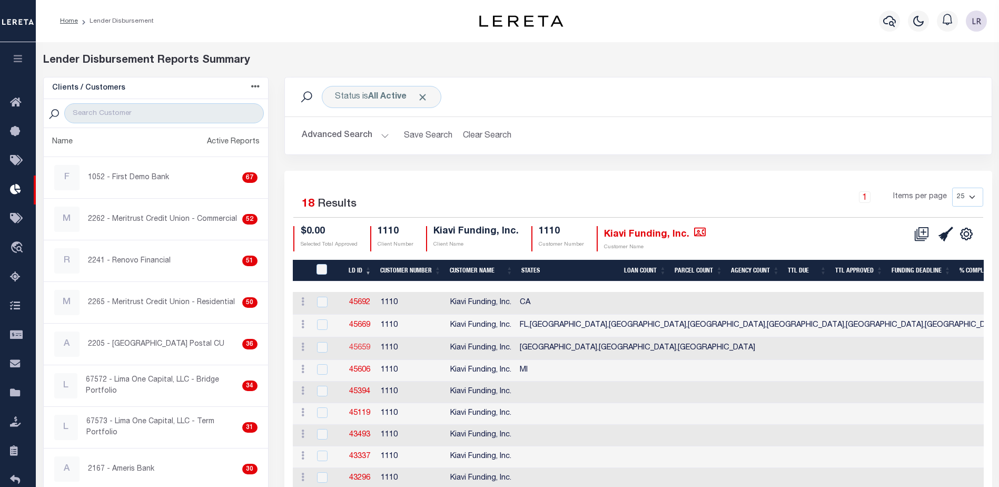
click at [363, 348] on link "45659" at bounding box center [359, 347] width 21 height 7
checkbox input "true"
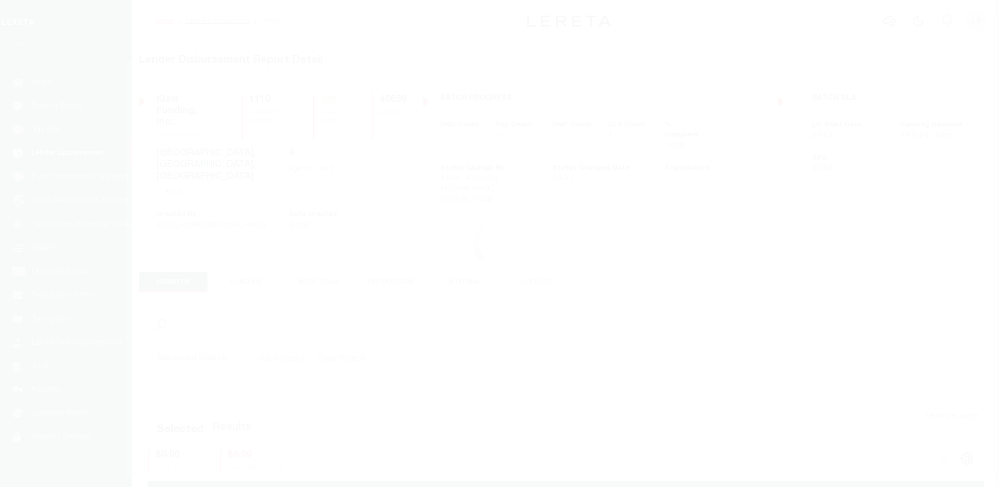
scroll to position [18, 0]
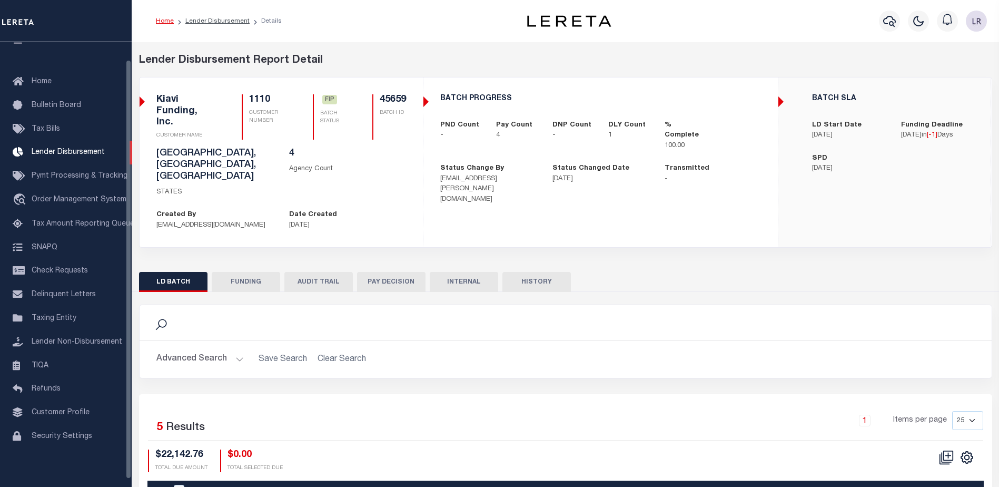
click at [265, 272] on button "FUNDING" at bounding box center [246, 282] width 68 height 20
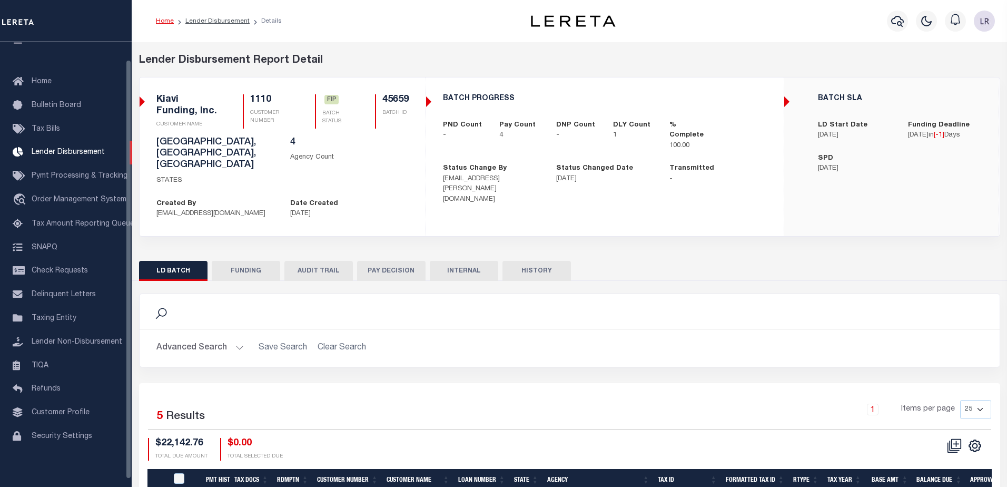
type input "$20,938.47"
type input "$0"
type input "[DATE]"
select select "100"
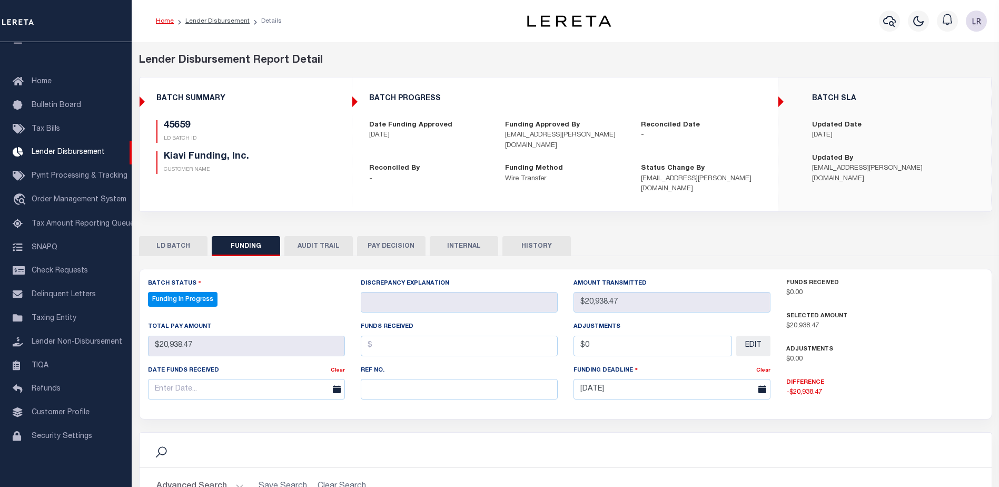
select select "100"
click at [373, 379] on input "text" at bounding box center [459, 389] width 197 height 21
paste input "20250819MMQFMP2700275208191531FT03"
type input "20250819MMQFMP2700275208191531FT03"
click at [380, 336] on input "text" at bounding box center [459, 345] width 197 height 21
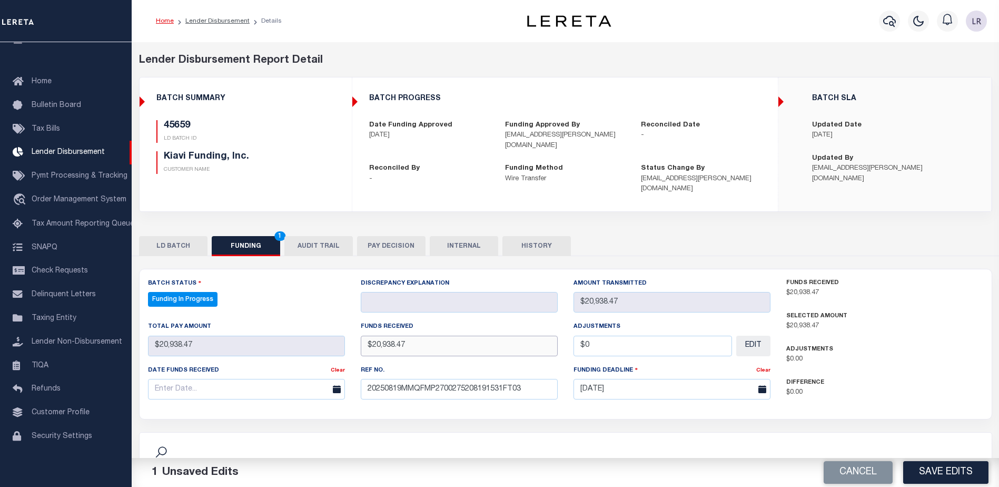
type input "$20,938.47"
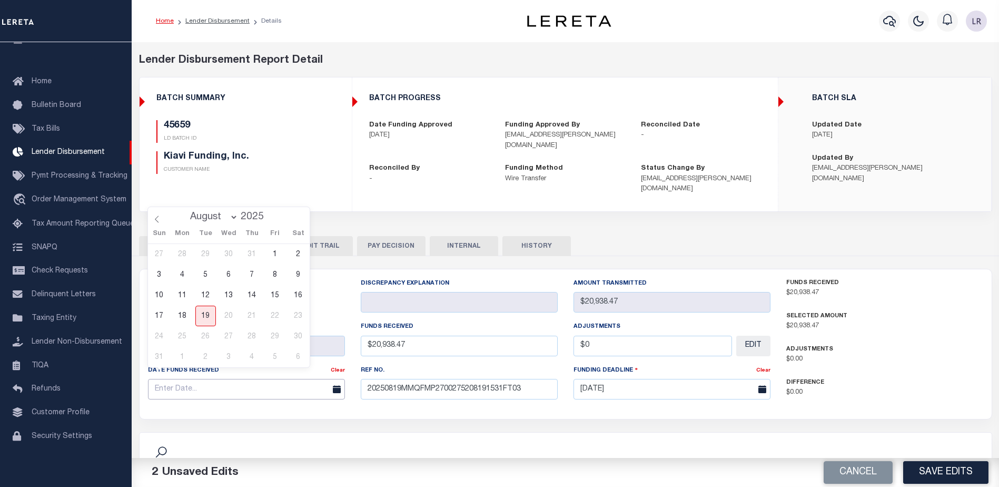
click at [251, 382] on input "text" at bounding box center [246, 389] width 197 height 21
click at [181, 320] on span "18" at bounding box center [182, 315] width 21 height 21
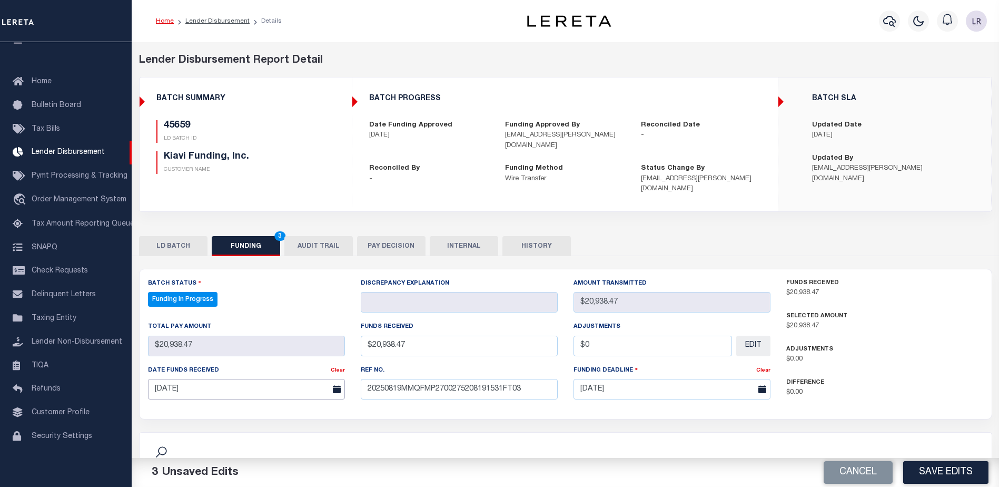
drag, startPoint x: 198, startPoint y: 386, endPoint x: 200, endPoint y: 380, distance: 6.0
click at [198, 385] on input "[DATE]" at bounding box center [246, 389] width 197 height 21
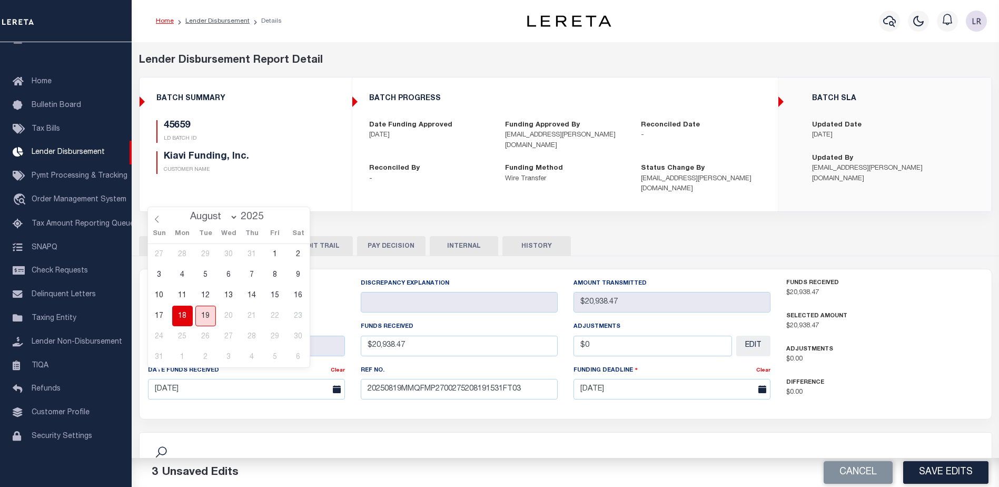
click at [203, 318] on span "19" at bounding box center [205, 315] width 21 height 21
type input "[DATE]"
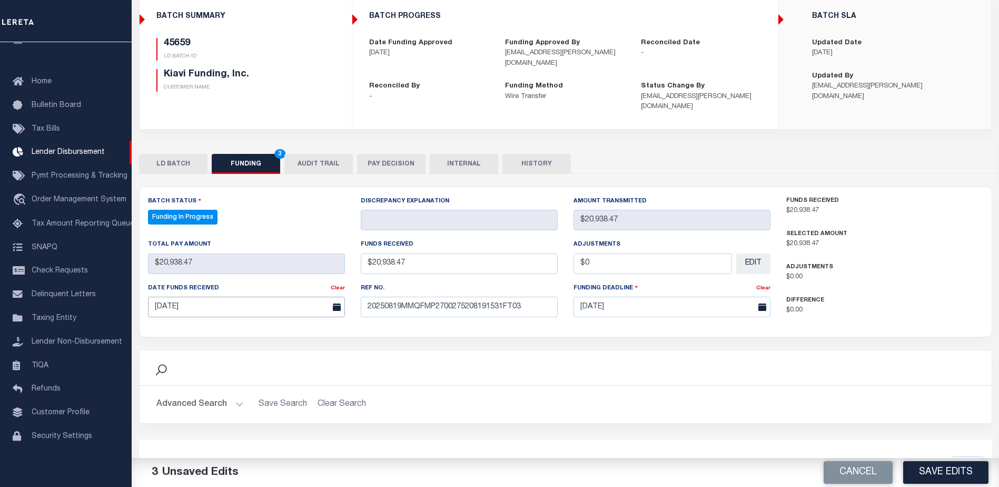
scroll to position [105, 0]
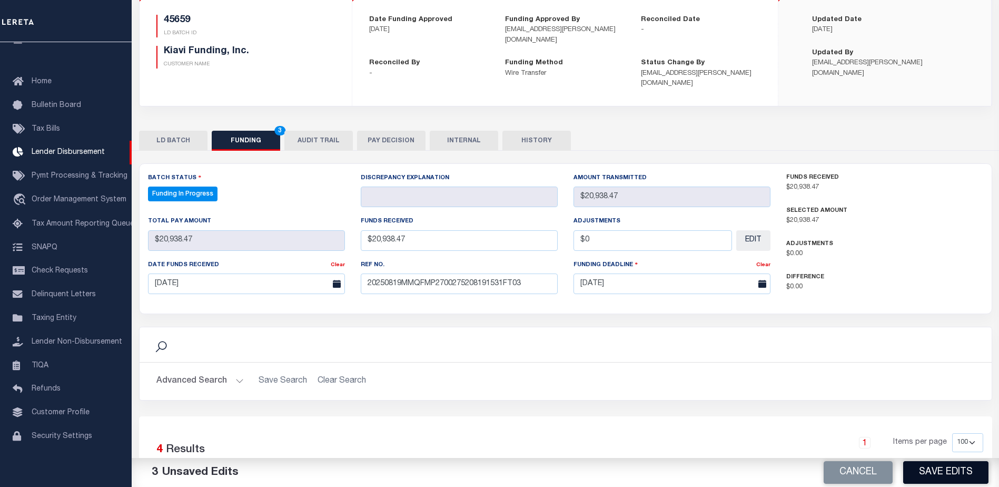
click at [970, 474] on button "Save Edits" at bounding box center [945, 472] width 85 height 23
type input "$20,938.47"
type input "$0"
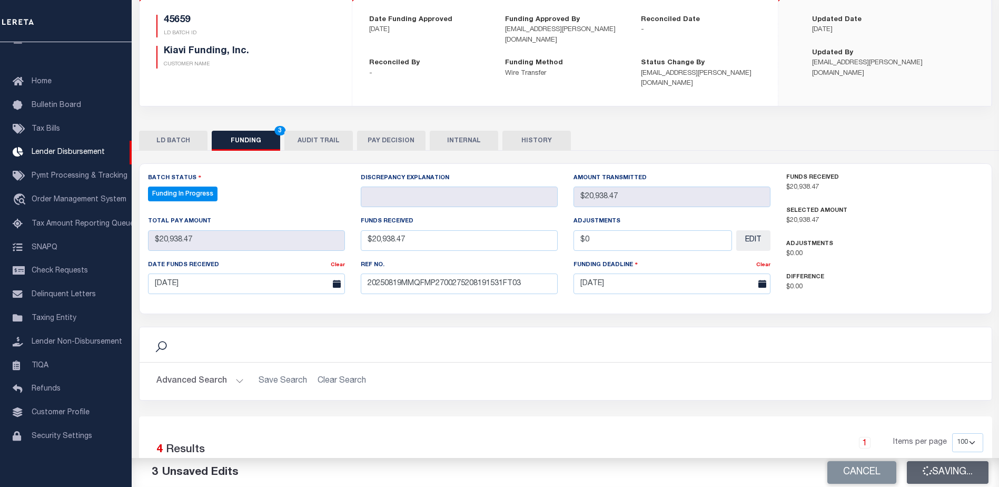
select select "100"
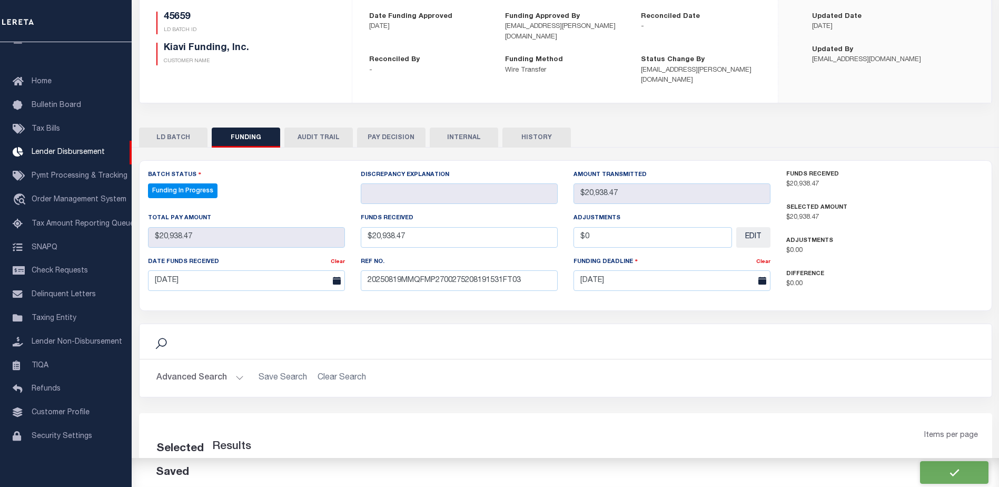
select select "100"
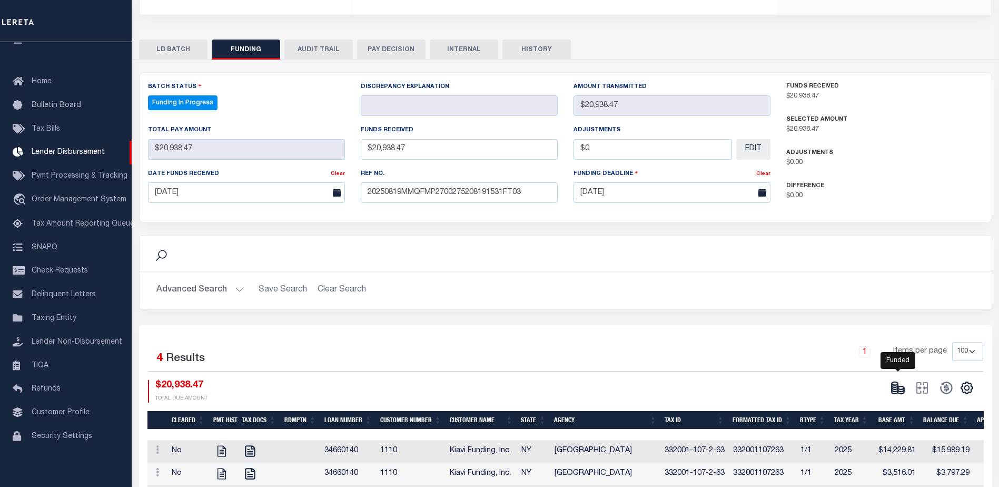
click at [900, 380] on icon at bounding box center [897, 387] width 15 height 15
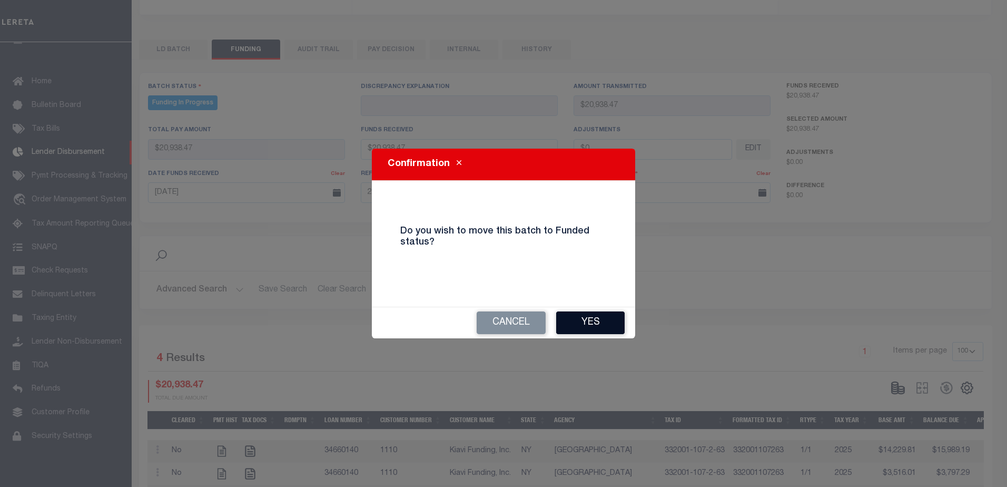
click at [607, 324] on button "Yes" at bounding box center [590, 322] width 68 height 23
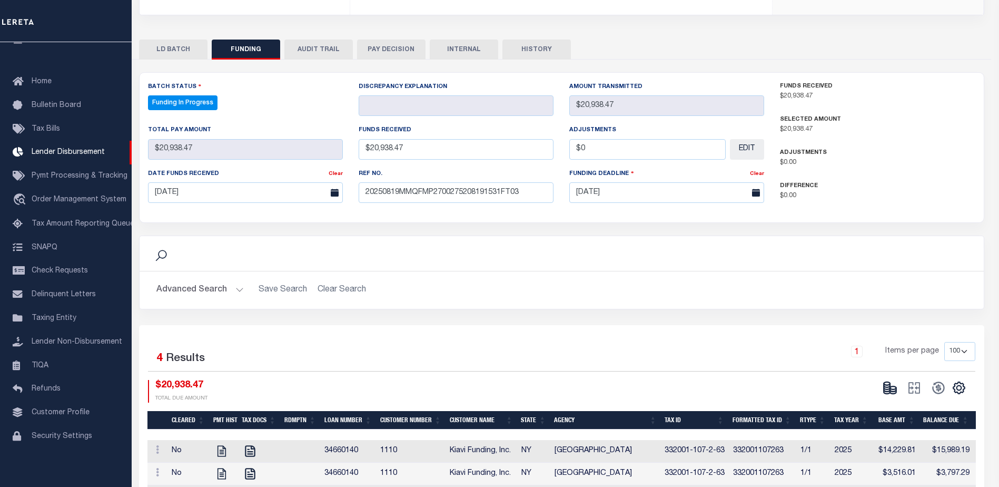
type input "$20,938.47"
type input "$0"
select select "100"
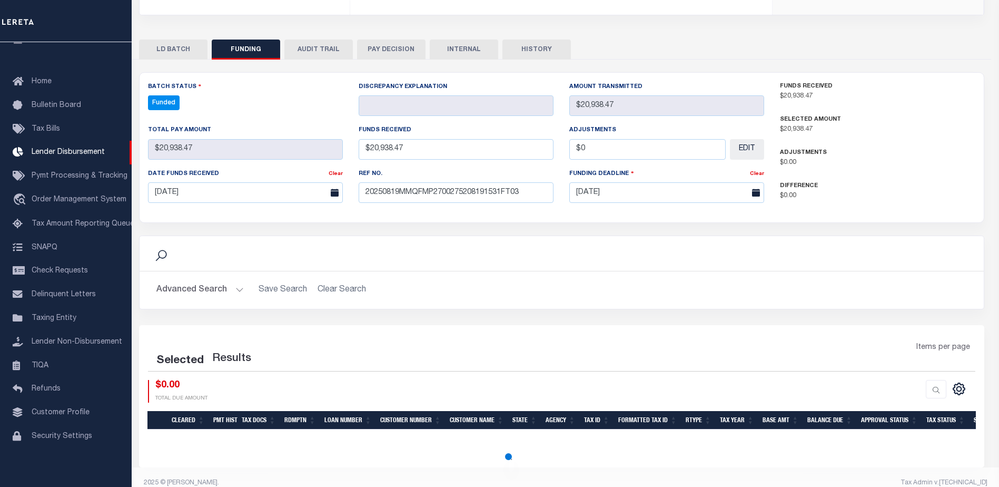
select select "100"
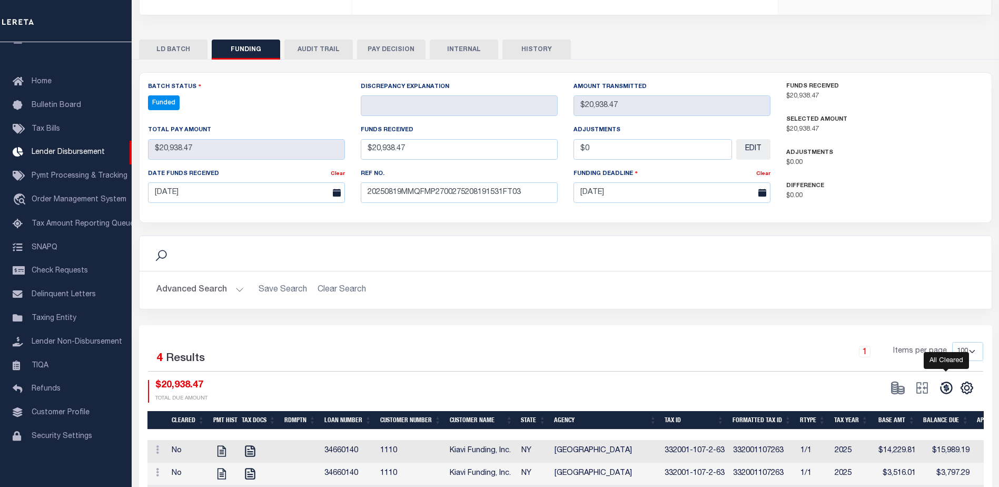
click at [948, 382] on icon at bounding box center [946, 388] width 12 height 12
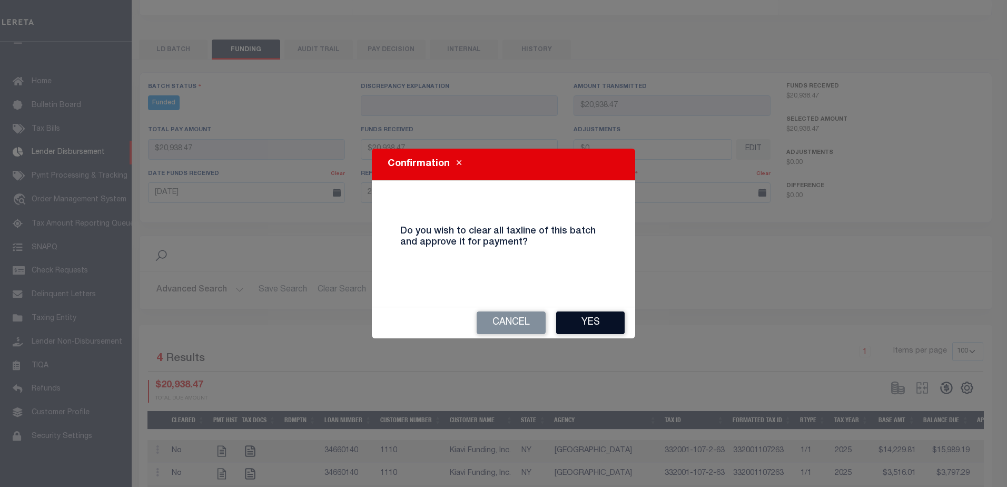
click at [590, 321] on button "Yes" at bounding box center [590, 322] width 68 height 23
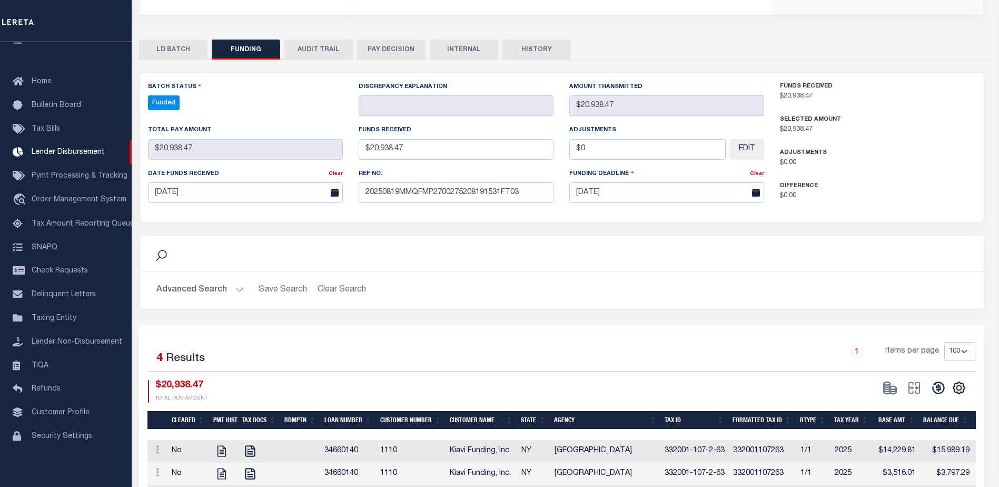
type input "$20,938.47"
type input "$0"
select select "100"
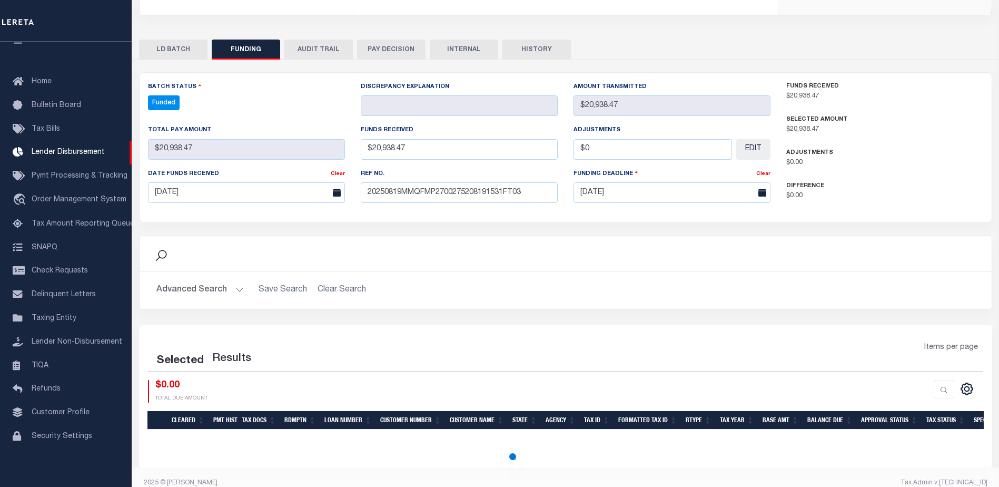
select select "100"
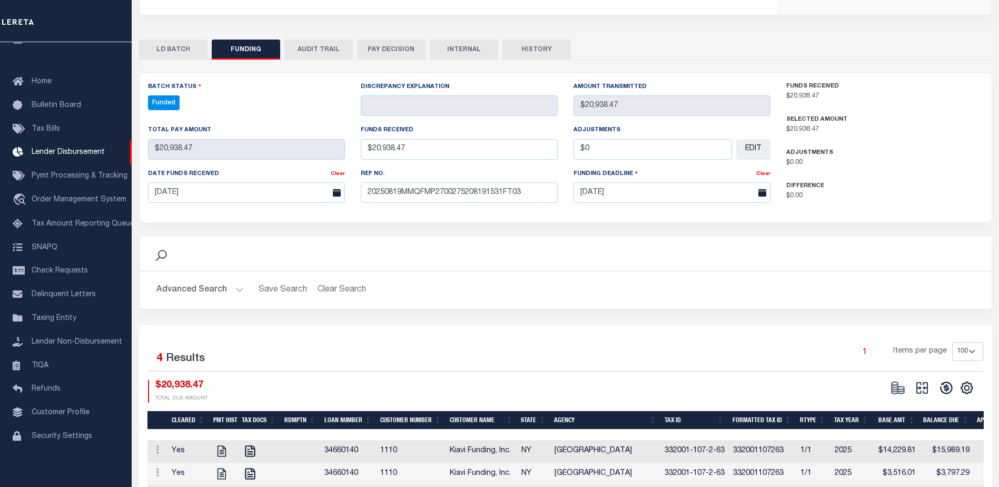
click at [921, 380] on icon at bounding box center [922, 387] width 15 height 15
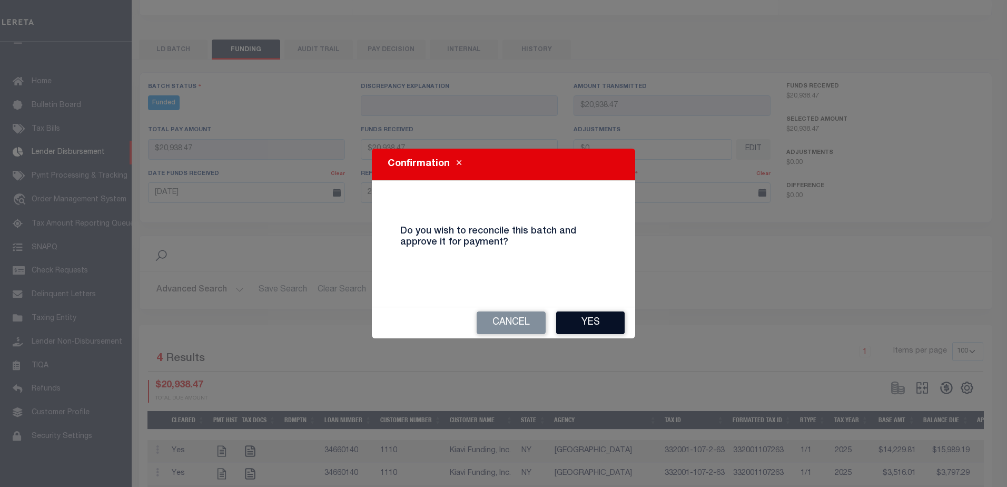
click at [605, 324] on button "Yes" at bounding box center [590, 322] width 68 height 23
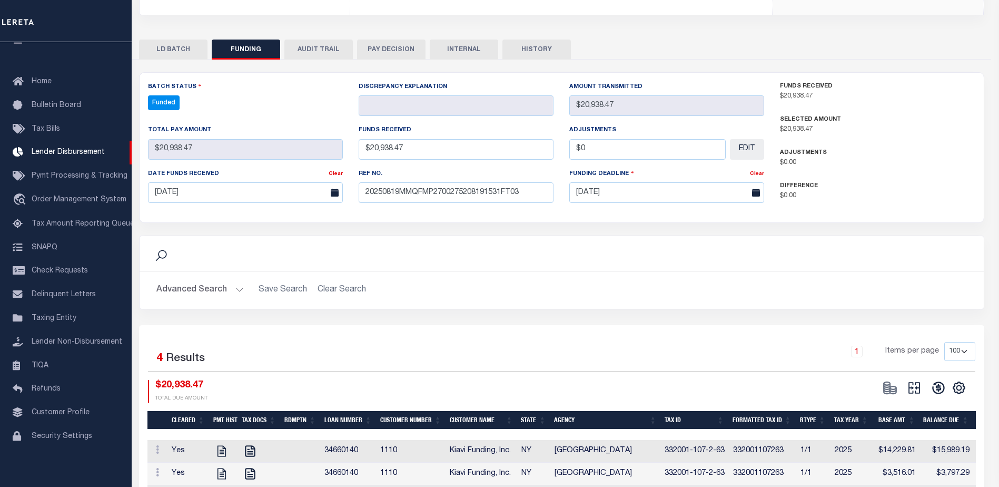
type input "$20,938.47"
type input "$0"
select select "100"
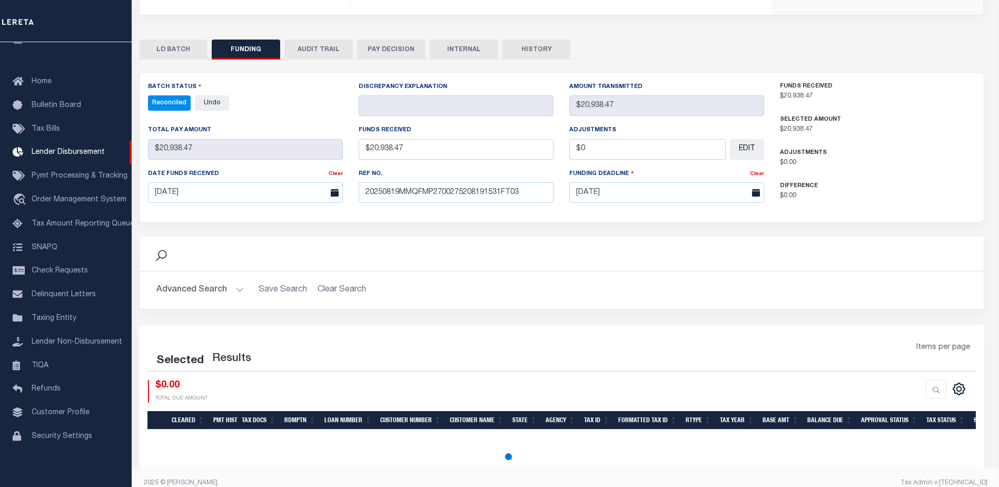
select select "100"
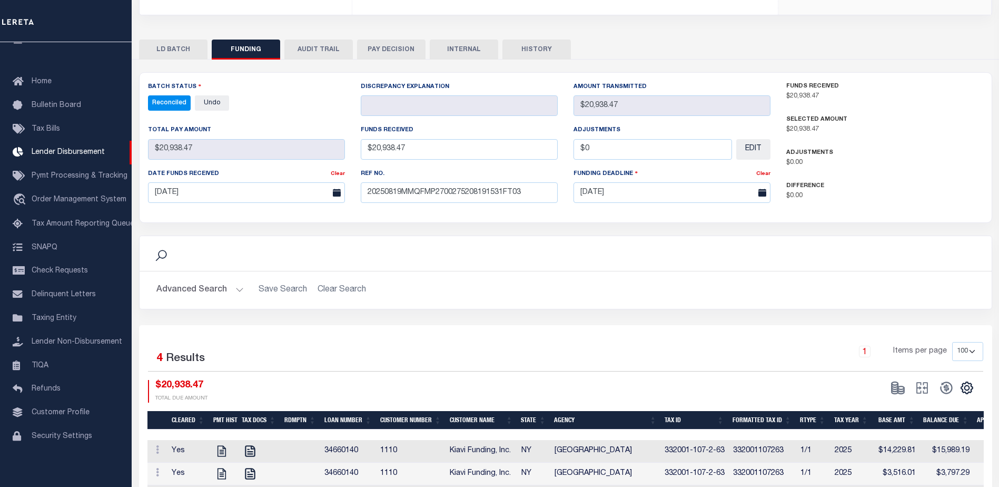
click at [453, 39] on button "INTERNAL" at bounding box center [464, 49] width 68 height 20
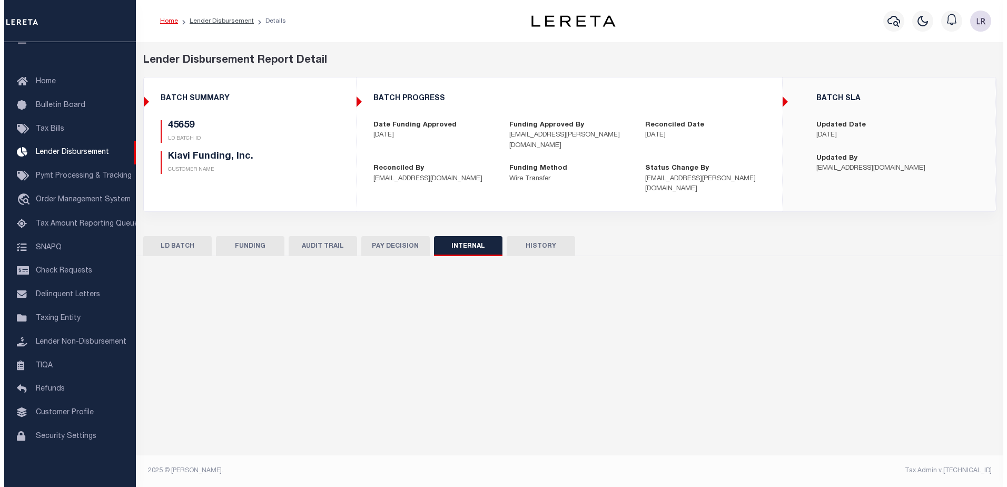
scroll to position [0, 0]
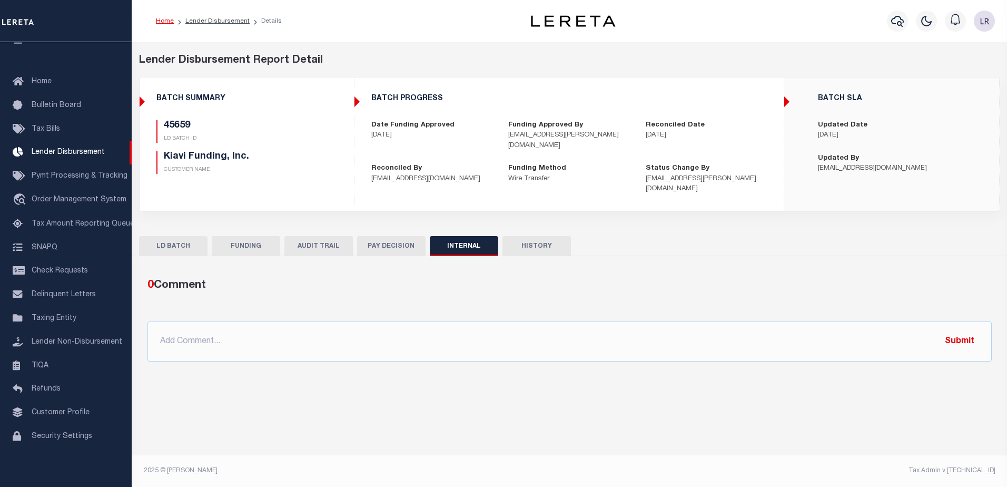
click at [541, 307] on div "0 Comment @[PERSON_NAME] @[PERSON_NAME] @[PERSON_NAME] @[PERSON_NAME] @[PERSON_…" at bounding box center [569, 319] width 861 height 85
click at [572, 322] on input "text" at bounding box center [569, 341] width 844 height 40
paste input ""ORG AMT - $95532.89 45568 - $54584.07 45599 - $20010.35 45659 - $20938.47""
type input ""ORG AMT - $95532.89 45568 - $54584.07 45599 - $20010.35 45659 - $20938.47""
click at [956, 333] on button "Submit" at bounding box center [959, 341] width 43 height 22
